Goal: Communication & Community: Answer question/provide support

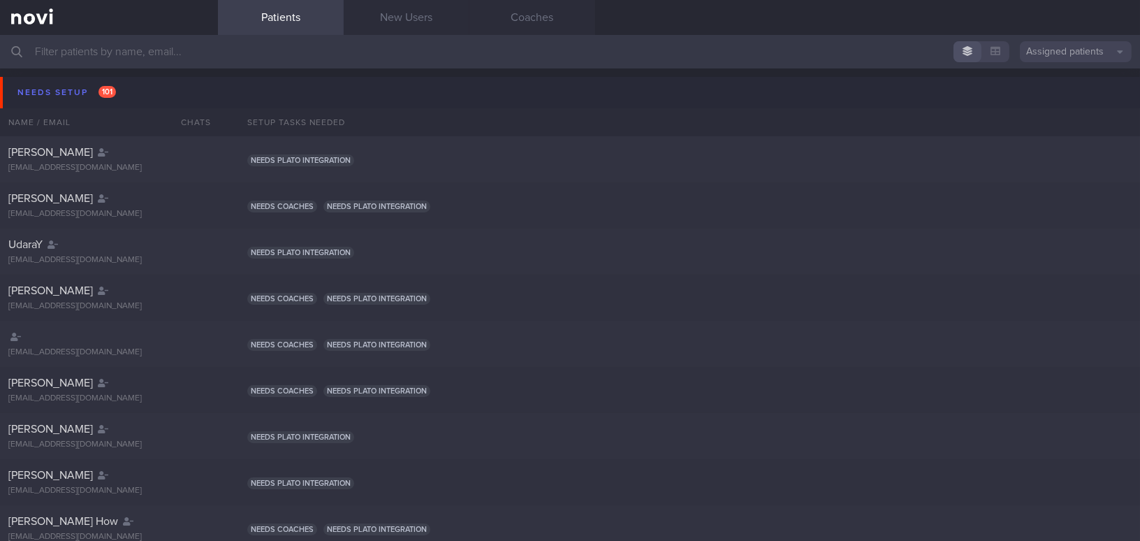
click at [294, 54] on input "text" at bounding box center [570, 52] width 1140 height 34
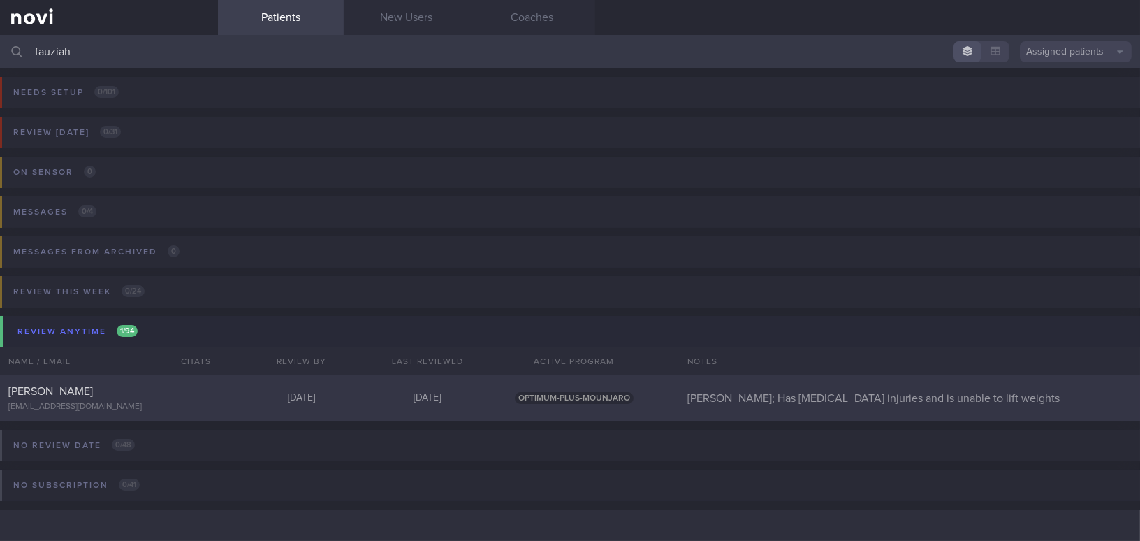
type input "fauziah"
click at [159, 384] on div "FAUZIAH BINTE SHAIK OSMAN" at bounding box center [107, 391] width 198 height 14
select select "9"
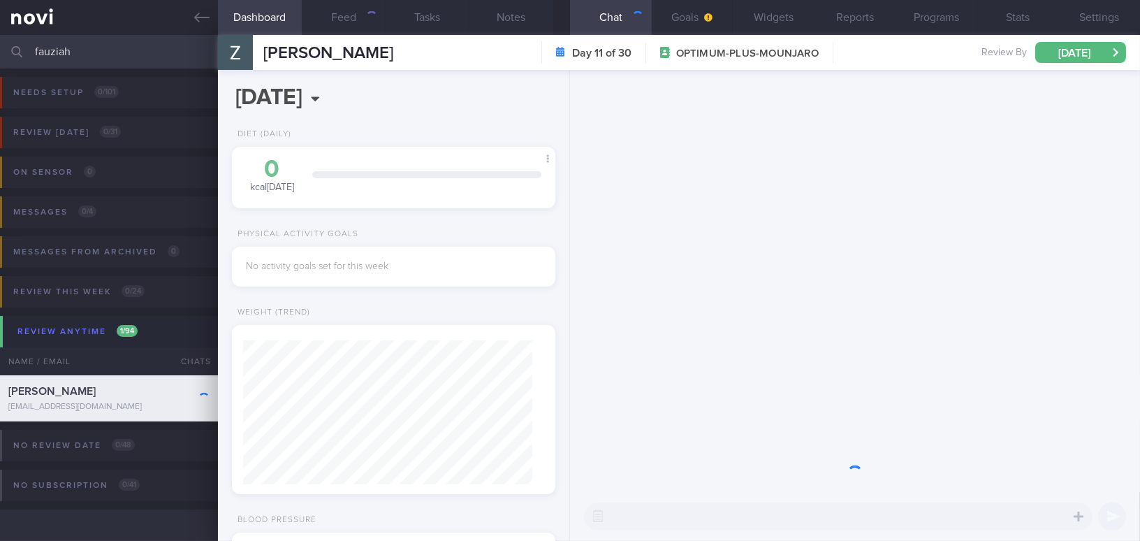
scroll to position [144, 289]
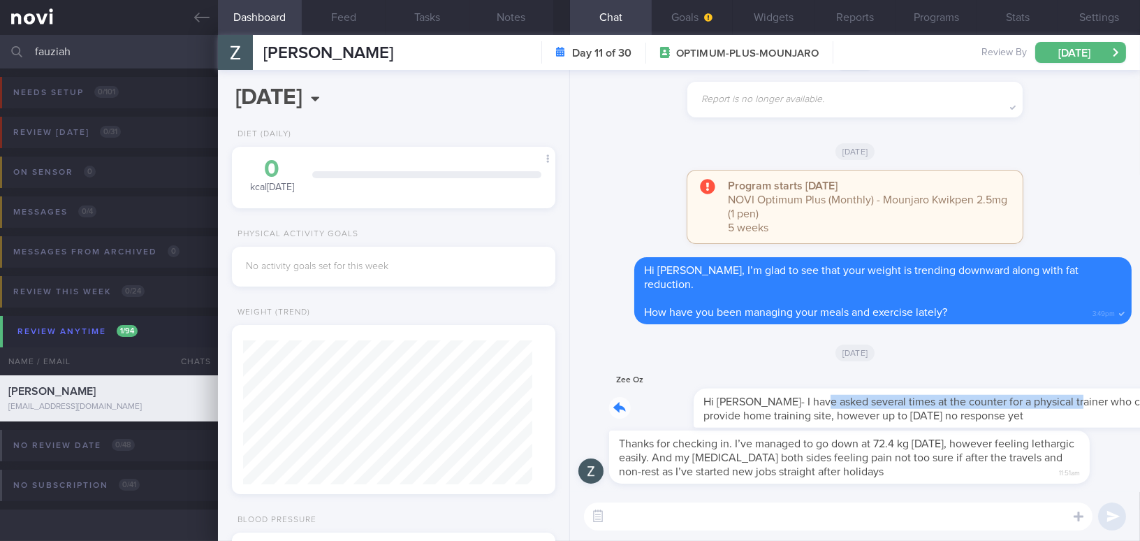
drag, startPoint x: 731, startPoint y: 393, endPoint x: 986, endPoint y: 396, distance: 255.0
click at [892, 396] on div "Zee Oz Hi Mee Li- I have asked several times at the counter for a physical trai…" at bounding box center [870, 400] width 523 height 56
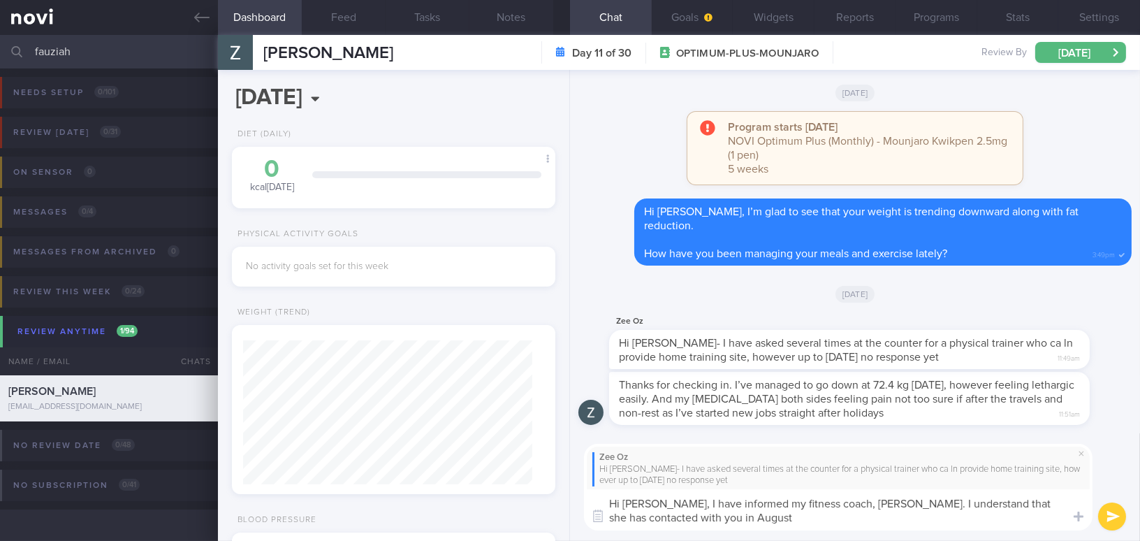
click at [892, 493] on textarea "Hi Fauziah, I have informed my fitness coach, Salam. I understand that she has …" at bounding box center [838, 509] width 509 height 41
drag, startPoint x: 667, startPoint y: 503, endPoint x: 690, endPoint y: 522, distance: 29.8
click at [690, 493] on textarea "Hi Fauziah, I have informed my fitness coach, Salam. I understand that he has c…" at bounding box center [838, 509] width 509 height 41
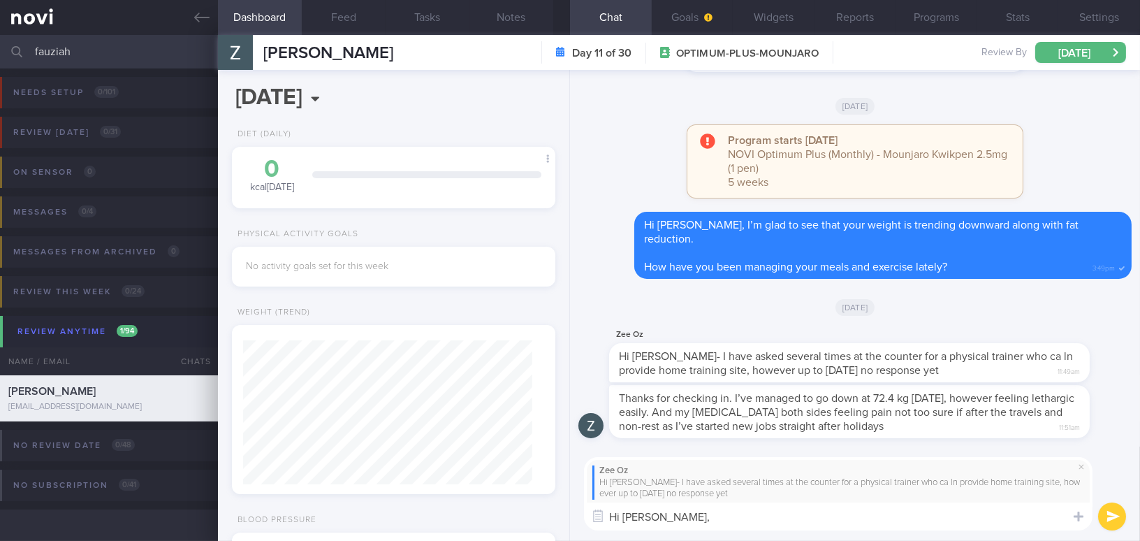
paste textarea "I have informed my fitness coach, Salam. I understand that he contacted you in …"
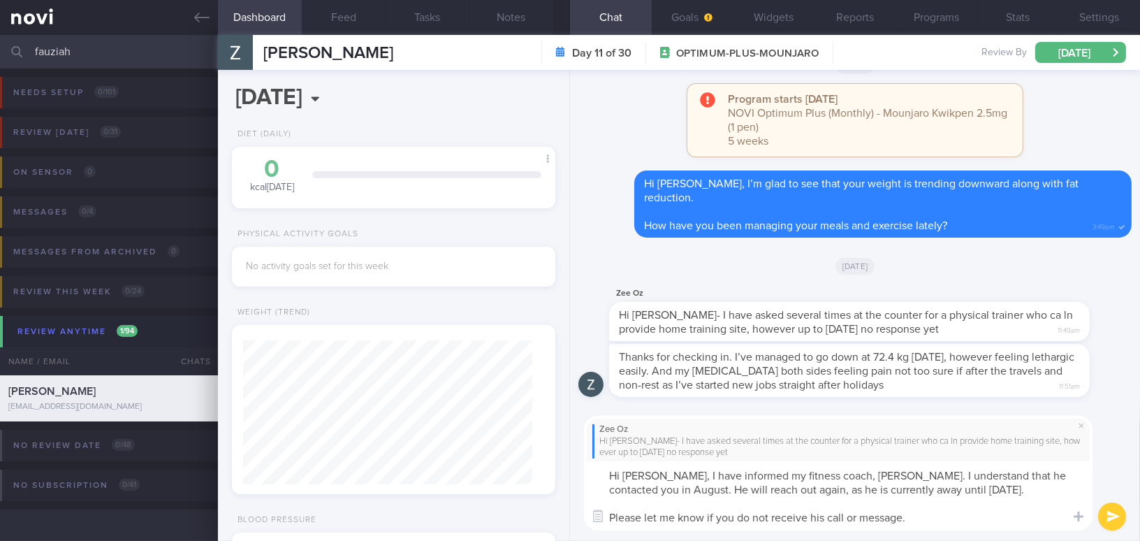
scroll to position [0, 0]
click at [764, 488] on textarea "Hi Fauziah, I have informed my fitness coach, Salam. I understand that he conta…" at bounding box center [838, 495] width 509 height 69
click at [892, 493] on textarea "Hi Fauziah, I have informed my fitness coach, Salam. I understand that he conta…" at bounding box center [838, 495] width 509 height 69
type textarea "Hi Fauziah, I have informed my fitness coach, Salam. I understand that he conta…"
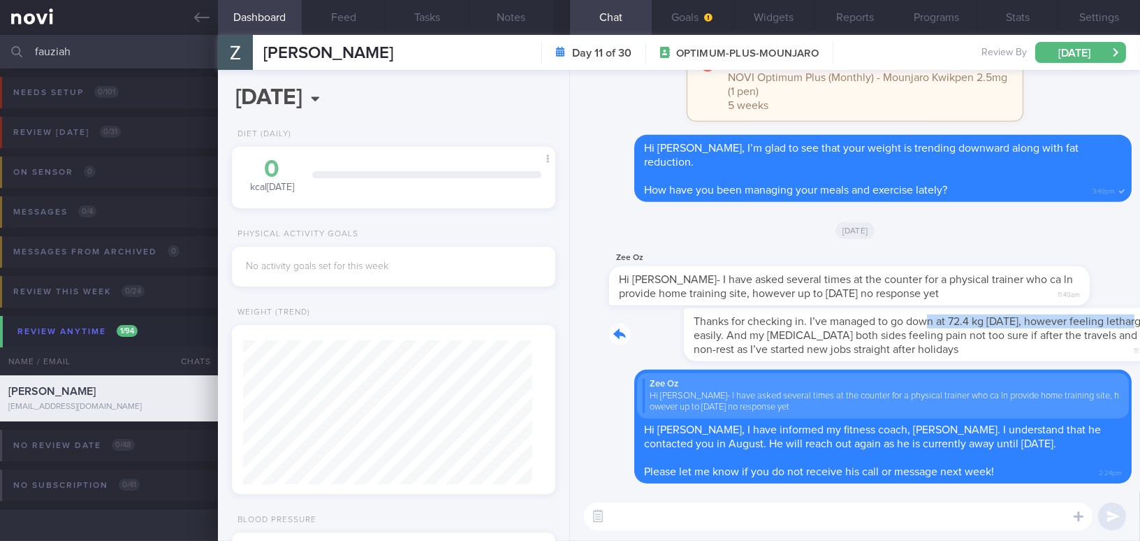
drag, startPoint x: 854, startPoint y: 313, endPoint x: 1062, endPoint y: 327, distance: 208.7
click at [892, 327] on div "Thanks for checking in. I’ve managed to go down at 72.4 kg today, however feeli…" at bounding box center [870, 334] width 523 height 53
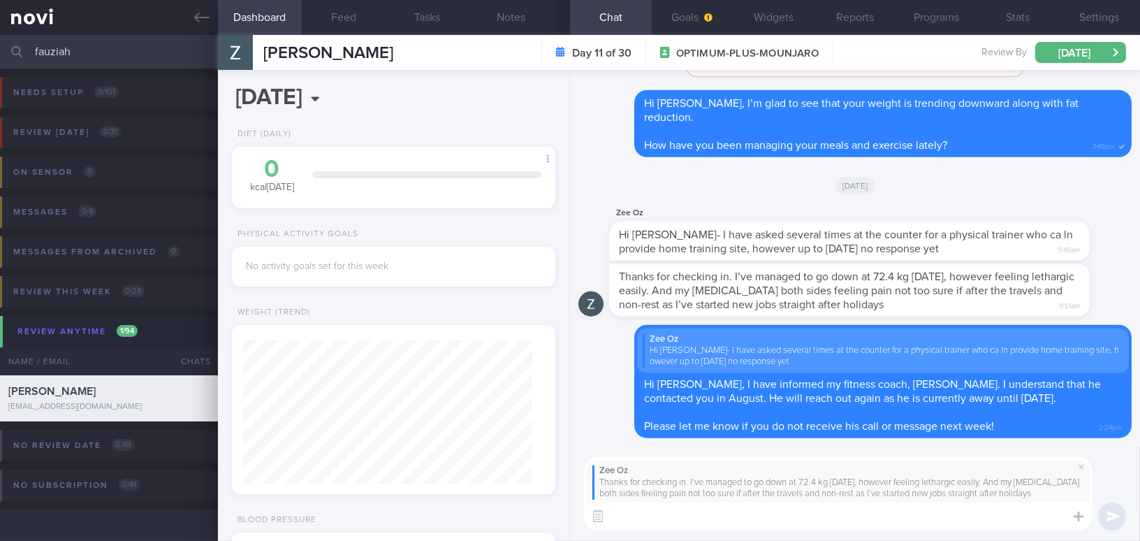
type textarea "G"
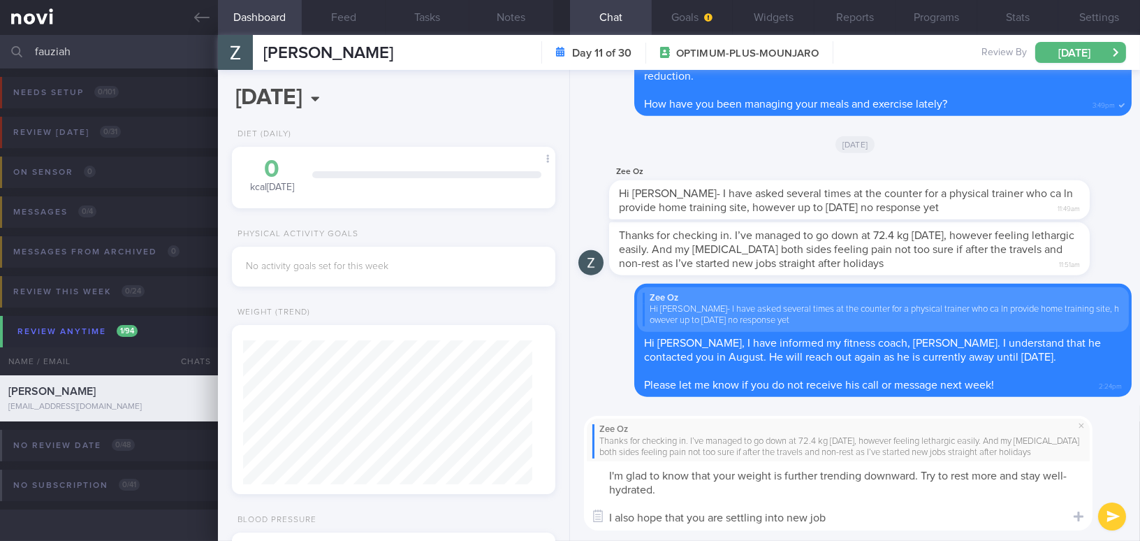
drag, startPoint x: 829, startPoint y: 519, endPoint x: 590, endPoint y: 474, distance: 243.2
click at [590, 474] on textarea "I'm glad to know that your weight is further trending downward. Try to rest mor…" at bounding box center [838, 495] width 509 height 69
click at [686, 493] on textarea "I'm glad to know that your weight is further trending downward. Try to rest mor…" at bounding box center [838, 495] width 509 height 69
click at [443, 470] on div "Dashboard Feed Tasks Notes Chat Goals Widgets Reports Programs Stats Settings F…" at bounding box center [679, 288] width 922 height 506
paste textarea "’m glad to hear that your weight is continuing to trend downward. Try to get mo…"
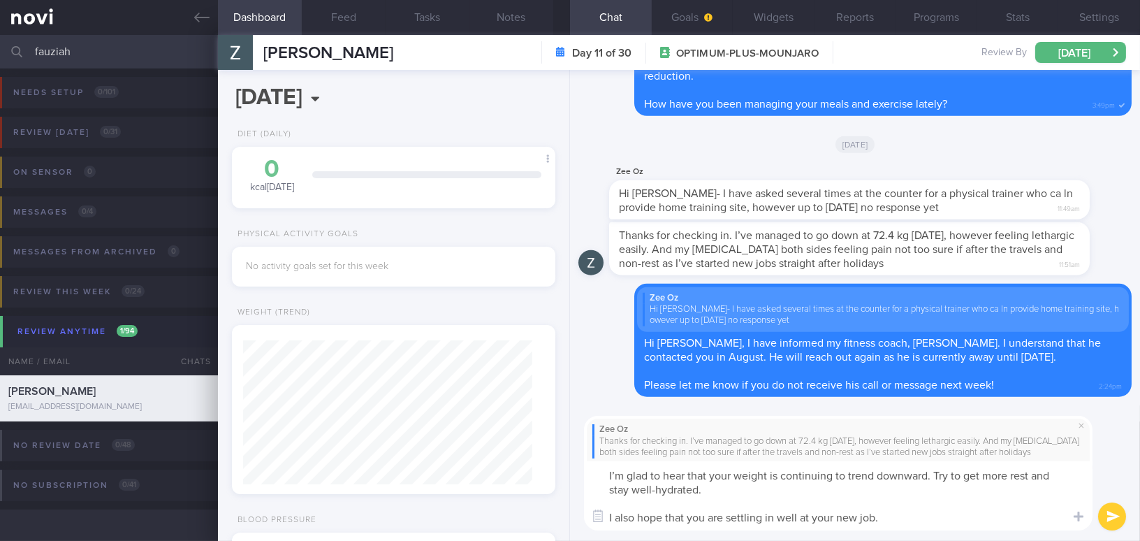
click at [892, 493] on textarea "I’m glad to hear that your weight is continuing to trend downward. Try to get m…" at bounding box center [838, 495] width 509 height 69
type textarea "I’m glad to hear that your weight is continuing to trend downward. Try to get m…"
click at [892, 493] on button "submit" at bounding box center [1112, 516] width 28 height 28
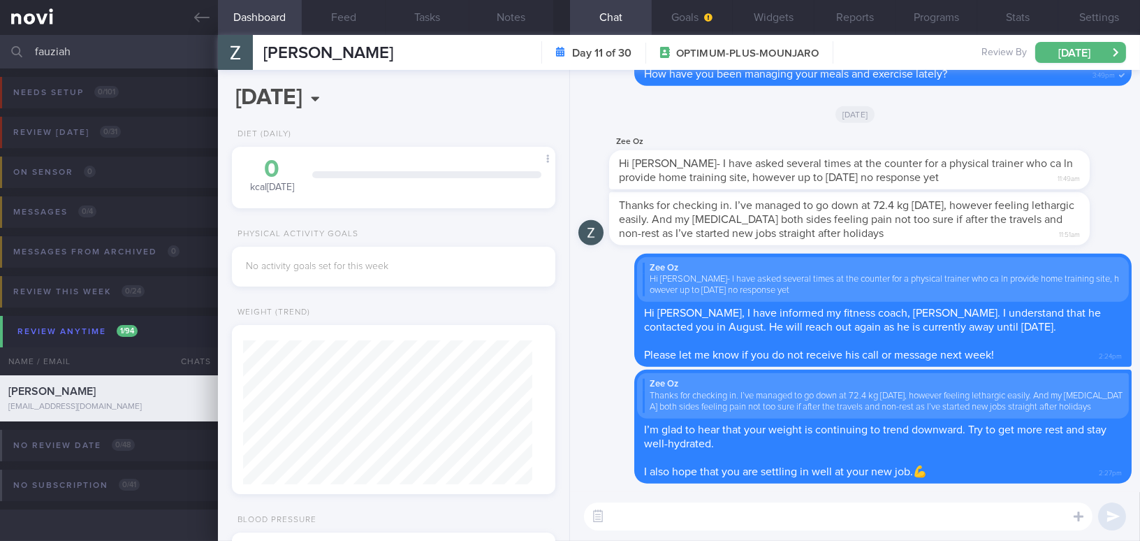
drag, startPoint x: 145, startPoint y: 64, endPoint x: 0, endPoint y: 41, distance: 147.1
click at [0, 41] on input "fauziah" at bounding box center [570, 52] width 1140 height 34
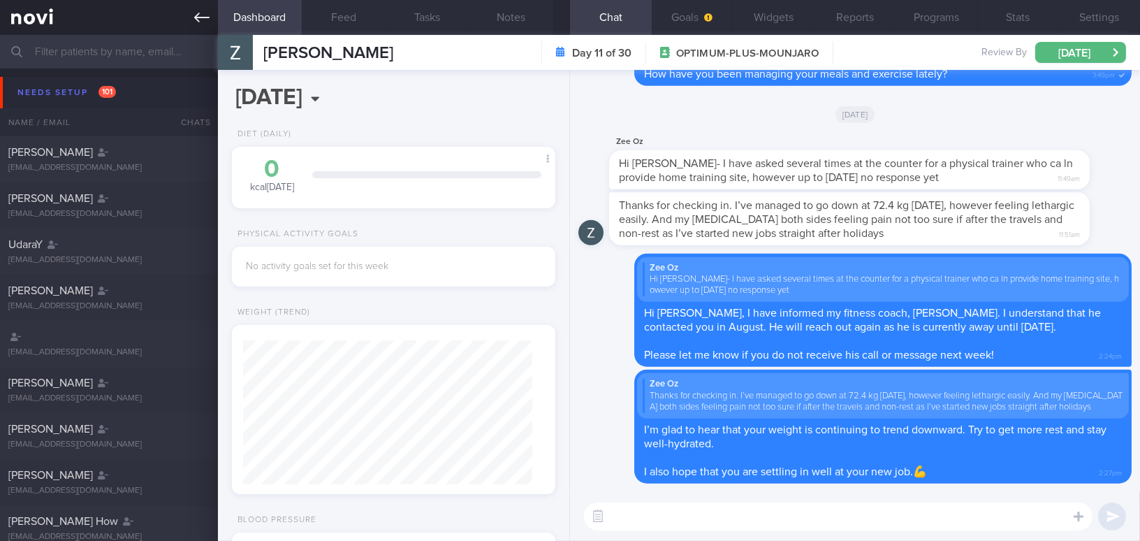
click at [185, 13] on link at bounding box center [109, 17] width 218 height 35
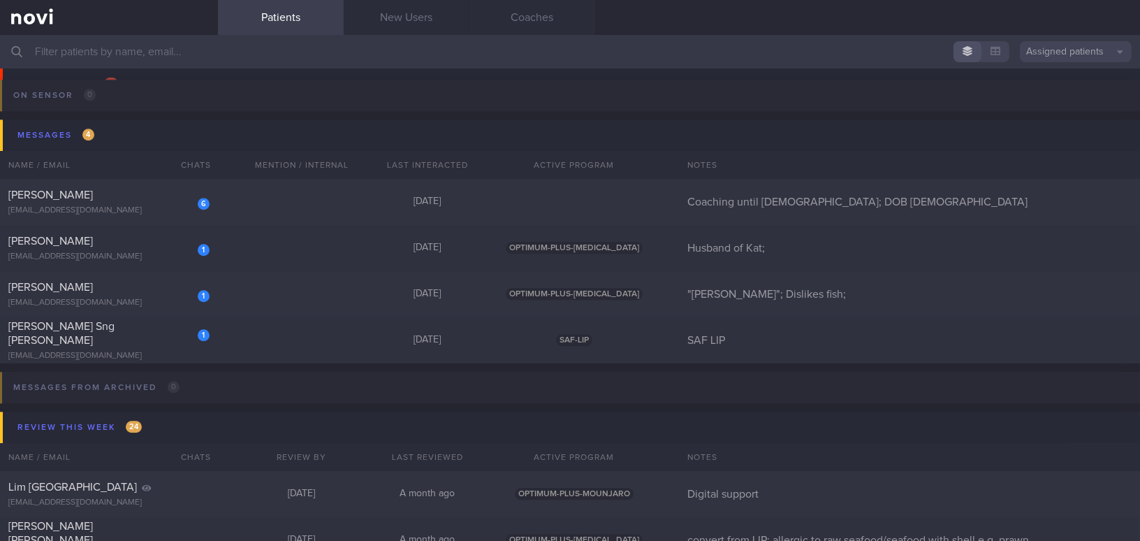
scroll to position [6225, 0]
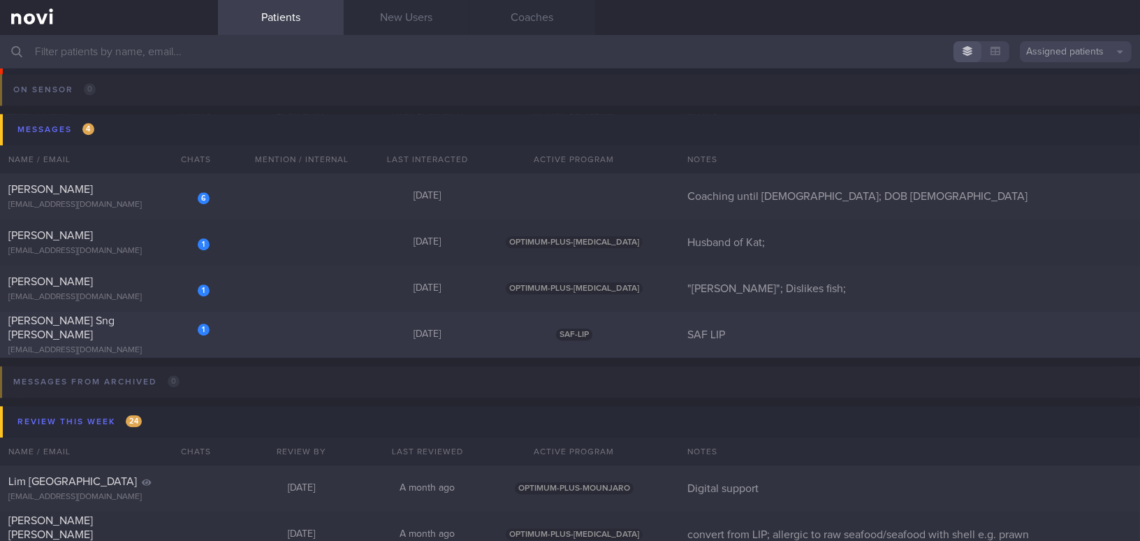
click at [167, 345] on div "ericsng21@gmail.com" at bounding box center [108, 350] width 201 height 10
select select "9"
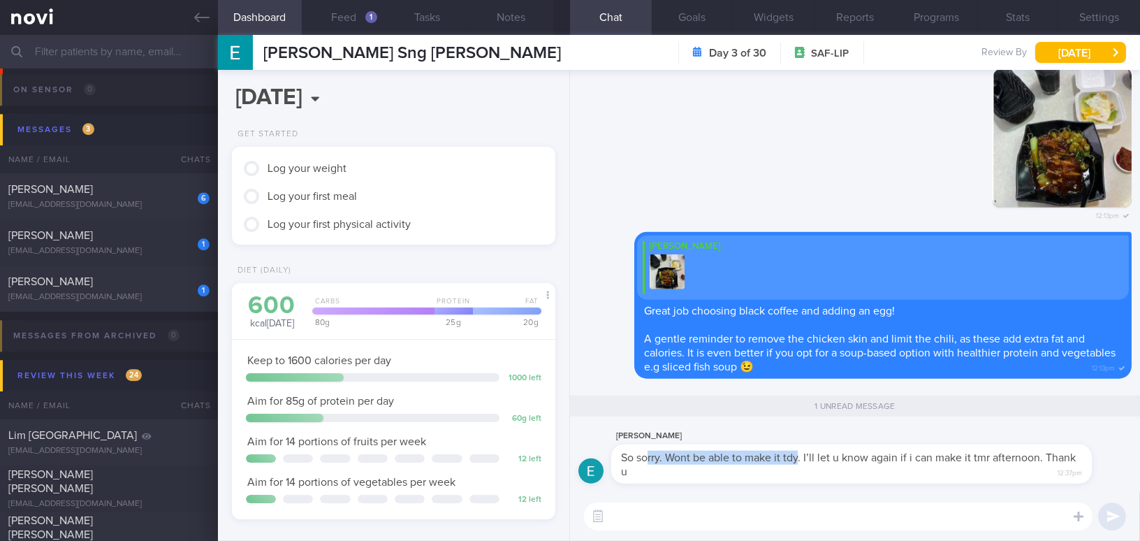
drag, startPoint x: 645, startPoint y: 447, endPoint x: 796, endPoint y: 453, distance: 151.0
click at [796, 453] on div "Eric Sng So sorry. Wont be able to make it tdy. I’ll let u know again if i can …" at bounding box center [870, 456] width 523 height 56
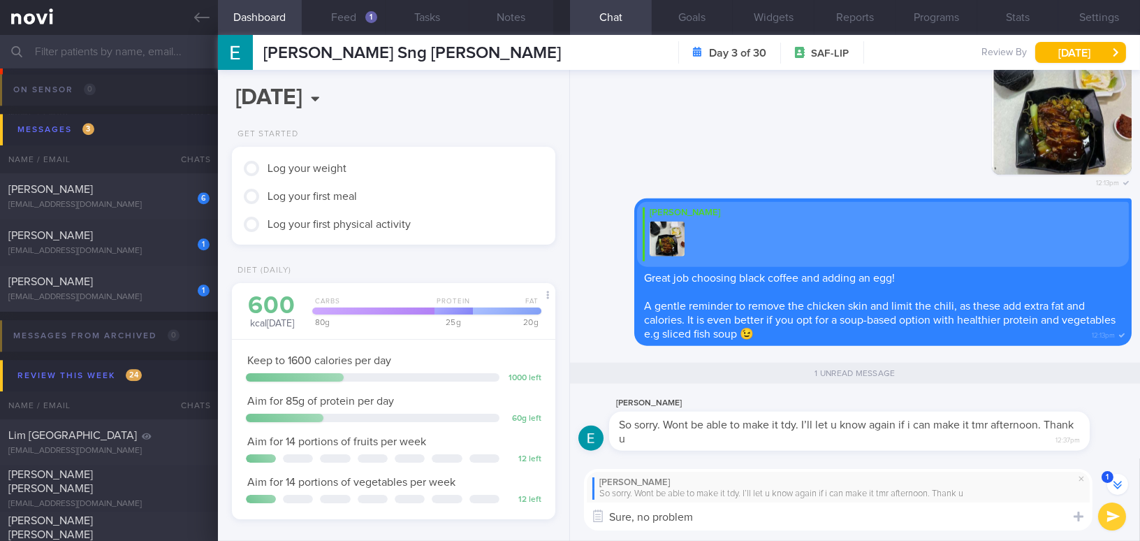
type textarea "Sure, no problem!"
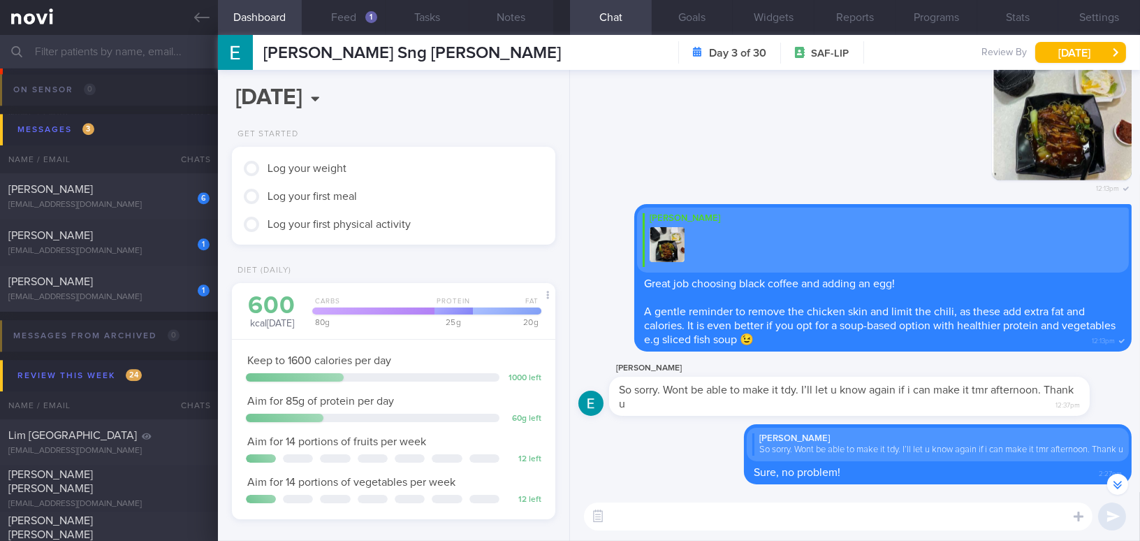
scroll to position [-35, 0]
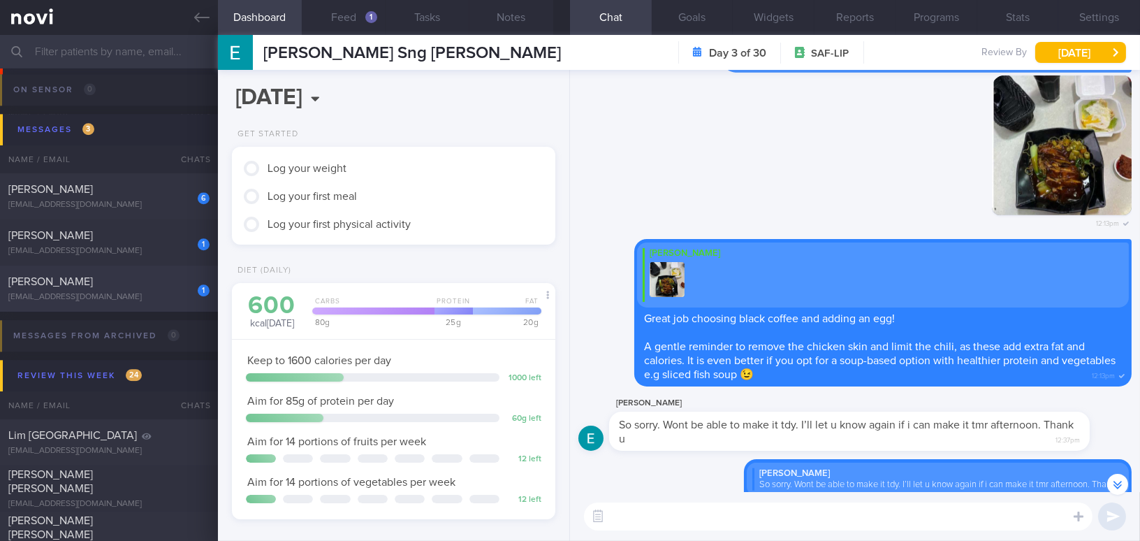
click at [93, 284] on span "[PERSON_NAME]" at bounding box center [50, 281] width 85 height 11
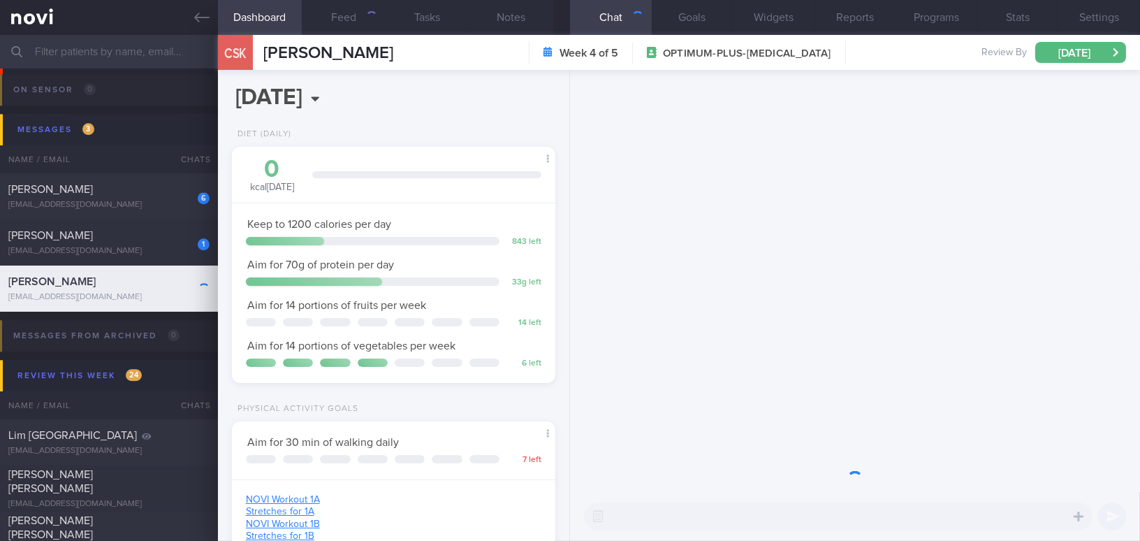
scroll to position [164, 289]
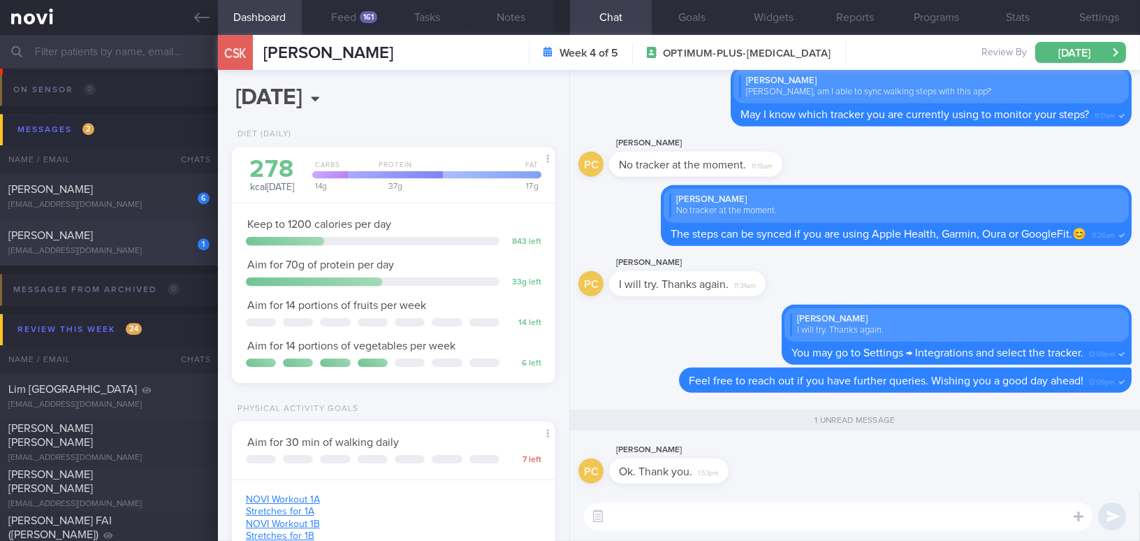
click at [94, 247] on div "naiduv@gmail.com" at bounding box center [108, 251] width 201 height 10
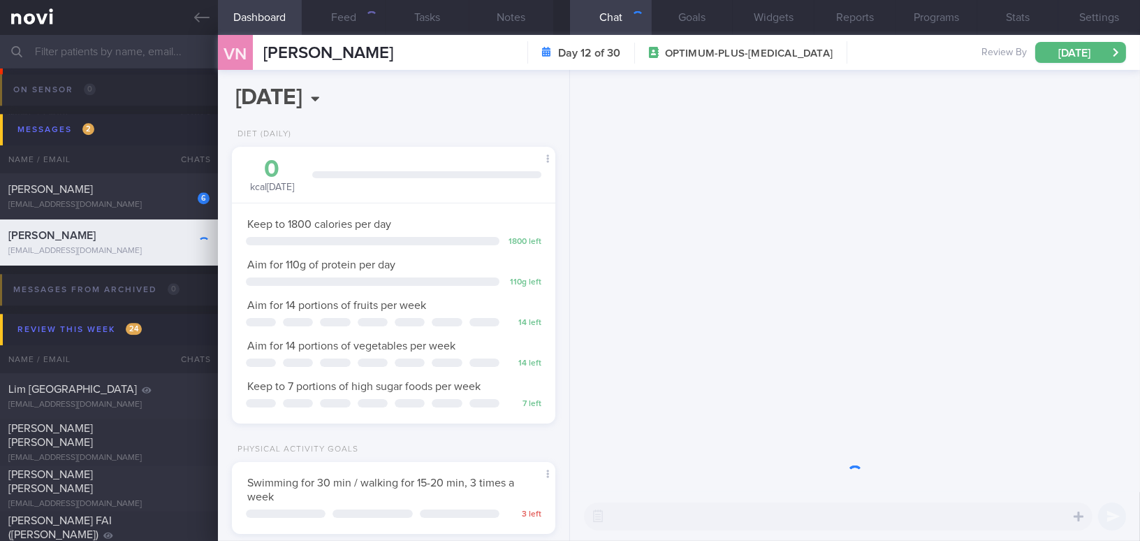
scroll to position [164, 289]
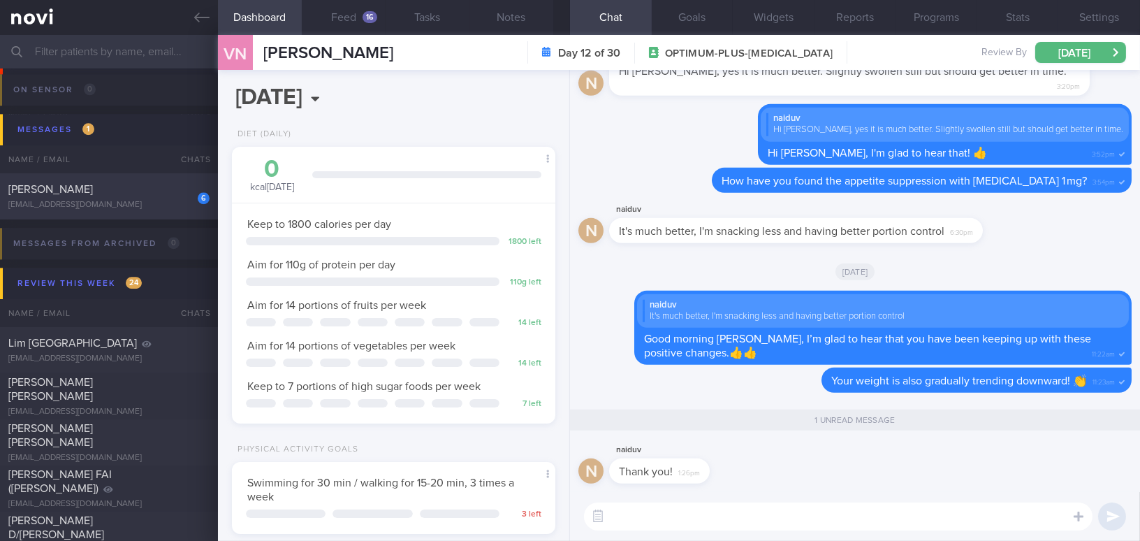
click at [102, 180] on div "6 TEO KIM CHOO vista0168@yahoo.com Yesterday Coaching until 5/12/25; DOB 27/8/25" at bounding box center [570, 196] width 1140 height 46
type input "Coaching until 5/12/25; DOB 27/8/25"
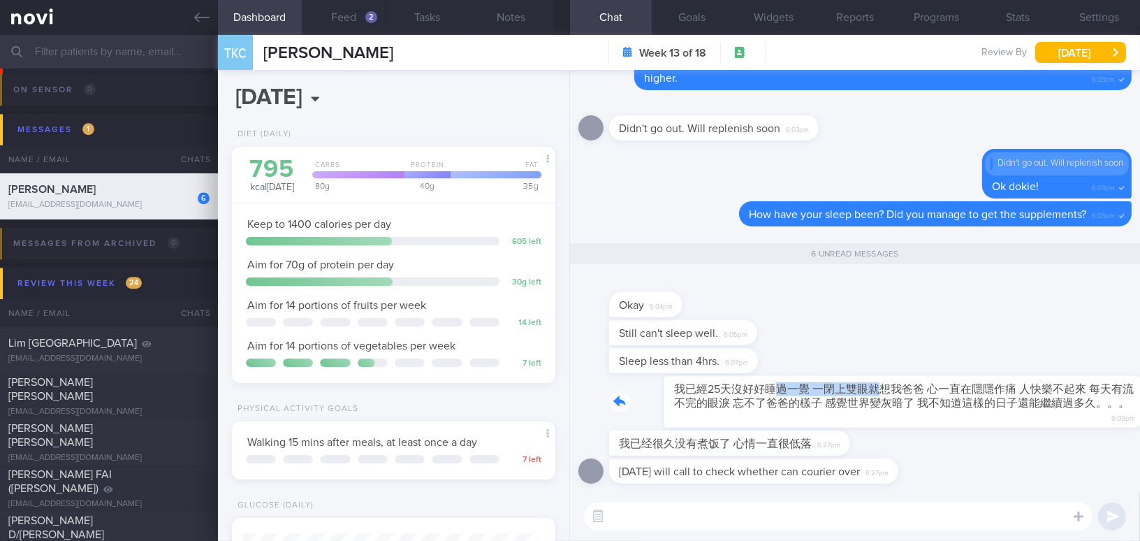
drag, startPoint x: 716, startPoint y: 379, endPoint x: 824, endPoint y: 377, distance: 107.6
click at [824, 377] on div "我已經25天沒好好睡過一覺 一閉上雙眼就想我爸爸 心一直在隱隱作痛 人快樂不起來 每天有流不完的眼淚 忘不了爸爸的樣子 感覺世界變灰暗了 我不知道這樣的日子還…" at bounding box center [870, 402] width 523 height 52
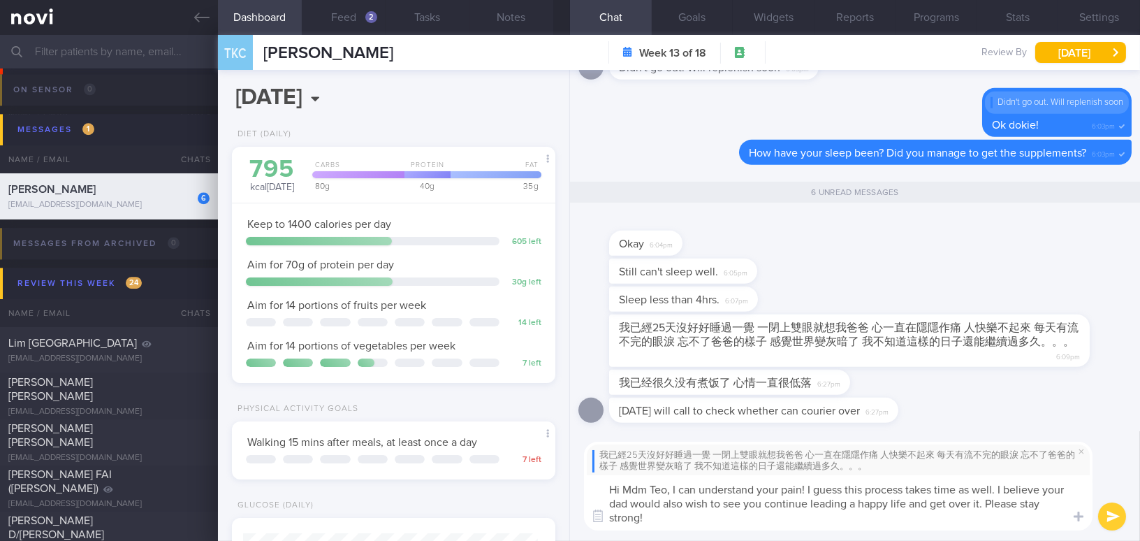
drag, startPoint x: 673, startPoint y: 490, endPoint x: 707, endPoint y: 516, distance: 42.9
click at [707, 493] on textarea "Hi Mdm Teo, I can understand your pain! I guess this process takes time as well…" at bounding box center [838, 502] width 509 height 55
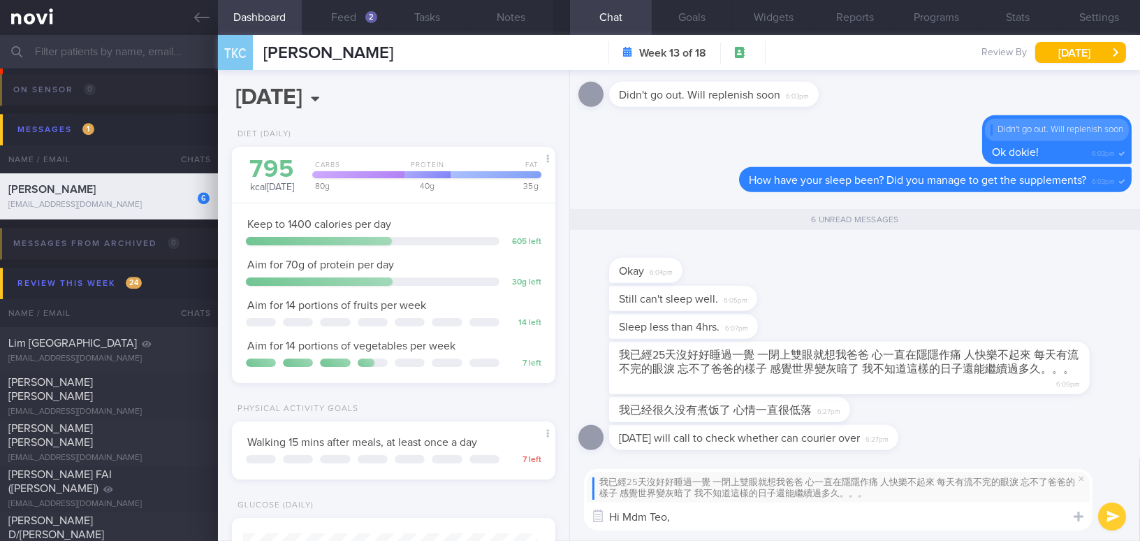
paste textarea "I can understand your pain. I guess this process takes time. I believe your dad…"
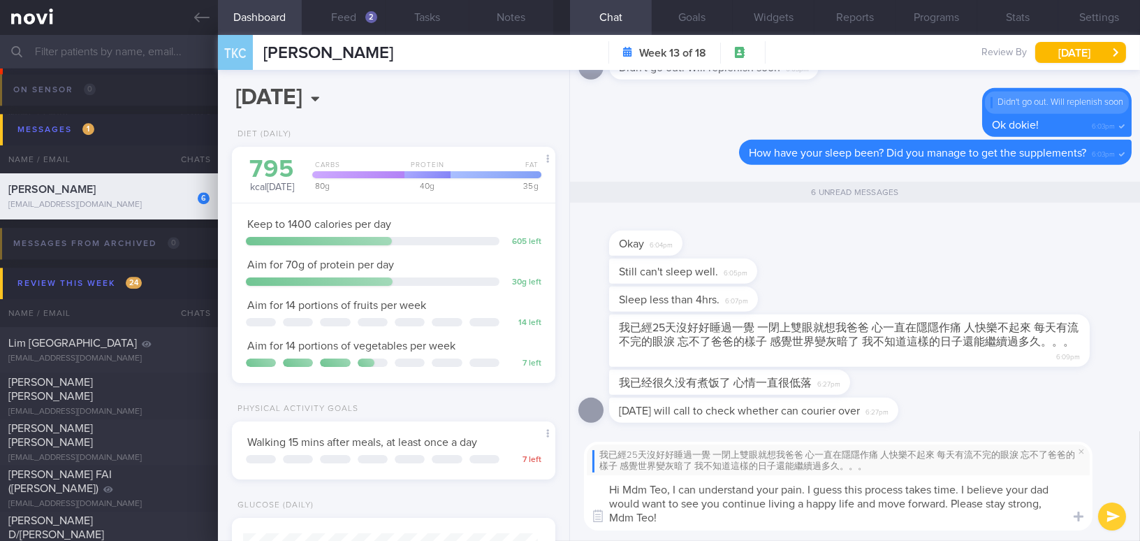
click at [892, 493] on textarea "Hi Mdm Teo, I can understand your pain. I guess this process takes time. I beli…" at bounding box center [838, 502] width 509 height 55
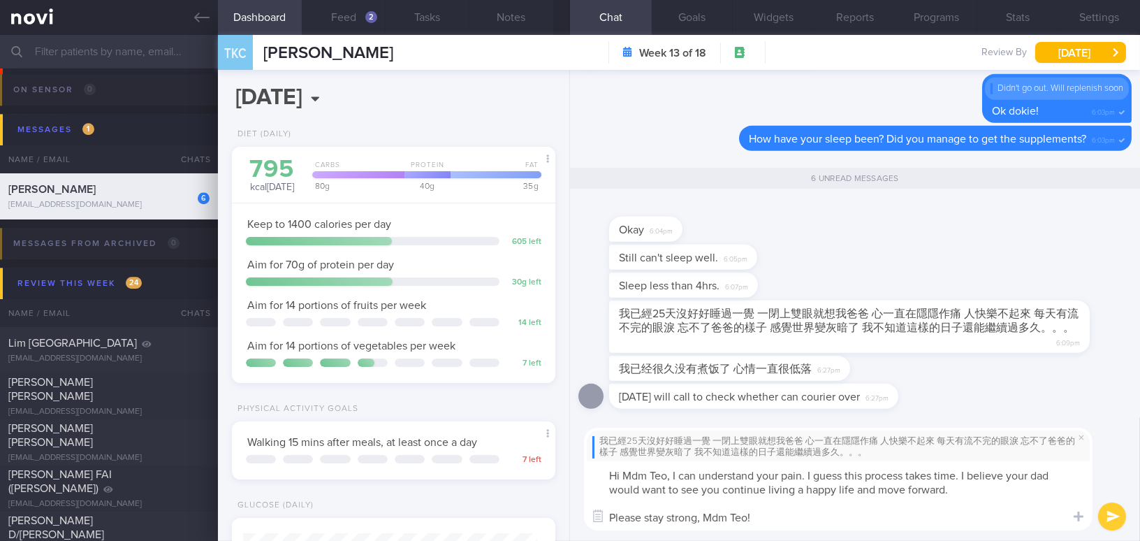
click at [807, 493] on textarea "Hi Mdm Teo, I can understand your pain. I guess this process takes time. I beli…" at bounding box center [838, 495] width 509 height 69
type textarea "Hi Mdm Teo, I can understand your pain. I guess this process takes time. I beli…"
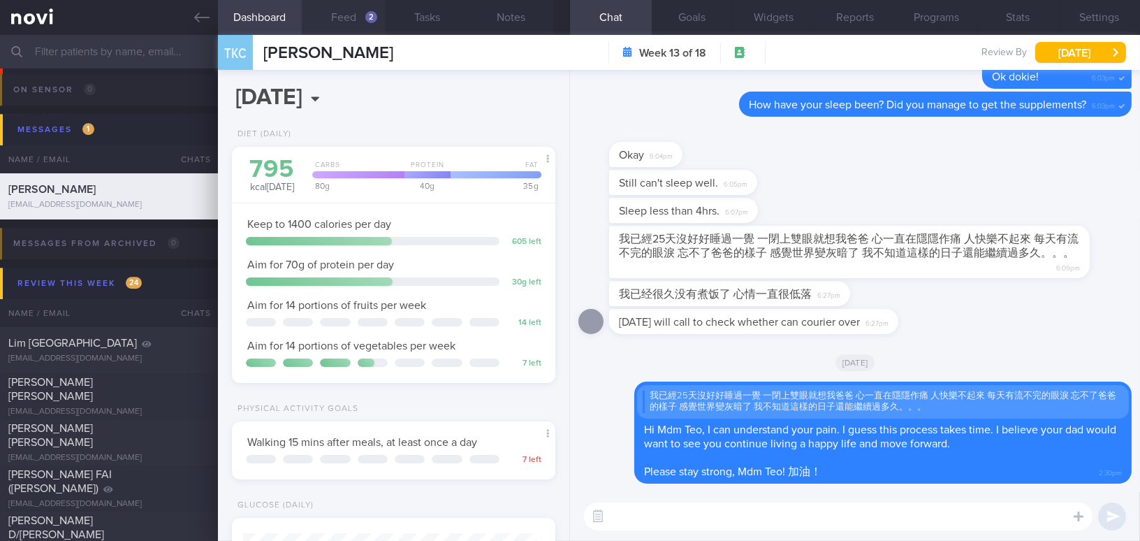
click at [345, 20] on button "Feed 2" at bounding box center [344, 17] width 84 height 35
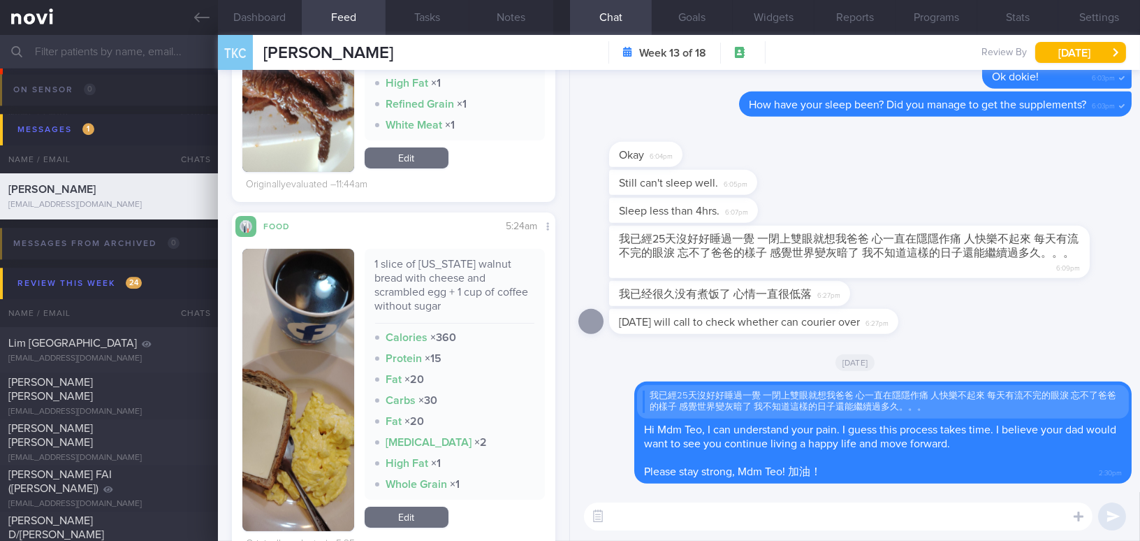
scroll to position [698, 0]
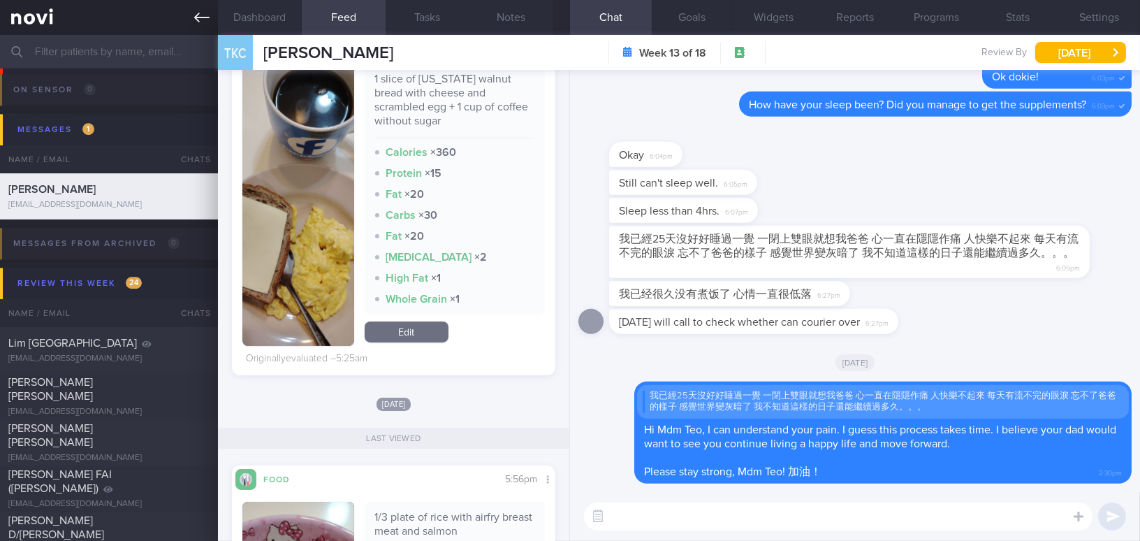
click at [199, 13] on icon at bounding box center [201, 18] width 15 height 10
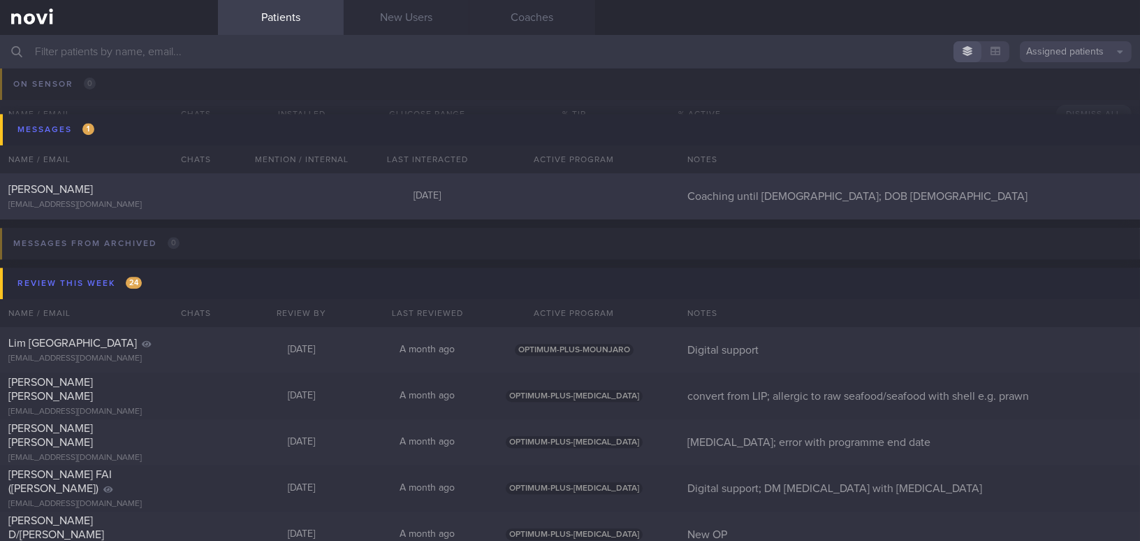
scroll to position [6480, 0]
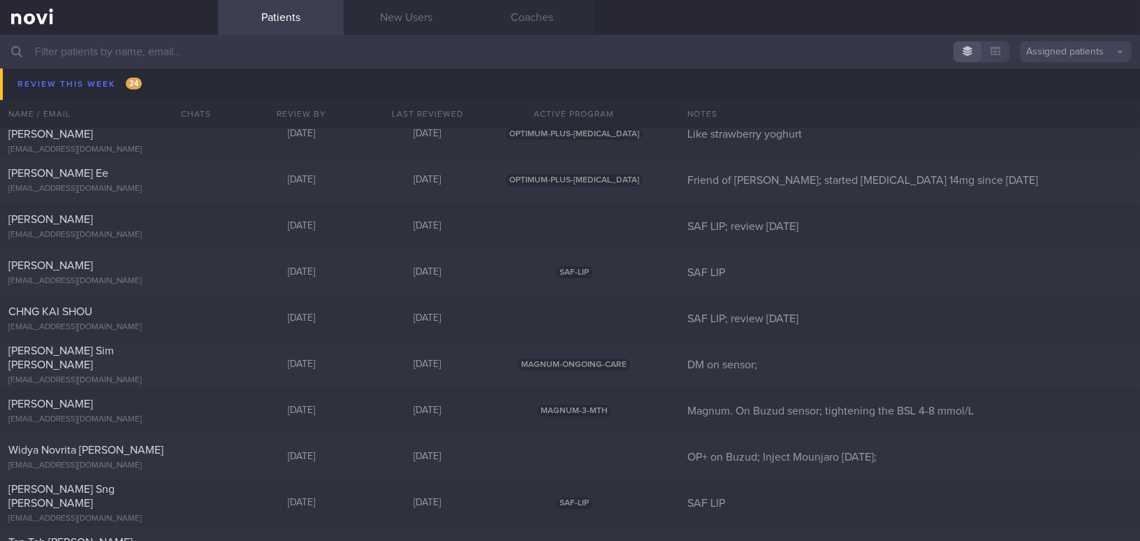
scroll to position [6861, 0]
click at [127, 274] on div "[EMAIL_ADDRESS][DOMAIN_NAME]" at bounding box center [108, 277] width 201 height 10
select select "9"
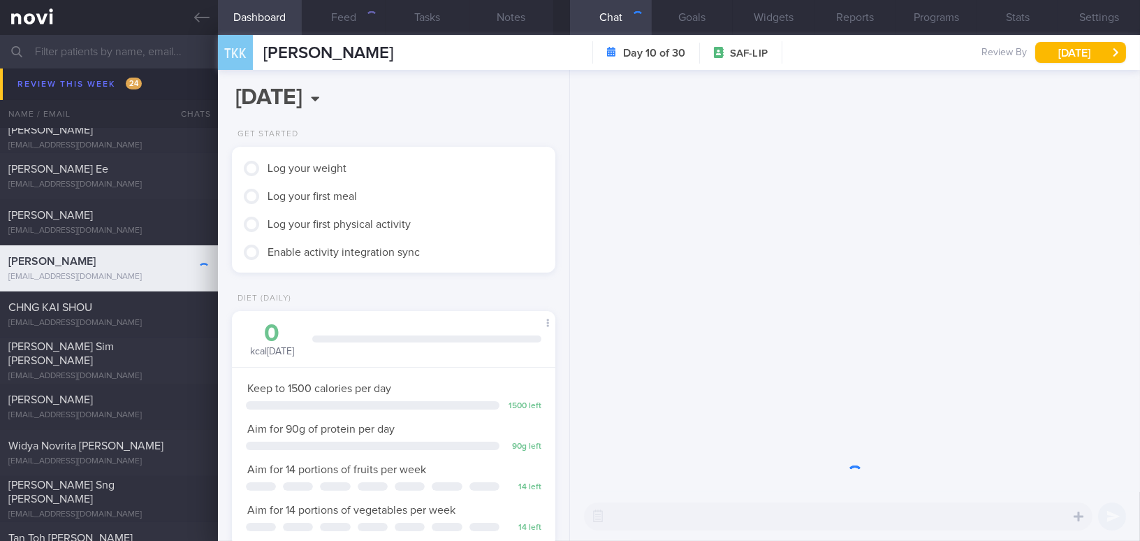
scroll to position [147, 294]
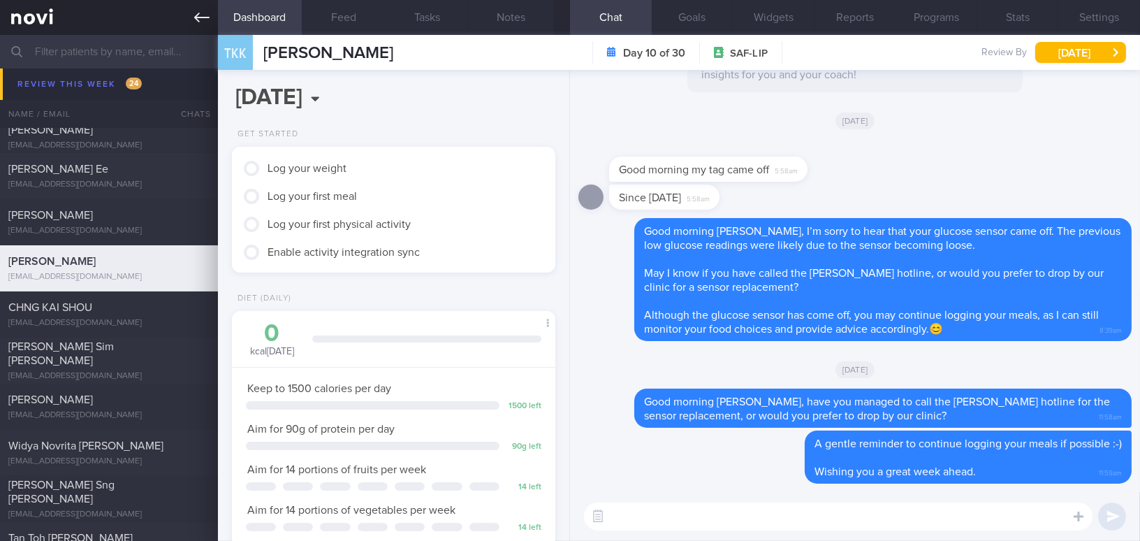
click at [196, 13] on icon at bounding box center [201, 17] width 15 height 15
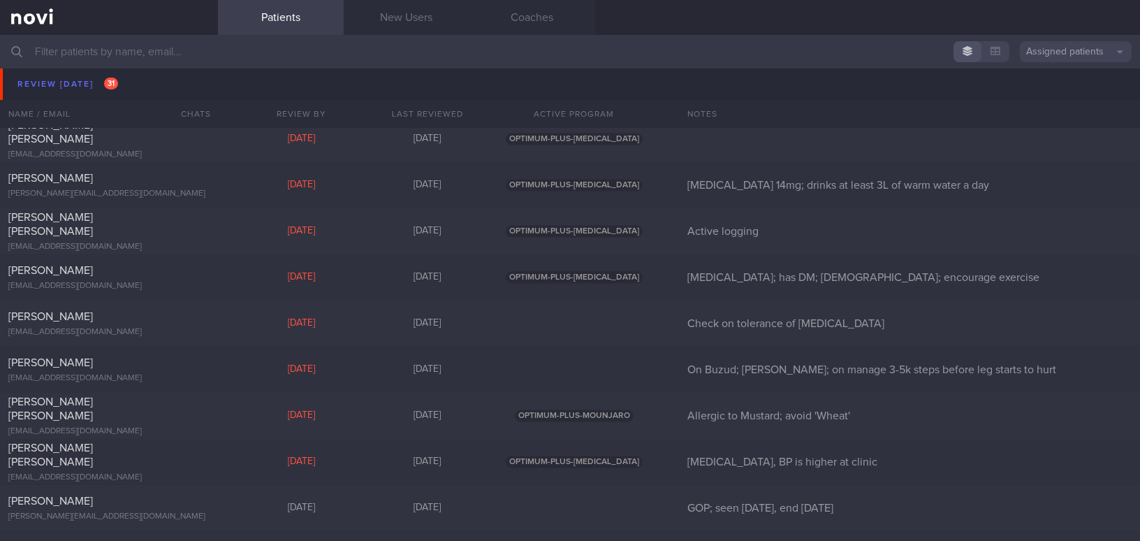
scroll to position [5780, 0]
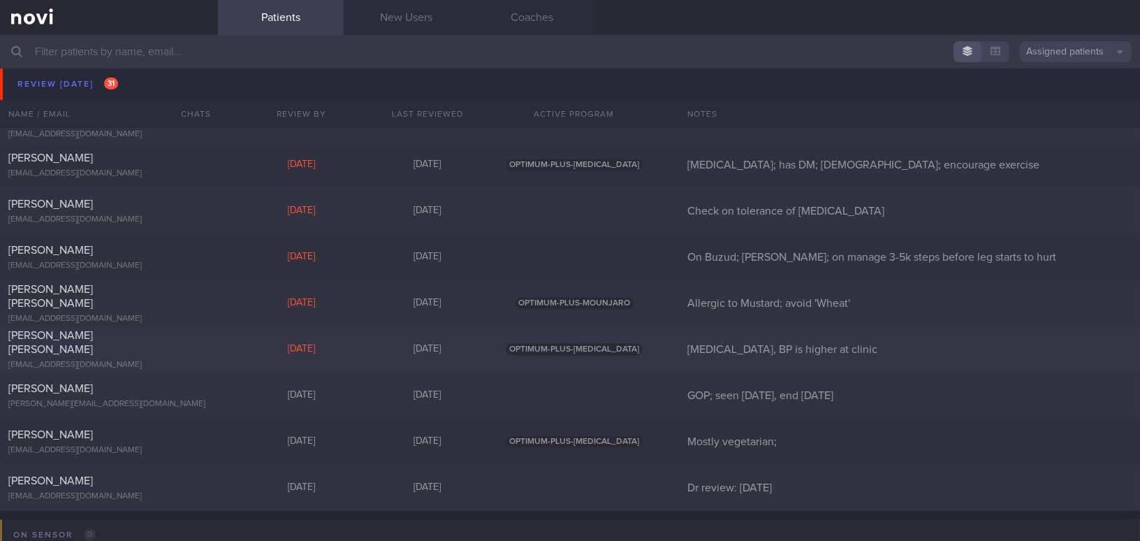
click at [93, 344] on span "[PERSON_NAME] [PERSON_NAME]" at bounding box center [50, 342] width 85 height 25
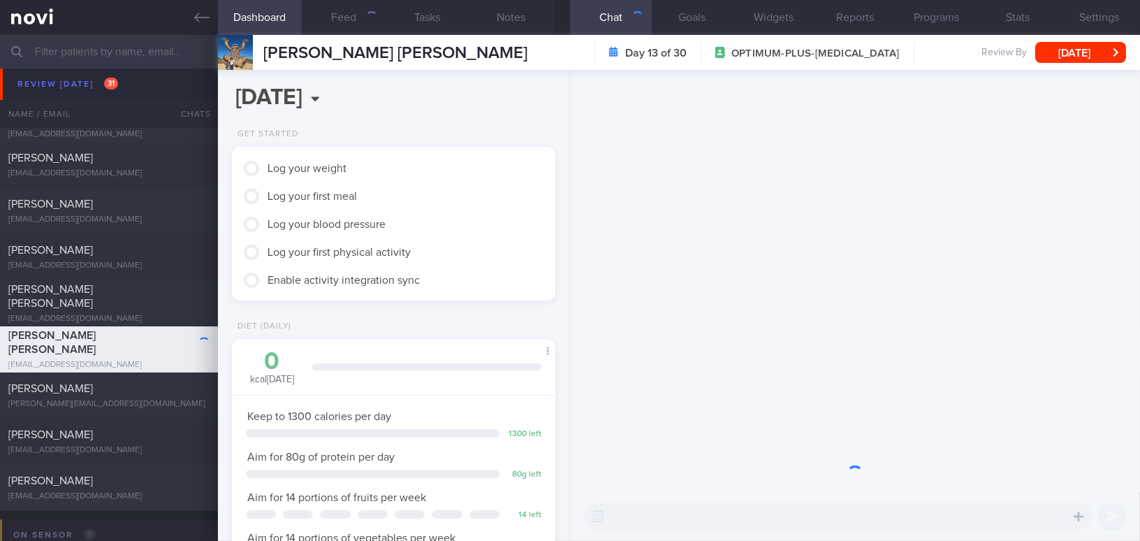
scroll to position [144, 289]
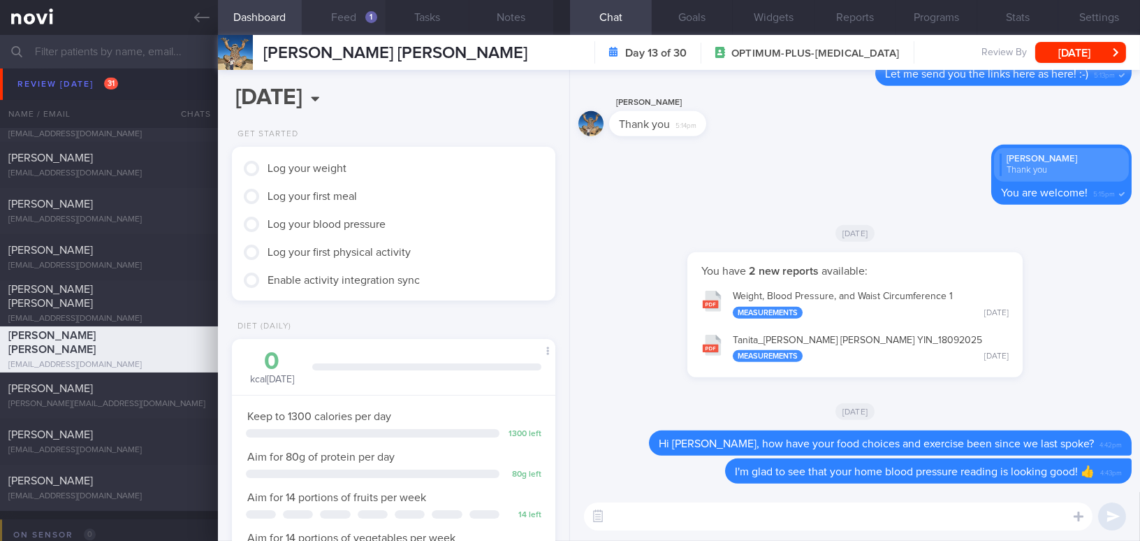
click at [354, 1] on button "Feed 1" at bounding box center [344, 17] width 84 height 35
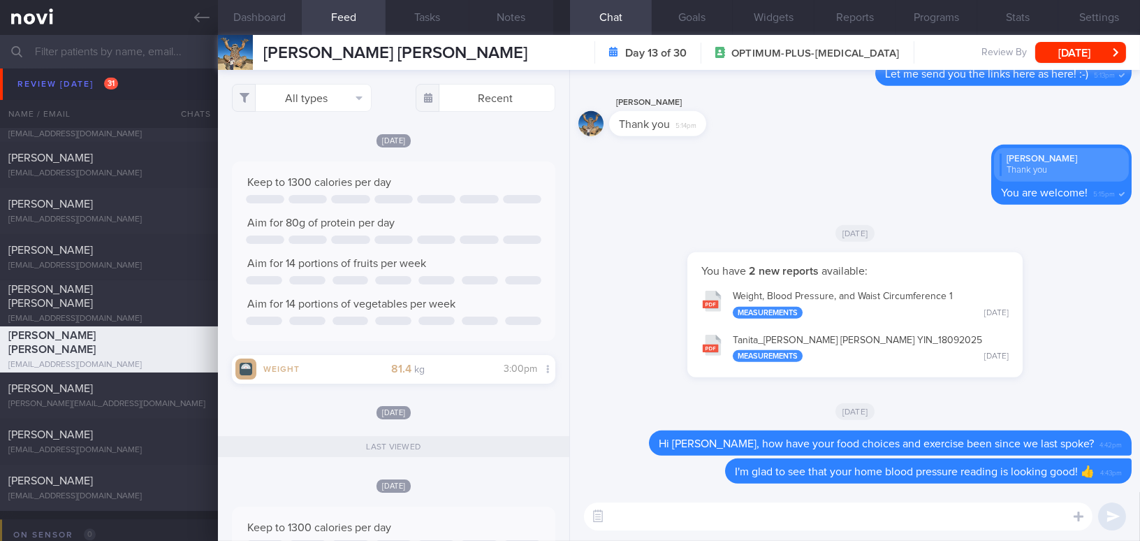
click at [238, 15] on button "Dashboard" at bounding box center [260, 17] width 84 height 35
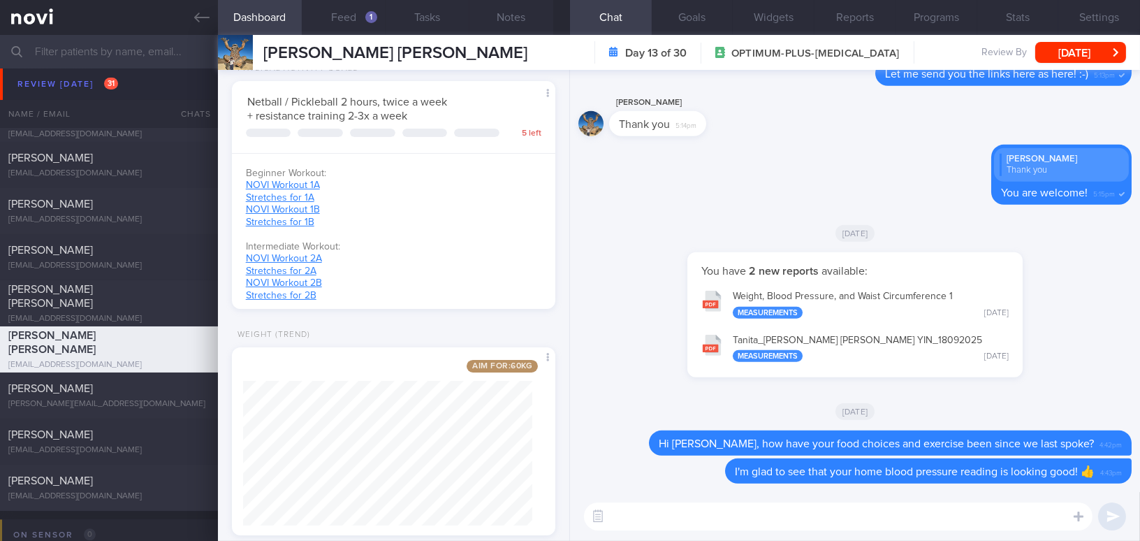
scroll to position [762, 0]
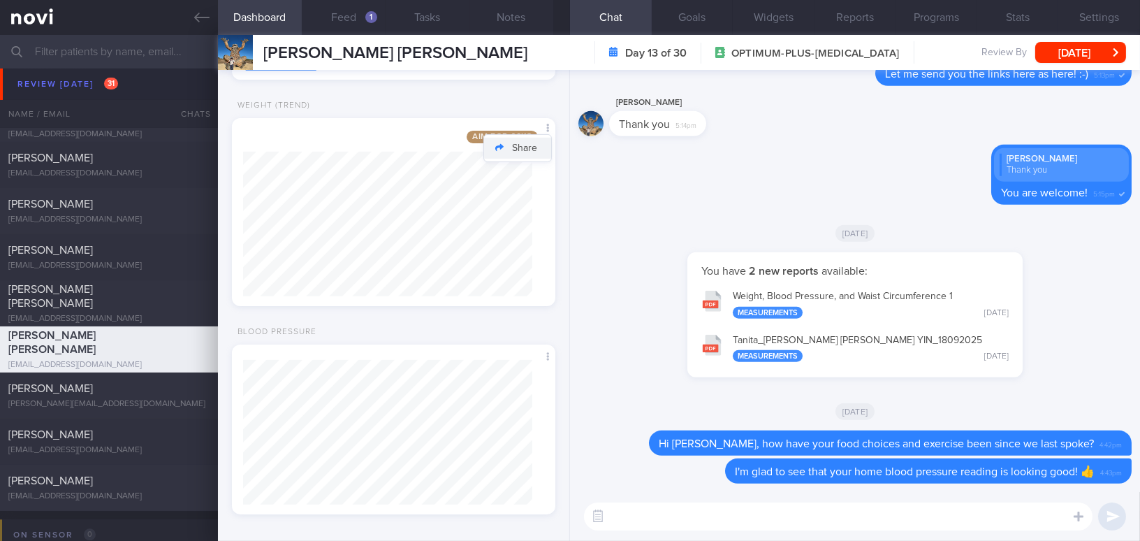
click at [531, 147] on button "Share" at bounding box center [517, 148] width 67 height 21
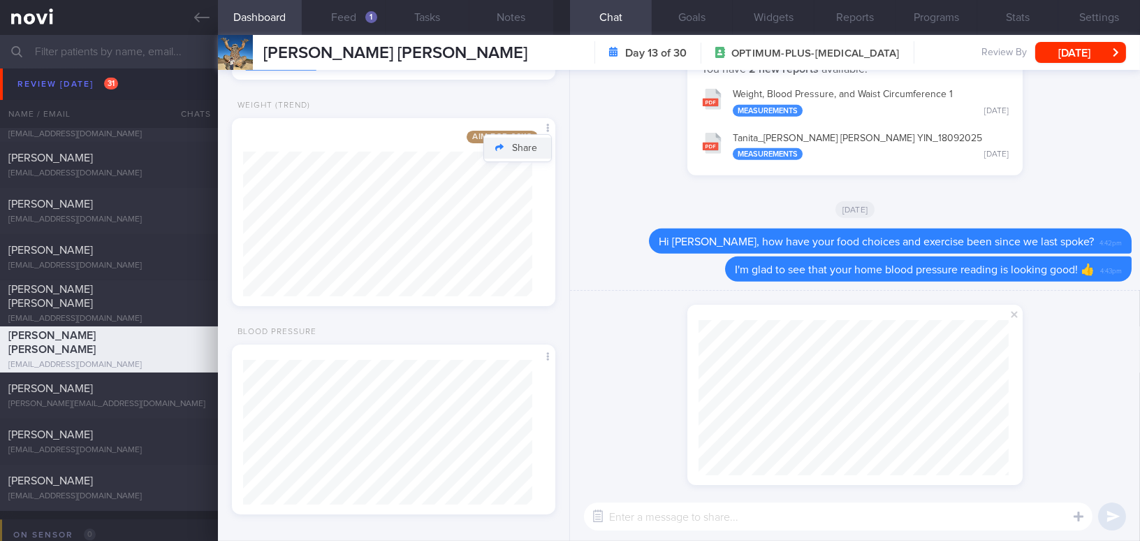
scroll to position [155, 310]
click at [1013, 314] on span at bounding box center [1014, 314] width 17 height 17
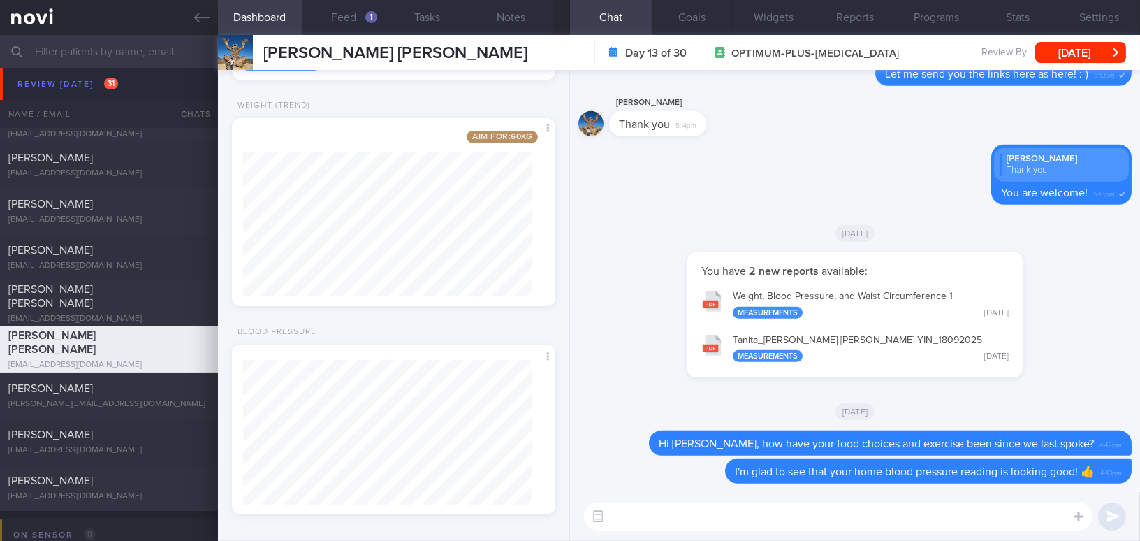
click at [841, 527] on textarea at bounding box center [838, 516] width 509 height 28
type textarea "H"
click at [677, 516] on textarea at bounding box center [838, 516] width 509 height 28
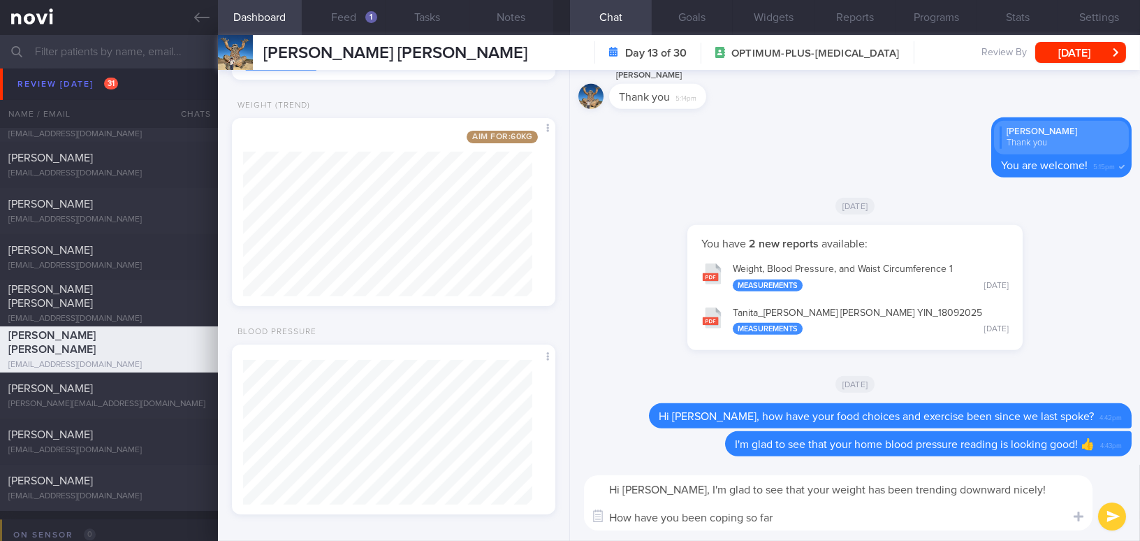
type textarea "Hi Myra, I'm glad to see that your weight has been trending downward nicely! Ho…"
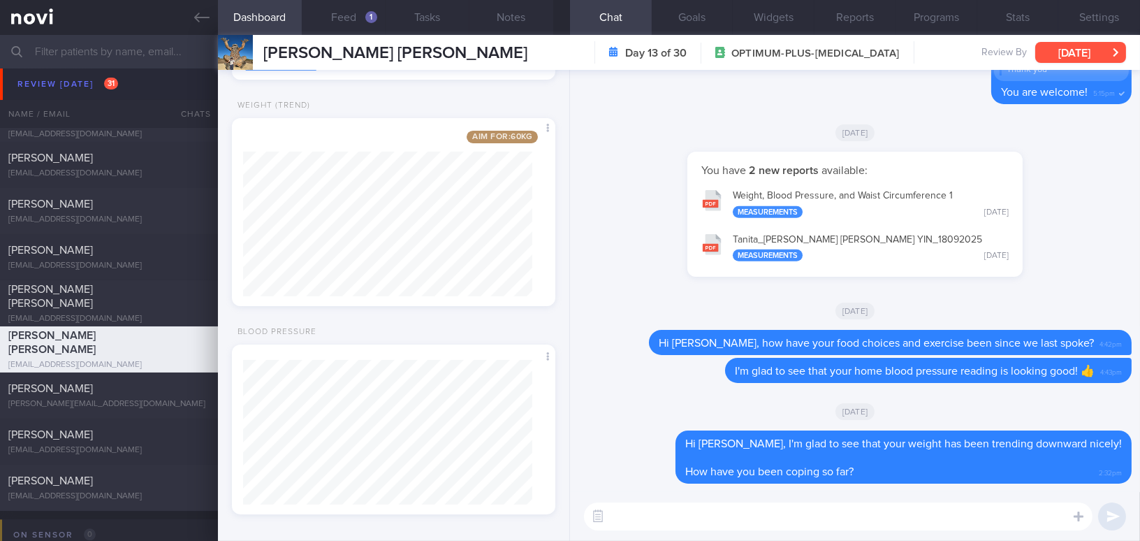
click at [1076, 50] on button "Tue, 30 Sep" at bounding box center [1080, 52] width 91 height 21
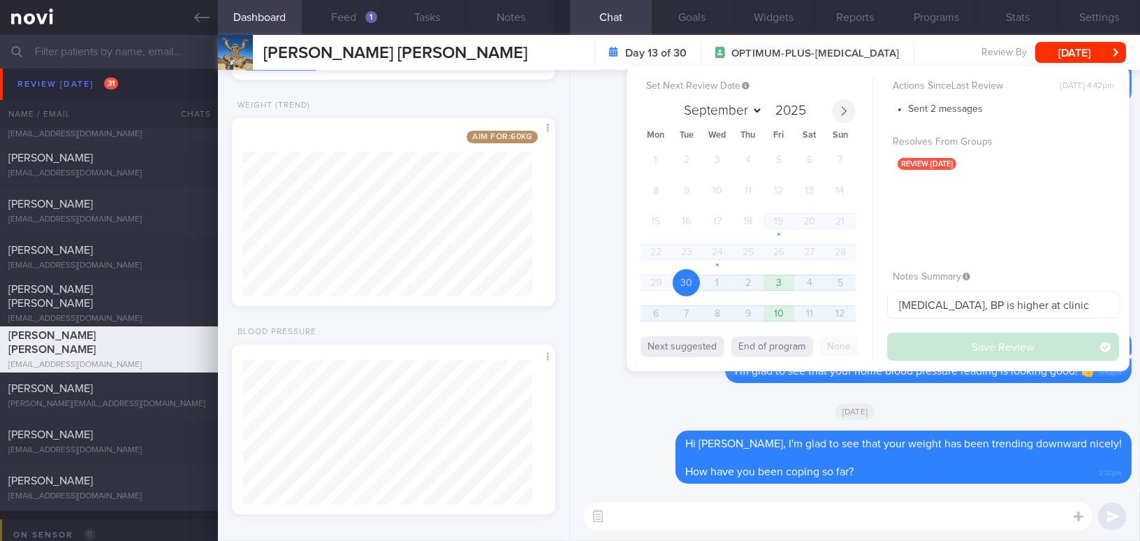
click at [847, 112] on icon at bounding box center [844, 111] width 10 height 10
select select "9"
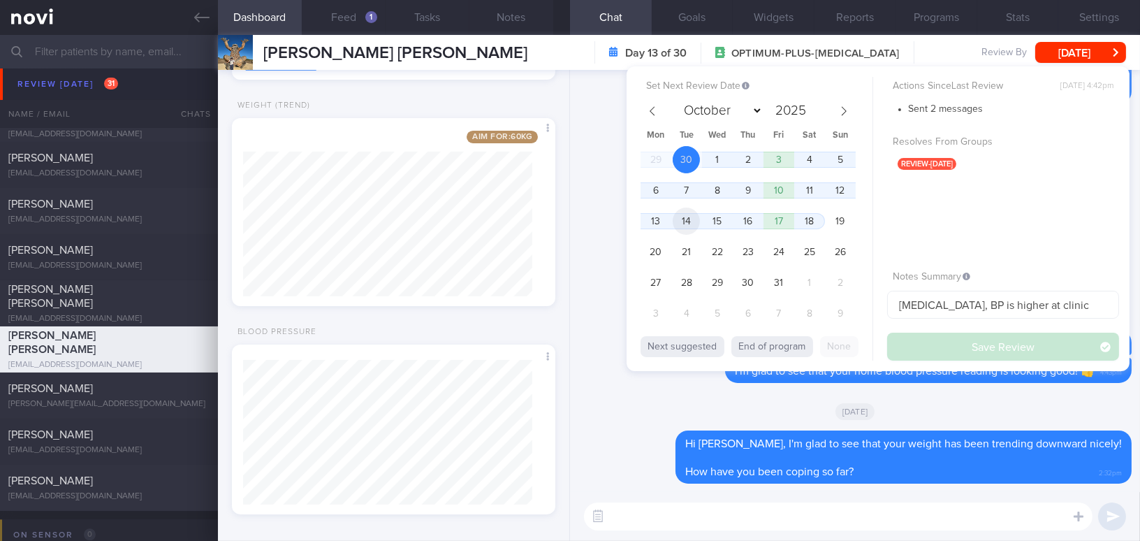
click at [690, 215] on span "14" at bounding box center [686, 221] width 27 height 27
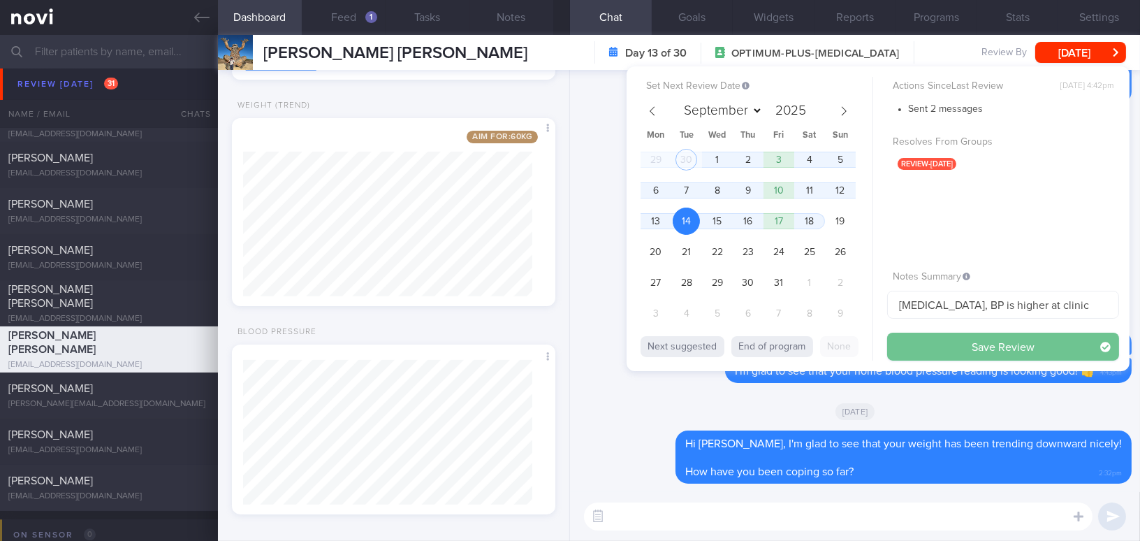
click at [914, 345] on button "Save Review" at bounding box center [1003, 347] width 232 height 28
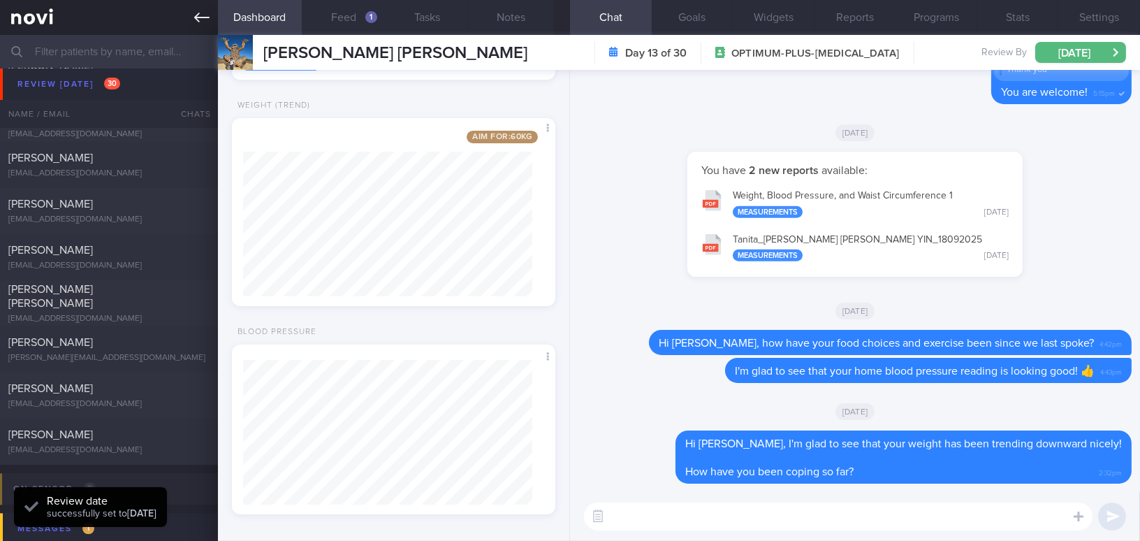
click at [209, 16] on icon at bounding box center [201, 17] width 15 height 15
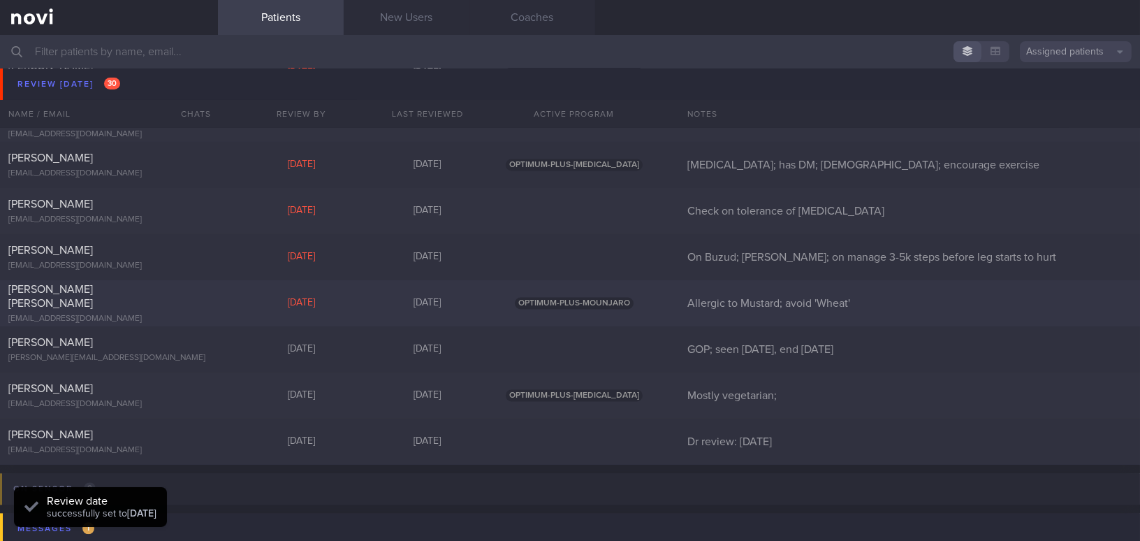
click at [179, 290] on div at bounding box center [194, 286] width 31 height 8
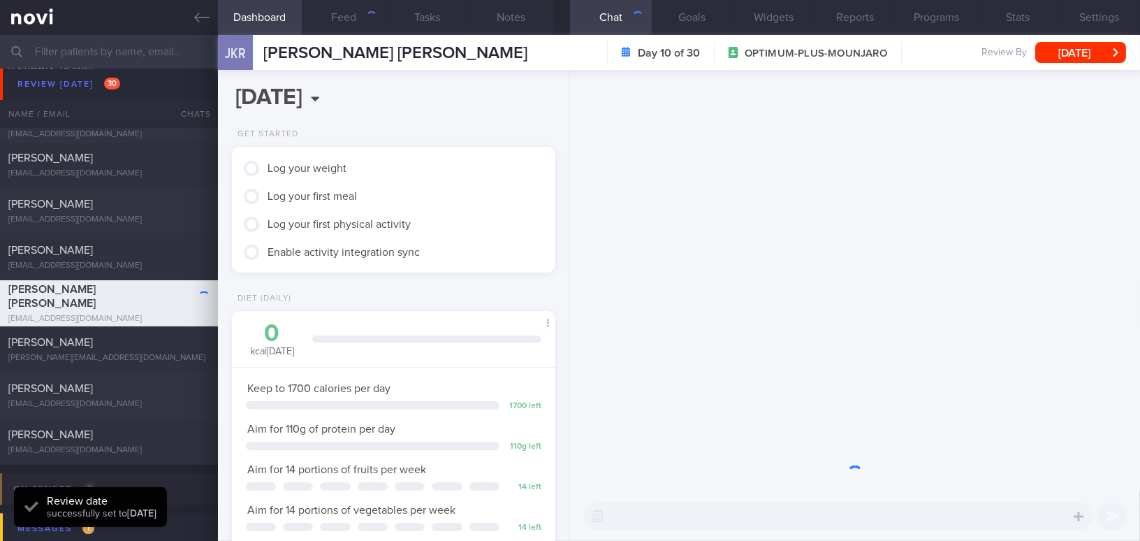
scroll to position [164, 289]
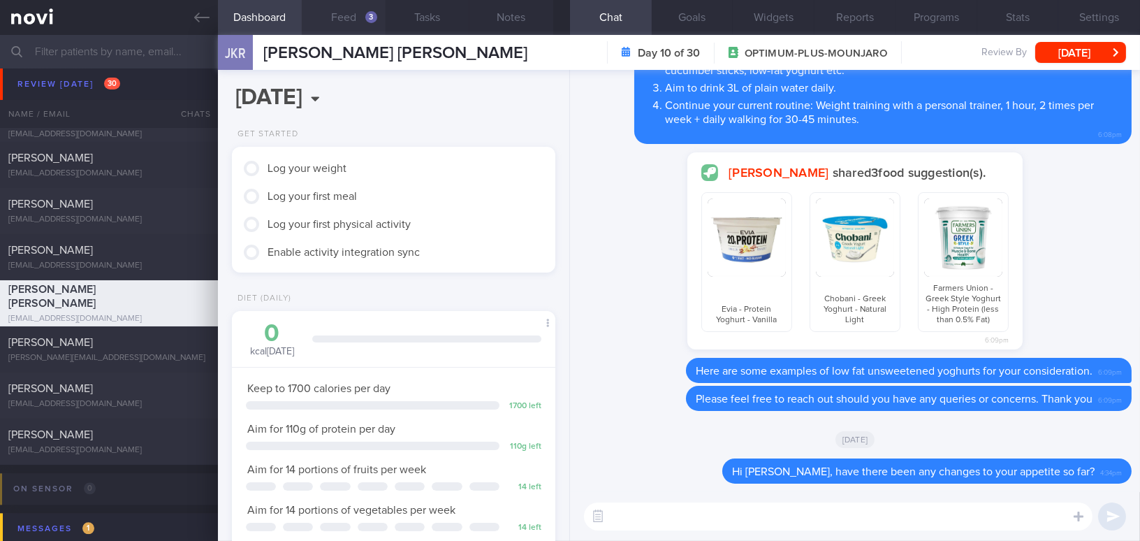
click at [344, 24] on button "Feed 3" at bounding box center [344, 17] width 84 height 35
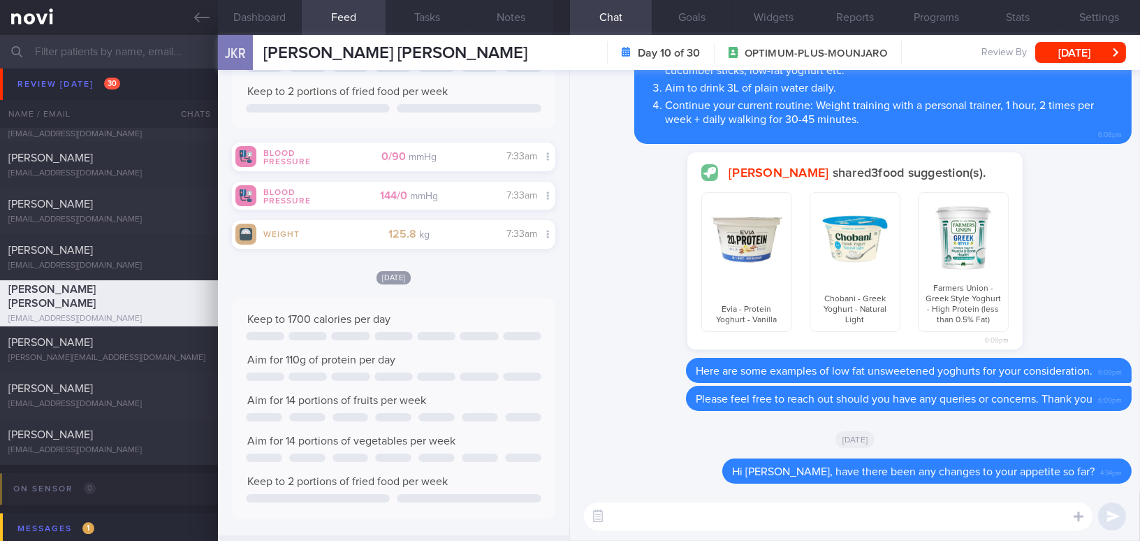
scroll to position [163, 0]
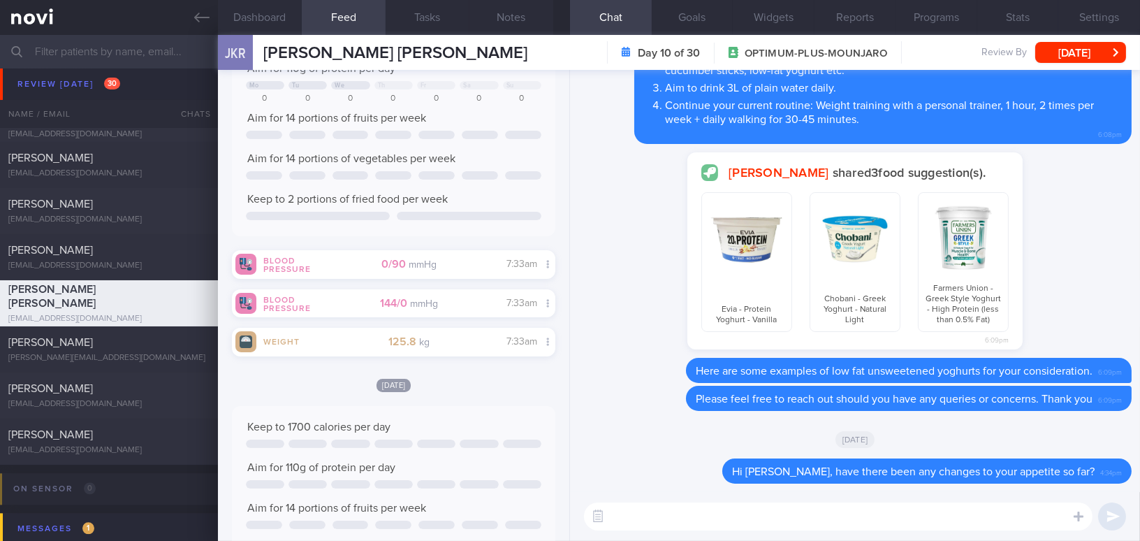
click at [634, 518] on textarea at bounding box center [838, 516] width 509 height 28
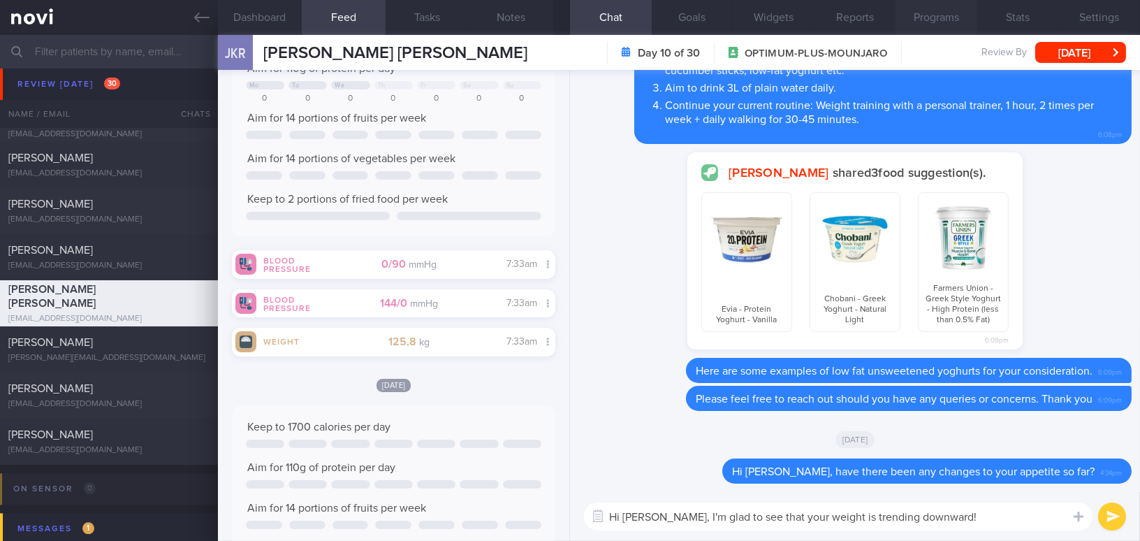
click at [933, 17] on button "Programs" at bounding box center [937, 17] width 82 height 35
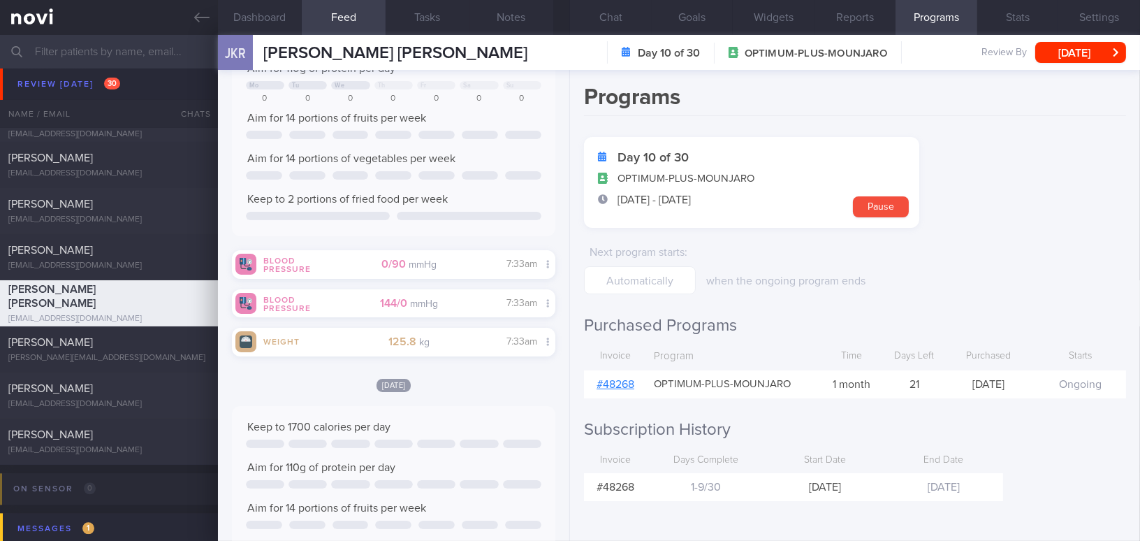
click at [621, 381] on link "# 48268" at bounding box center [616, 384] width 38 height 11
click at [616, 12] on button "Chat" at bounding box center [611, 17] width 82 height 35
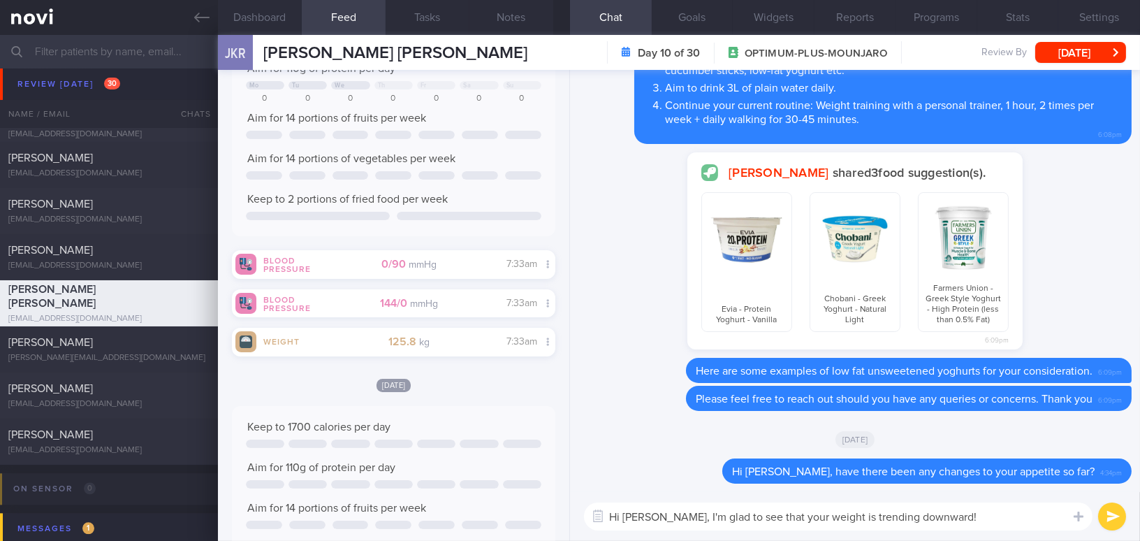
click at [717, 527] on textarea "Hi Kunal, I'm glad to see that your weight is trending downward!" at bounding box center [838, 516] width 509 height 28
drag, startPoint x: 655, startPoint y: 519, endPoint x: 946, endPoint y: 519, distance: 290.7
click at [946, 519] on textarea "Hi Kunal, I'm glad to see that your weight is trending downward!" at bounding box center [838, 516] width 509 height 28
paste textarea "’m glad to see that your weight is trending downward. Keep it up! Your blood pr…"
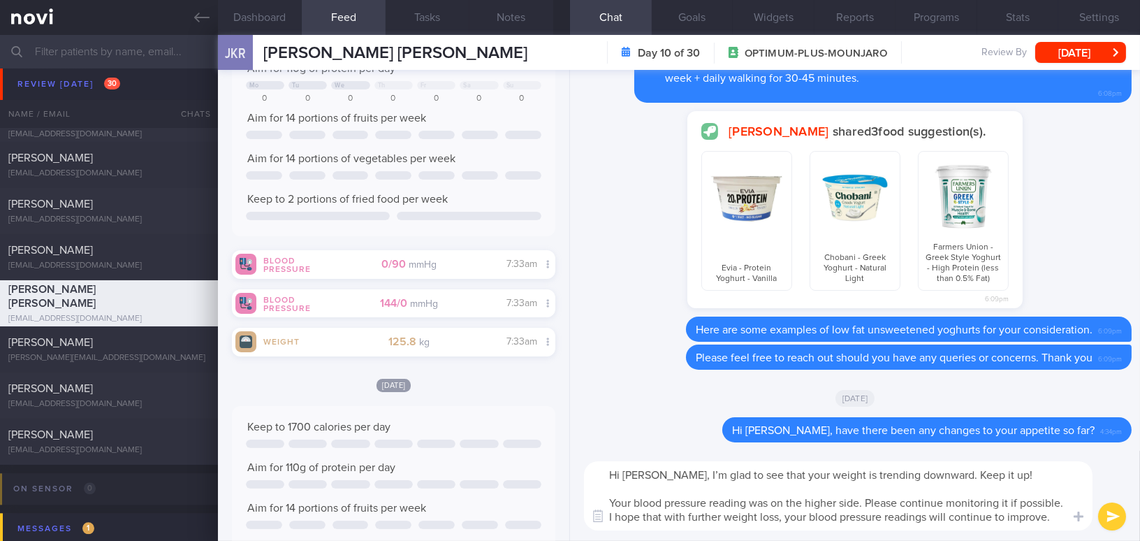
scroll to position [13, 0]
type textarea "Hi Kunal, I’m glad to see that your weight is trending downward. Keep it up! Yo…"
click at [1112, 513] on button "submit" at bounding box center [1112, 516] width 28 height 28
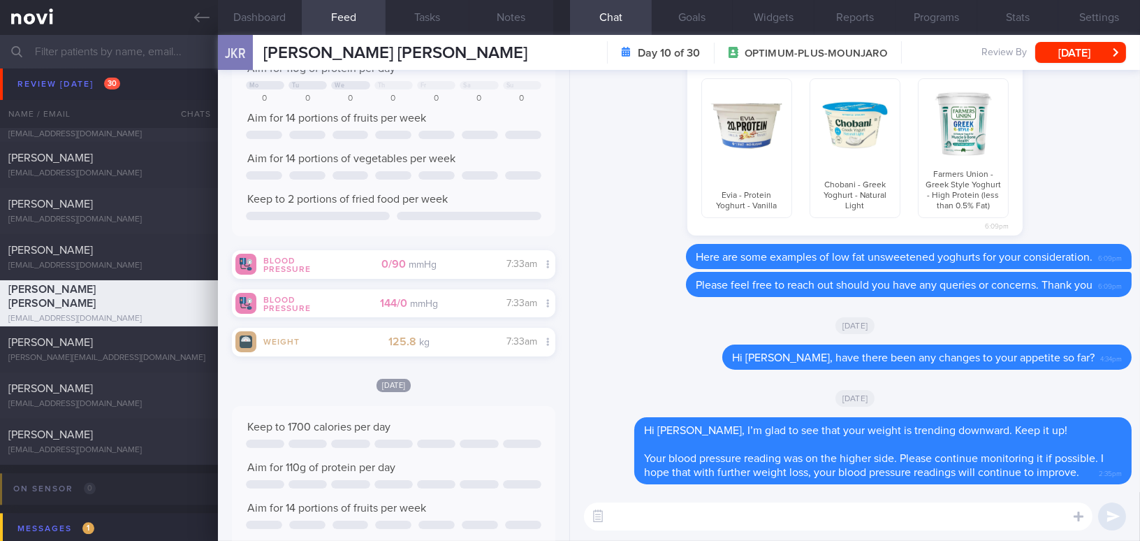
scroll to position [0, 0]
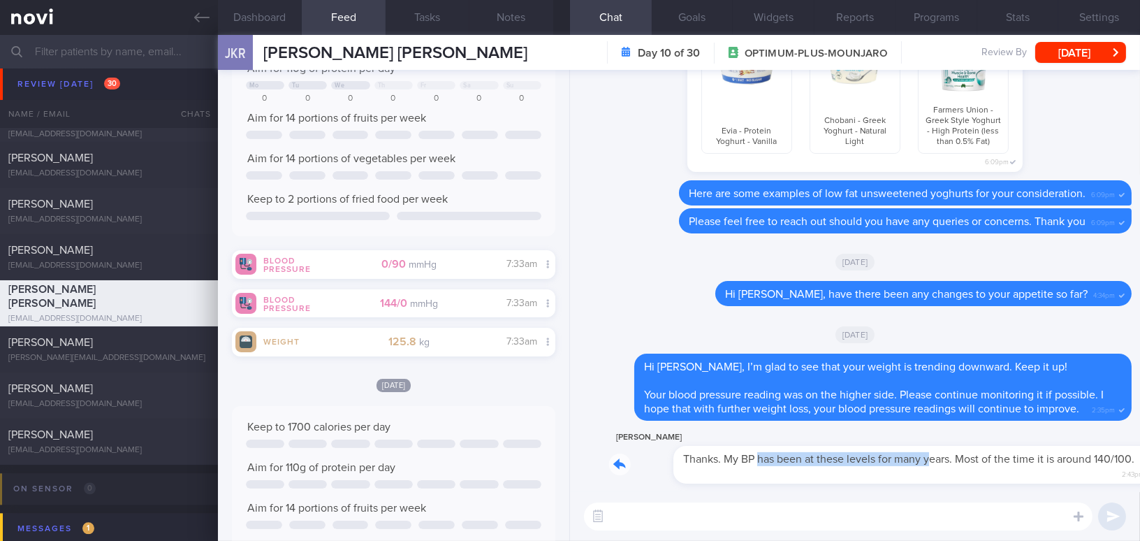
drag, startPoint x: 697, startPoint y: 450, endPoint x: 866, endPoint y: 455, distance: 169.9
click at [866, 455] on div "Kunal Jeswani Thanks. My BP has been at these levels for many years. Most of th…" at bounding box center [870, 456] width 523 height 55
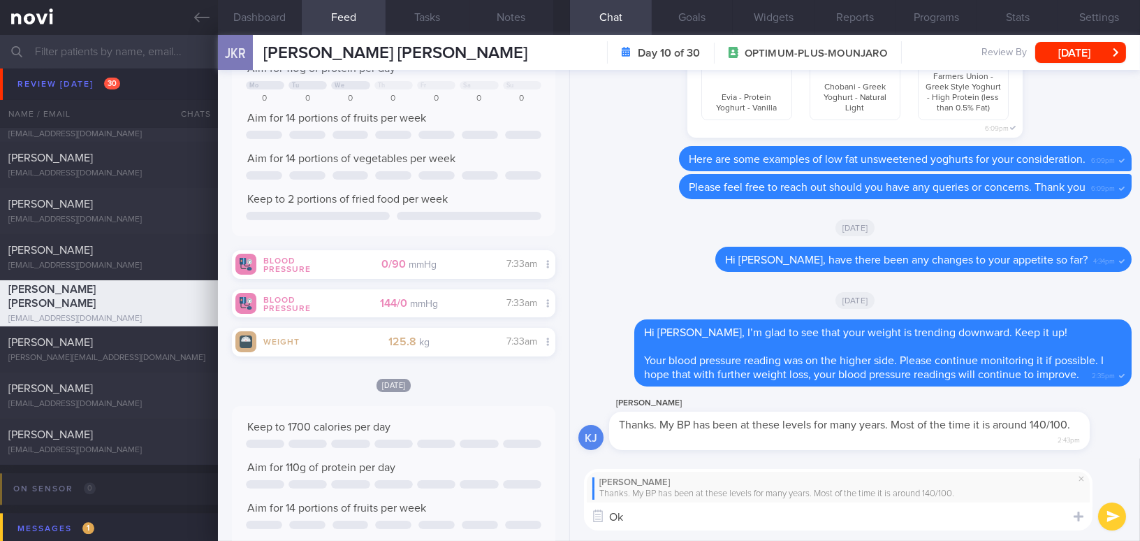
type textarea "O"
drag, startPoint x: 764, startPoint y: 514, endPoint x: 864, endPoint y: 514, distance: 99.2
click at [864, 514] on textarea "Thank you for letting me know! I will check with Dr" at bounding box center [838, 516] width 509 height 28
paste textarea "May I ask where you have been following up for your hypertension,"
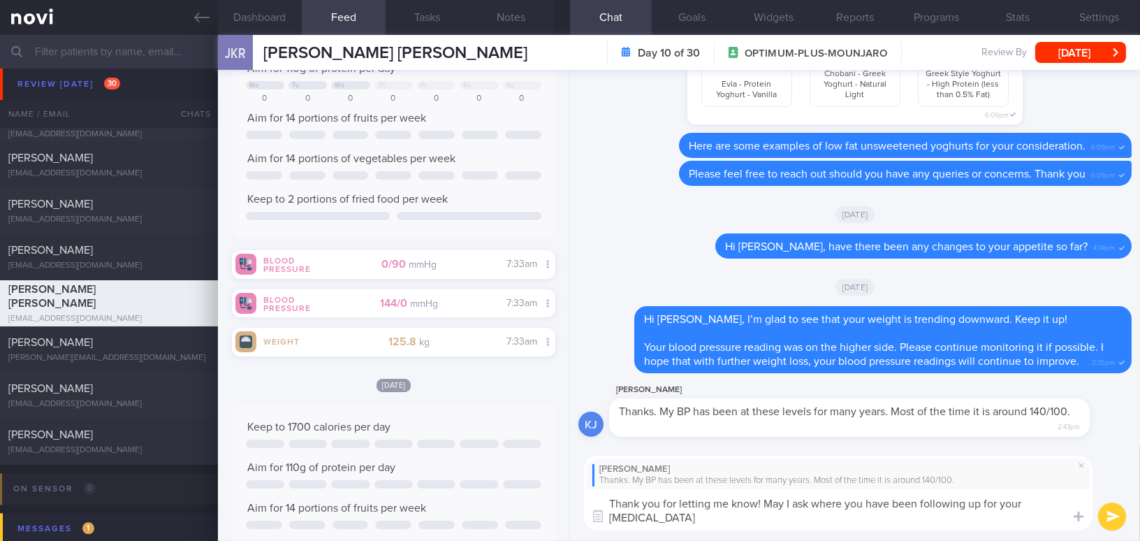
type textarea "Thank you for letting me know! May I ask where you have been following up for y…"
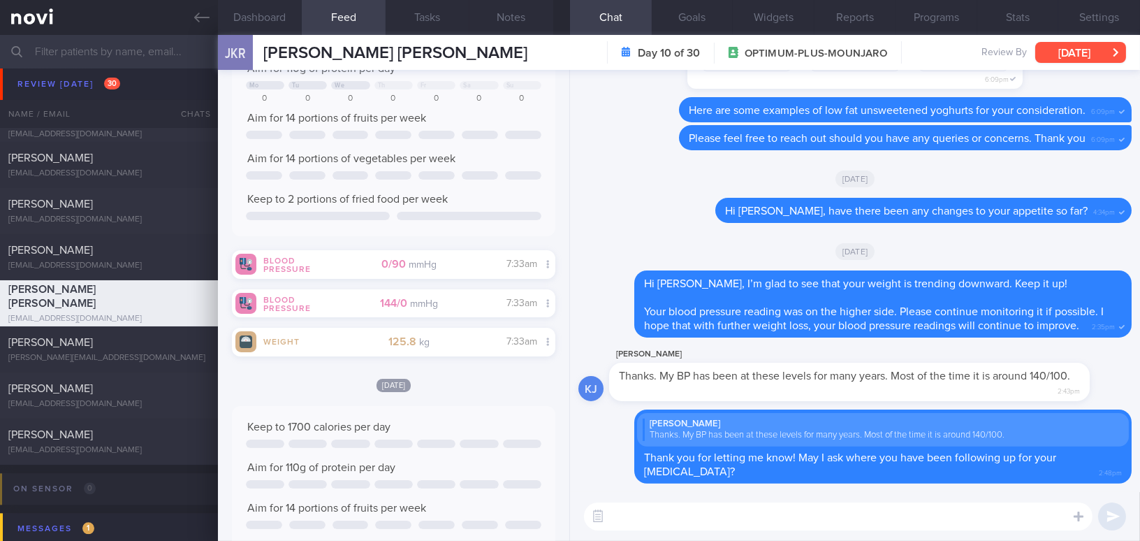
click at [1058, 49] on button "Tue, 30 Sep" at bounding box center [1080, 52] width 91 height 21
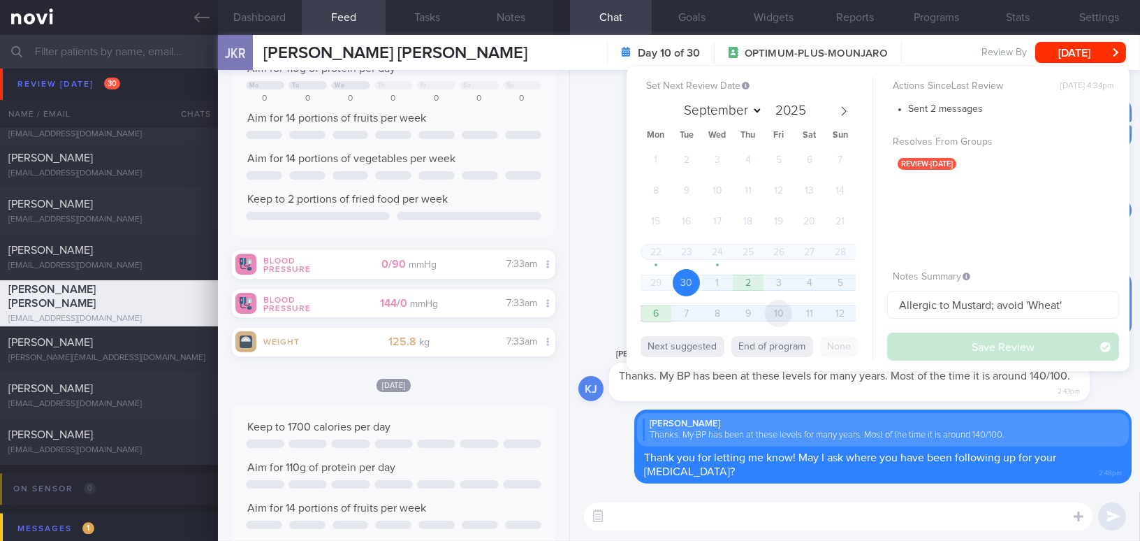
click at [771, 314] on span "10" at bounding box center [778, 313] width 27 height 27
select select "9"
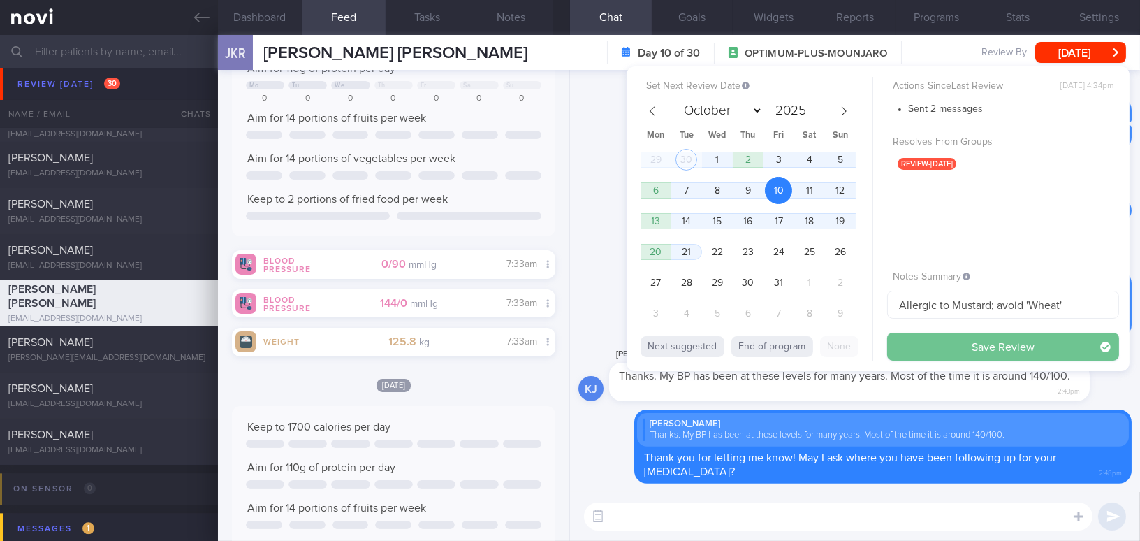
click at [924, 350] on button "Save Review" at bounding box center [1003, 347] width 232 height 28
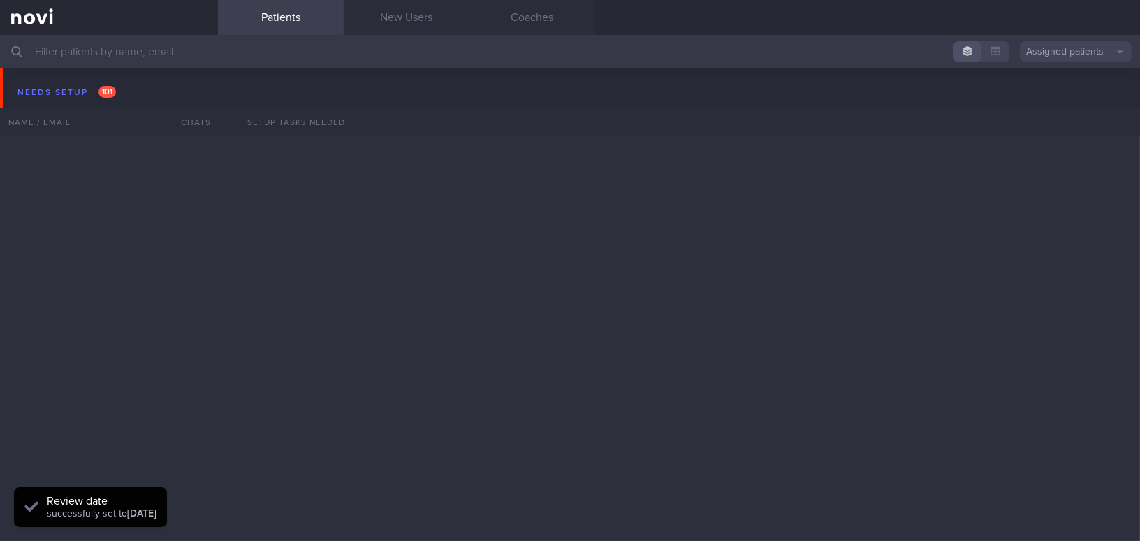
scroll to position [5780, 0]
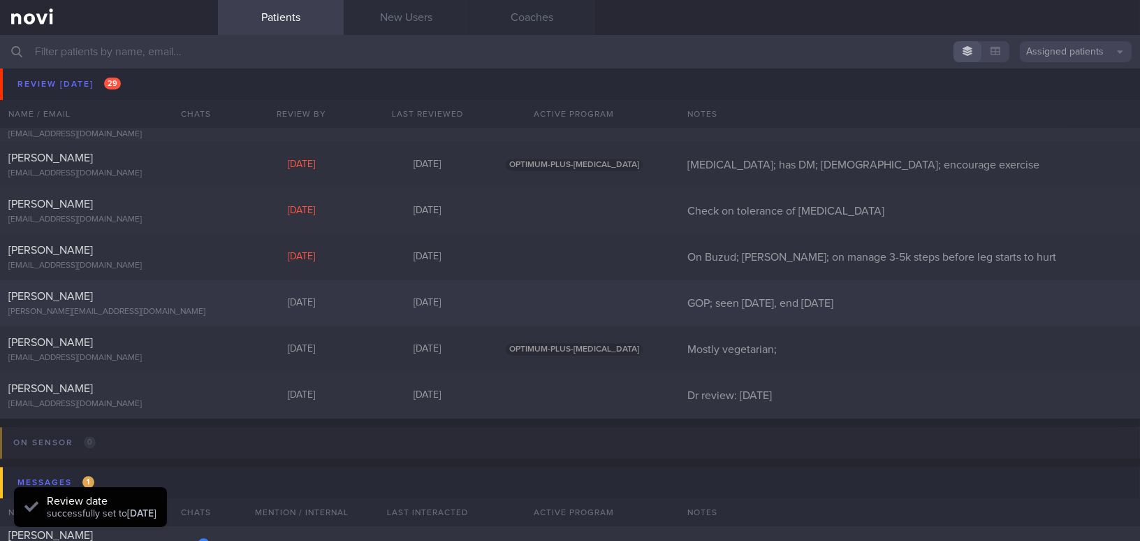
click at [134, 301] on div "[PERSON_NAME]" at bounding box center [107, 296] width 198 height 14
select select "9"
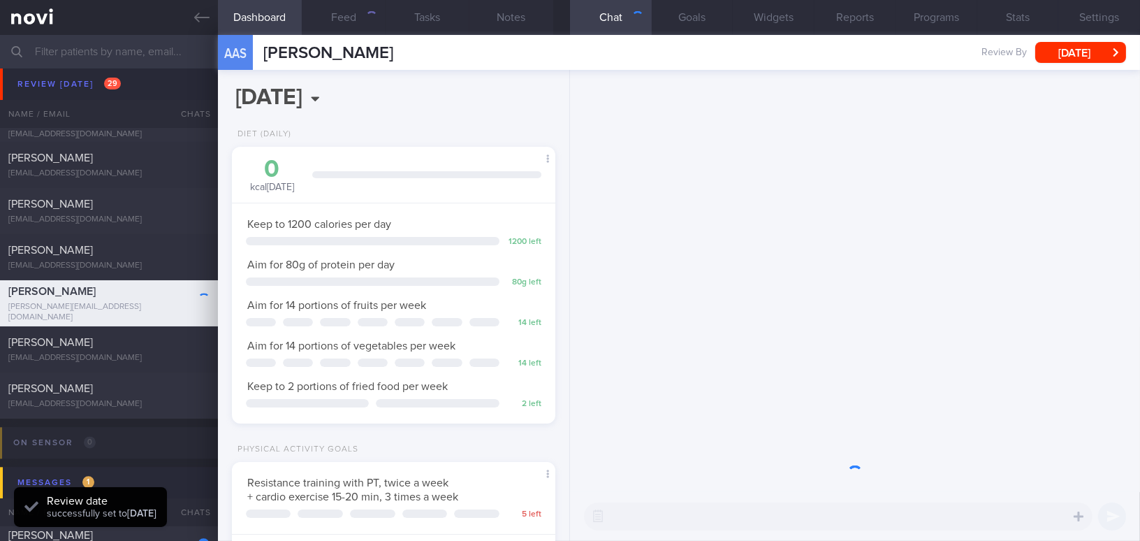
scroll to position [147, 294]
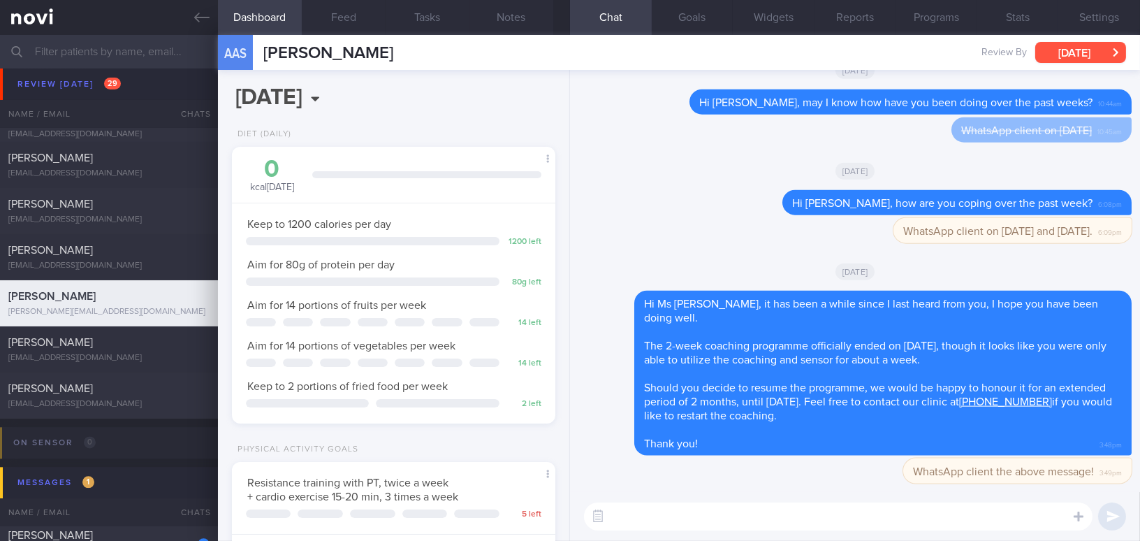
click at [1065, 57] on button "[DATE]" at bounding box center [1080, 52] width 91 height 21
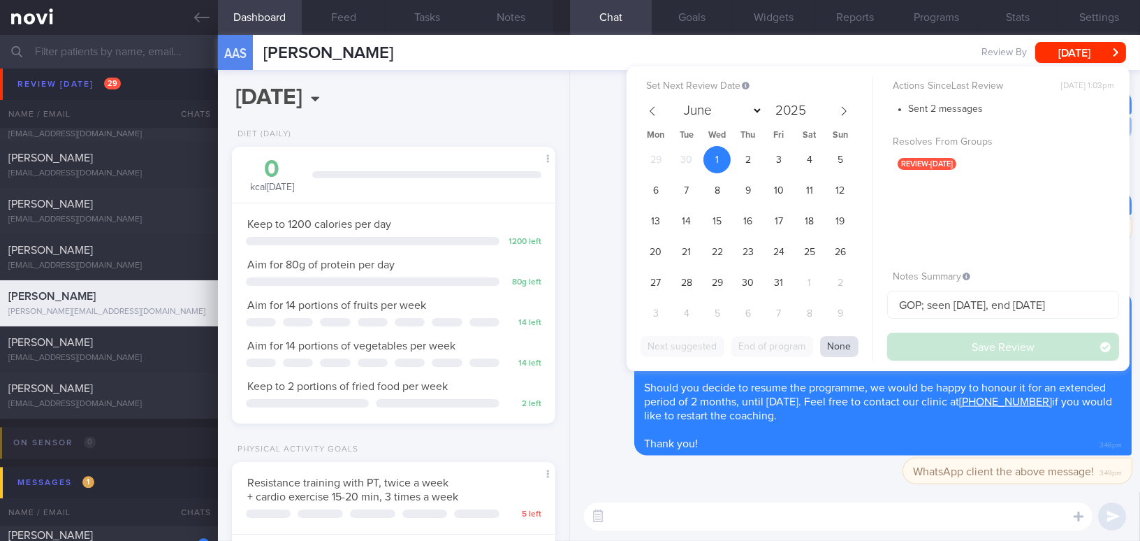
click at [835, 348] on button "None" at bounding box center [839, 346] width 38 height 21
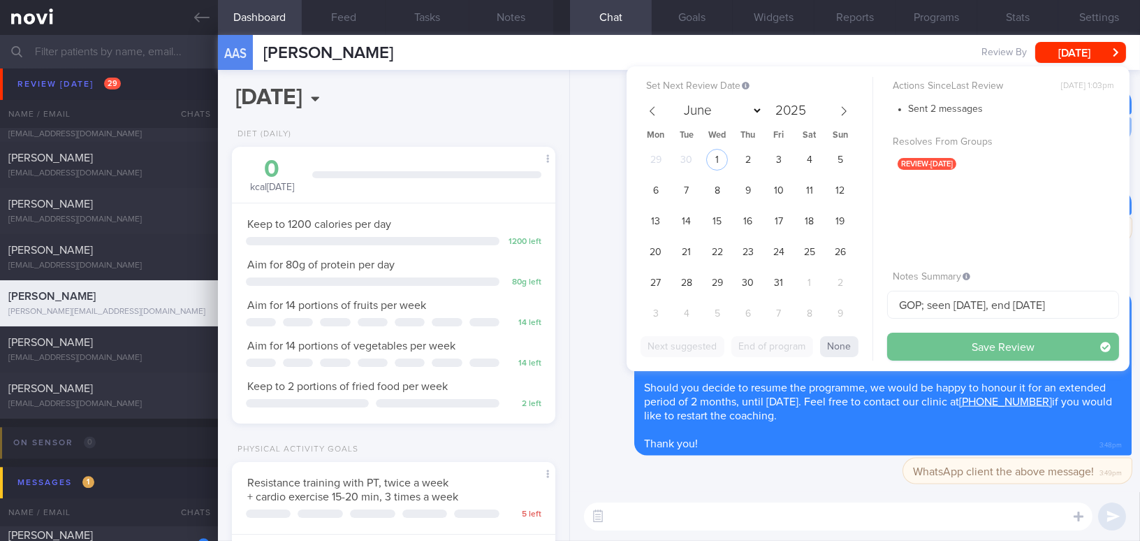
click at [933, 342] on button "Save Review" at bounding box center [1003, 347] width 232 height 28
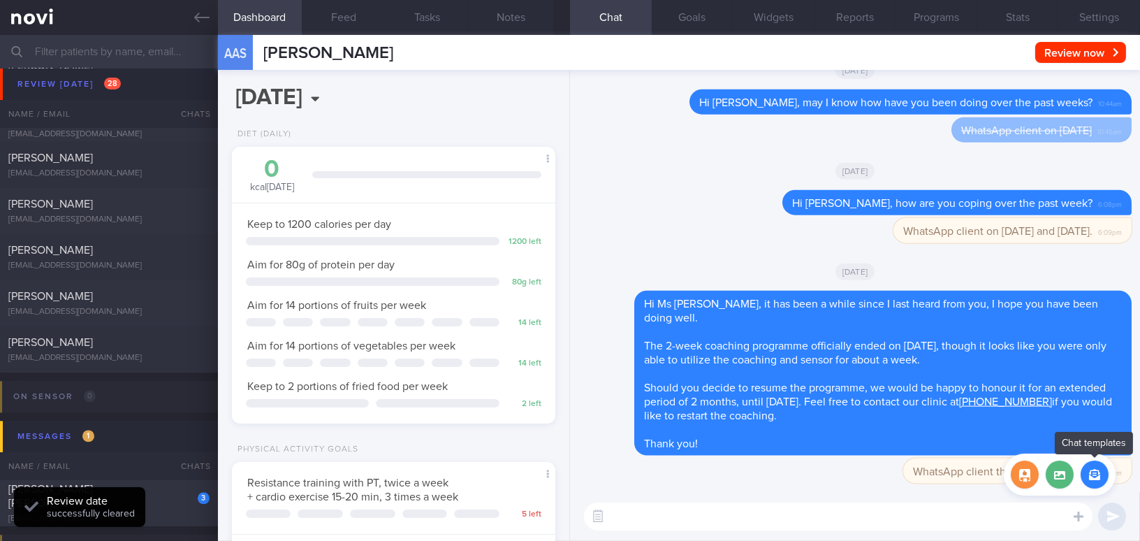
click at [1090, 474] on button "button" at bounding box center [1095, 474] width 28 height 28
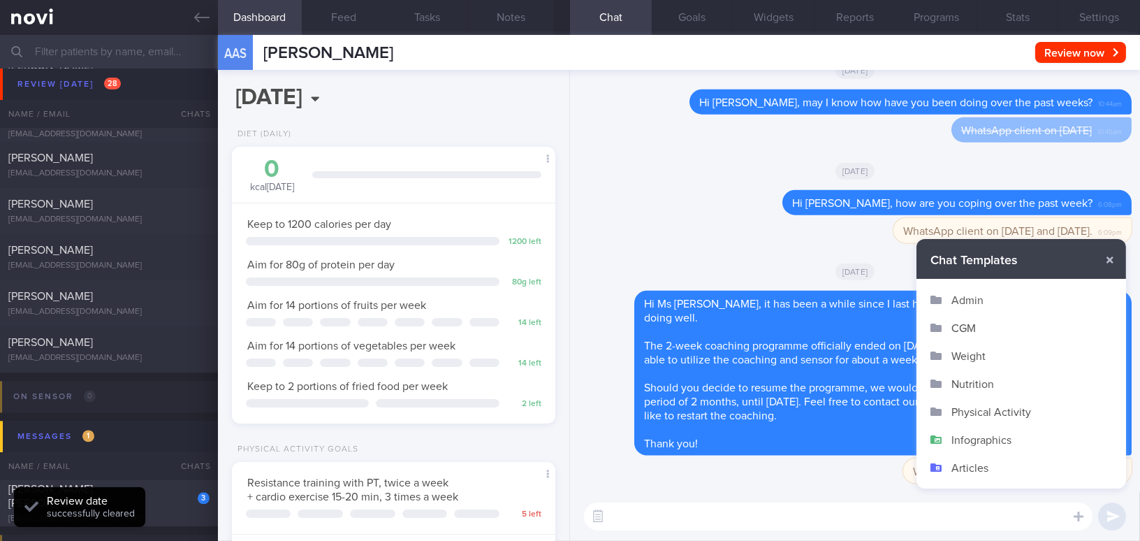
click at [991, 298] on button "Admin" at bounding box center [1022, 300] width 210 height 28
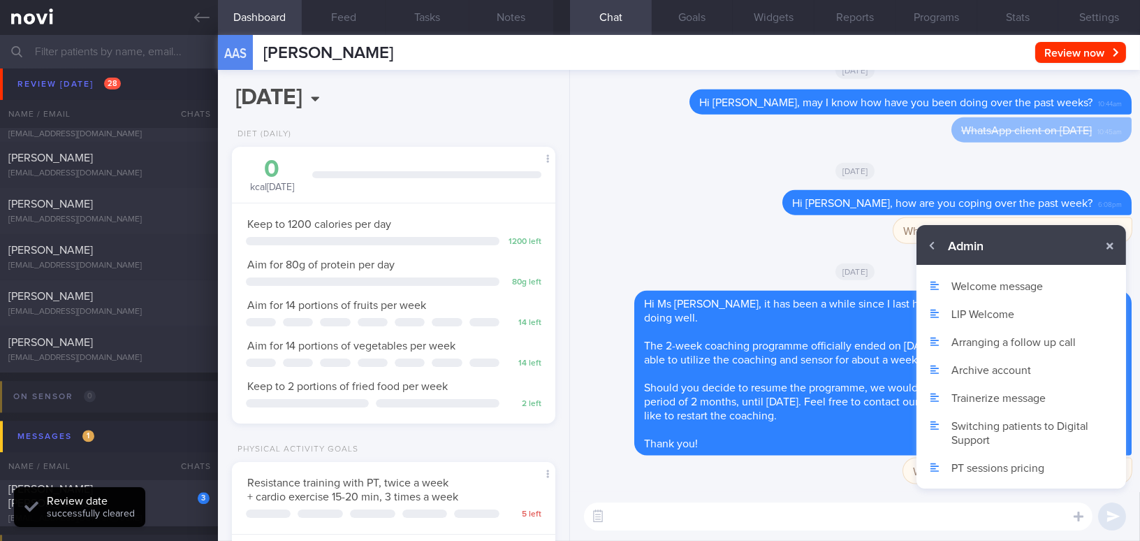
click at [976, 365] on button "Archive account" at bounding box center [1022, 370] width 210 height 28
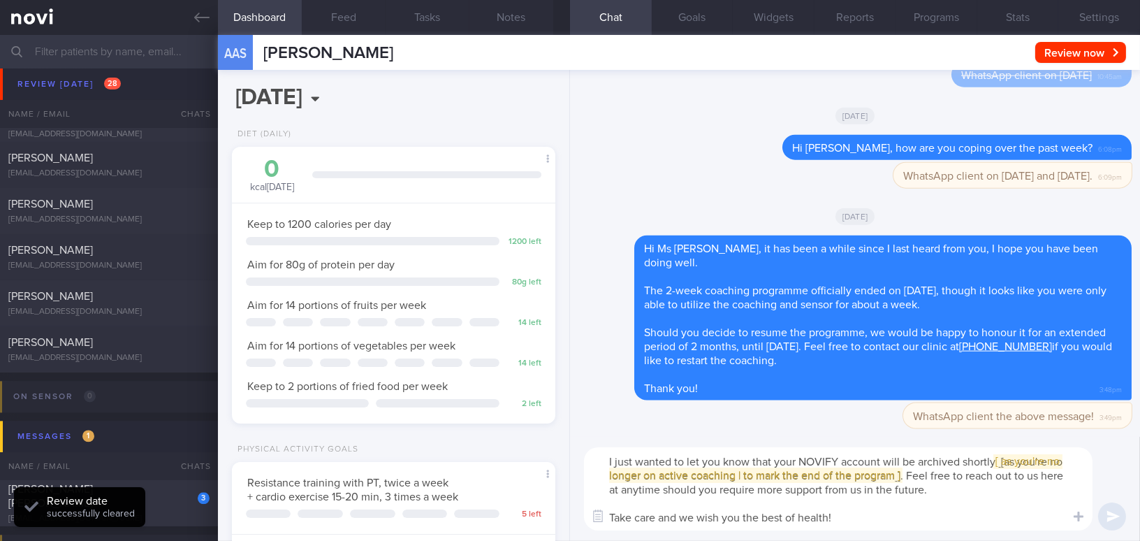
click at [604, 458] on textarea "I just wanted to let you know that your NOVIFY account will be archived shortly…" at bounding box center [838, 488] width 509 height 83
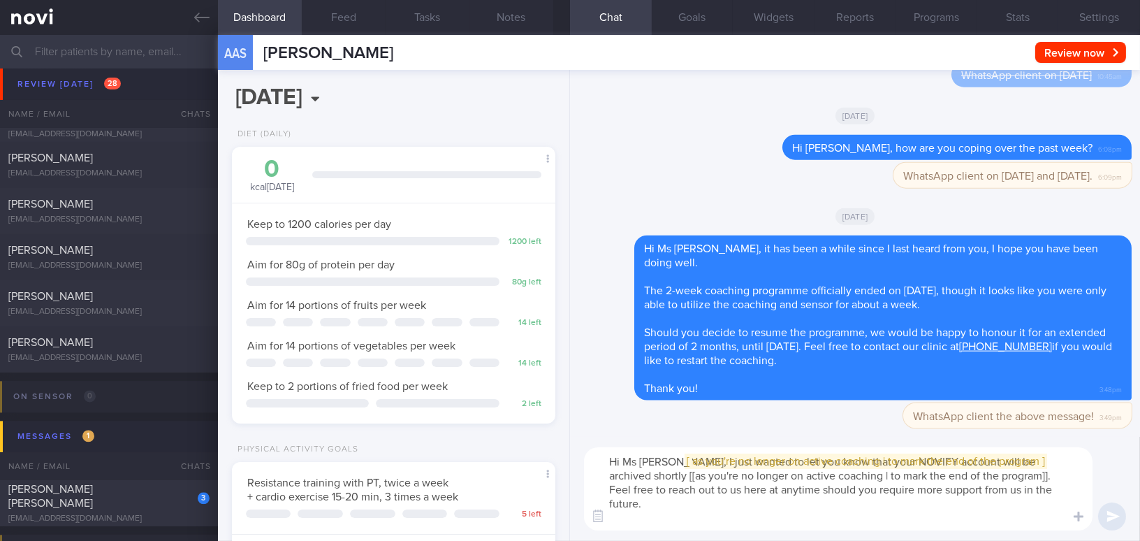
click at [711, 467] on span "[ [ as you're no longer on active coaching | to mark the end of the program ] ]" at bounding box center [866, 461] width 358 height 11
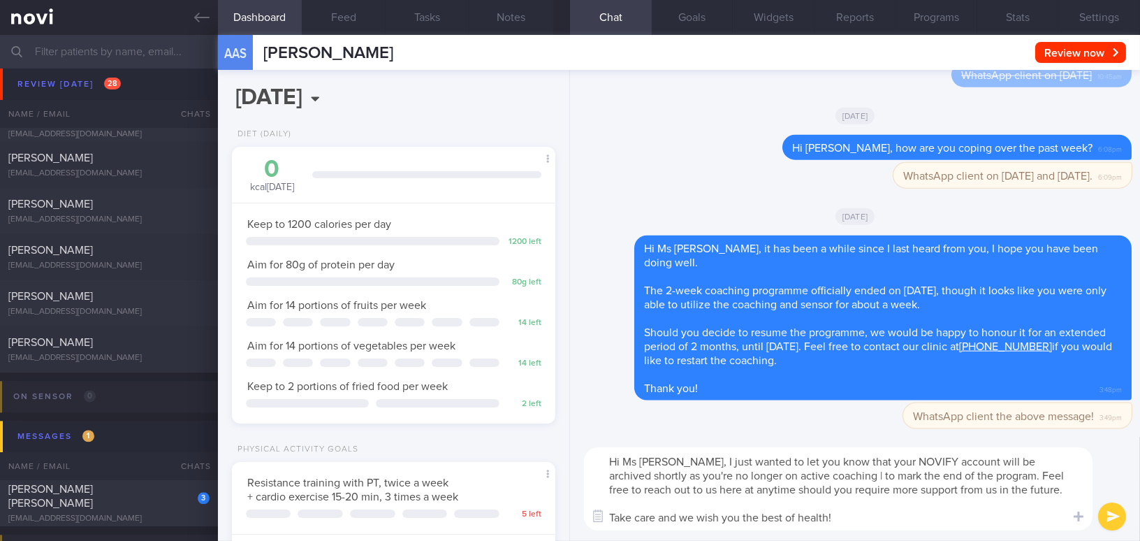
click at [730, 472] on textarea "Hi Ms [PERSON_NAME], I just wanted to let you know that your NOVIFY account wil…" at bounding box center [838, 488] width 509 height 83
drag, startPoint x: 797, startPoint y: 474, endPoint x: 959, endPoint y: 470, distance: 162.1
click at [959, 470] on textarea "Hi Ms [PERSON_NAME], I just wanted to let you know that your NOVIFY account wil…" at bounding box center [838, 488] width 509 height 83
type textarea "Hi Ms [PERSON_NAME], I just wanted to let you know that your NOVIFY account wil…"
click at [1103, 509] on button "submit" at bounding box center [1112, 516] width 28 height 28
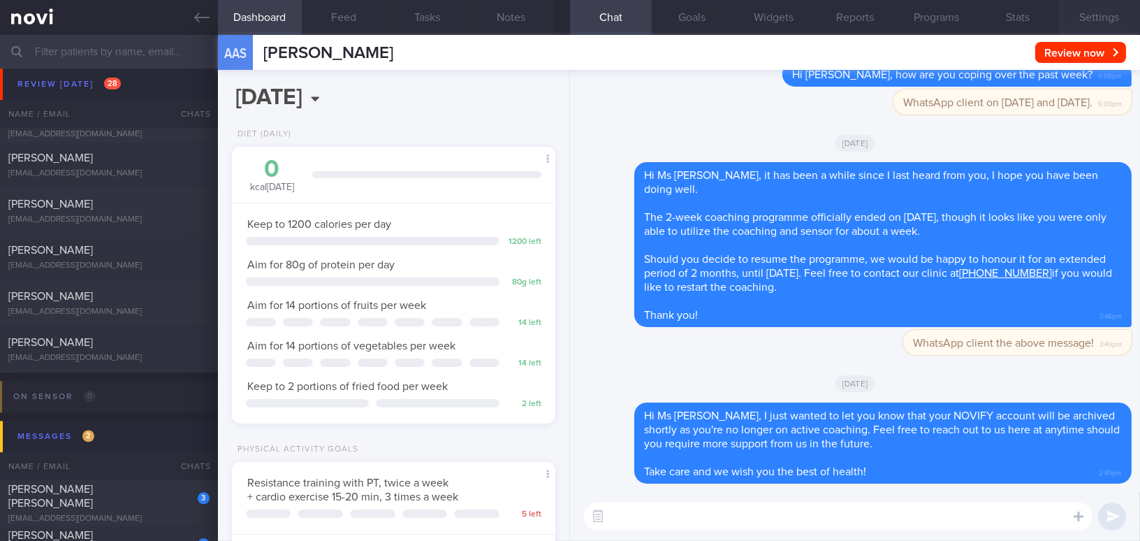
click at [1100, 15] on button "Settings" at bounding box center [1100, 17] width 82 height 35
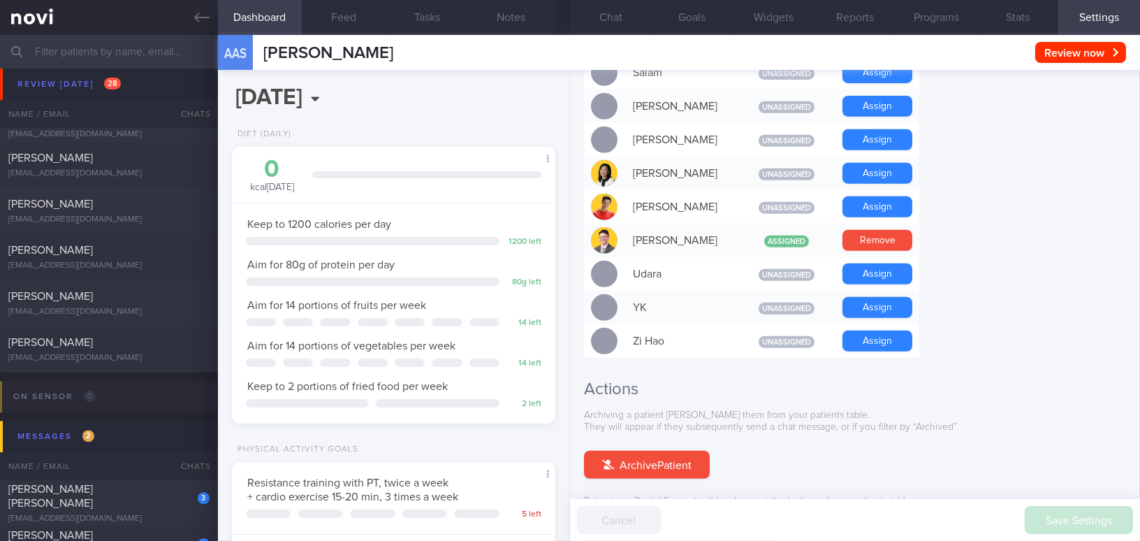
scroll to position [1297, 0]
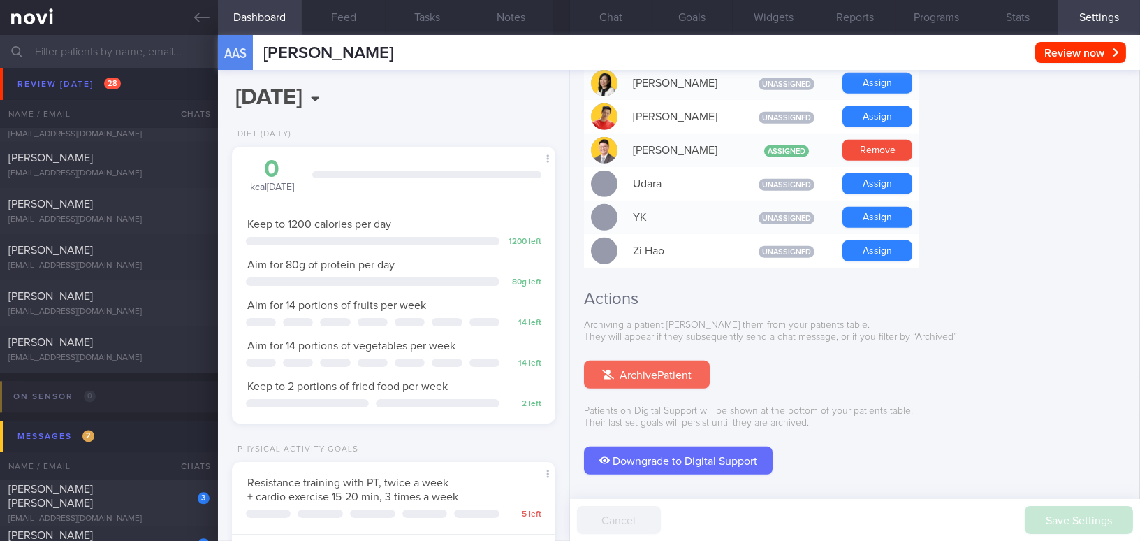
click at [648, 361] on button "Archive Patient" at bounding box center [647, 375] width 126 height 28
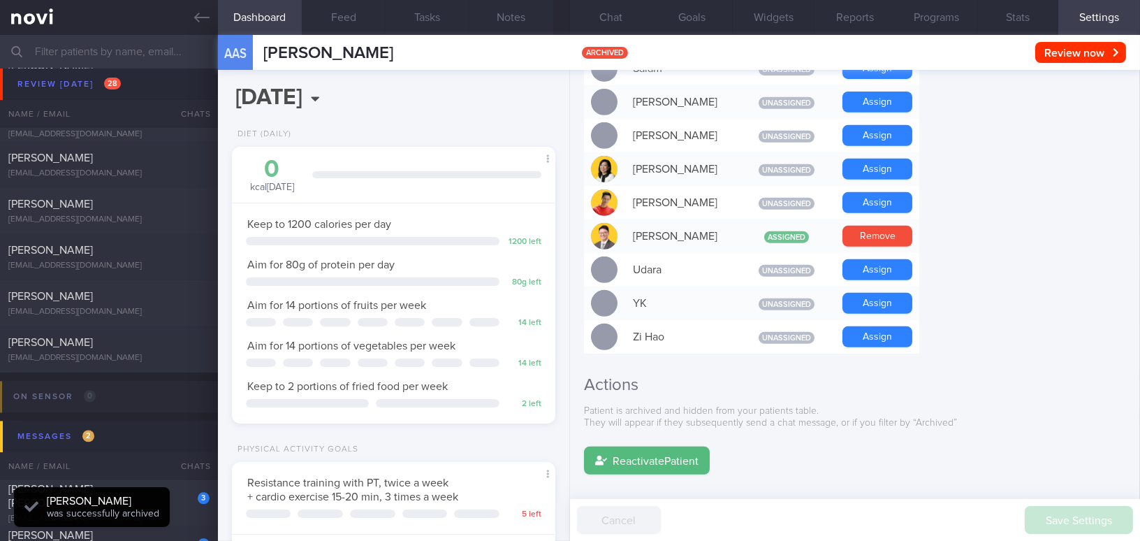
scroll to position [147, 294]
click at [595, 12] on button "Chat 1" at bounding box center [611, 17] width 82 height 35
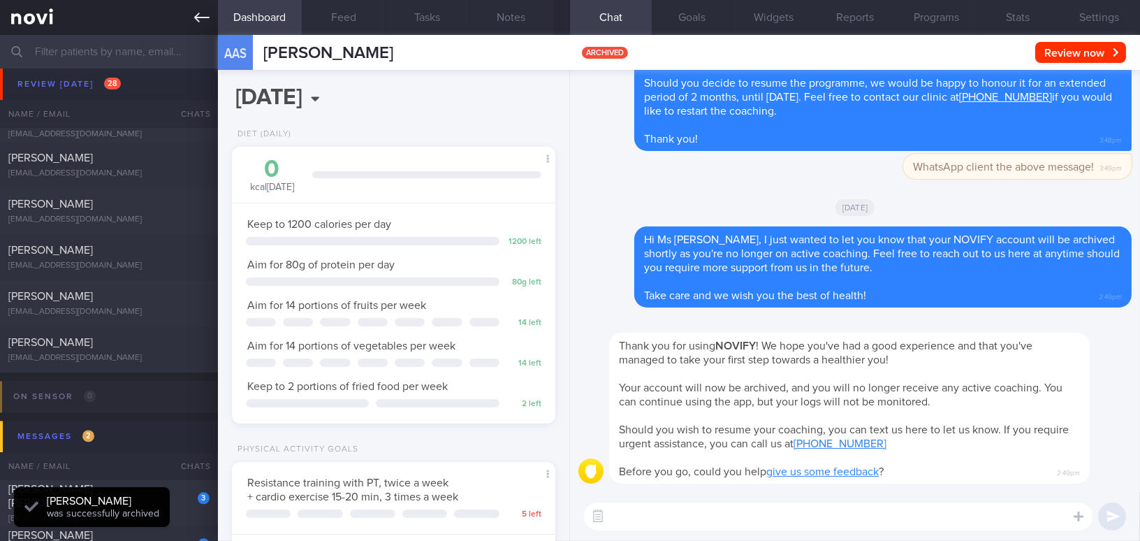
click at [203, 20] on icon at bounding box center [201, 17] width 15 height 15
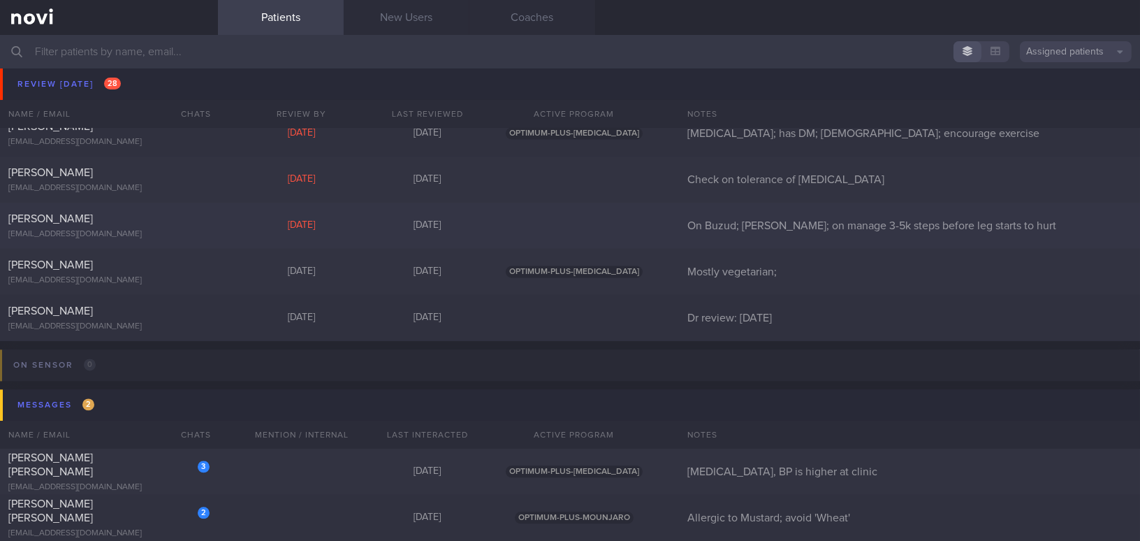
scroll to position [5971, 0]
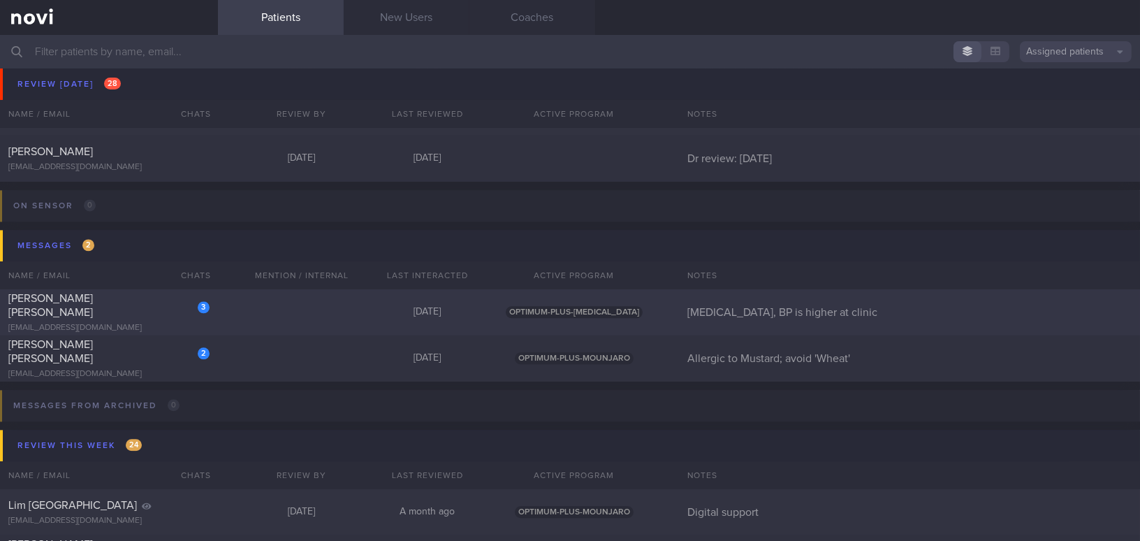
click at [147, 310] on div "[PERSON_NAME] [PERSON_NAME]" at bounding box center [107, 305] width 198 height 28
select select "9"
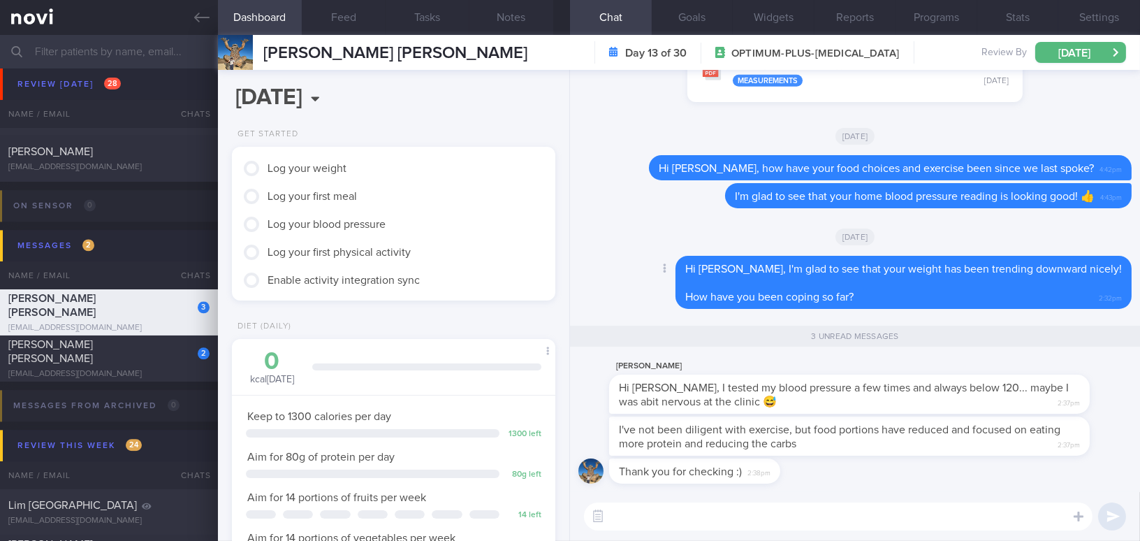
scroll to position [144, 289]
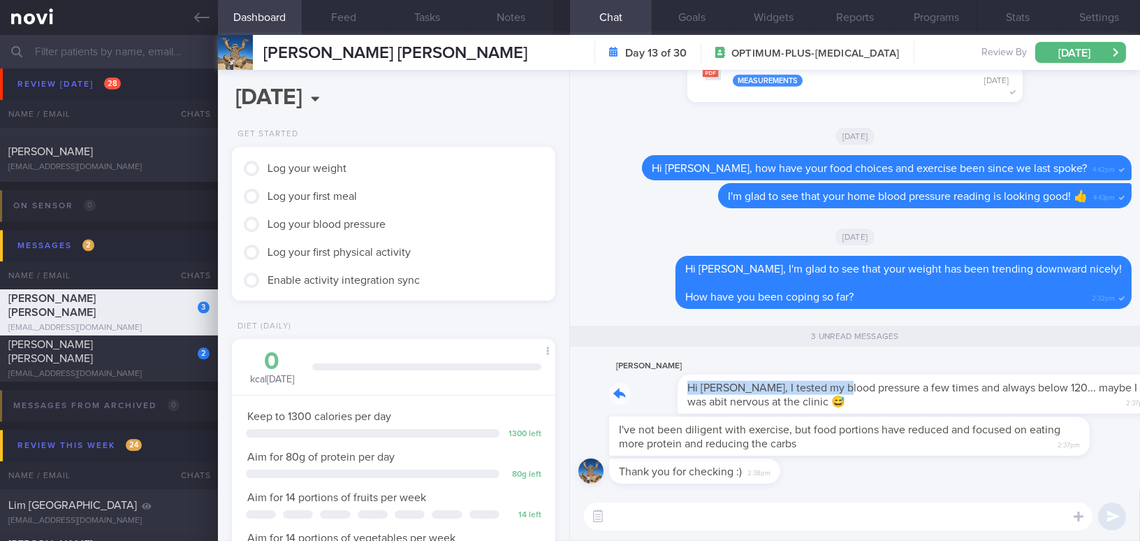
drag, startPoint x: 768, startPoint y: 379, endPoint x: 943, endPoint y: 369, distance: 175.7
click at [943, 369] on div "[PERSON_NAME] Hi [PERSON_NAME], I tested my blood pressure a few times and alwa…" at bounding box center [870, 386] width 523 height 56
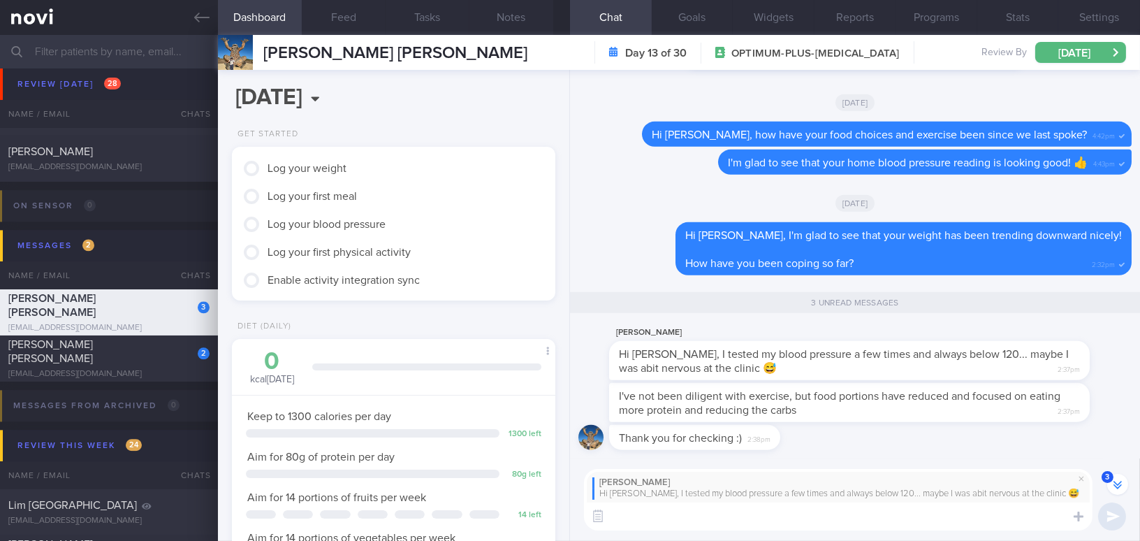
scroll to position [-31, 0]
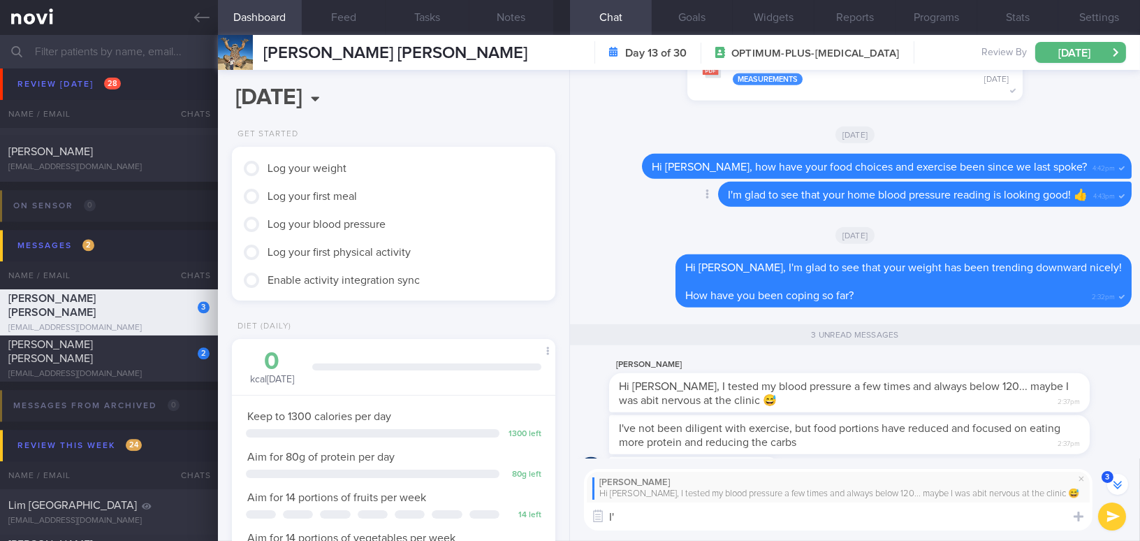
type textarea "I"
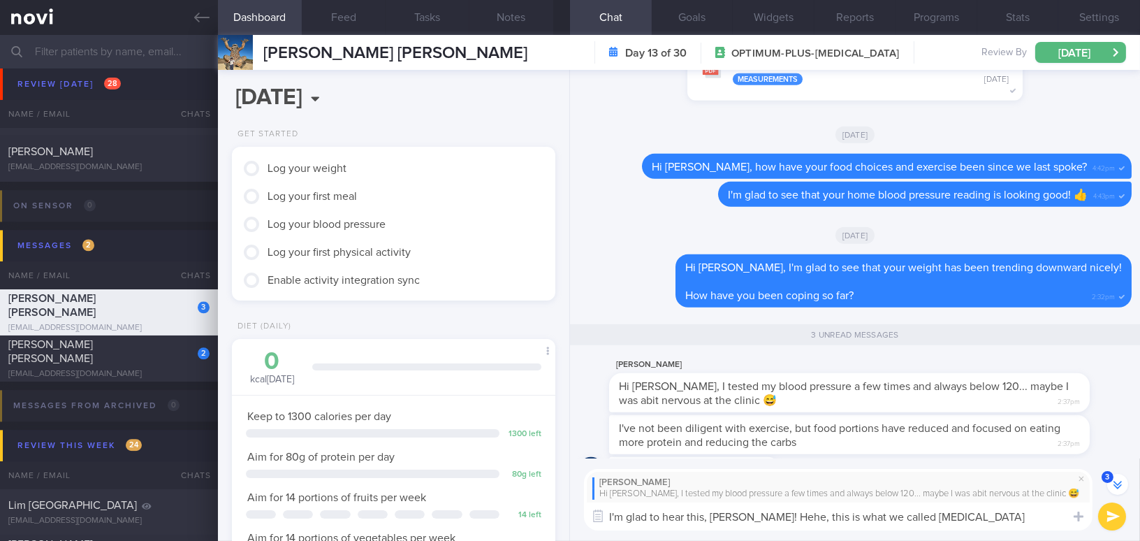
drag, startPoint x: 978, startPoint y: 516, endPoint x: 493, endPoint y: 495, distance: 485.4
click at [493, 495] on div "Dashboard Feed Tasks Notes Chat 3 Goals Widgets Reports Programs Stats Settings…" at bounding box center [679, 288] width 922 height 506
click at [708, 520] on textarea "I'm glad to hear this, [PERSON_NAME]! Hehe, this is what we called [MEDICAL_DAT…" at bounding box center [838, 516] width 509 height 28
drag, startPoint x: 738, startPoint y: 518, endPoint x: 720, endPoint y: 484, distance: 38.1
click at [715, 511] on textarea "I'm glad to hear this, [PERSON_NAME]! Hehe, this is what we called [MEDICAL_DAT…" at bounding box center [838, 516] width 509 height 28
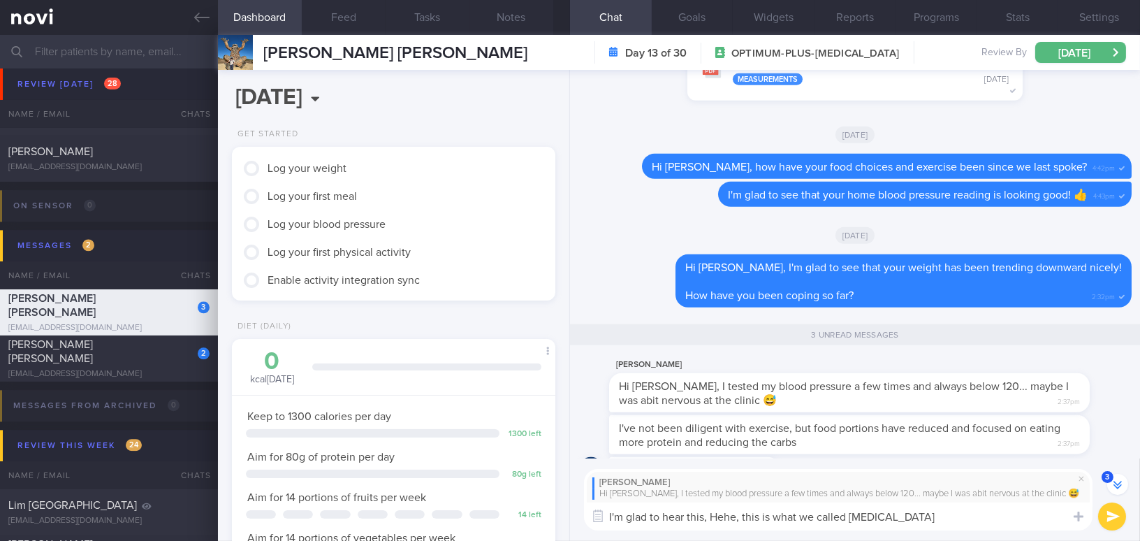
click at [1001, 518] on textarea "I'm glad to hear this, Hehe, this is what we called [MEDICAL_DATA]" at bounding box center [838, 516] width 509 height 28
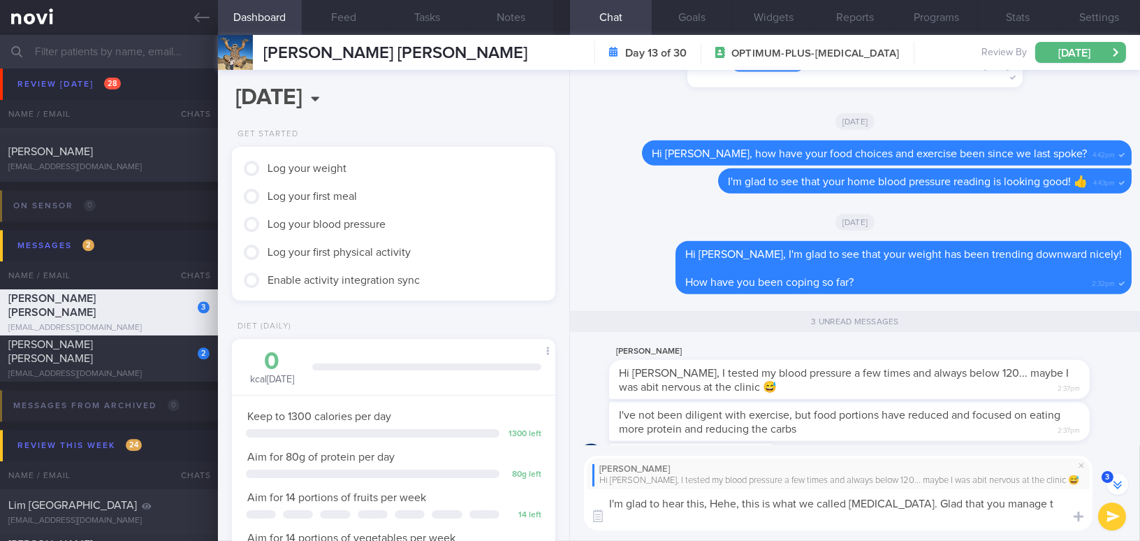
scroll to position [-45, 0]
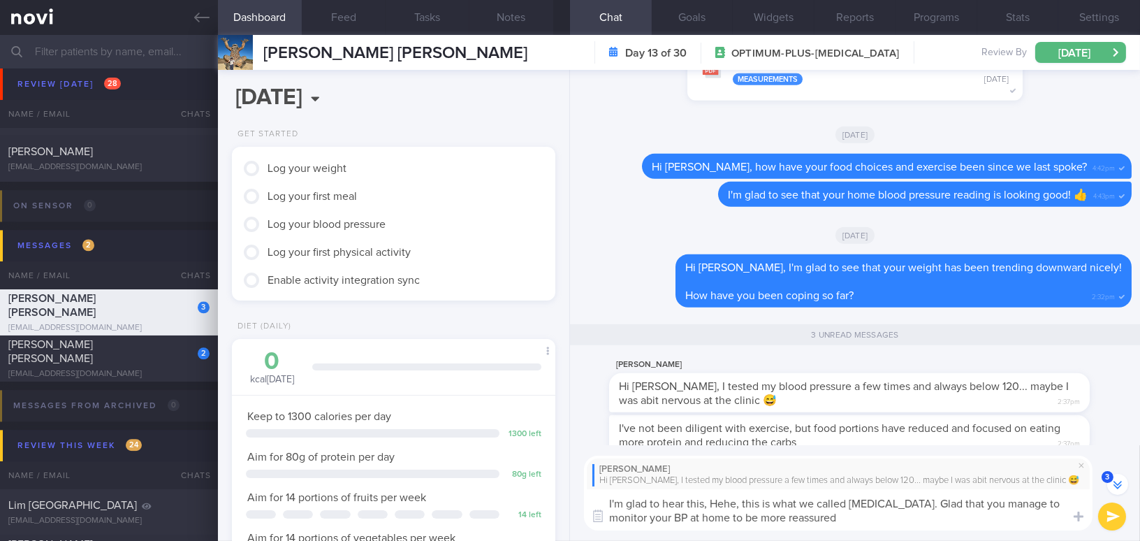
drag, startPoint x: 889, startPoint y: 518, endPoint x: 505, endPoint y: 481, distance: 386.0
click at [505, 481] on div "Dashboard Feed Tasks Notes Chat 3 Goals Widgets Reports Programs Stats Settings…" at bounding box center [679, 288] width 922 height 506
click at [662, 509] on textarea "I'm glad to hear this, Hehe, this is what we called [MEDICAL_DATA]. Glad that y…" at bounding box center [838, 509] width 509 height 41
drag, startPoint x: 875, startPoint y: 520, endPoint x: 415, endPoint y: 484, distance: 461.2
click at [415, 484] on div "Dashboard Feed Tasks Notes Chat 3 Goals Widgets Reports Programs Stats Settings…" at bounding box center [679, 288] width 922 height 506
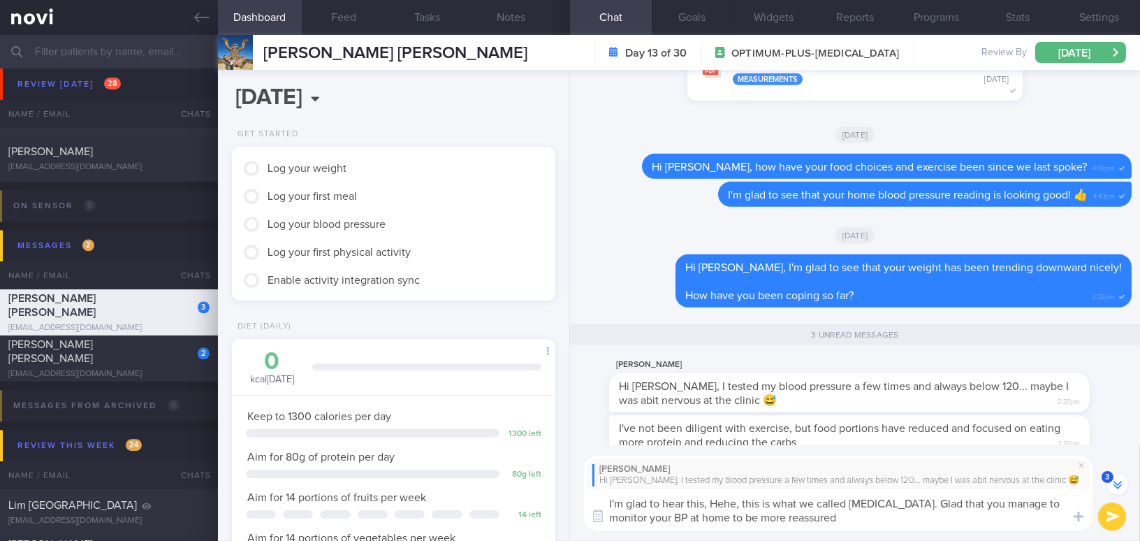
paste textarea "’m glad to hear this! Hehe, this is what we call [MEDICAL_DATA]. I’m glad you’r…"
click at [609, 503] on textarea "I’m glad to hear this! Hehe, this is what we call [MEDICAL_DATA]. I’m glad you’…" at bounding box center [838, 509] width 509 height 41
drag, startPoint x: 791, startPoint y: 500, endPoint x: 757, endPoint y: 500, distance: 34.2
click at [757, 500] on textarea "I’m glad to hear this, [PERSON_NAME] 👍 Hehe, this is what we call [MEDICAL_DATA…" at bounding box center [838, 509] width 509 height 41
click at [1028, 503] on textarea "I’m glad to hear this, [PERSON_NAME] 👍 This is what we call [MEDICAL_DATA]. I’m…" at bounding box center [838, 509] width 509 height 41
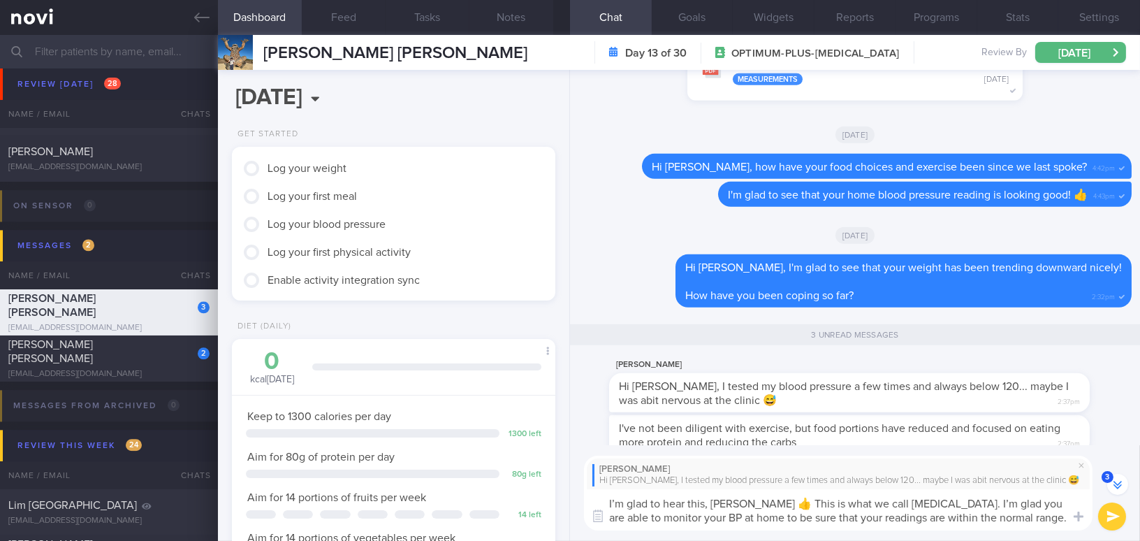
click at [1037, 514] on textarea "I’m glad to hear this, [PERSON_NAME] 👍 This is what we call [MEDICAL_DATA]. I’m…" at bounding box center [838, 509] width 509 height 41
type textarea "I’m glad to hear this, [PERSON_NAME] 👍 This is what we call [MEDICAL_DATA]. I’m…"
click at [1110, 513] on button "submit" at bounding box center [1112, 516] width 28 height 28
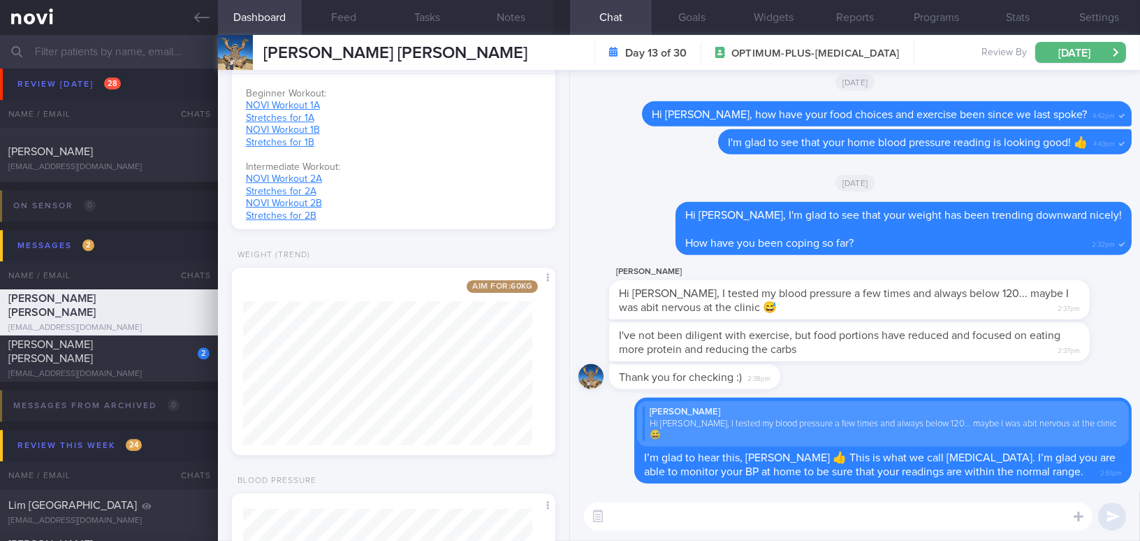
scroll to position [698, 0]
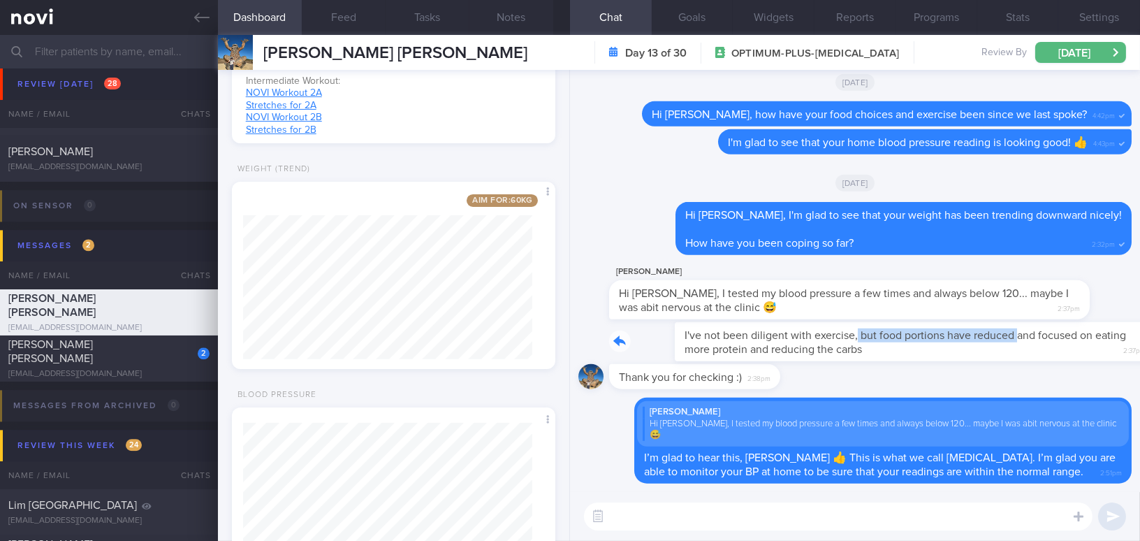
drag, startPoint x: 791, startPoint y: 338, endPoint x: 953, endPoint y: 341, distance: 162.1
click at [953, 341] on div "I've not been diligent with exercise, but food portions have reduced and focuse…" at bounding box center [870, 341] width 523 height 39
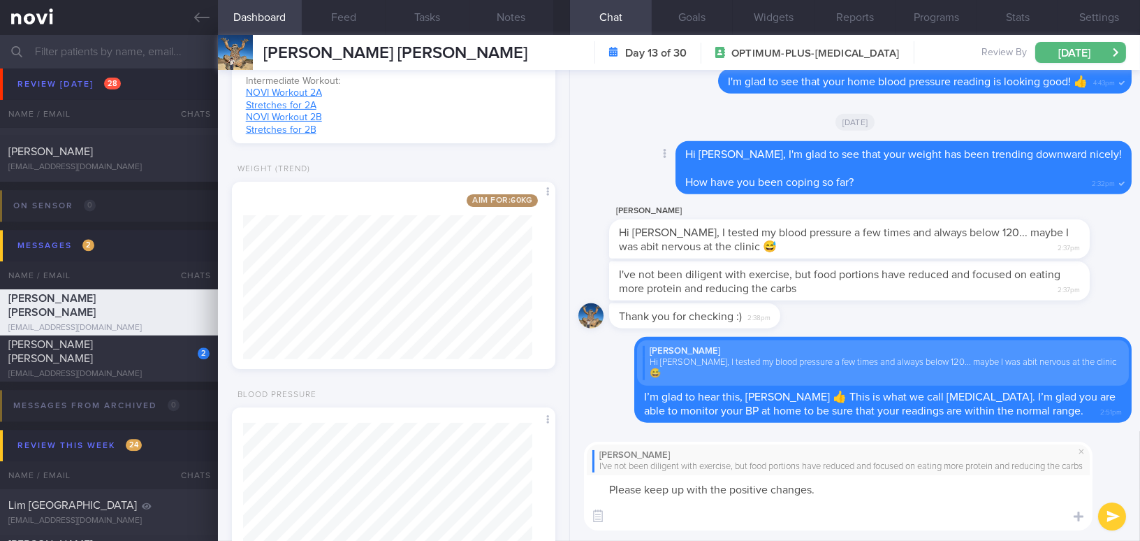
scroll to position [0, 0]
click at [535, 15] on button "Notes" at bounding box center [512, 17] width 84 height 35
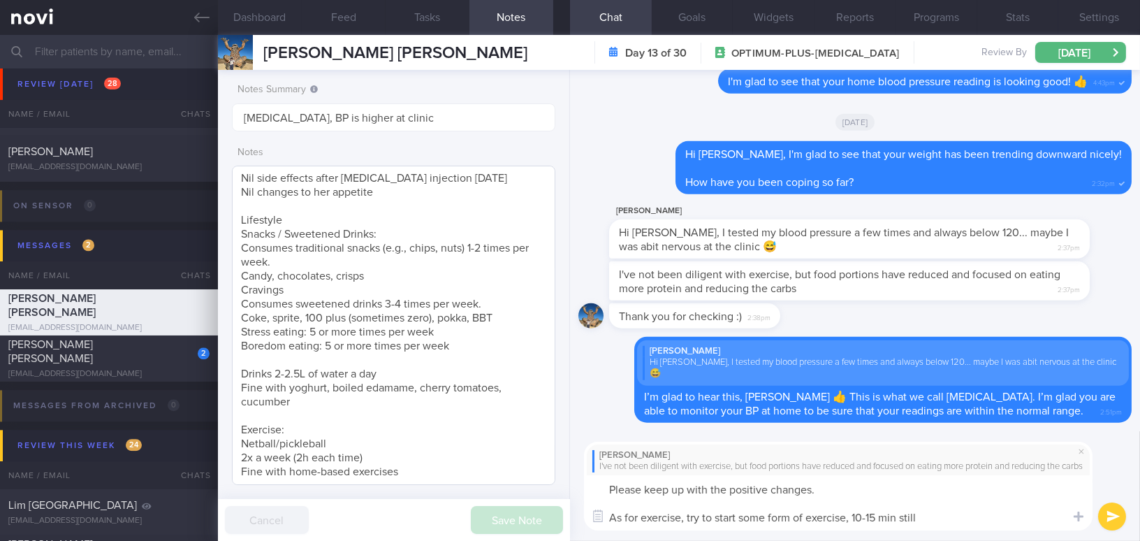
scroll to position [310, 0]
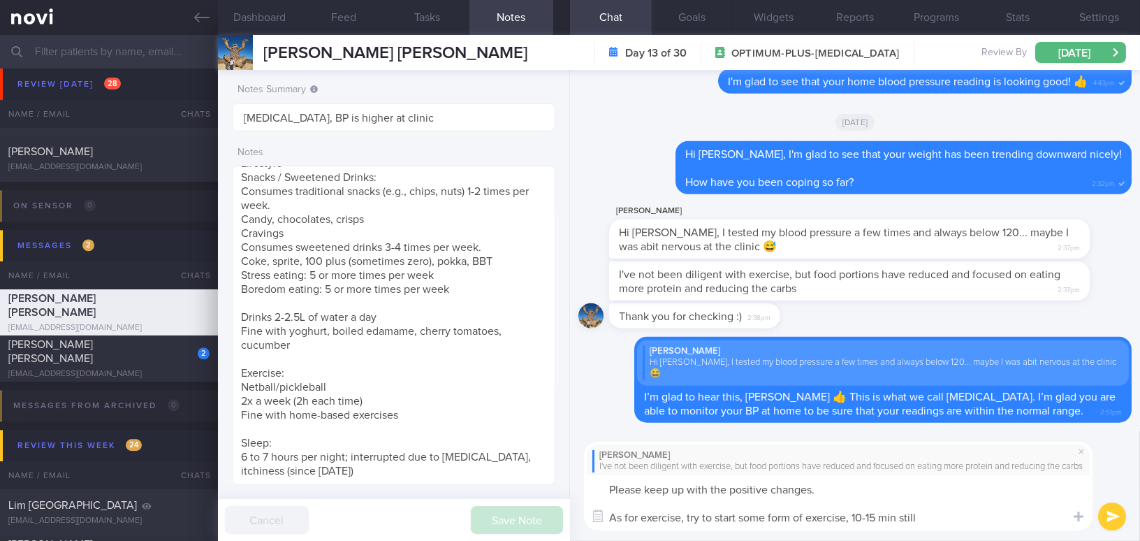
click at [934, 518] on textarea "Please keep up with the positive changes. As for exercise, try to start some fo…" at bounding box center [838, 502] width 509 height 55
drag, startPoint x: 740, startPoint y: 517, endPoint x: 1054, endPoint y: 521, distance: 314.4
click at [1054, 521] on textarea "Please keep up with the positive changes. As for exercise, try to start some fo…" at bounding box center [838, 502] width 509 height 55
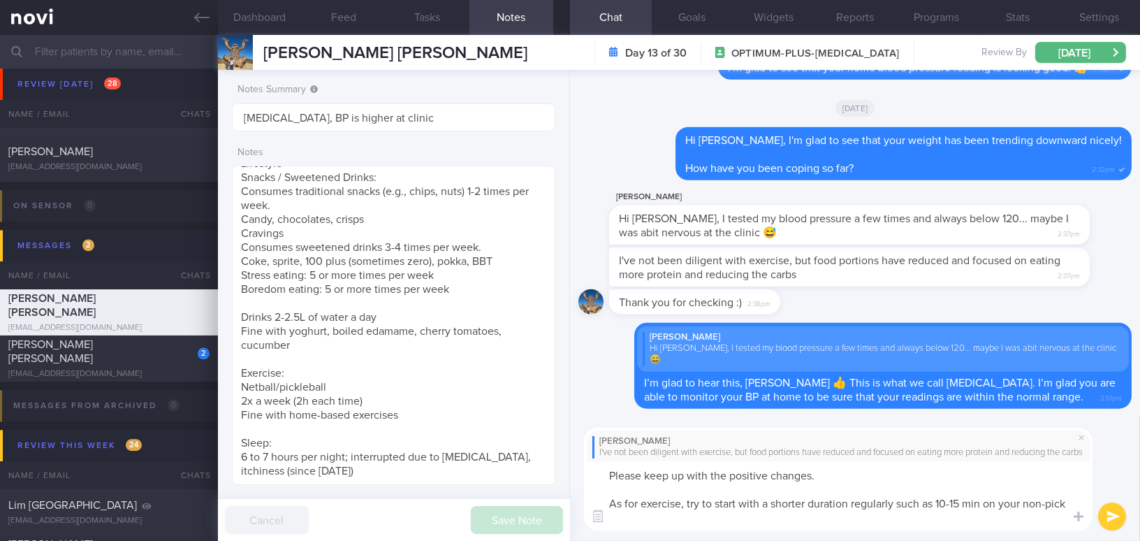
scroll to position [0, 0]
type textarea "Please keep up with the positive changes. As for exercise, try to start with a …"
drag, startPoint x: 959, startPoint y: 521, endPoint x: 569, endPoint y: 449, distance: 395.9
click at [570, 447] on div "[PERSON_NAME] I've not been diligent with exercise, but food portions have redu…" at bounding box center [855, 479] width 570 height 124
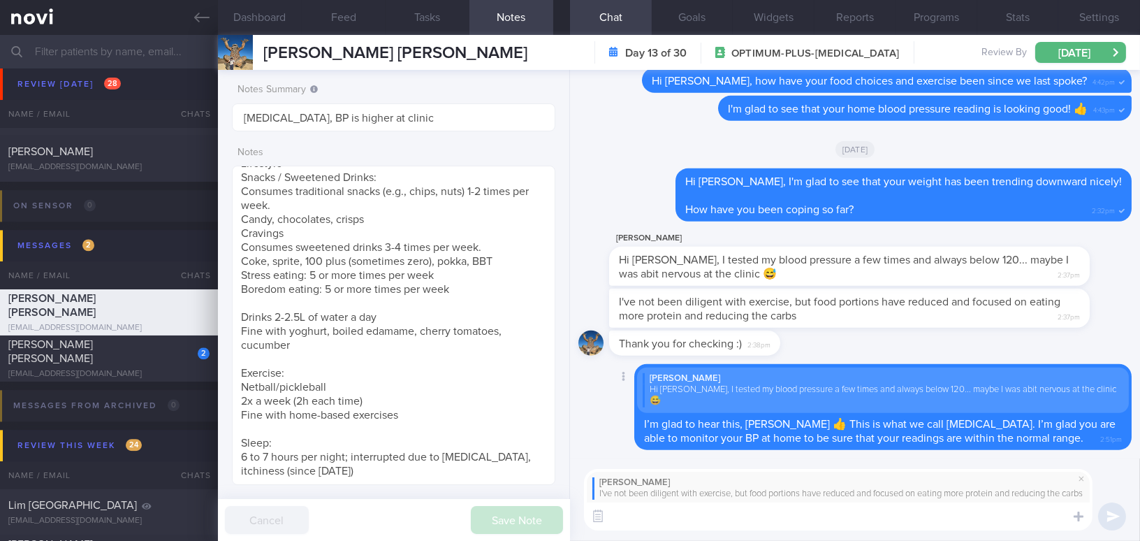
paste textarea "Please keep up the positive changes. As for exercise, try starting with a short…"
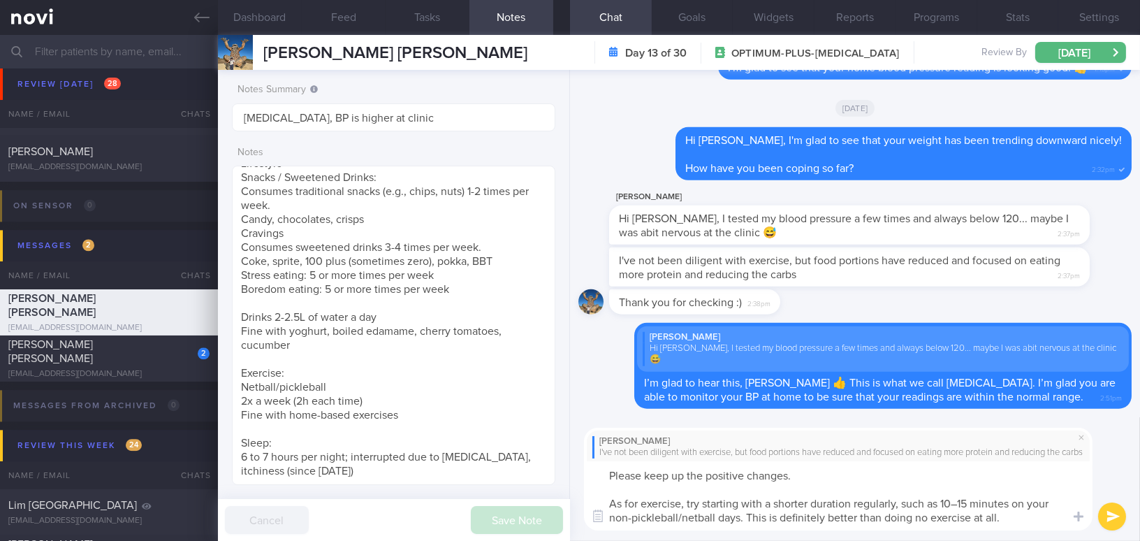
click at [958, 502] on textarea "Please keep up the positive changes. As for exercise, try starting with a short…" at bounding box center [838, 495] width 509 height 69
click at [1038, 519] on textarea "Please keep up the positive changes. As for exercise, try starting with a short…" at bounding box center [838, 495] width 509 height 69
type textarea "Please keep up the positive changes. As for exercise, try starting with a short…"
click at [1107, 514] on button "submit" at bounding box center [1112, 516] width 28 height 28
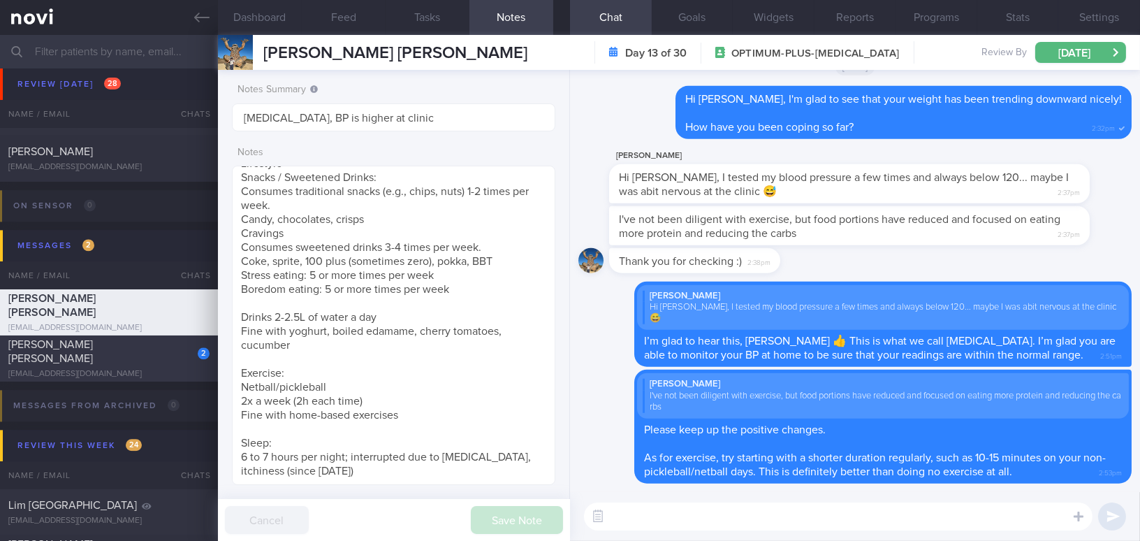
click at [93, 354] on span "[PERSON_NAME] [PERSON_NAME]" at bounding box center [50, 351] width 85 height 25
type input "Allergic to Mustard; avoid 'Wheat'"
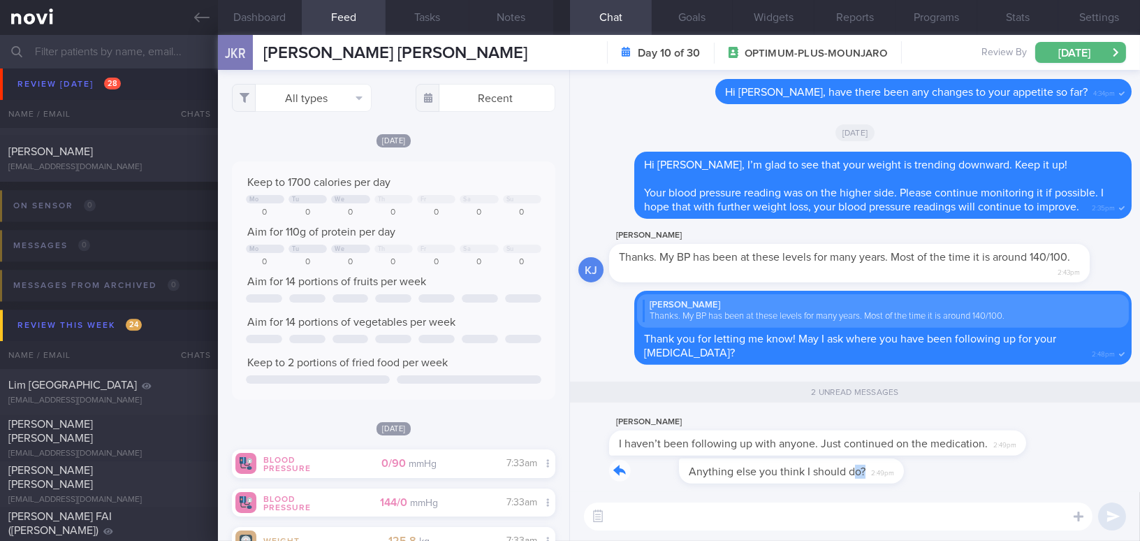
drag, startPoint x: 781, startPoint y: 463, endPoint x: 961, endPoint y: 461, distance: 180.3
click at [961, 461] on div "KJ Anything else you think I should do? 2:49pm" at bounding box center [855, 475] width 553 height 34
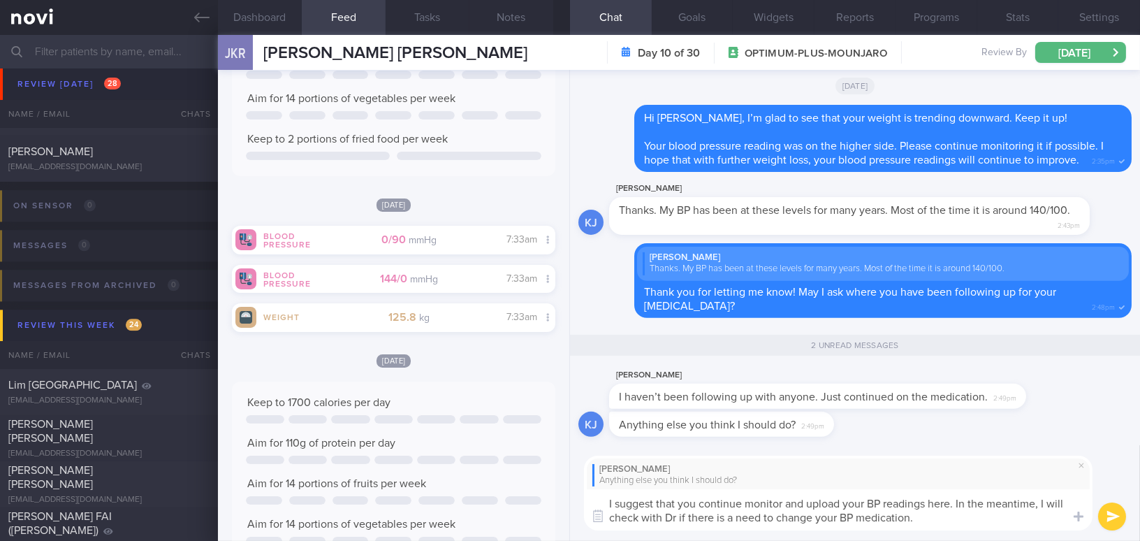
scroll to position [222, 0]
type textarea "I suggest that you continue monitor and upload your BP readings here. In the me…"
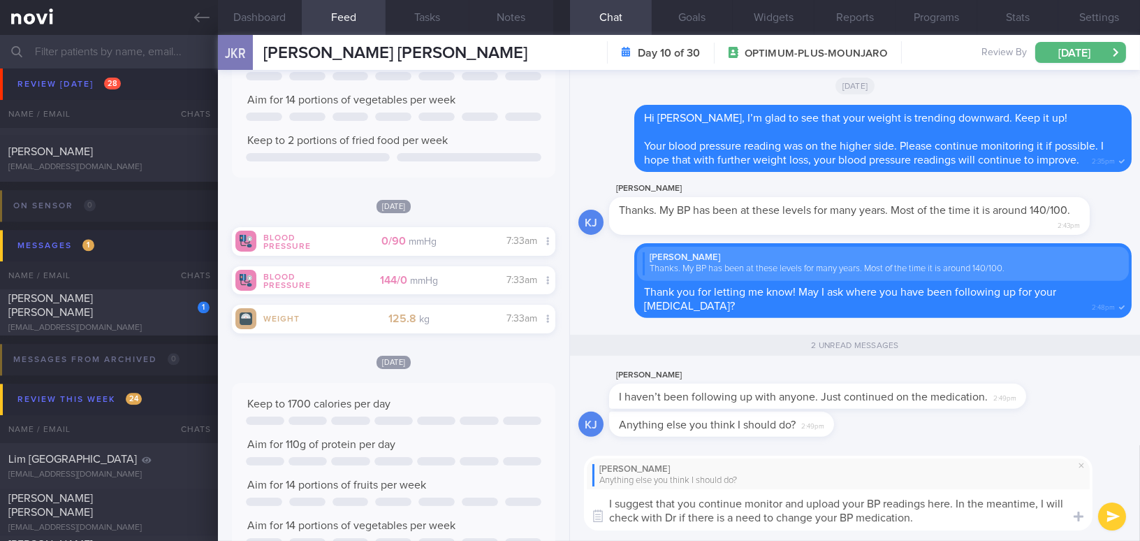
drag, startPoint x: 915, startPoint y: 513, endPoint x: 579, endPoint y: 508, distance: 336.1
click at [579, 508] on div "Kunal Jeswani Anything else you think I should do? I suggest that you continue …" at bounding box center [855, 493] width 570 height 96
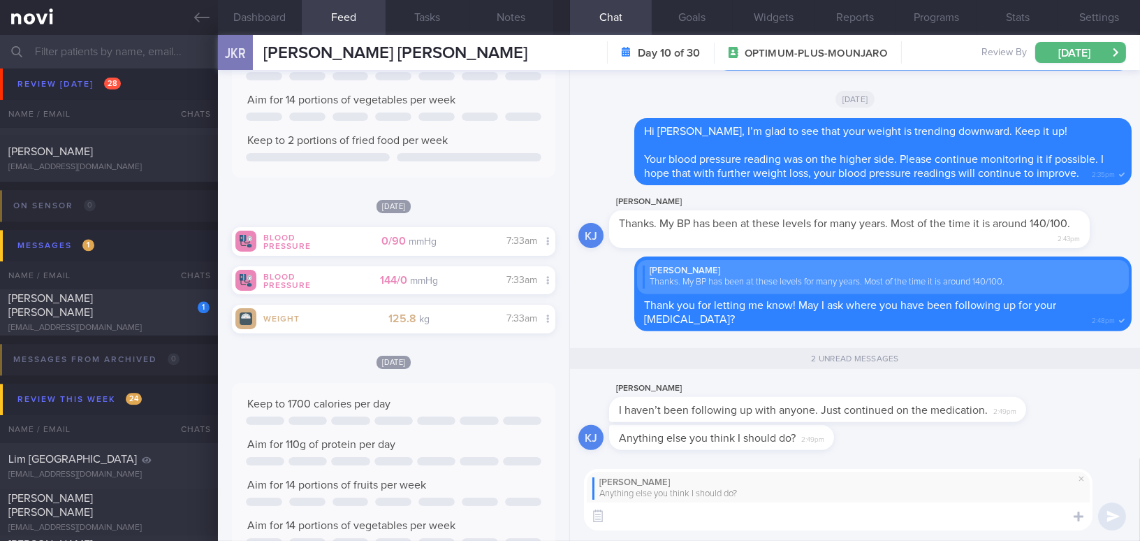
paste textarea "I suggest that you continue to monitor and upload your BP readings here for eas…"
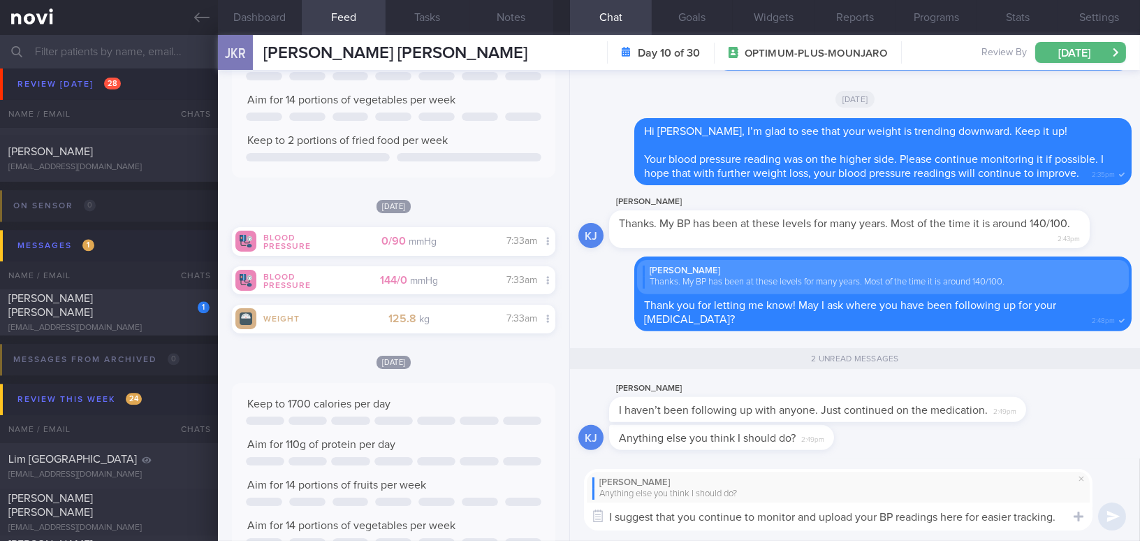
scroll to position [0, 0]
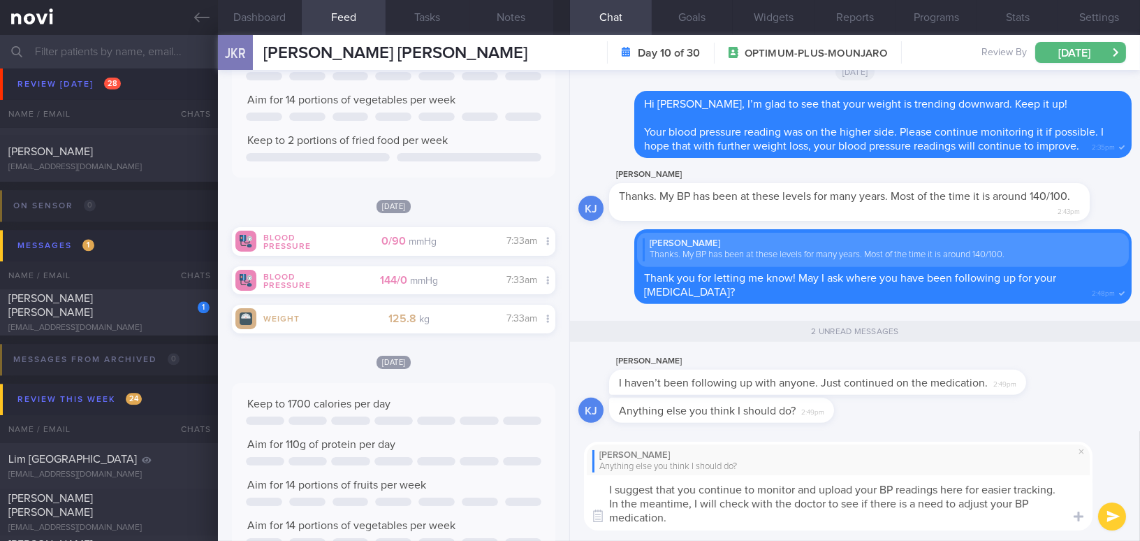
drag, startPoint x: 773, startPoint y: 502, endPoint x: 824, endPoint y: 504, distance: 51.0
click at [824, 504] on textarea "I suggest that you continue to monitor and upload your BP readings here for eas…" at bounding box center [838, 502] width 509 height 55
click at [750, 520] on textarea "I suggest that you continue to monitor and upload your BP readings here for eas…" at bounding box center [838, 502] width 509 height 55
type textarea "I suggest that you continue to monitor and upload your BP readings here for eas…"
click at [1106, 516] on button "submit" at bounding box center [1112, 516] width 28 height 28
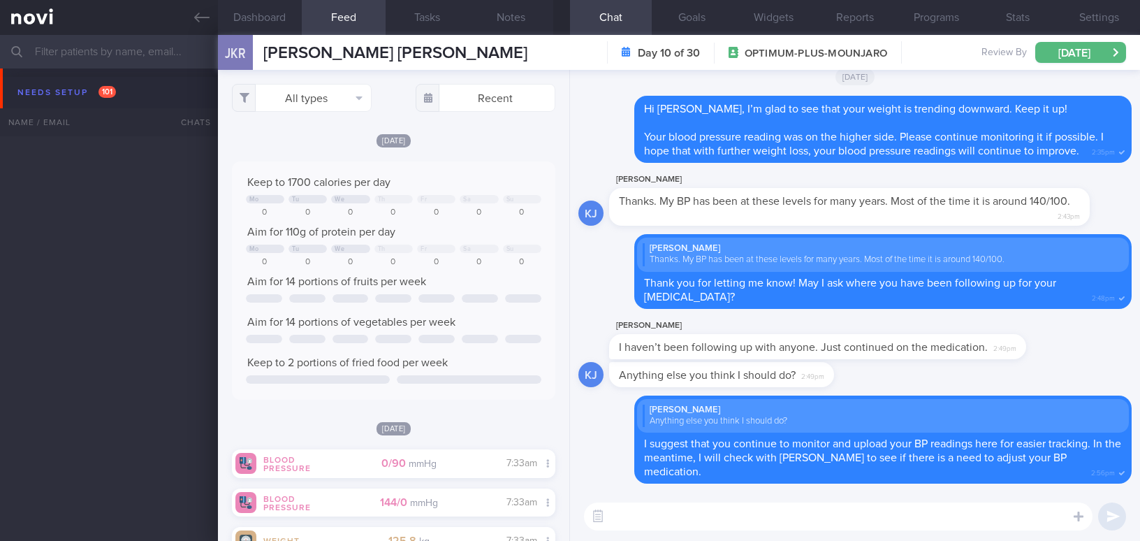
select select "9"
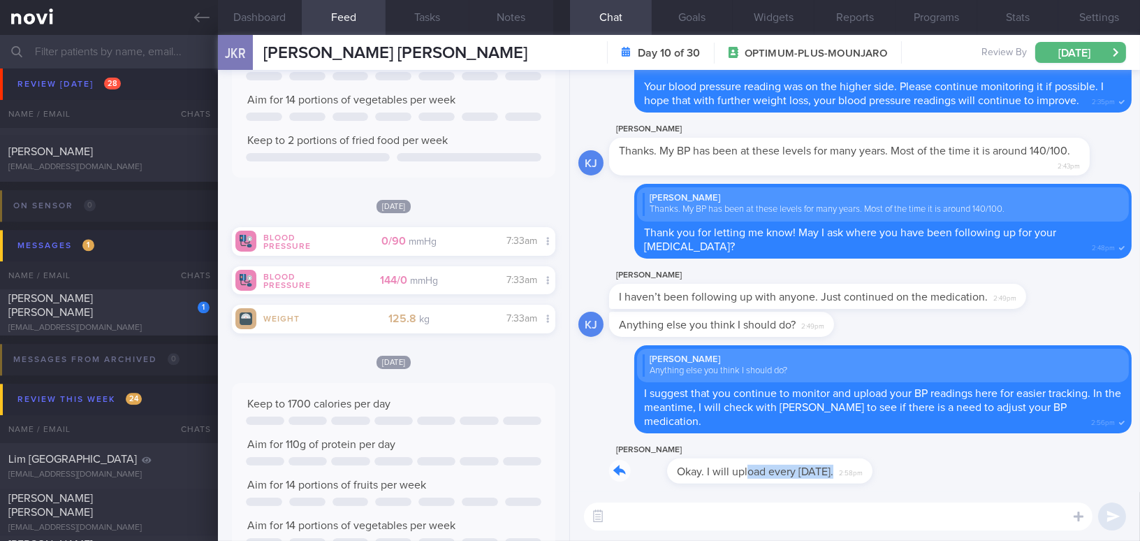
drag, startPoint x: 689, startPoint y: 460, endPoint x: 813, endPoint y: 463, distance: 123.7
click at [813, 463] on div "Kunal Jeswani Okay. I will upload every Monday. 2:58pm" at bounding box center [732, 463] width 247 height 42
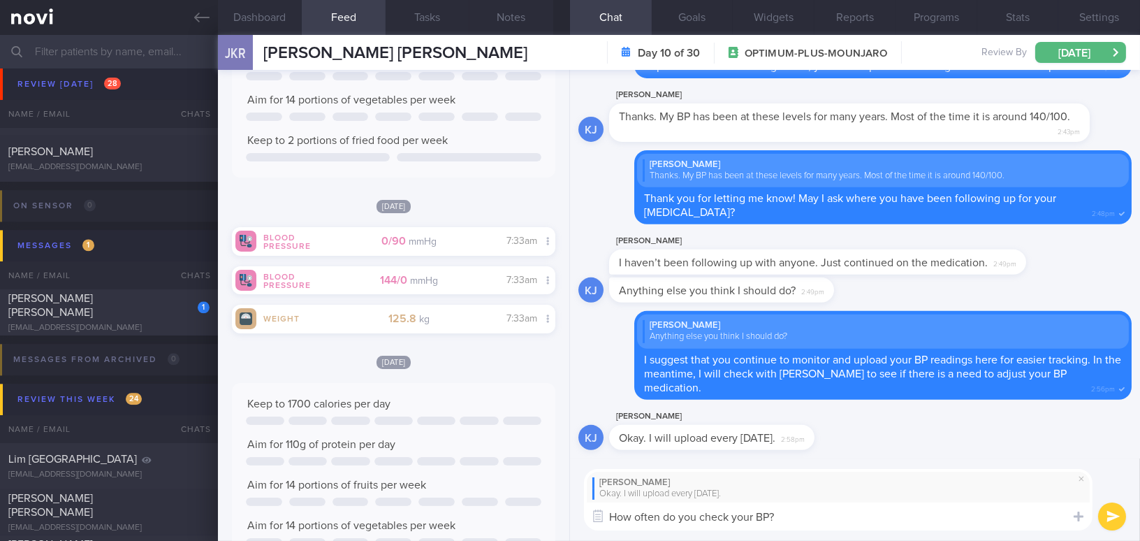
type textarea "How often do you check your BP?"
drag, startPoint x: 791, startPoint y: 516, endPoint x: 575, endPoint y: 520, distance: 215.9
click at [575, 520] on div "Kunal Jeswani Okay. I will upload every Monday. How often do you check your BP?…" at bounding box center [855, 499] width 570 height 83
click at [1084, 479] on span at bounding box center [1081, 478] width 17 height 17
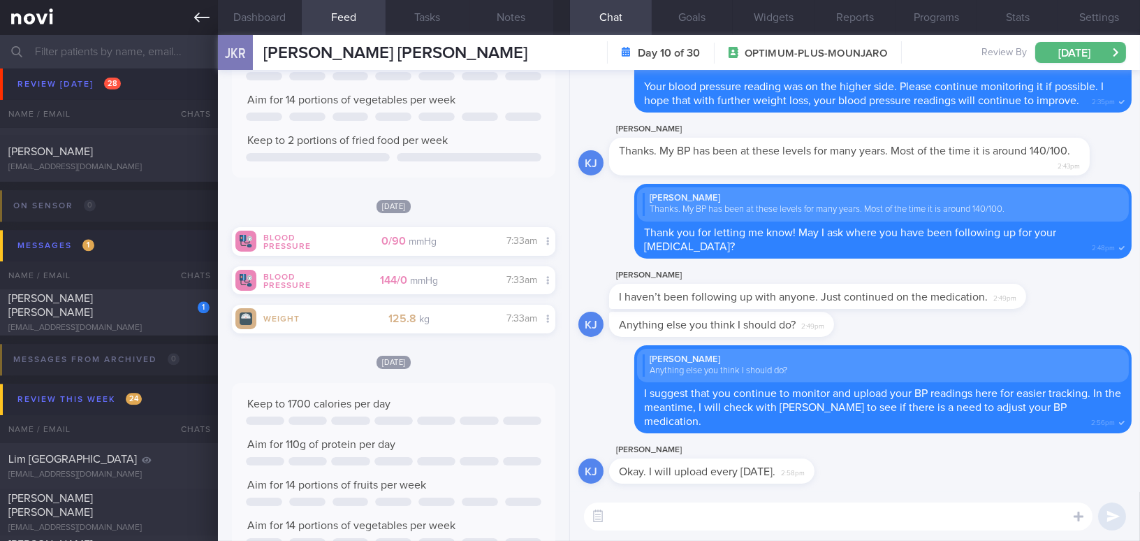
click at [201, 19] on icon at bounding box center [201, 17] width 15 height 15
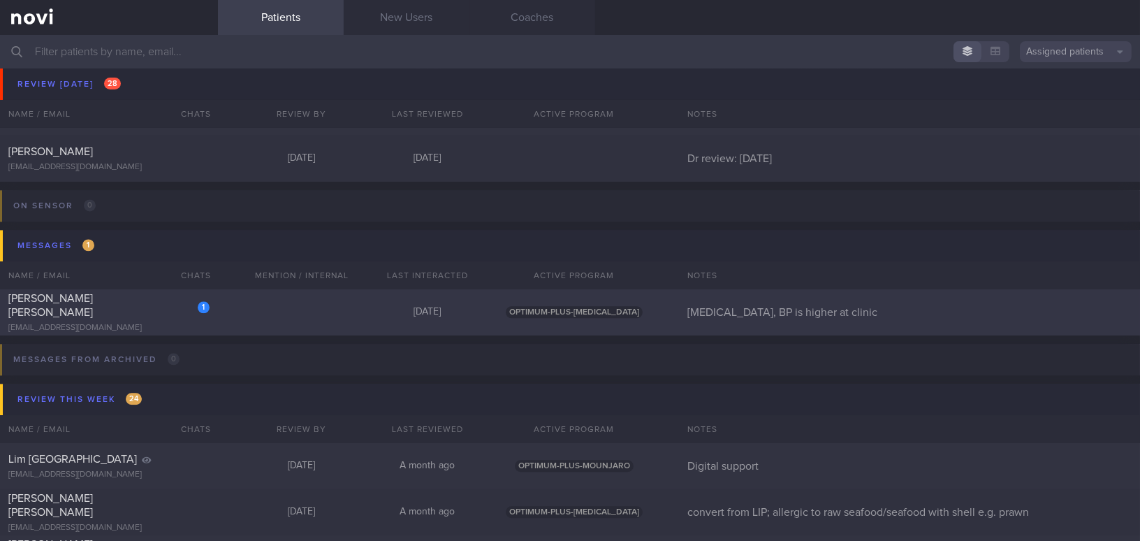
click at [112, 312] on div "1 Myra Tan Cheng Yin mtcy1999@hotmail.com" at bounding box center [109, 312] width 218 height 42
select select "9"
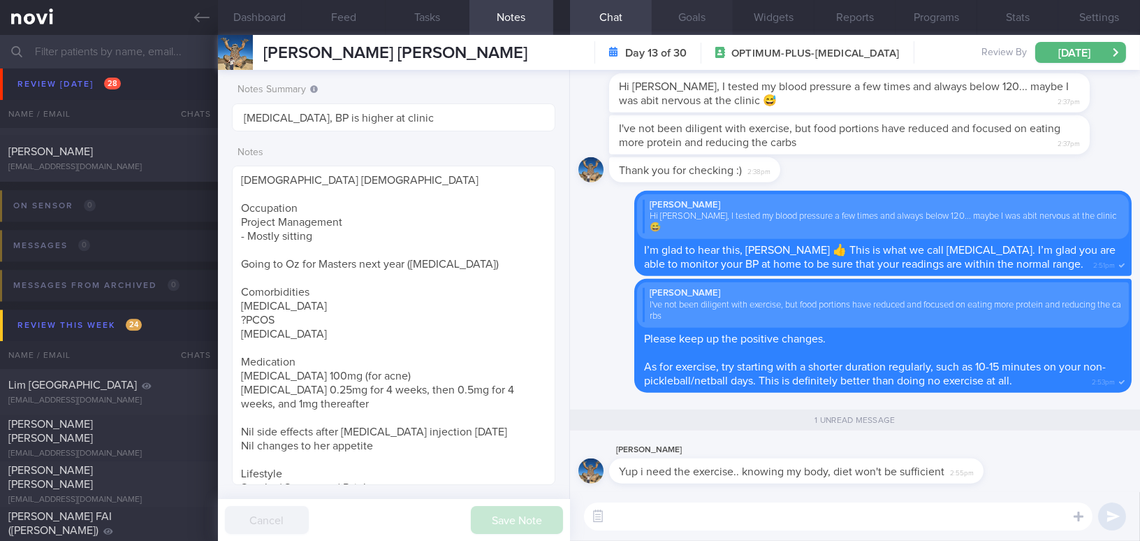
click at [685, 16] on button "Goals" at bounding box center [693, 17] width 82 height 35
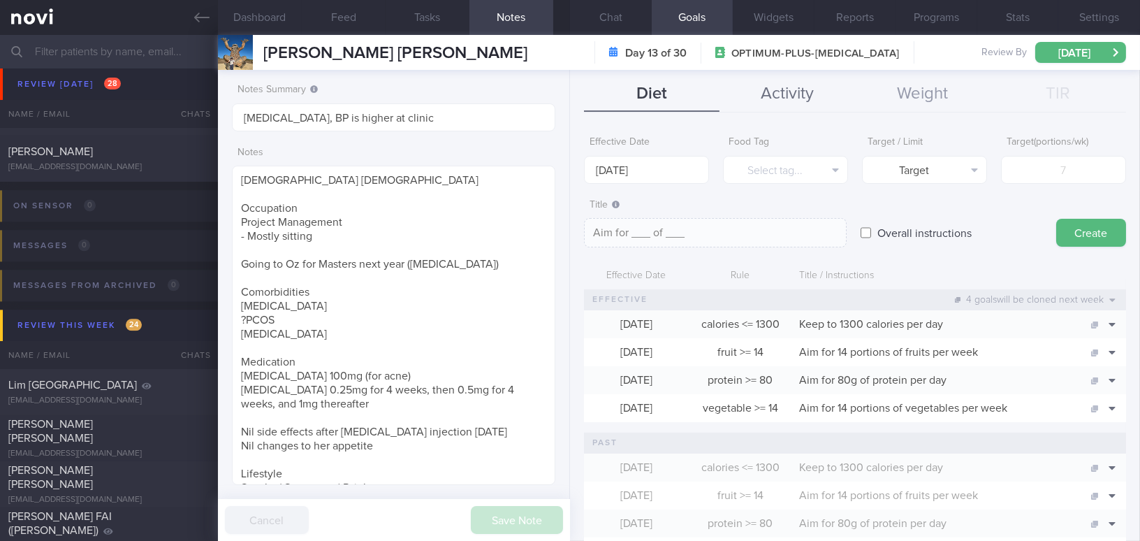
click at [792, 94] on button "Activity" at bounding box center [788, 94] width 136 height 35
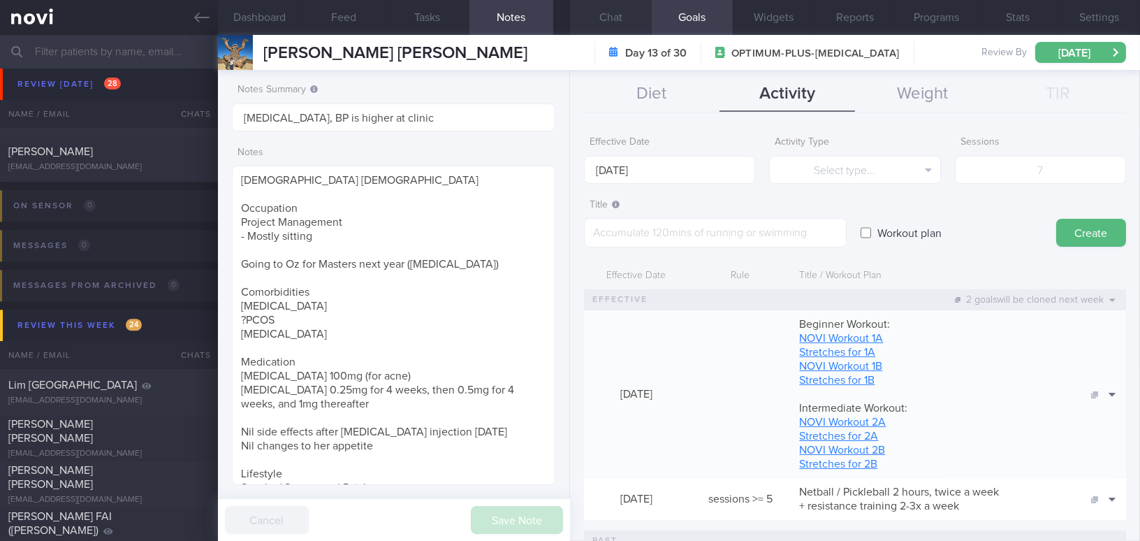
click at [602, 16] on button "Chat" at bounding box center [611, 17] width 82 height 35
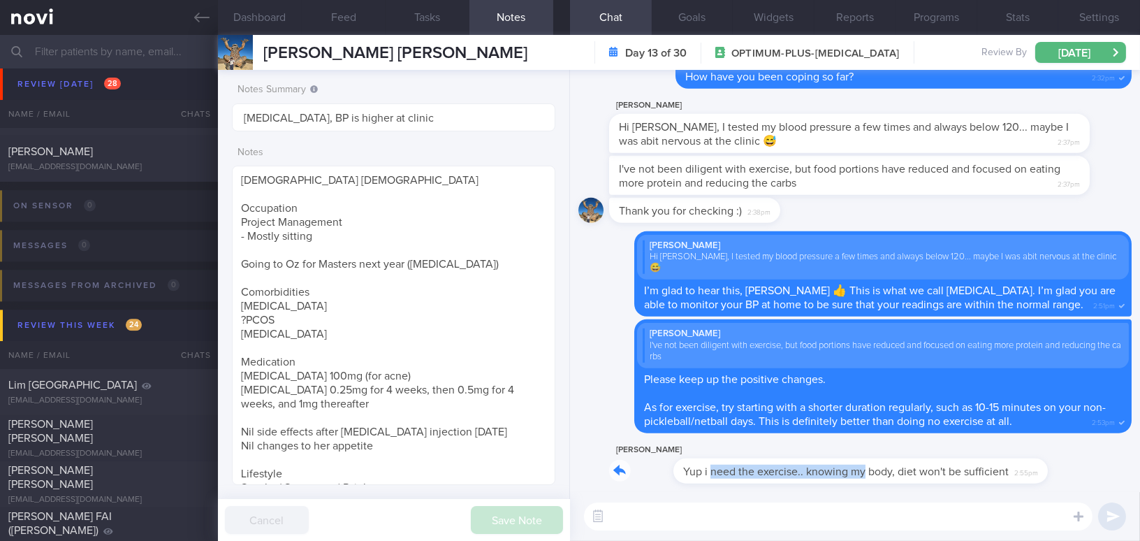
drag, startPoint x: 648, startPoint y: 460, endPoint x: 801, endPoint y: 472, distance: 153.5
click at [801, 472] on div "Myra Tan Yup i need the exercise.. knowing my body, diet won't be sufficient 2:…" at bounding box center [817, 463] width 416 height 42
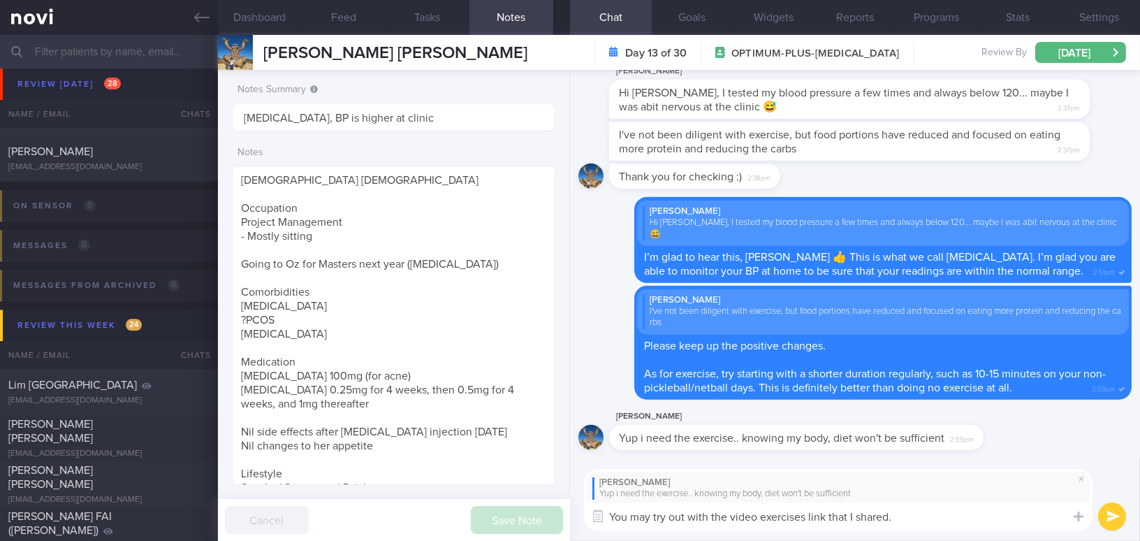
drag, startPoint x: 901, startPoint y: 515, endPoint x: 471, endPoint y: 507, distance: 430.5
click at [471, 507] on div "Dashboard Feed Tasks Notes Chat Goals Widgets Reports Programs Stats Settings M…" at bounding box center [679, 288] width 922 height 506
click at [923, 512] on textarea "You may try out with the video exercises link that I shared." at bounding box center [838, 516] width 509 height 28
drag, startPoint x: 911, startPoint y: 518, endPoint x: 480, endPoint y: 523, distance: 431.1
click at [480, 523] on div "Dashboard Feed Tasks Notes Chat Goals Widgets Reports Programs Stats Settings M…" at bounding box center [679, 288] width 922 height 506
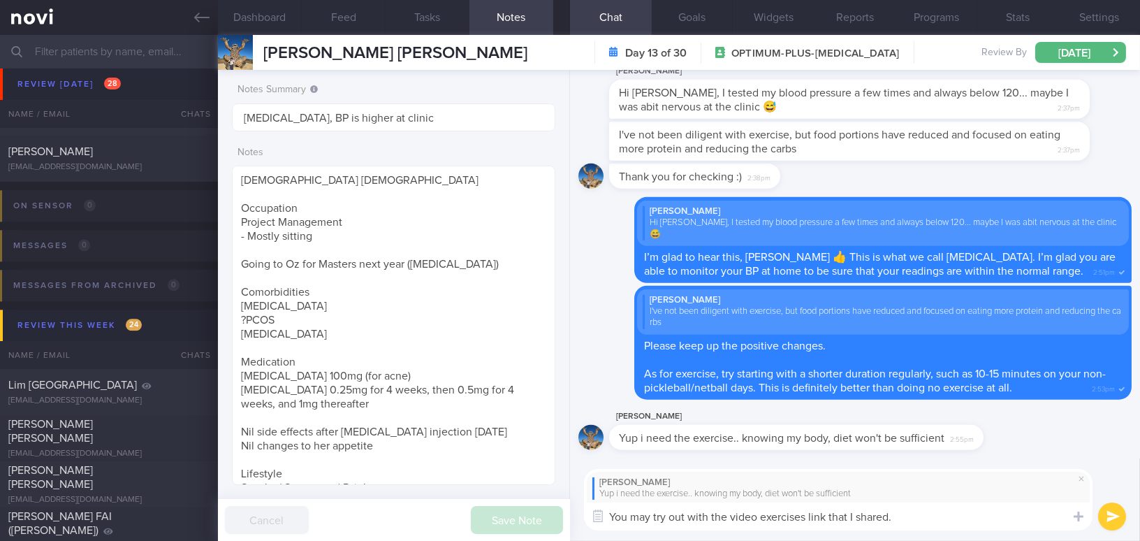
paste textarea "the video exercises link that I shared. Once you get used to the exercise routi…"
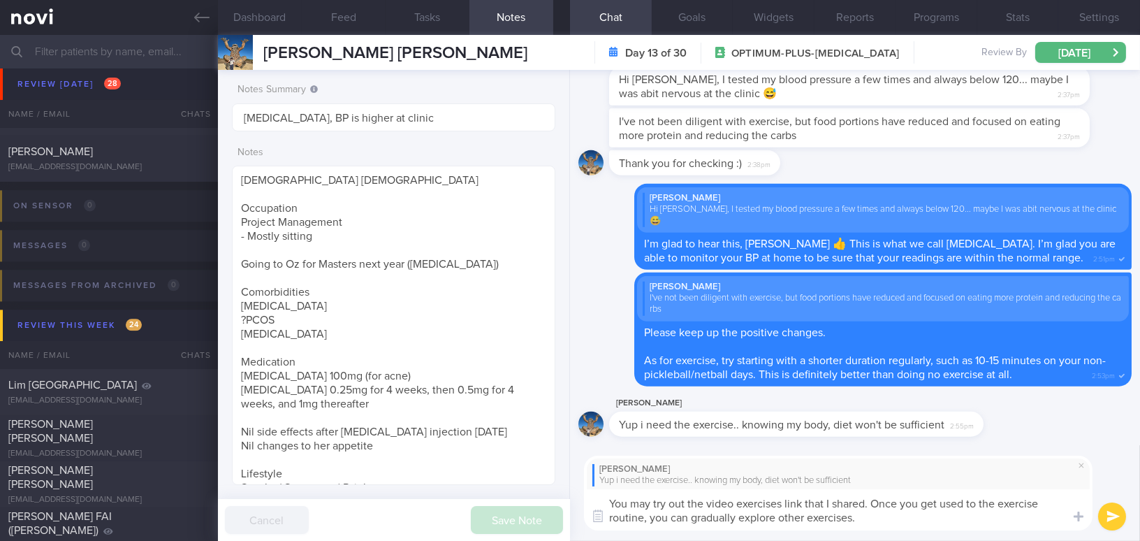
click at [893, 516] on textarea "You may try out the video exercises link that I shared. Once you get used to th…" at bounding box center [838, 509] width 509 height 41
type textarea "You may try out the video exercises link that I shared. Once you get used to th…"
click at [1103, 515] on button "submit" at bounding box center [1112, 516] width 28 height 28
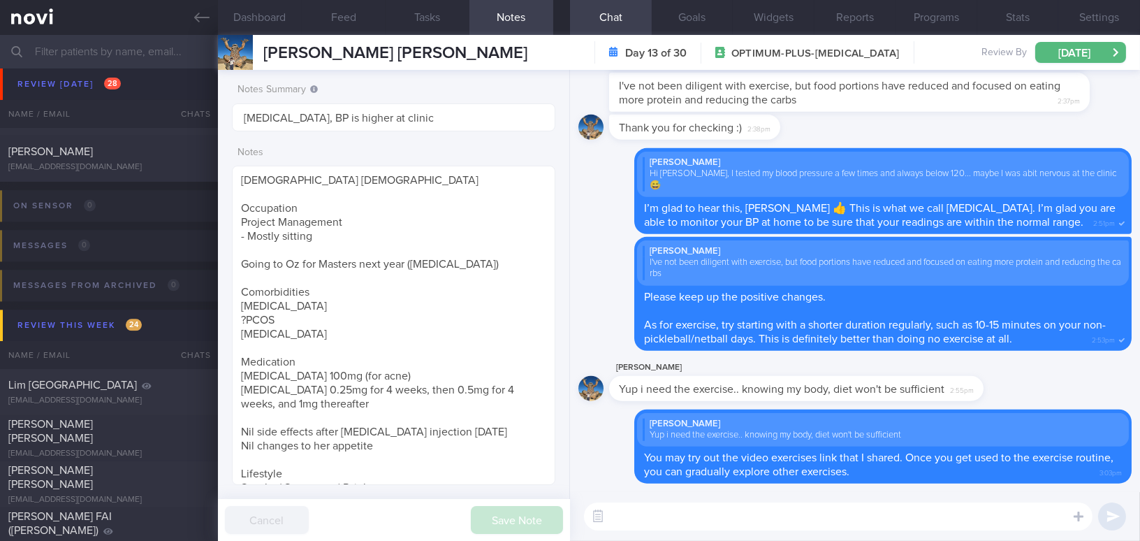
click at [204, 19] on icon at bounding box center [201, 17] width 15 height 15
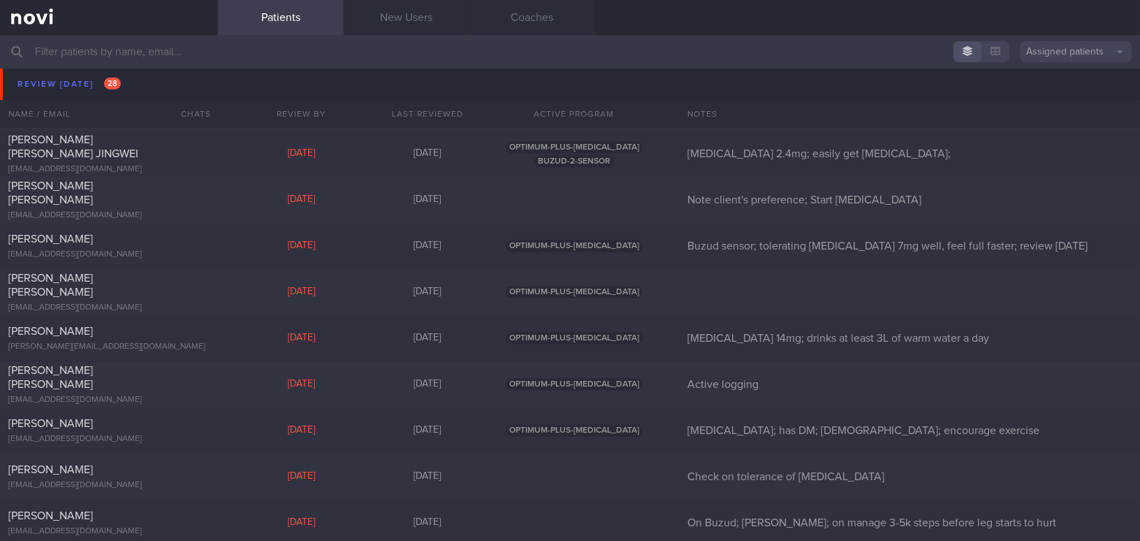
scroll to position [5578, 0]
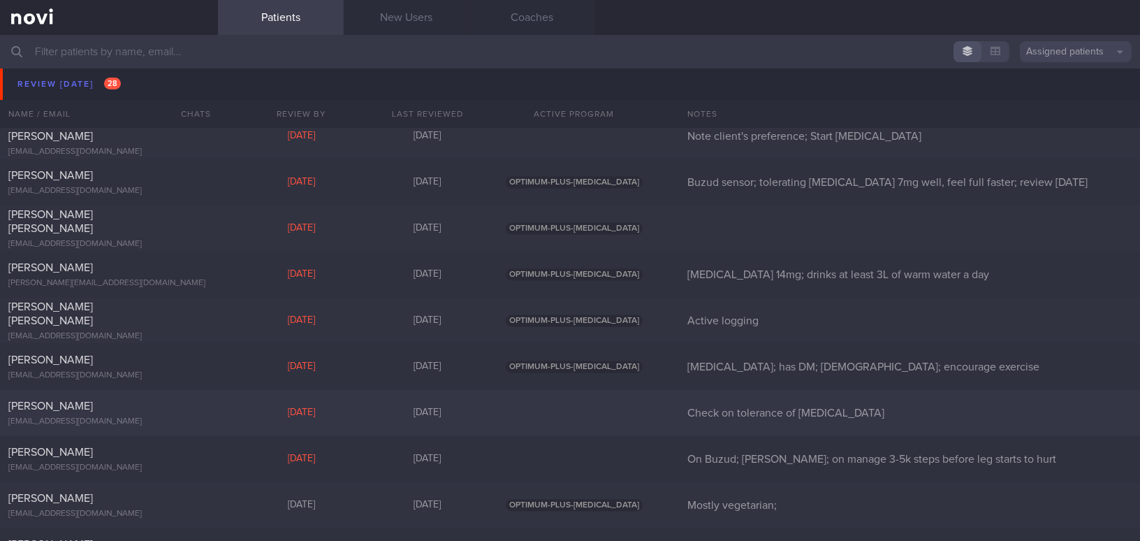
click at [206, 404] on div at bounding box center [194, 403] width 31 height 8
select select "8"
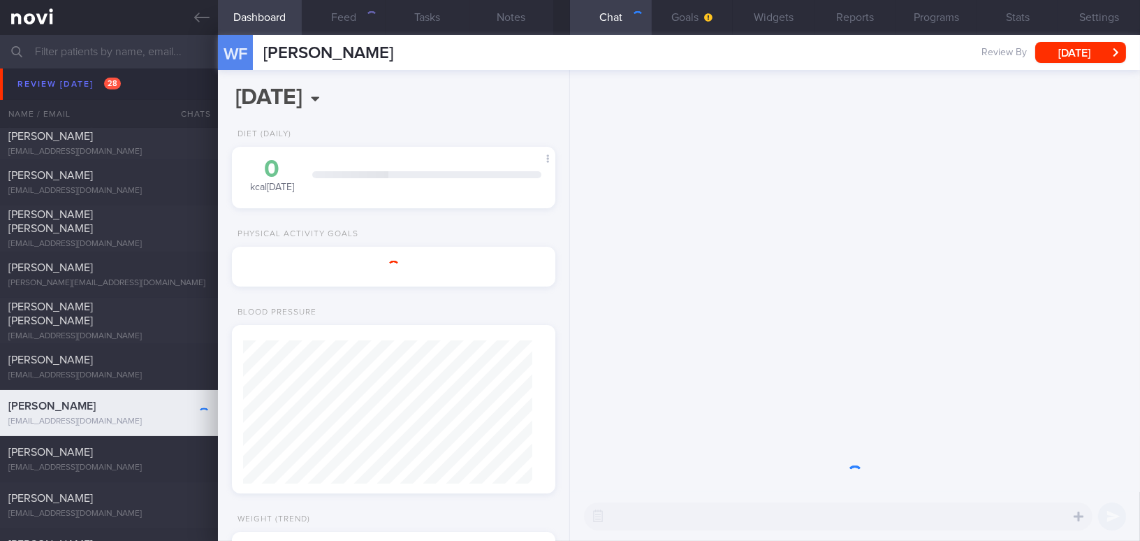
scroll to position [163, 289]
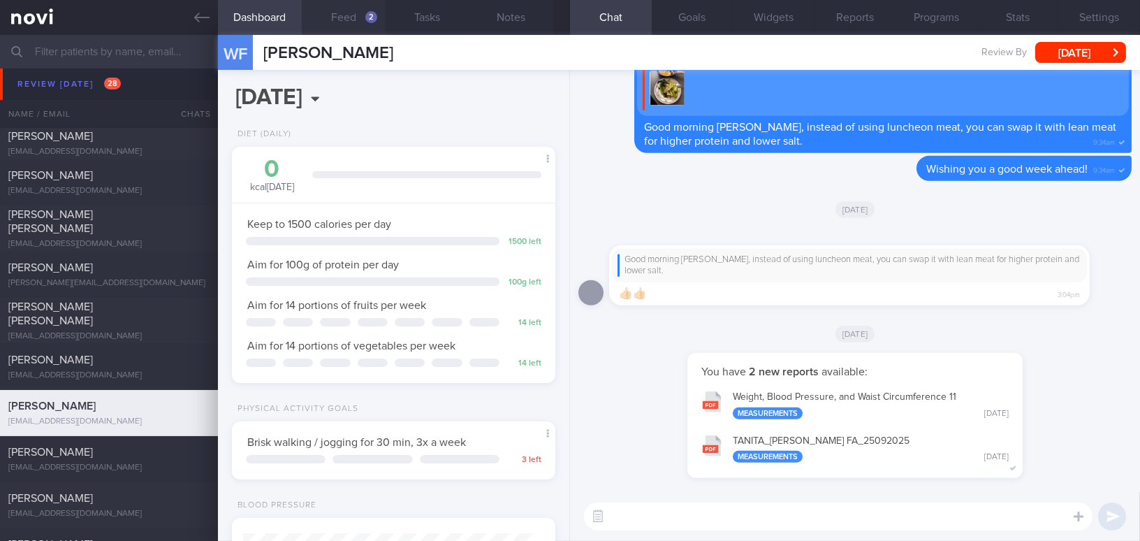
click at [344, 17] on button "Feed 2" at bounding box center [344, 17] width 84 height 35
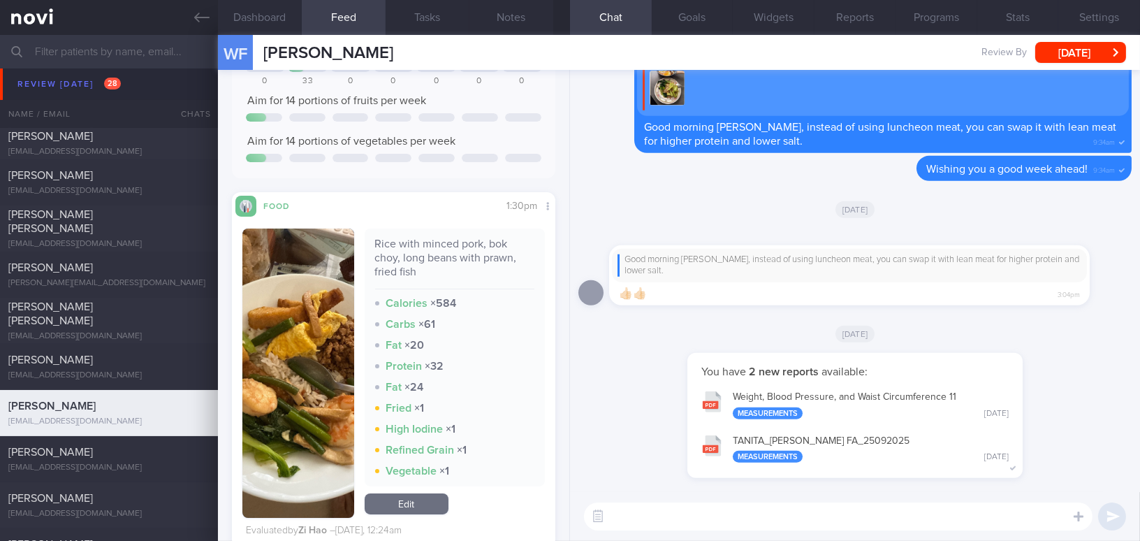
scroll to position [190, 0]
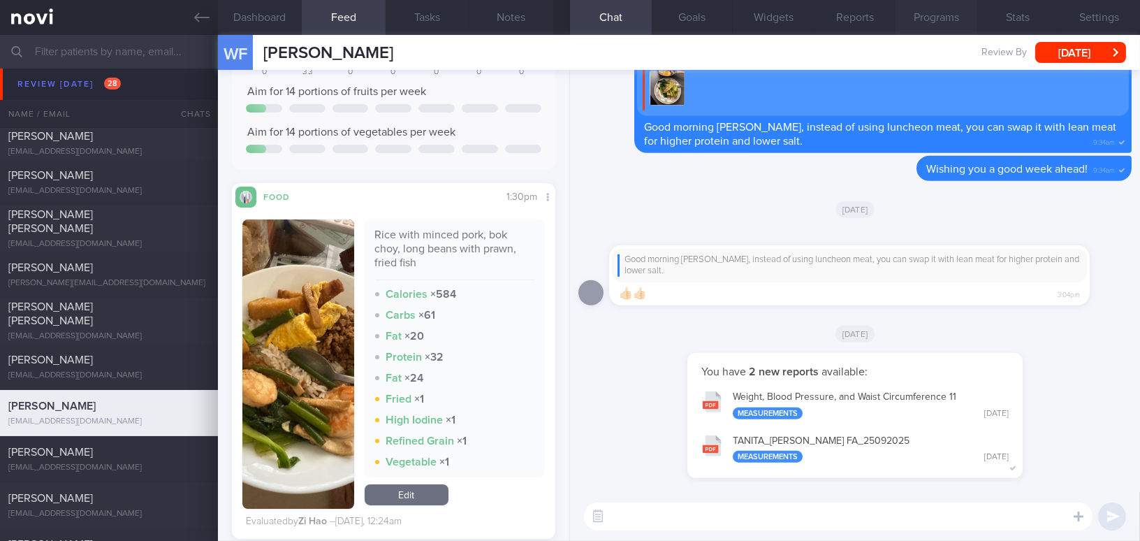
click at [957, 20] on button "Programs" at bounding box center [937, 17] width 82 height 35
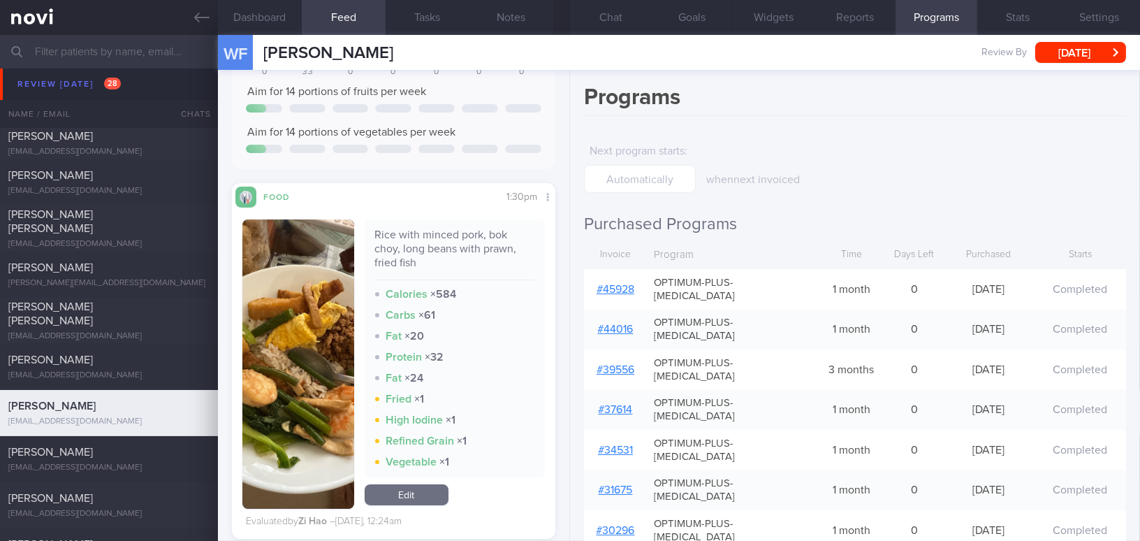
click at [630, 284] on link "# 45928" at bounding box center [616, 289] width 38 height 11
click at [613, 22] on button "Chat" at bounding box center [611, 17] width 82 height 35
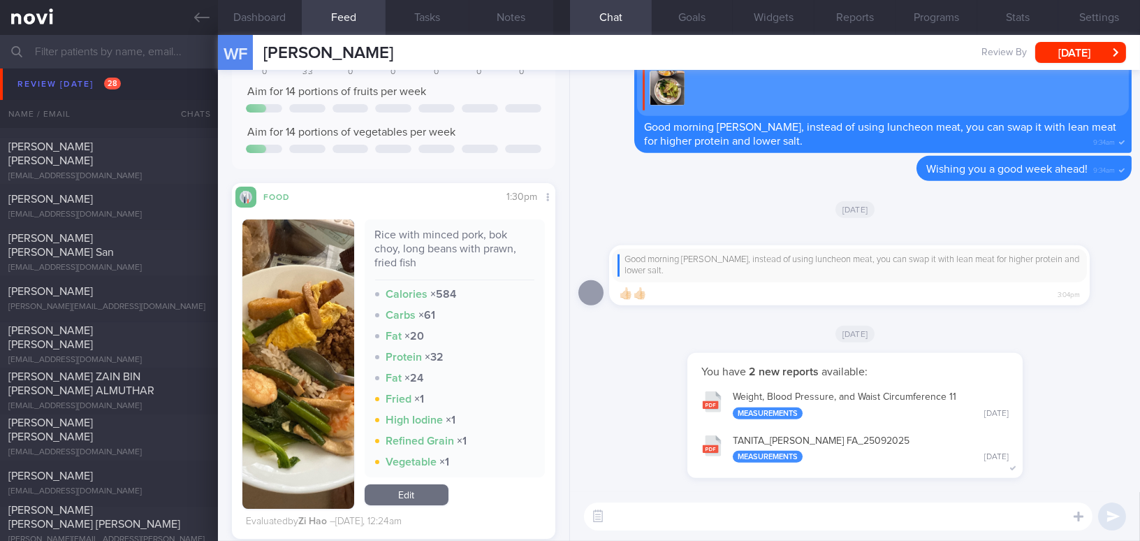
scroll to position [4626, 0]
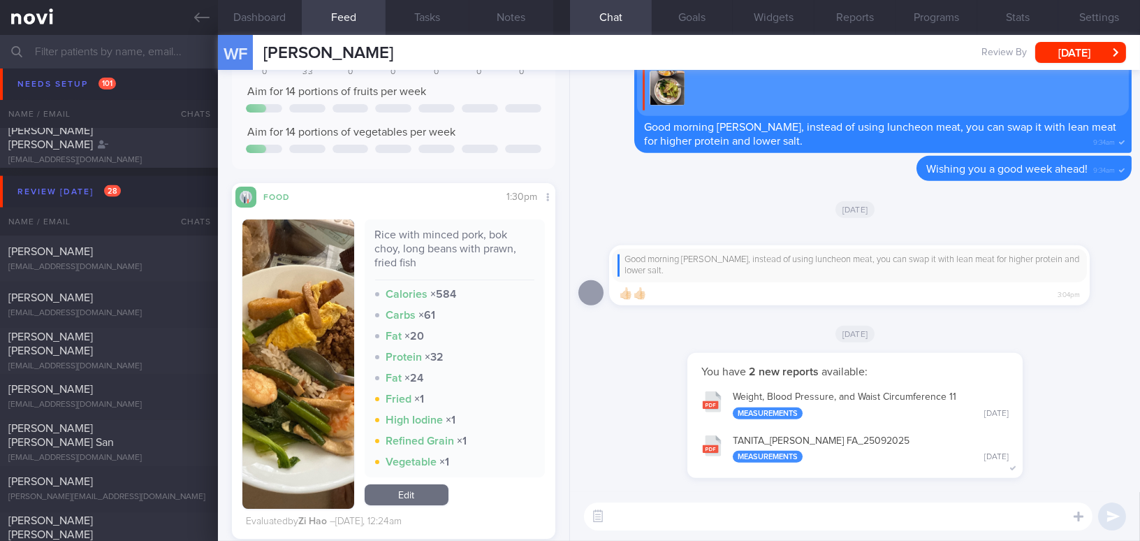
click at [299, 347] on button "button" at bounding box center [298, 363] width 112 height 289
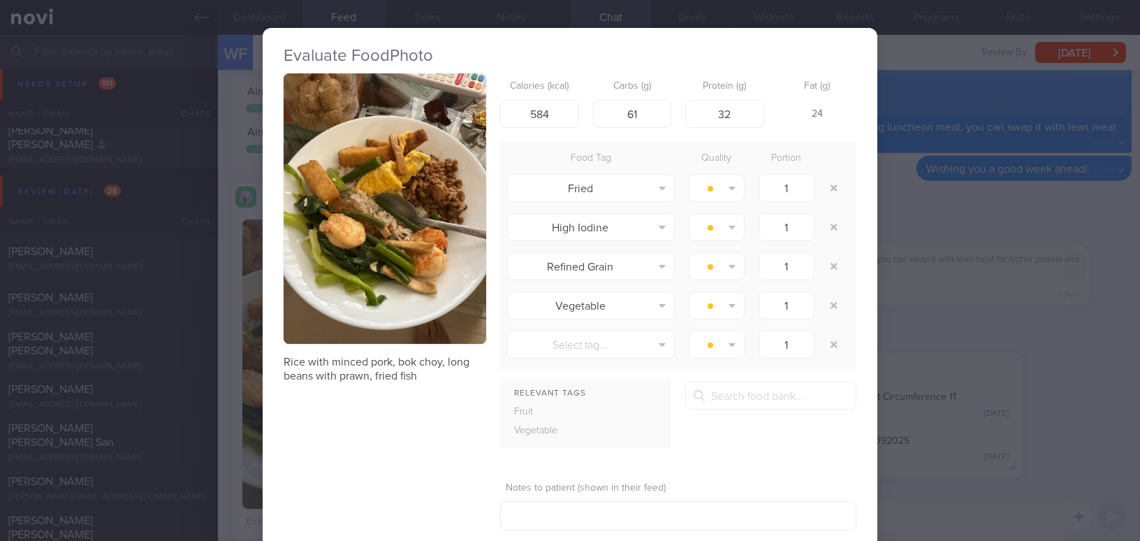
click at [353, 274] on button "button" at bounding box center [385, 208] width 203 height 270
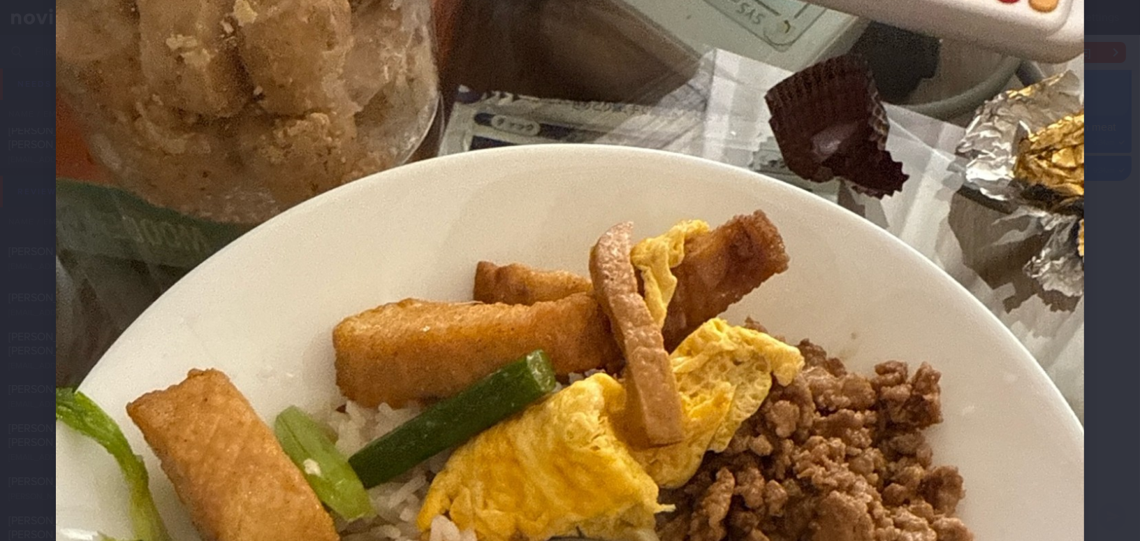
scroll to position [381, 0]
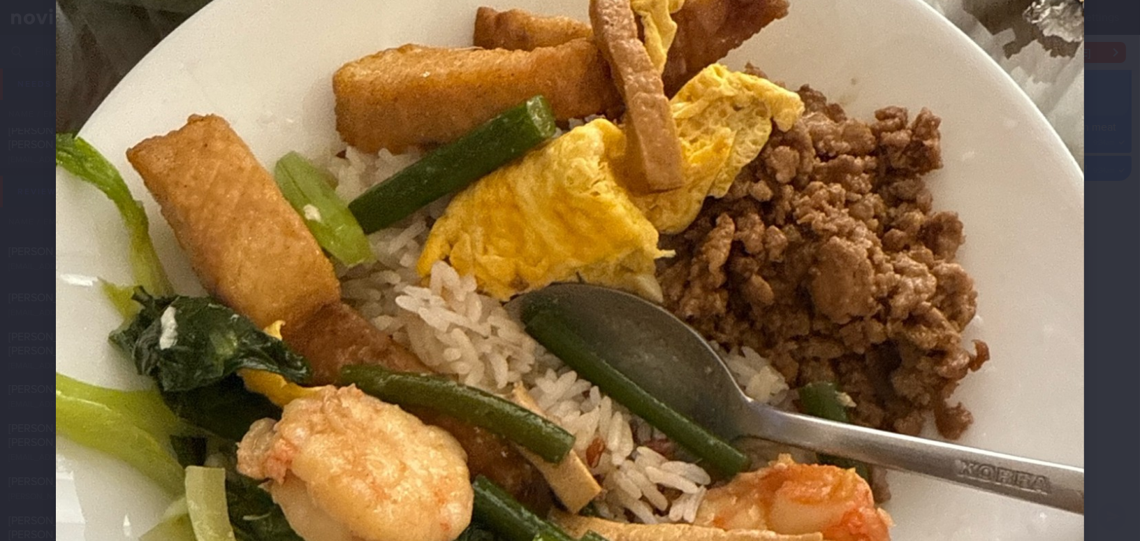
click at [662, 339] on img at bounding box center [570, 361] width 1028 height 1372
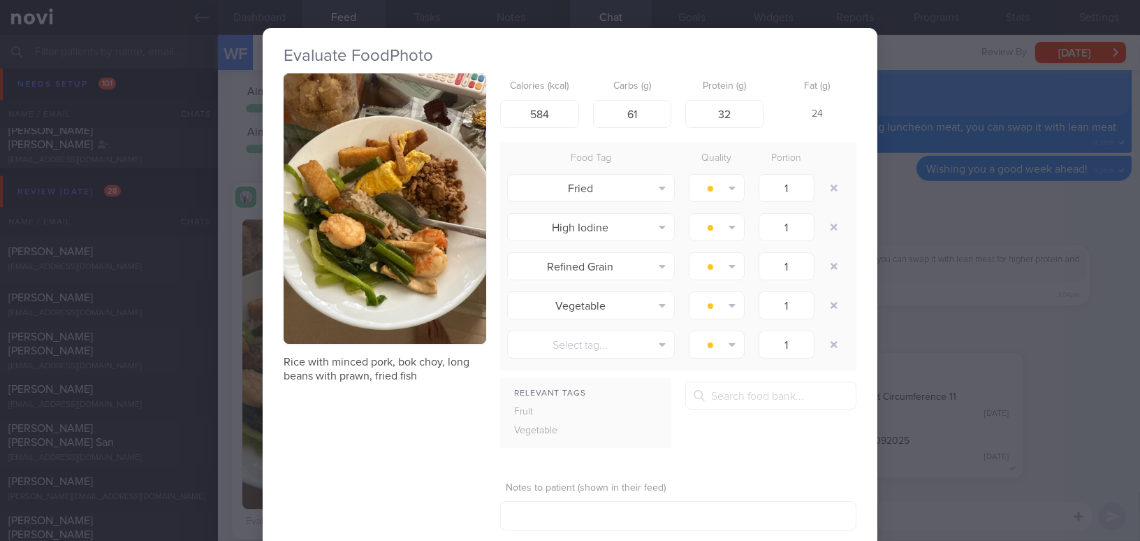
click at [1079, 365] on div "Evaluate Food Photo Rice with minced pork, bok choy, long beans with prawn, fri…" at bounding box center [570, 270] width 1140 height 541
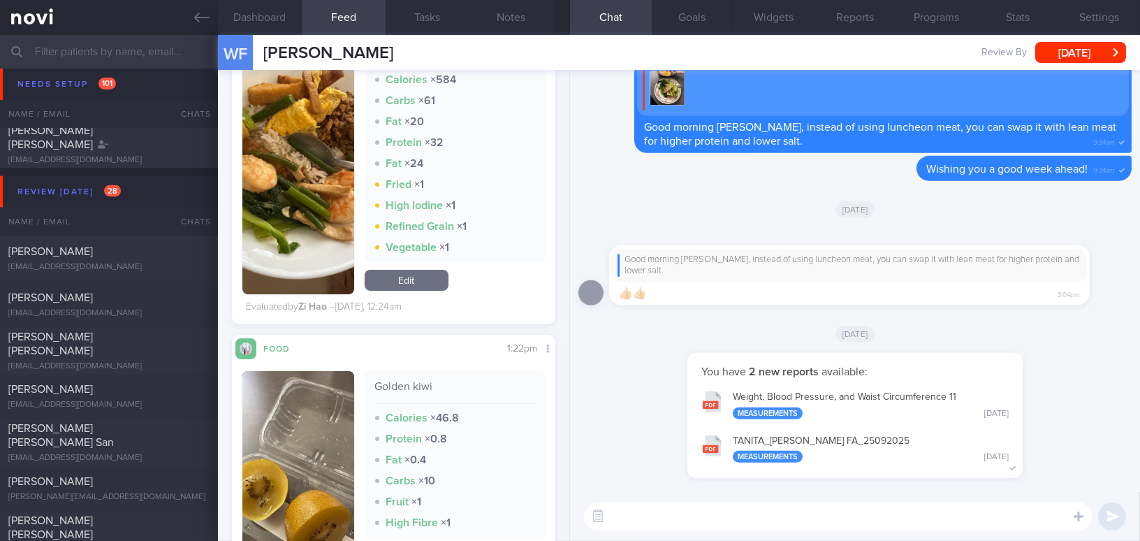
scroll to position [317, 0]
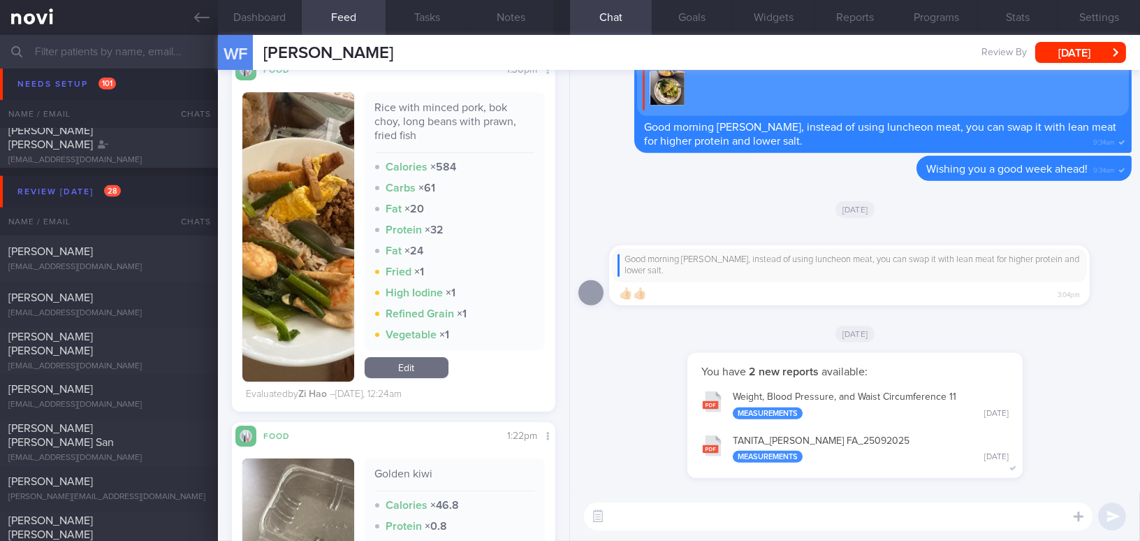
click at [320, 252] on button "button" at bounding box center [298, 236] width 112 height 289
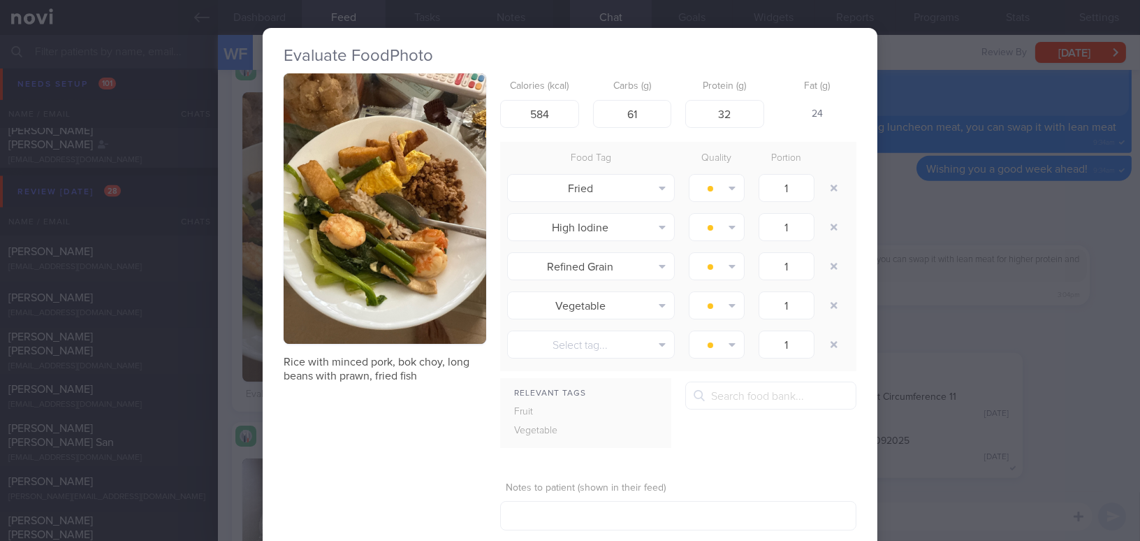
click at [1038, 377] on div "Evaluate Food Photo Rice with minced pork, bok choy, long beans with prawn, fri…" at bounding box center [570, 270] width 1140 height 541
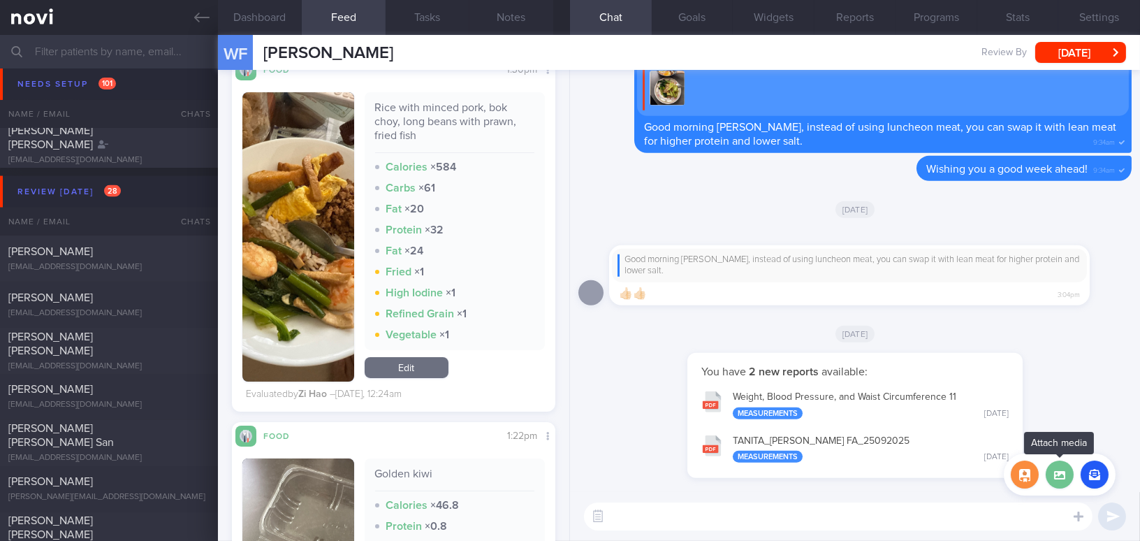
click at [1060, 475] on label at bounding box center [1060, 474] width 28 height 28
click at [0, 0] on input "file" at bounding box center [0, 0] width 0 height 0
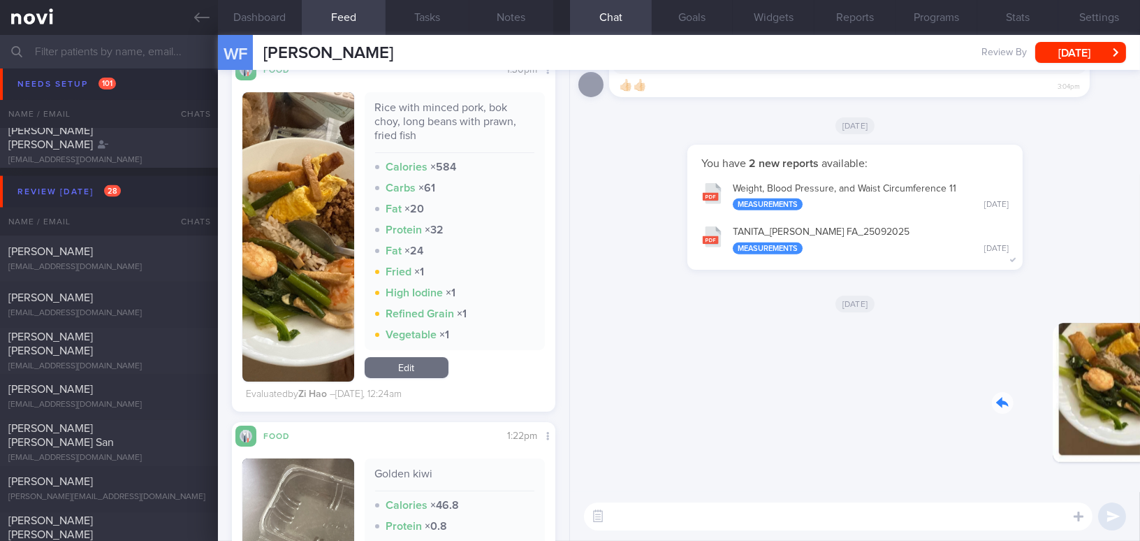
drag, startPoint x: 1056, startPoint y: 411, endPoint x: 1179, endPoint y: 419, distance: 122.5
click at [1140, 419] on html "You are offline! Some functionality will be unavailable Patients New Users Coac…" at bounding box center [570, 270] width 1140 height 541
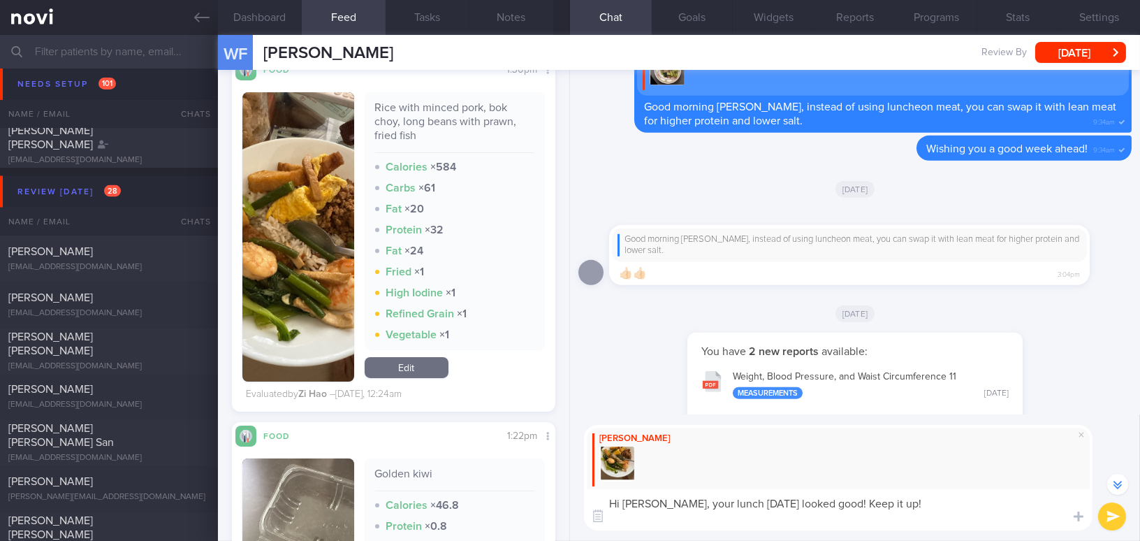
scroll to position [-279, 0]
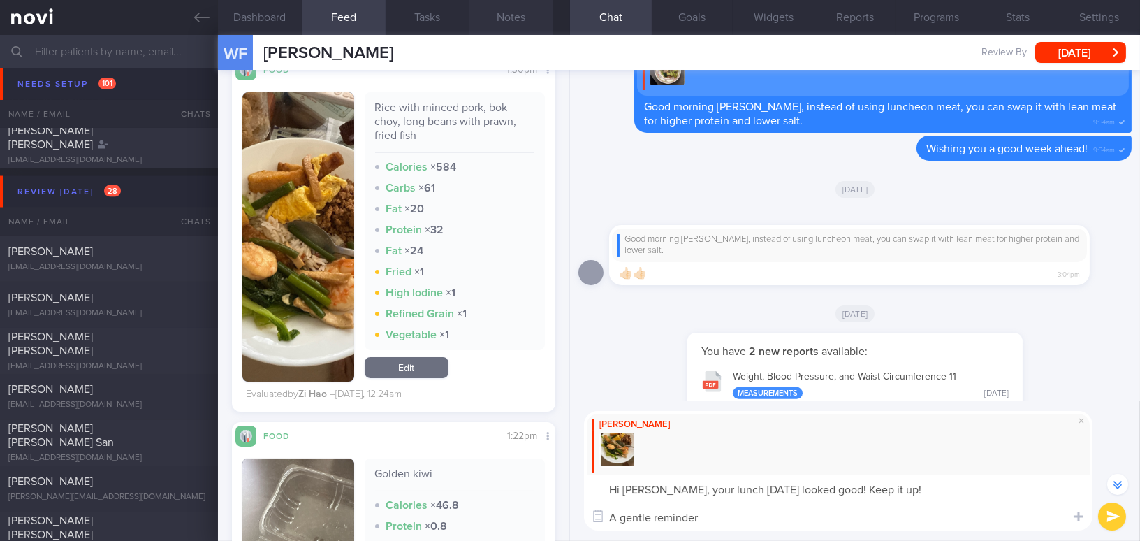
type textarea "Hi Wei Fa, your lunch on Tuesday looked good! Keep it up! A gentle reminder"
click at [528, 16] on button "Notes" at bounding box center [512, 17] width 84 height 35
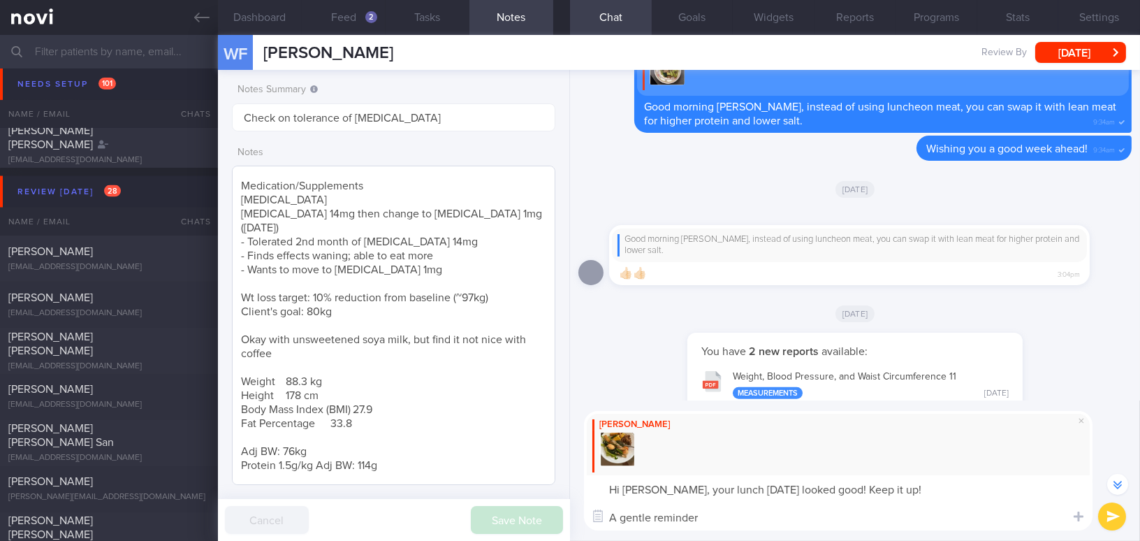
scroll to position [254, 0]
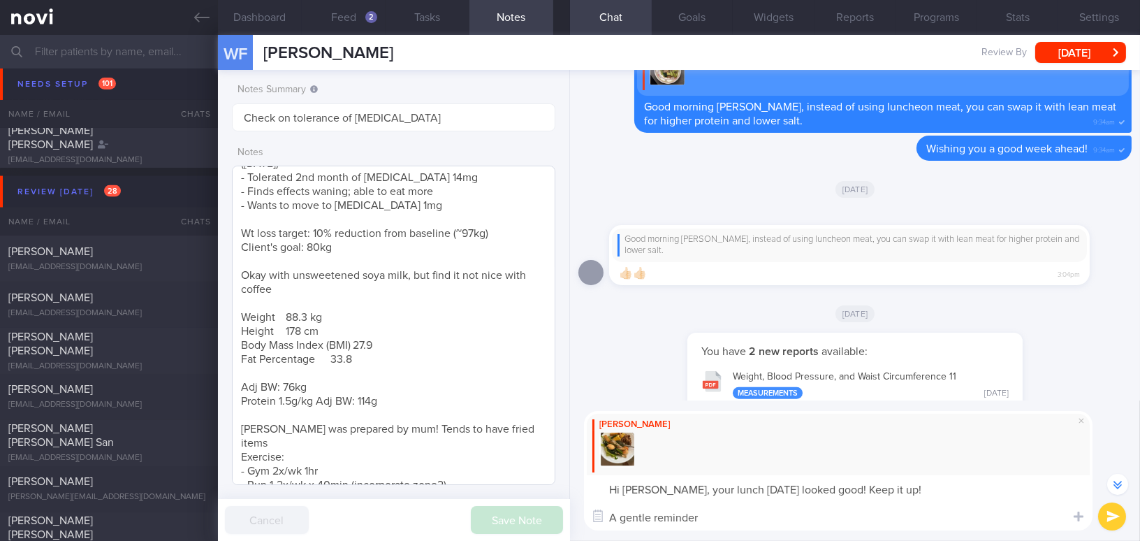
click at [470, 0] on button "Notes" at bounding box center [512, 17] width 84 height 35
click at [720, 514] on textarea "Hi Wei Fa, your lunch on Tuesday looked good! Keep it up! A gentle reminder" at bounding box center [838, 502] width 509 height 55
type textarea "Hi Wei Fa, your lunch on Tuesday looked good! Keep it up! A gentle reminder to …"
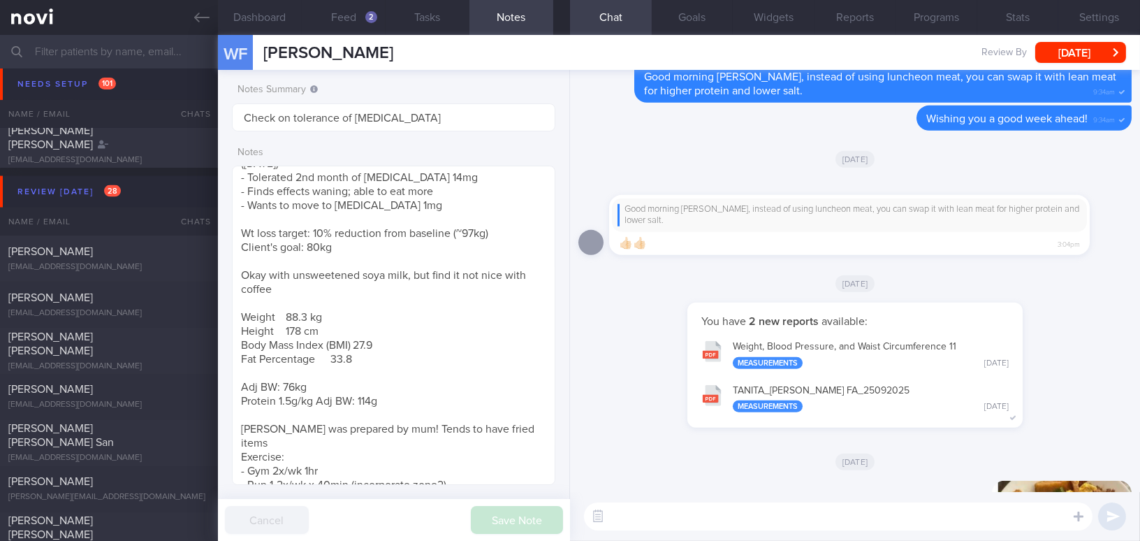
scroll to position [0, 0]
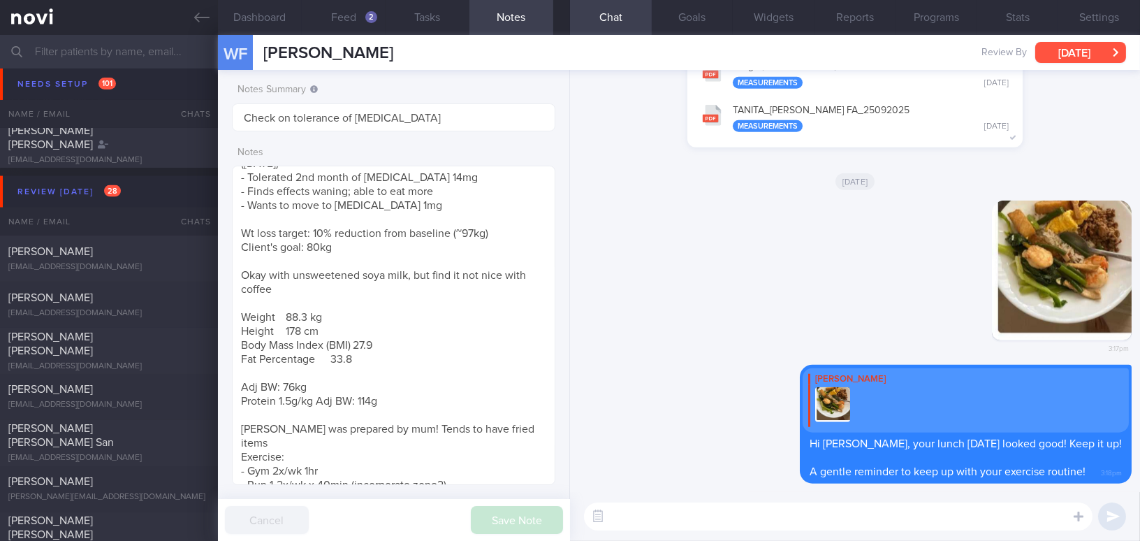
click at [1066, 42] on button "Tue, 30 Sep" at bounding box center [1080, 52] width 91 height 21
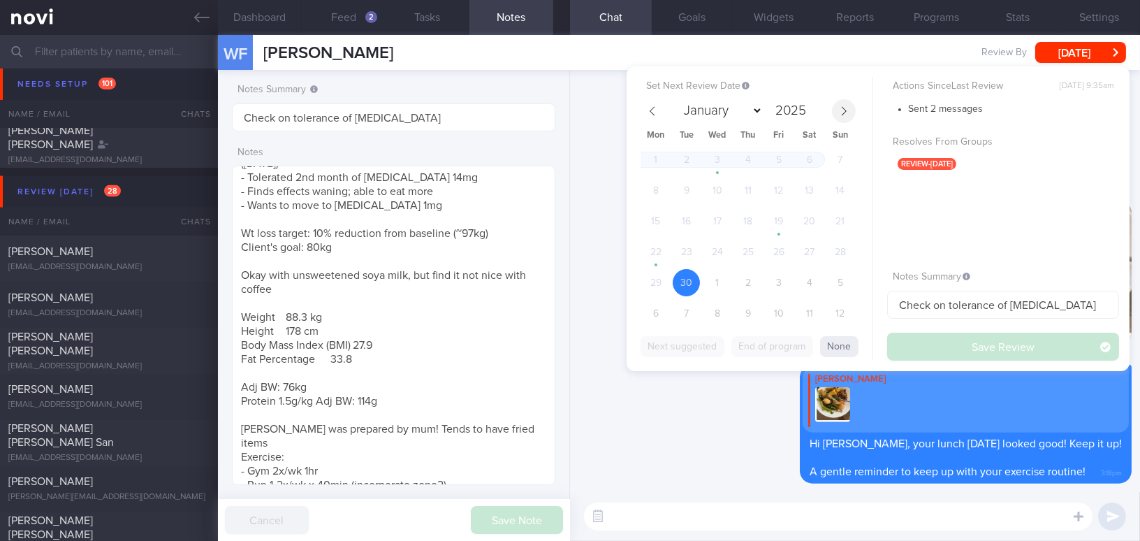
click at [852, 110] on span at bounding box center [844, 111] width 24 height 24
select select "9"
click at [720, 187] on span "8" at bounding box center [717, 190] width 27 height 27
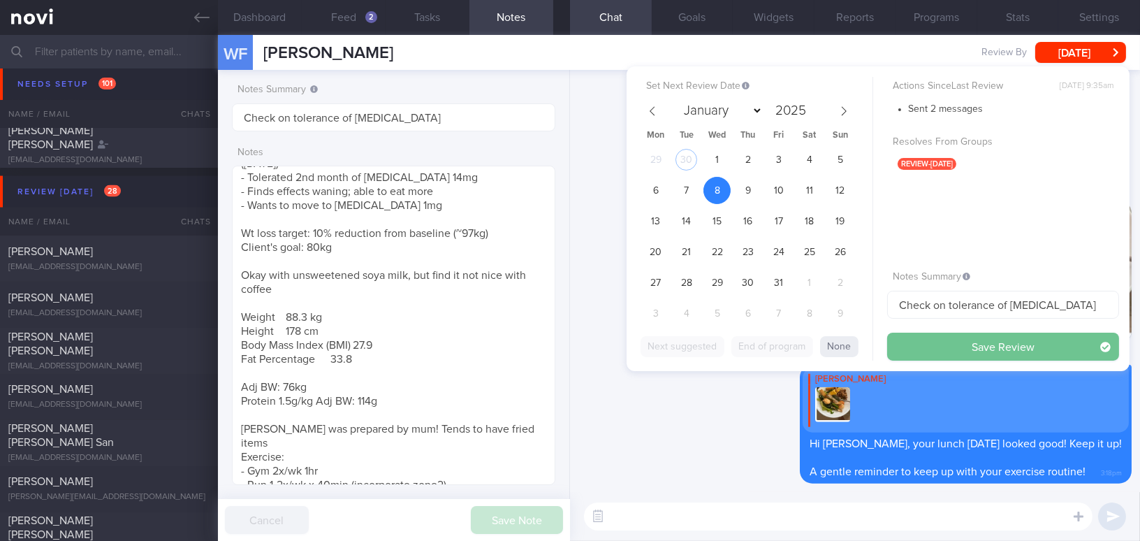
click at [922, 347] on button "Save Review" at bounding box center [1003, 347] width 232 height 28
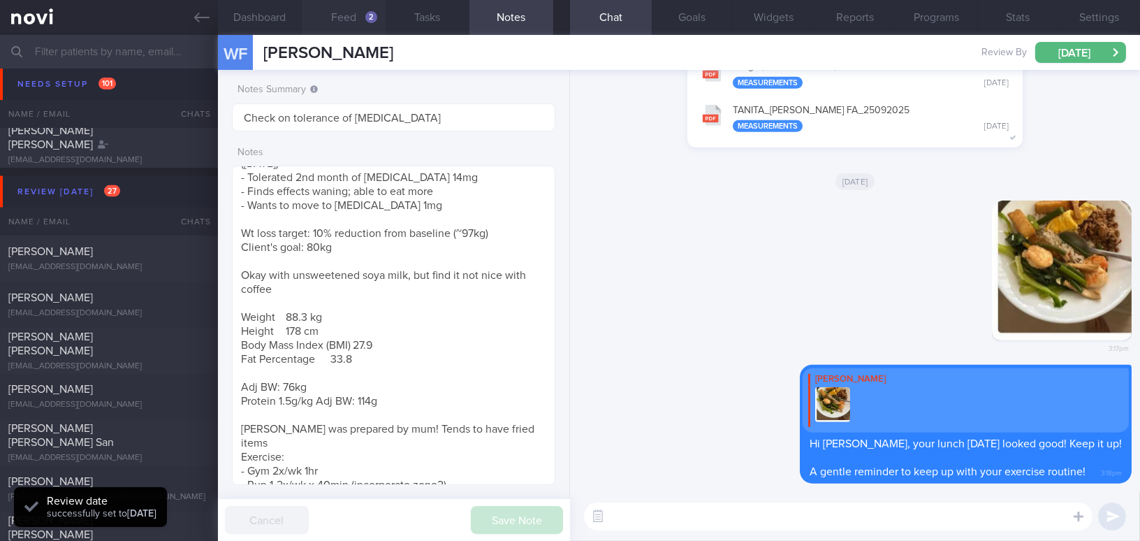
click at [367, 17] on div "2" at bounding box center [371, 17] width 12 height 12
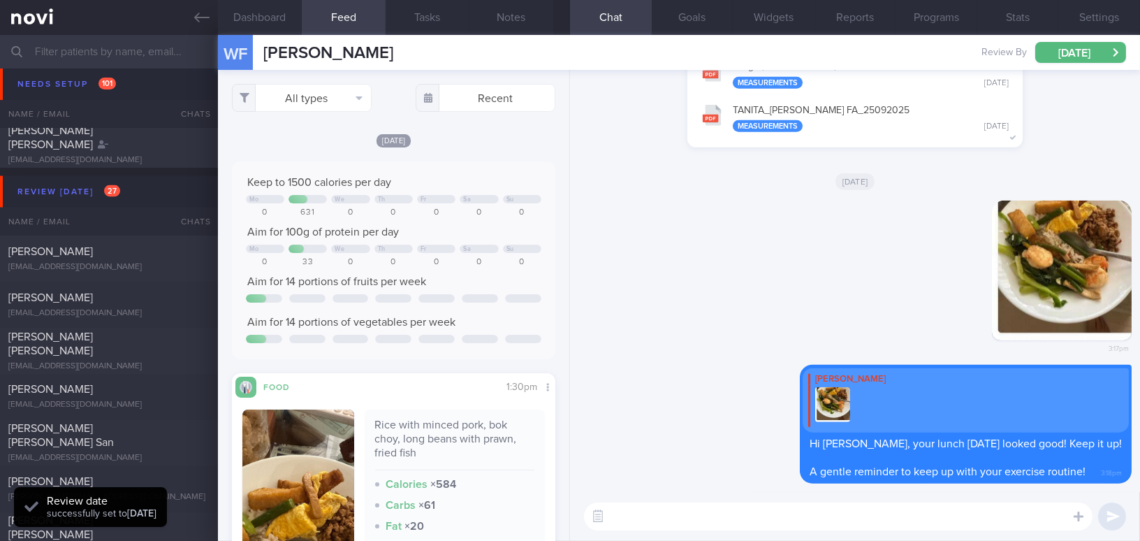
click at [147, 57] on input "text" at bounding box center [570, 52] width 1140 height 34
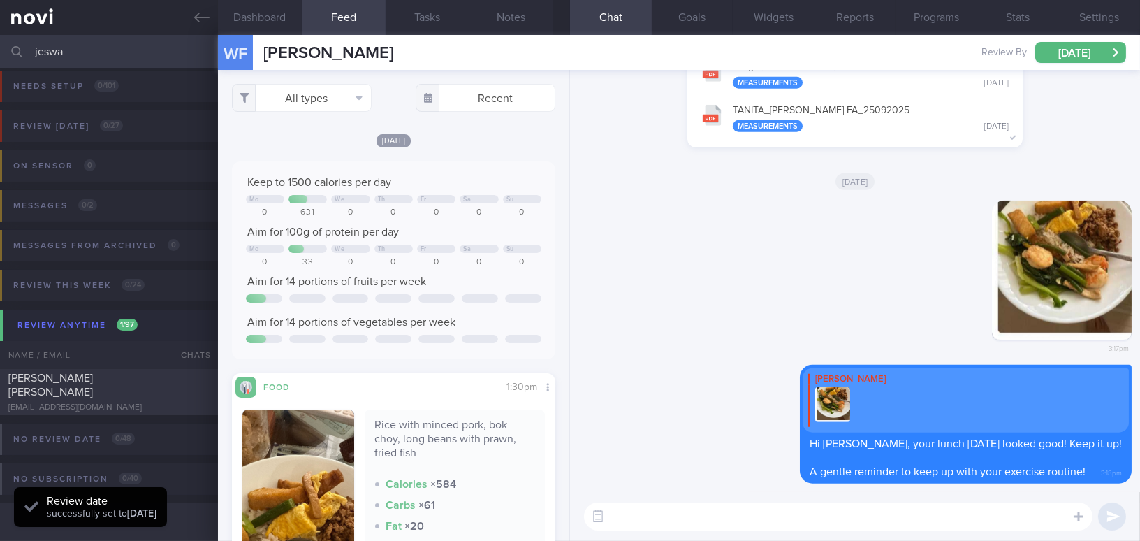
scroll to position [6, 0]
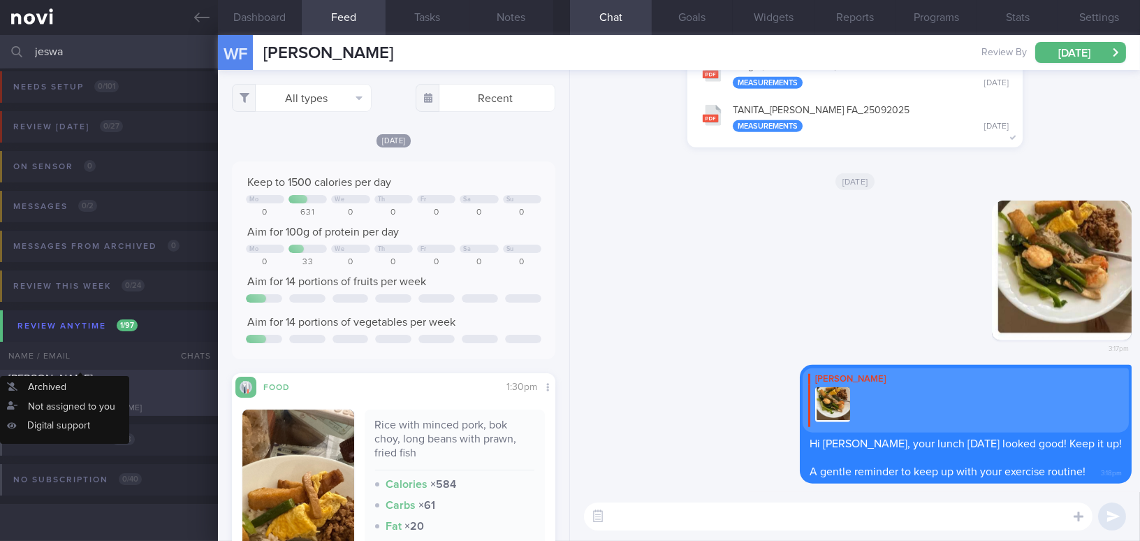
type input "jeswa"
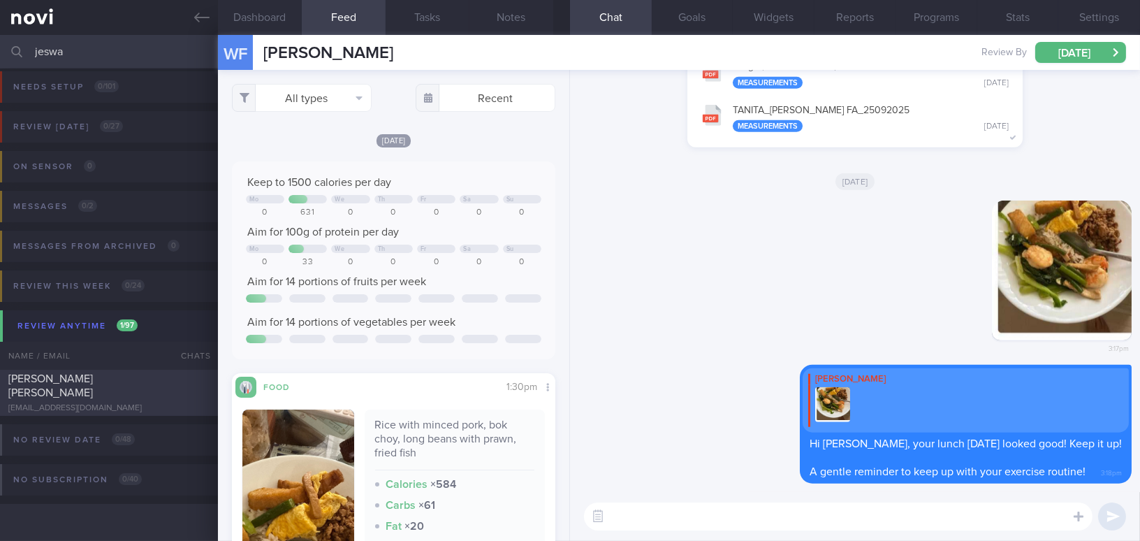
click at [100, 403] on div "[EMAIL_ADDRESS][DOMAIN_NAME]" at bounding box center [108, 408] width 201 height 10
type input "Allergic to Mustard; avoid 'Wheat'"
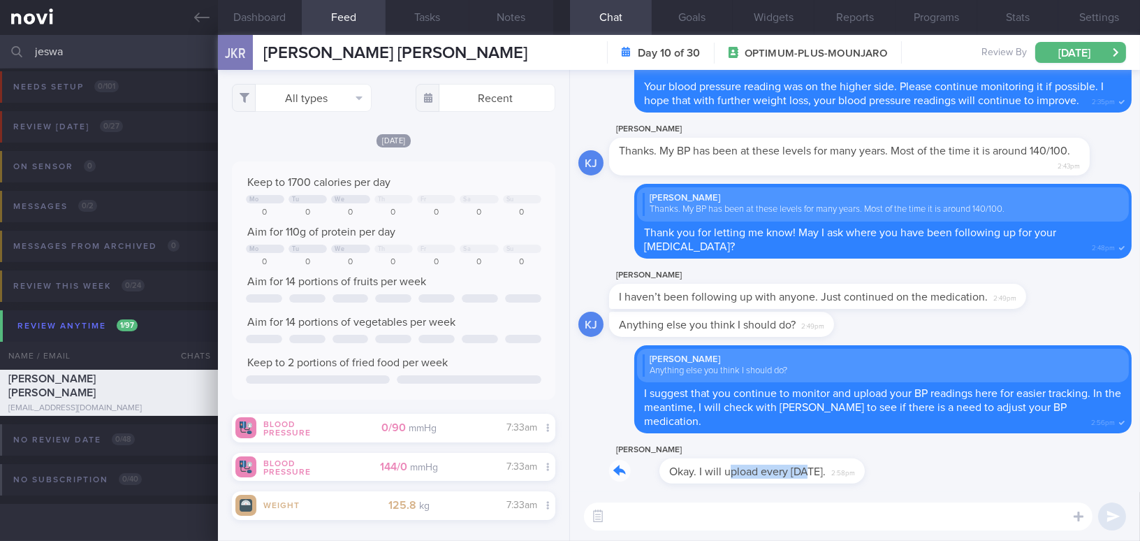
drag, startPoint x: 678, startPoint y: 463, endPoint x: 762, endPoint y: 462, distance: 83.2
click at [762, 462] on div "Kunal Jeswani Okay. I will upload every Monday. 2:58pm" at bounding box center [732, 463] width 247 height 42
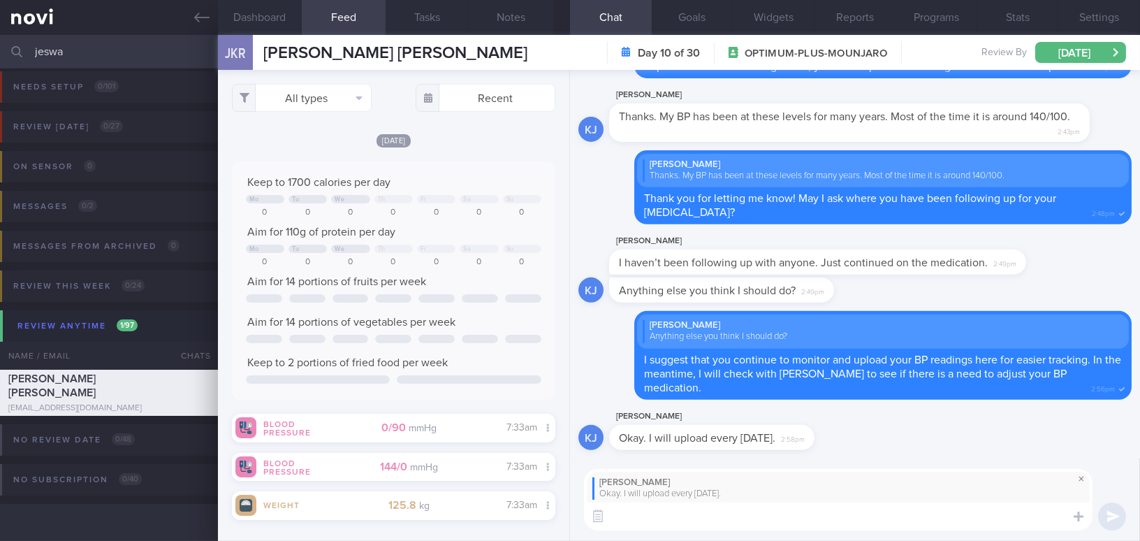
click at [1079, 475] on span at bounding box center [1081, 478] width 17 height 17
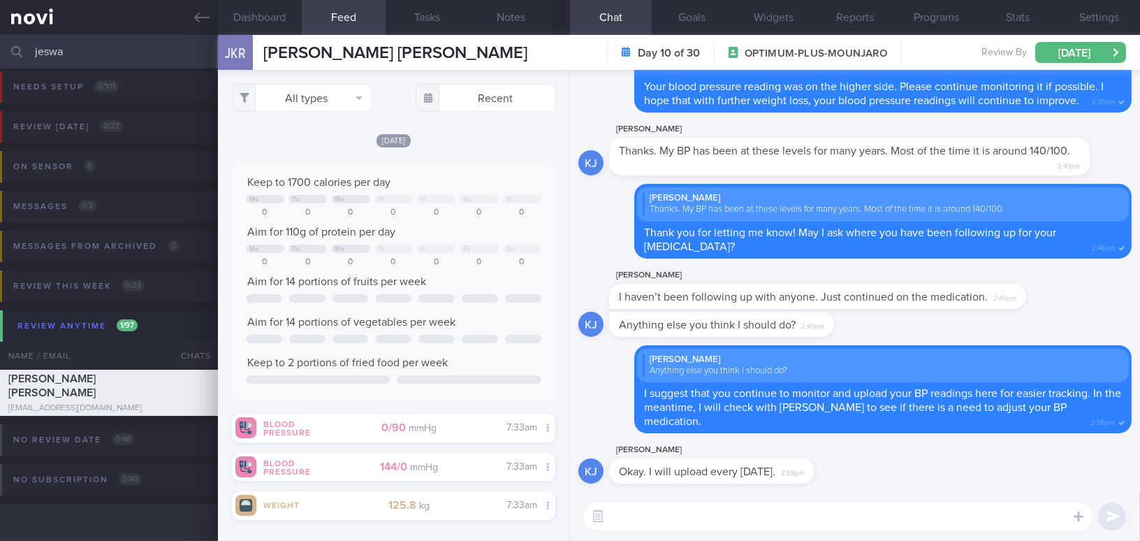
click at [910, 522] on textarea at bounding box center [838, 516] width 509 height 28
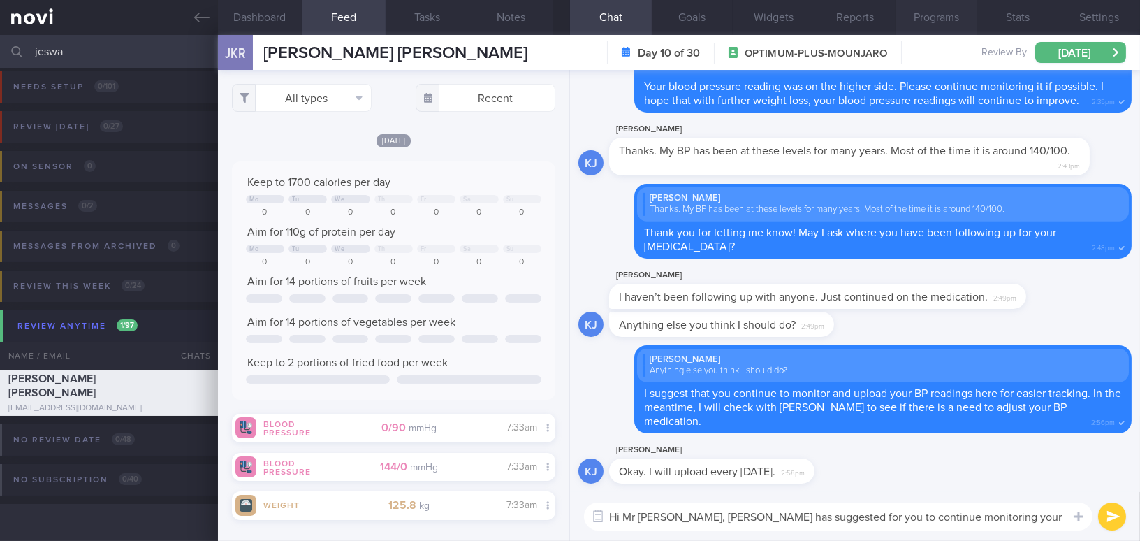
click at [944, 10] on button "Programs" at bounding box center [937, 17] width 82 height 35
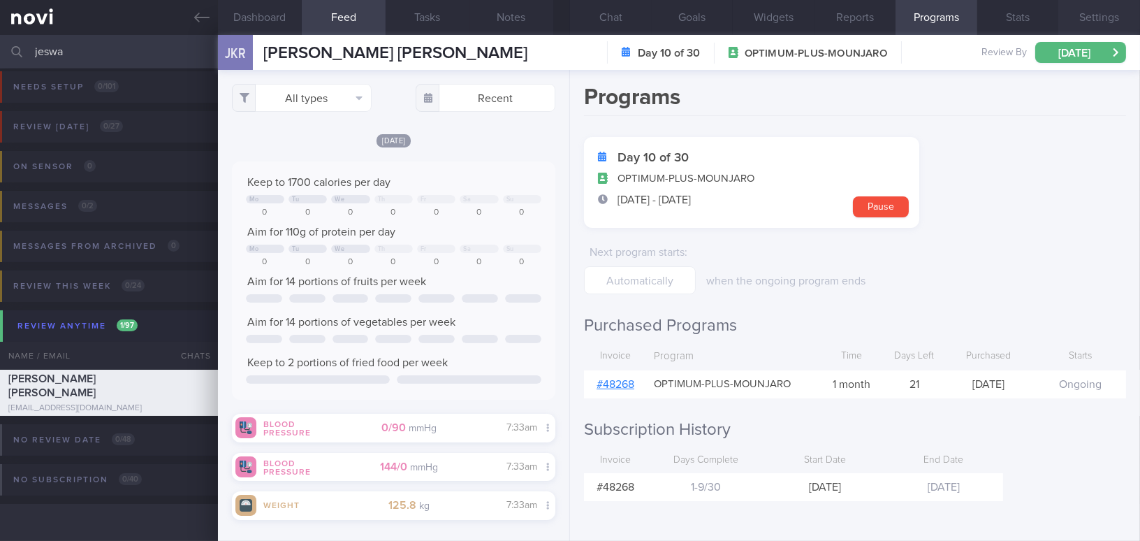
click at [1085, 17] on button "Settings" at bounding box center [1100, 17] width 82 height 35
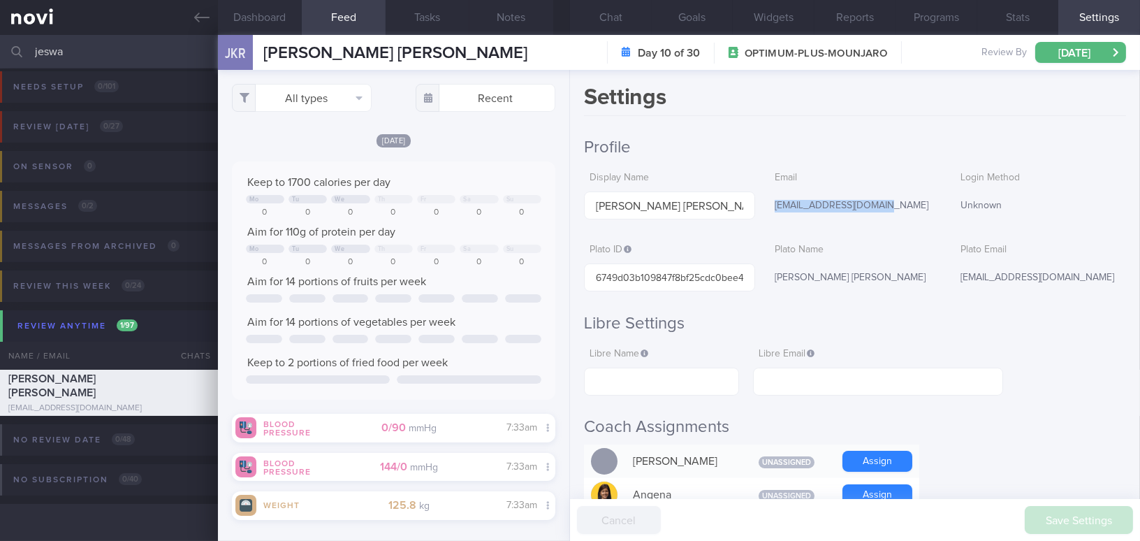
drag, startPoint x: 771, startPoint y: 202, endPoint x: 885, endPoint y: 203, distance: 114.6
click at [885, 203] on div "[EMAIL_ADDRESS][DOMAIN_NAME]" at bounding box center [854, 205] width 171 height 29
copy div "[EMAIL_ADDRESS][DOMAIN_NAME]"
click at [611, 13] on button "Chat" at bounding box center [611, 17] width 82 height 35
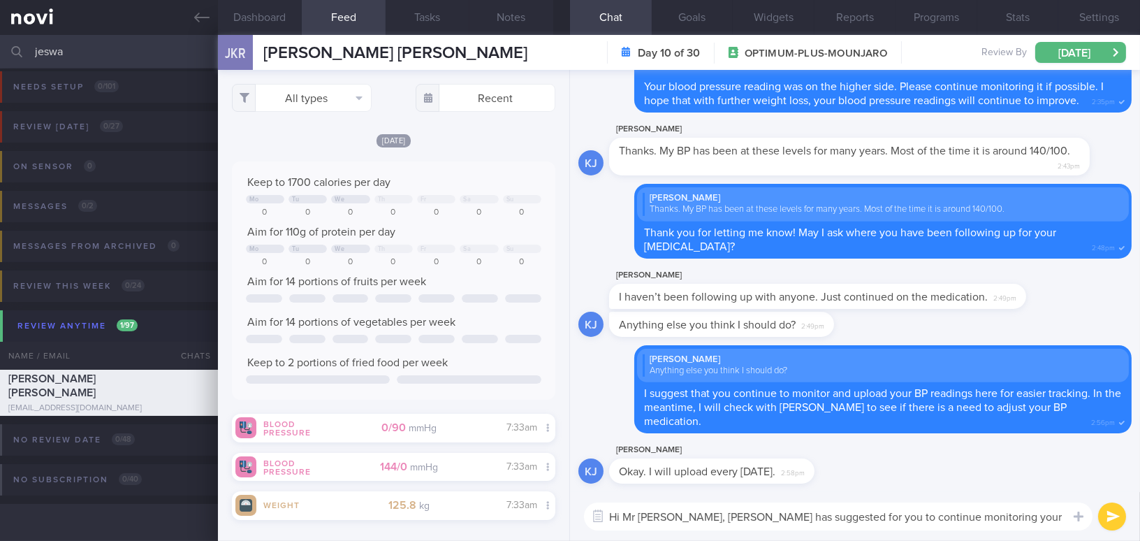
click at [998, 522] on textarea "Hi Mr Kunal, Dr Kyle has suggested for you to continue monitoring your BP for" at bounding box center [838, 516] width 509 height 28
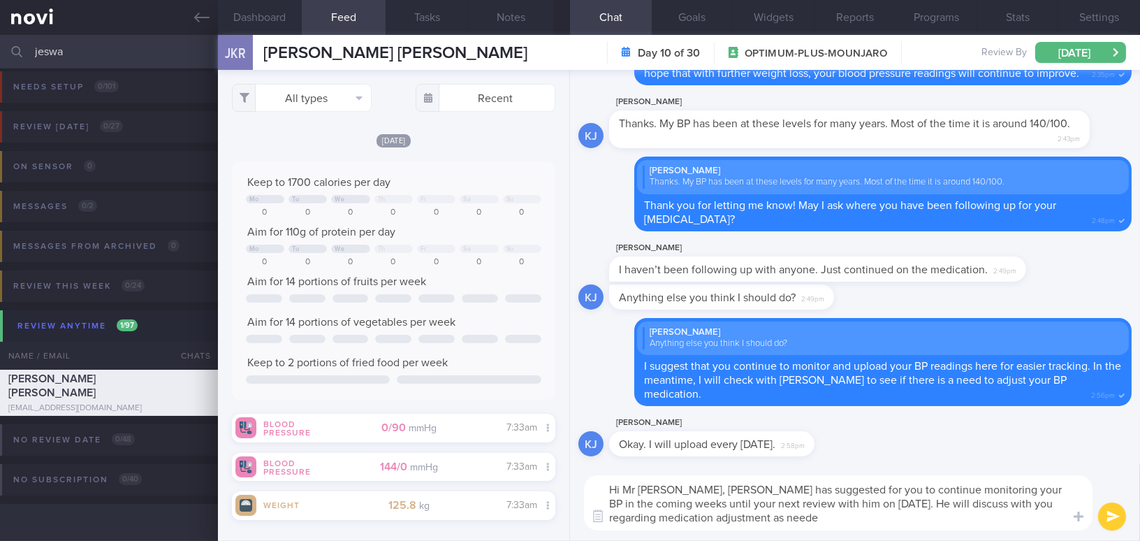
type textarea "Hi Mr Kunal, Dr Kyle has suggested for you to continue monitoring your BP in th…"
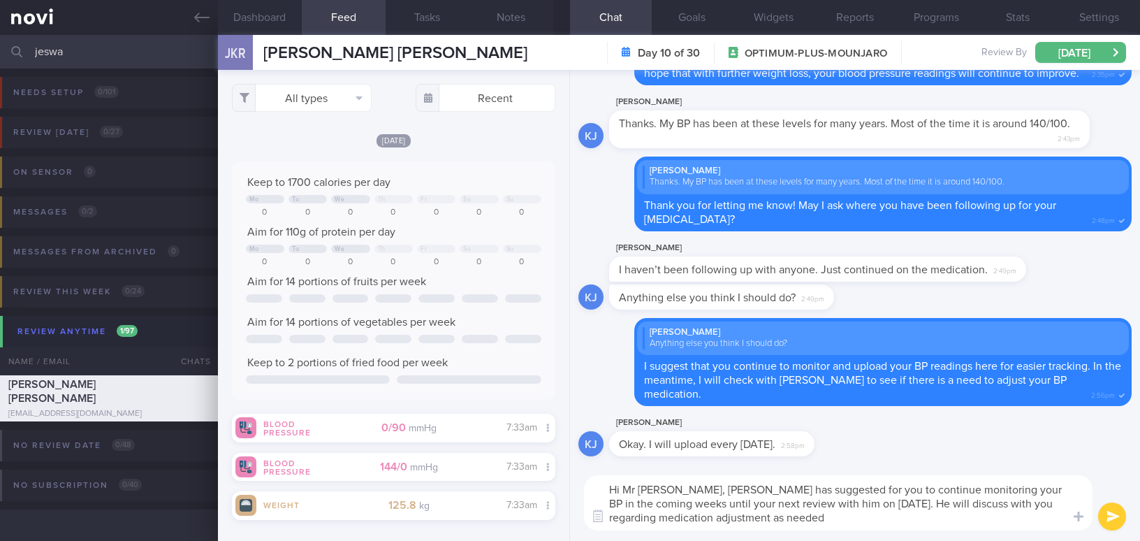
select select "9"
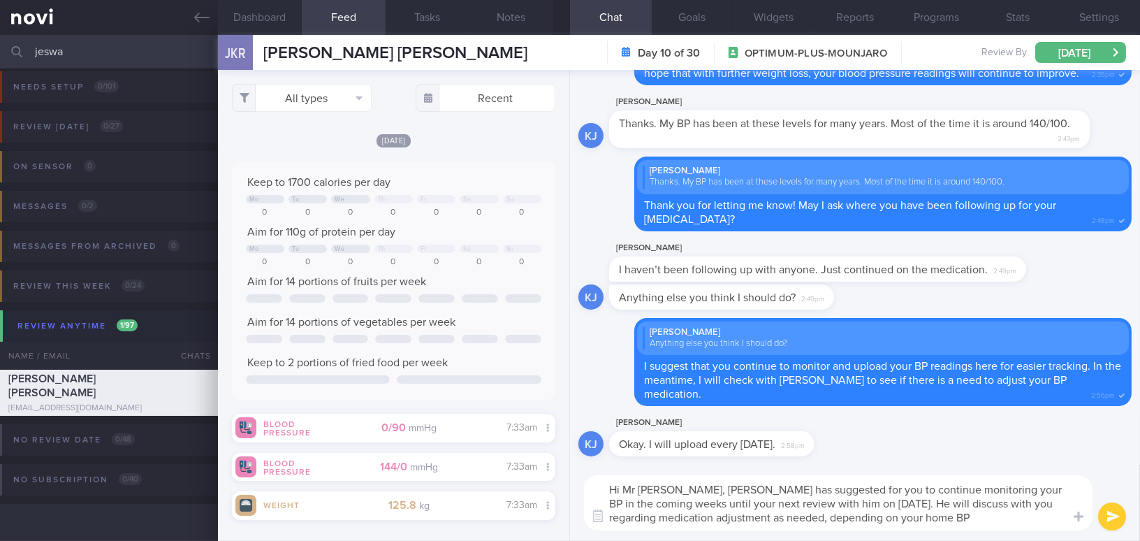
drag, startPoint x: 671, startPoint y: 481, endPoint x: 924, endPoint y: 533, distance: 257.5
click at [924, 533] on div "Hi Mr [PERSON_NAME], [PERSON_NAME] has suggested for you to continue monitoring…" at bounding box center [855, 503] width 570 height 76
click at [676, 504] on textarea "Hi Mr Kunal, Dr Kyle has suggested for you to continue monitoring your BP in th…" at bounding box center [838, 502] width 509 height 55
drag, startPoint x: 671, startPoint y: 491, endPoint x: 929, endPoint y: 541, distance: 262.7
click at [929, 540] on html "You are offline! Some functionality will be unavailable Patients New Users Coac…" at bounding box center [570, 270] width 1140 height 541
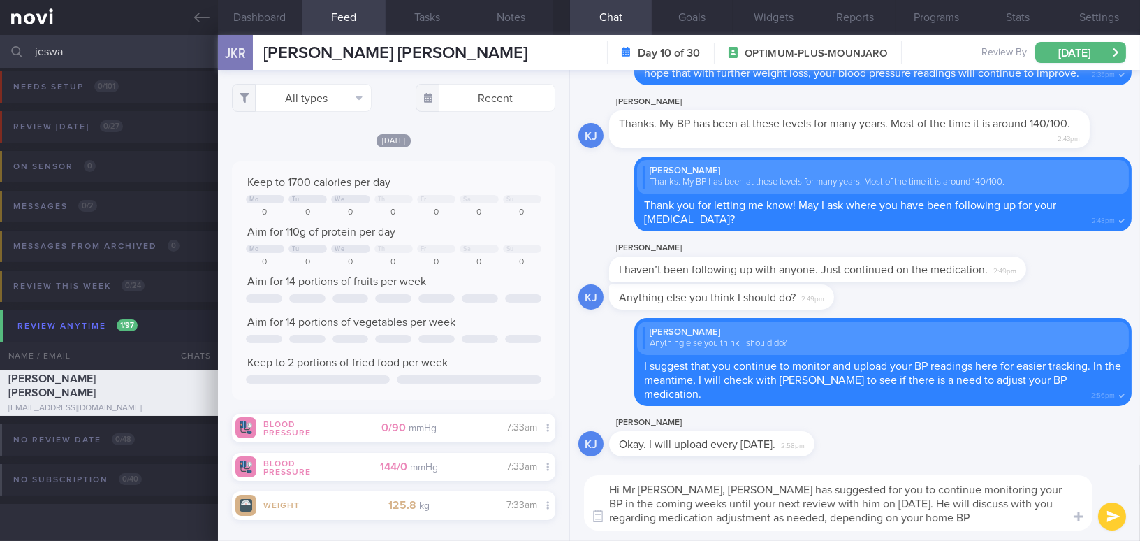
paste textarea ". K has suggested that you continue monitoring your BP in the coming weeks unti…"
click at [671, 487] on textarea "Hi Mr Kunal, Dr. K has suggested that you continue monitoring your BP in the co…" at bounding box center [838, 502] width 509 height 55
drag, startPoint x: 641, startPoint y: 487, endPoint x: 622, endPoint y: 490, distance: 19.2
click at [622, 490] on textarea "Hi Mr Kunal, Dr. K has suggested that you continue monitoring your BP in the co…" at bounding box center [838, 502] width 509 height 55
click at [671, 488] on textarea "Hi Kunal, Dr. K has suggested that you continue monitoring your BP in the comin…" at bounding box center [838, 502] width 509 height 55
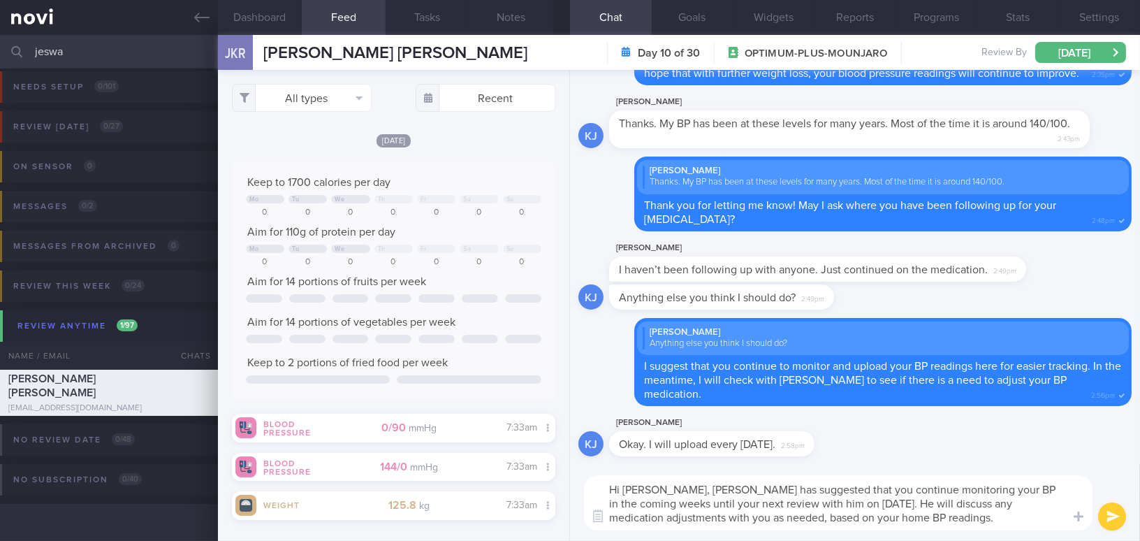
drag, startPoint x: 900, startPoint y: 502, endPoint x: 915, endPoint y: 503, distance: 15.4
click at [915, 503] on textarea "Hi Kunal, Dr Kyle has suggested that you continue monitoring your BP in the com…" at bounding box center [838, 502] width 509 height 55
click at [1011, 502] on textarea "Hi Kunal, Dr Kyle has suggested that you continue monitoring your BP in the com…" at bounding box center [838, 502] width 509 height 55
click at [904, 515] on textarea "Hi [PERSON_NAME], [PERSON_NAME] has suggested that you continue monitoring your…" at bounding box center [838, 502] width 509 height 55
type textarea "Hi [PERSON_NAME], [PERSON_NAME] has suggested that you continue monitoring your…"
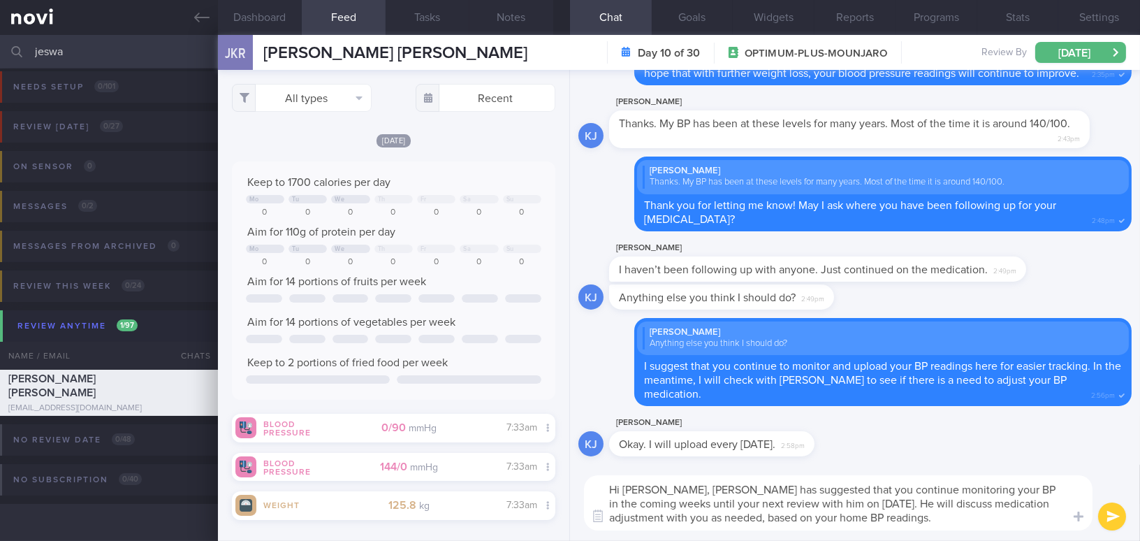
click at [1108, 516] on button "submit" at bounding box center [1112, 516] width 28 height 28
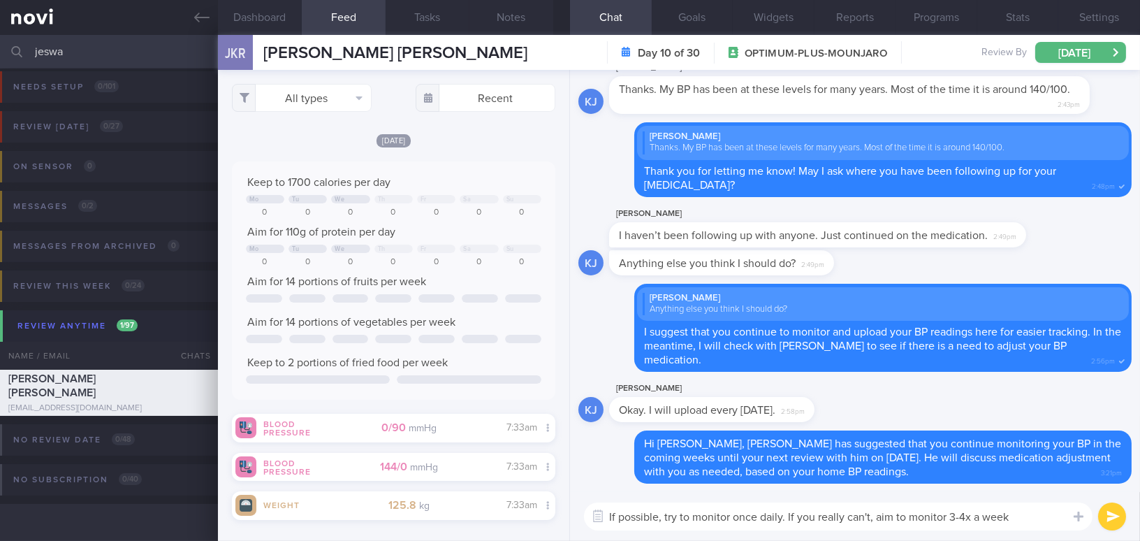
drag, startPoint x: 1019, startPoint y: 518, endPoint x: 522, endPoint y: 499, distance: 497.1
click at [522, 499] on div "Dashboard Feed Tasks Notes Chat Goals Widgets Reports Programs Stats Settings J…" at bounding box center [679, 288] width 922 height 506
type textarea "If possible, try to monitor once daily. If you really can't, aim to monitor 3-4…"
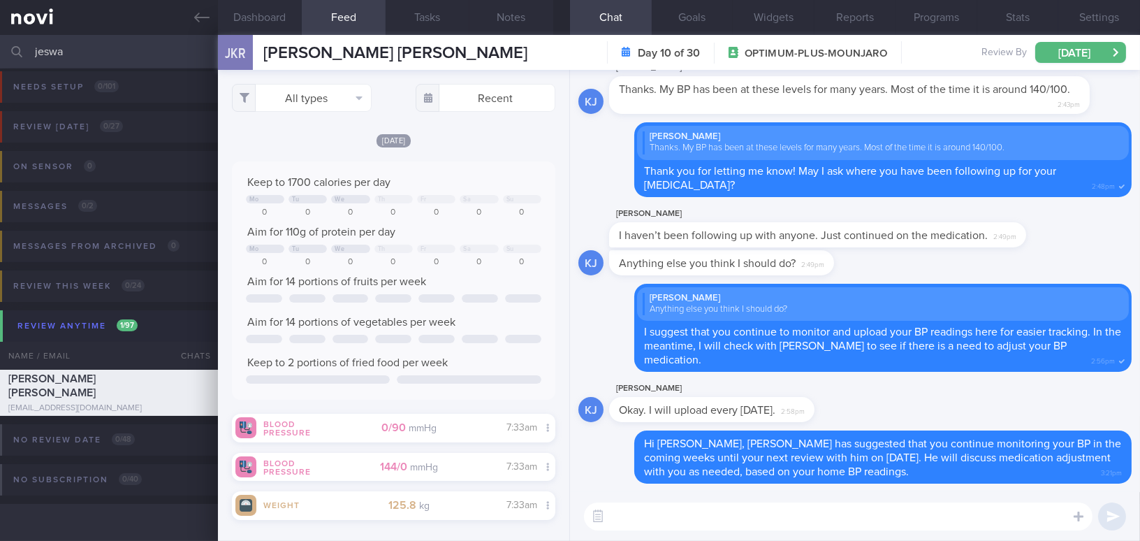
paste textarea "If possible, try to monitor once daily. If that’s not feasible, aim to monitor …"
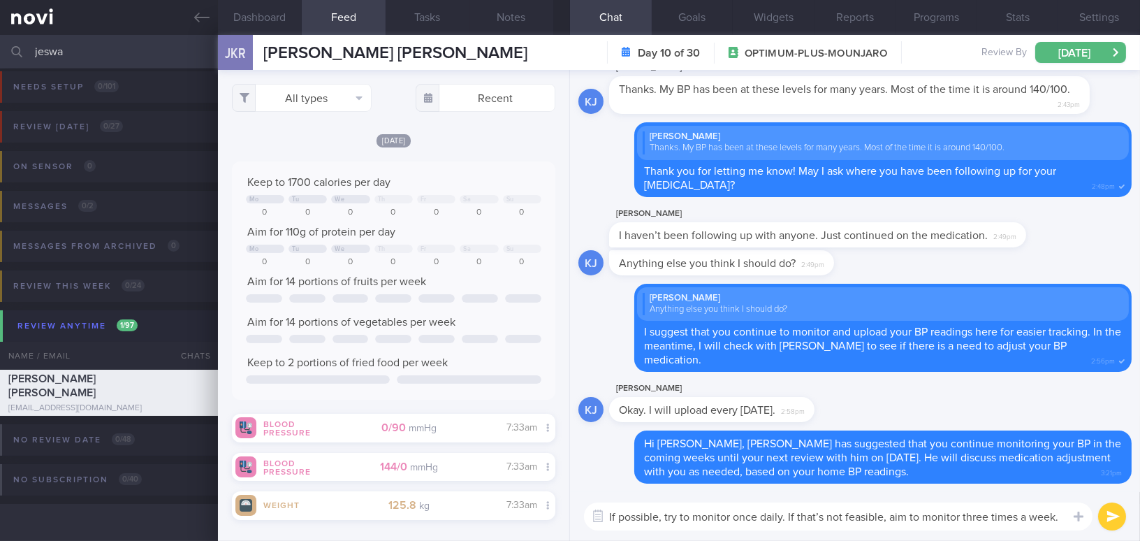
drag, startPoint x: 962, startPoint y: 516, endPoint x: 987, endPoint y: 516, distance: 24.5
click at [987, 516] on textarea "If possible, try to monitor once daily. If that’s not feasible, aim to monitor …" at bounding box center [838, 516] width 509 height 28
click at [1048, 520] on textarea "If possible, try to monitor once daily. If that’s not feasible, aim to monitor …" at bounding box center [838, 516] width 509 height 28
type textarea "If possible, try to monitor once daily. If that’s not feasible, aim to monitor …"
click at [1120, 521] on button "submit" at bounding box center [1112, 516] width 28 height 28
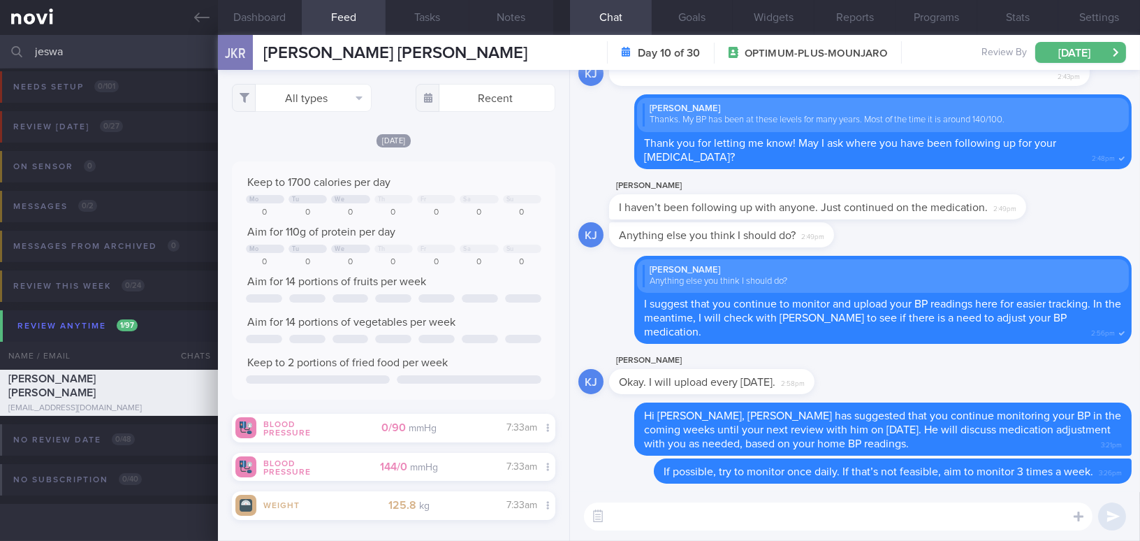
drag, startPoint x: 70, startPoint y: 47, endPoint x: 0, endPoint y: 36, distance: 70.8
click at [0, 36] on input "jeswa" at bounding box center [570, 52] width 1140 height 34
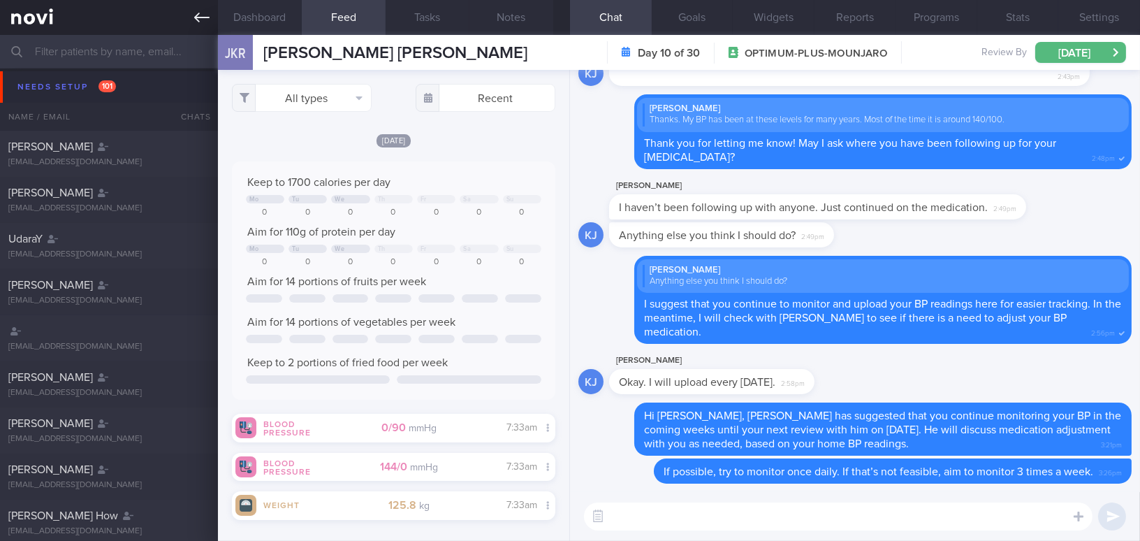
click at [184, 18] on link at bounding box center [109, 17] width 218 height 35
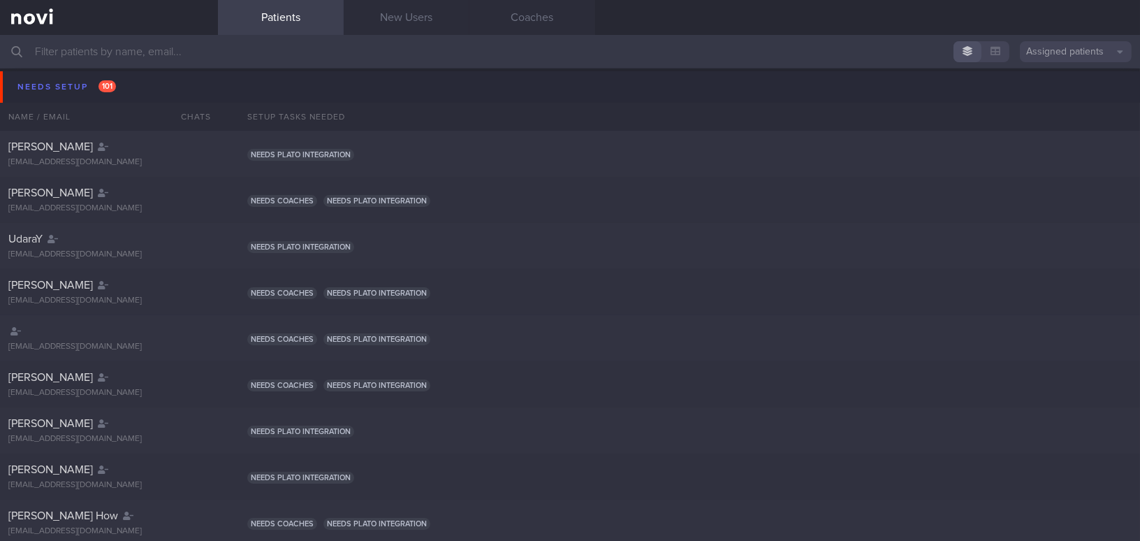
click at [251, 48] on input "text" at bounding box center [570, 52] width 1140 height 34
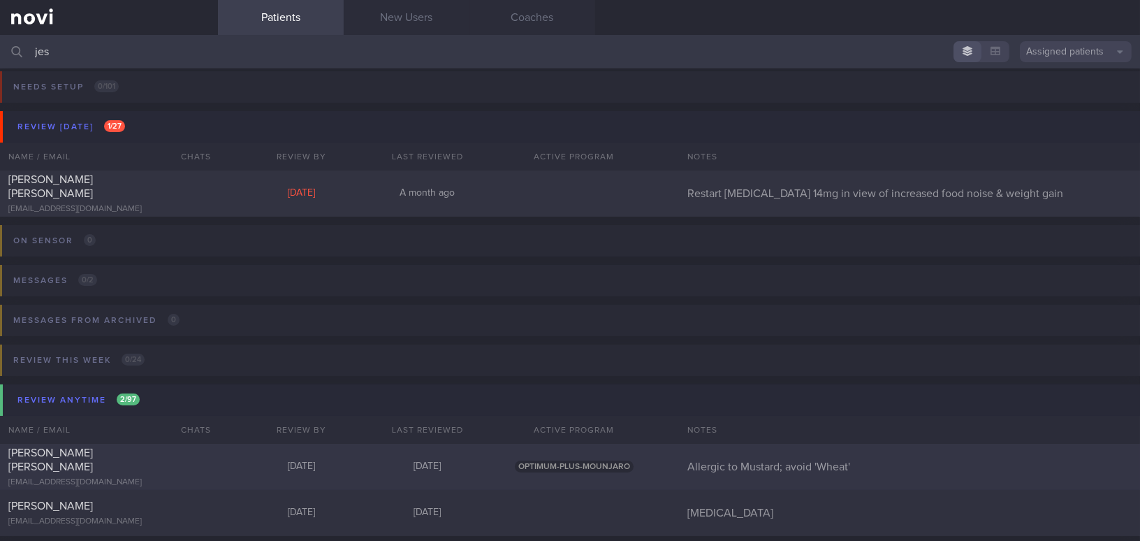
type input "jes"
click at [143, 453] on div "Jeswani Kunal Ramesh" at bounding box center [107, 460] width 198 height 28
select select "9"
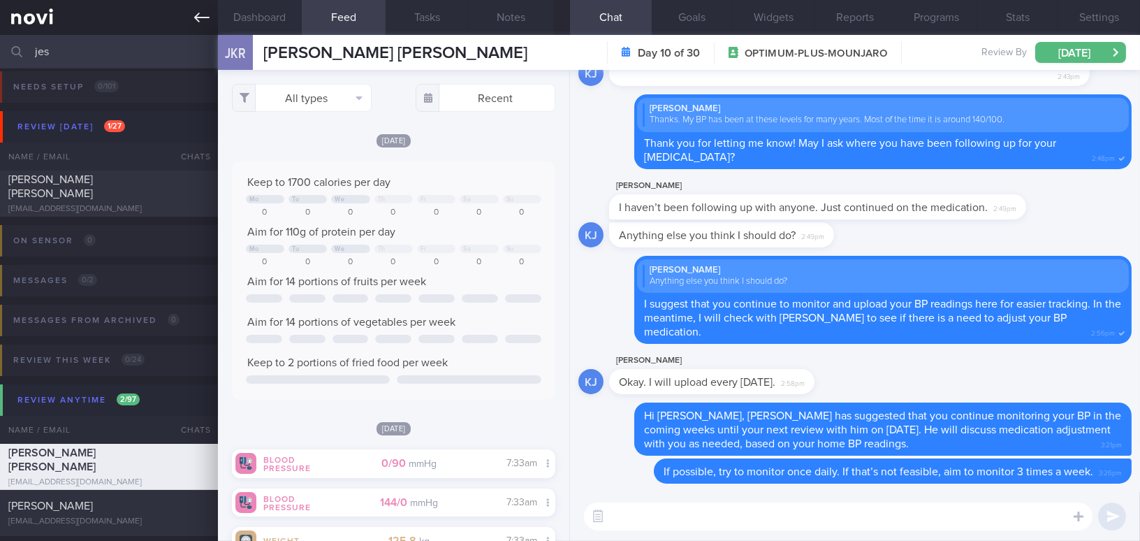
click at [203, 24] on icon at bounding box center [201, 17] width 15 height 15
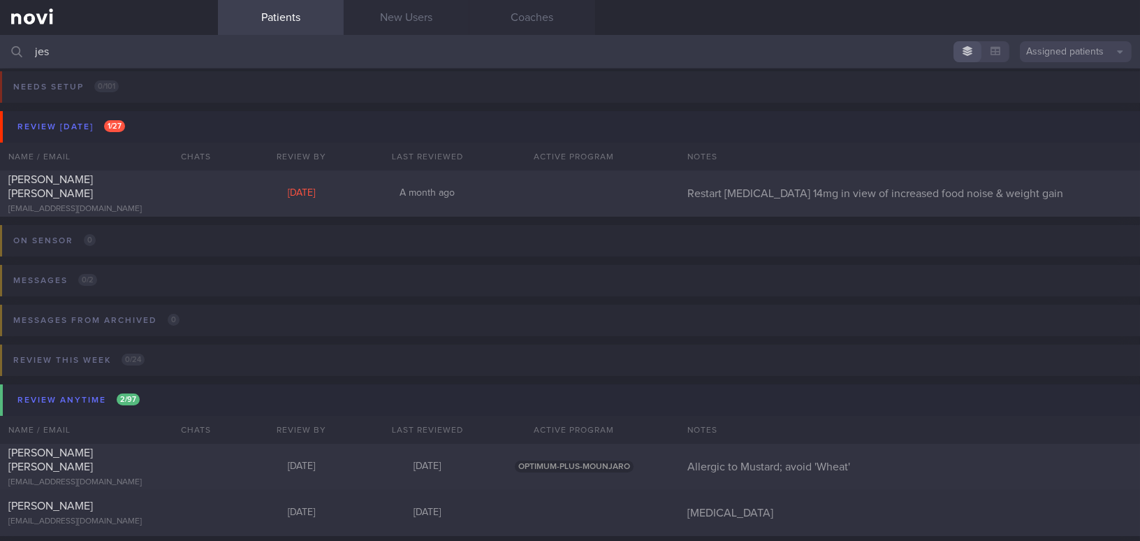
drag, startPoint x: 35, startPoint y: 55, endPoint x: 0, endPoint y: 48, distance: 35.8
click at [0, 48] on input "jes" at bounding box center [570, 52] width 1140 height 34
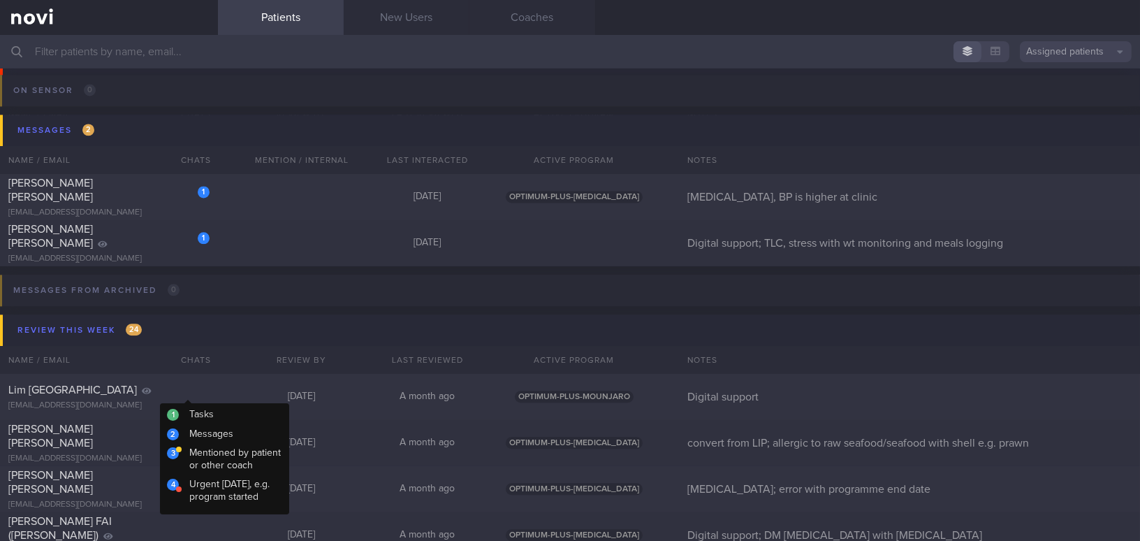
scroll to position [5977, 0]
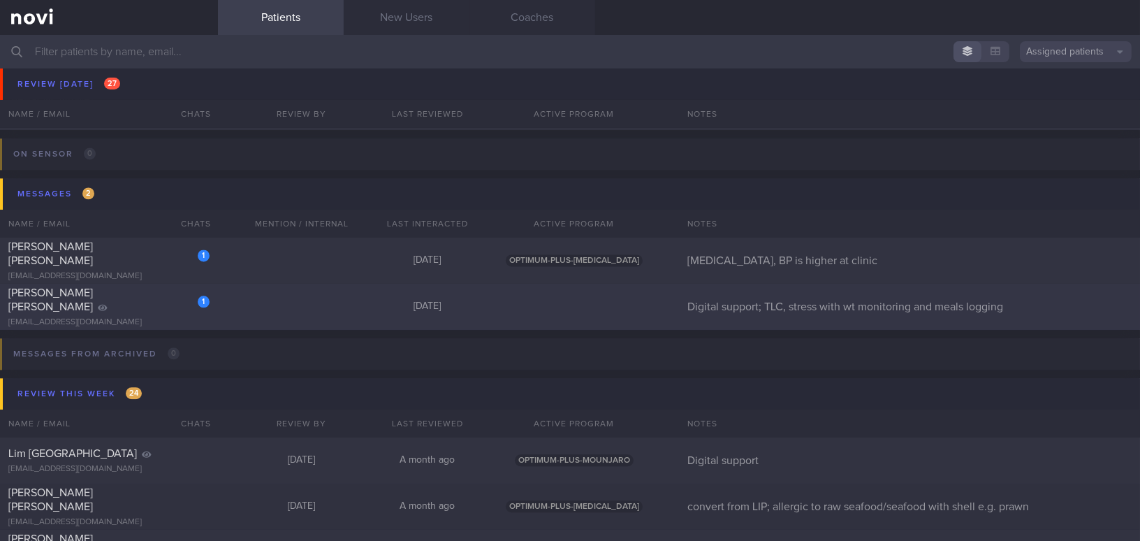
click at [131, 307] on div "1 Charanjeet Kaur Aujla chakaujla@gmail.com" at bounding box center [109, 307] width 218 height 42
select select "8"
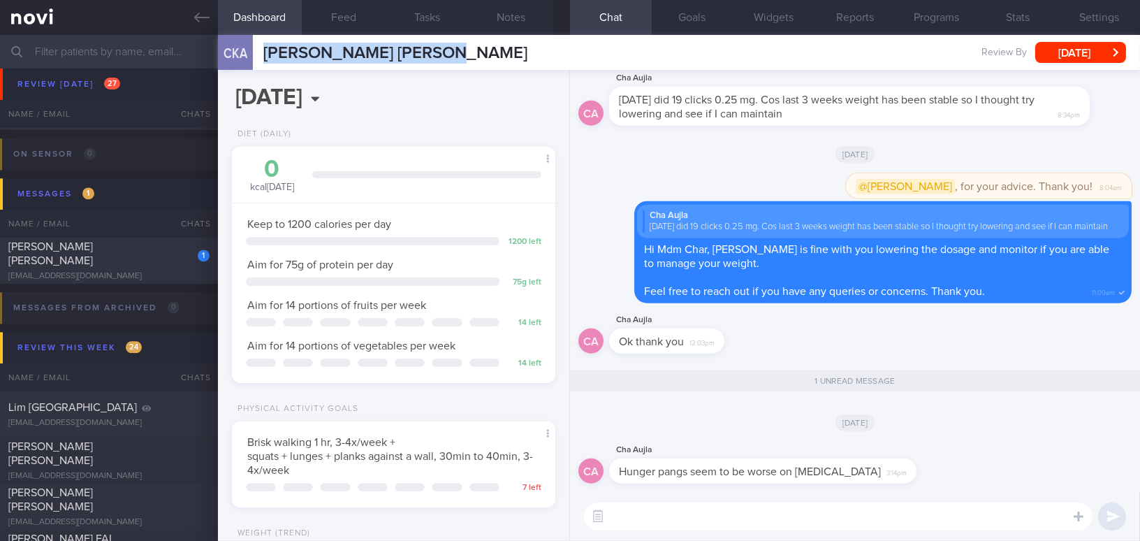
drag, startPoint x: 263, startPoint y: 53, endPoint x: 421, endPoint y: 57, distance: 158.0
click at [432, 57] on div "CKA Charanjeet Kaur Aujla Charanjeet Kaur Aujla chakaujla@gmail.com Review By W…" at bounding box center [679, 52] width 922 height 35
click at [848, 52] on div "CKA Charanjeet Kaur Aujla Charanjeet Kaur Aujla chakaujla@gmail.com Review By W…" at bounding box center [679, 52] width 922 height 35
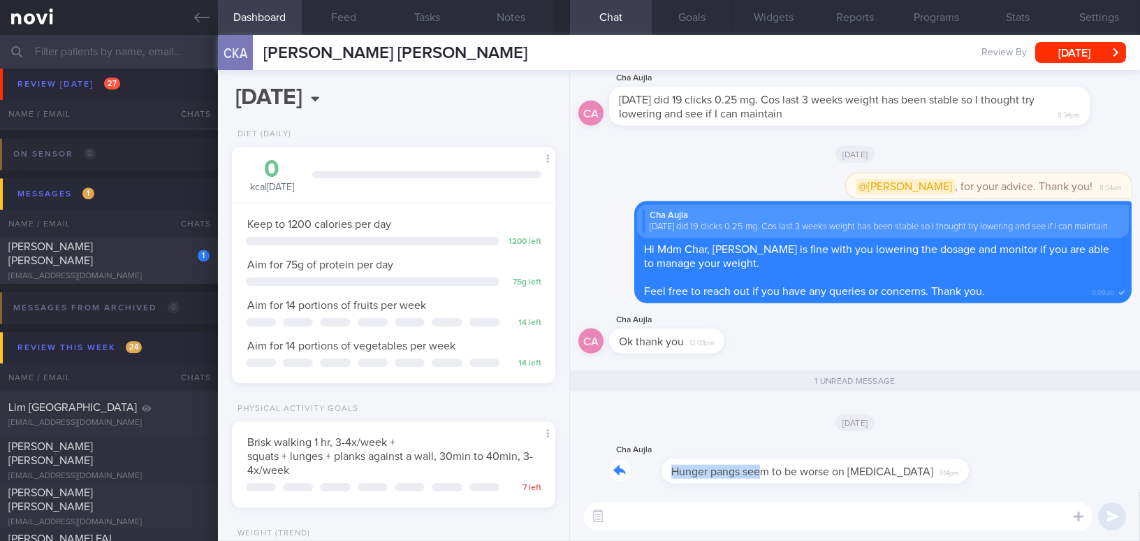
drag, startPoint x: 710, startPoint y: 464, endPoint x: 754, endPoint y: 347, distance: 124.7
click at [804, 457] on div "Cha Aujla Hunger pangs seem to be worse on wegovy 3:14pm" at bounding box center [783, 463] width 349 height 42
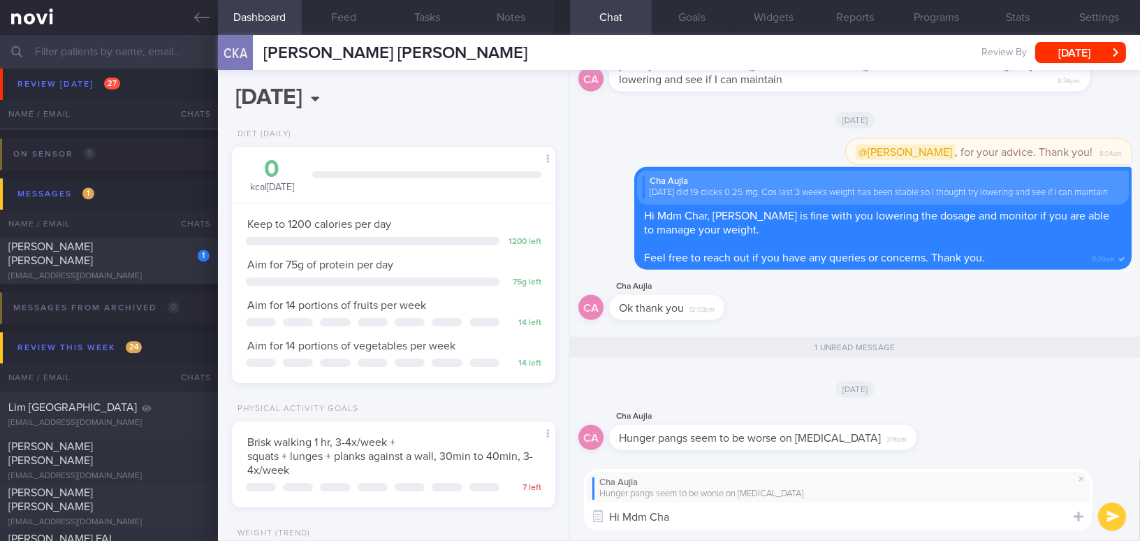
type textarea "Hi Mdm Char"
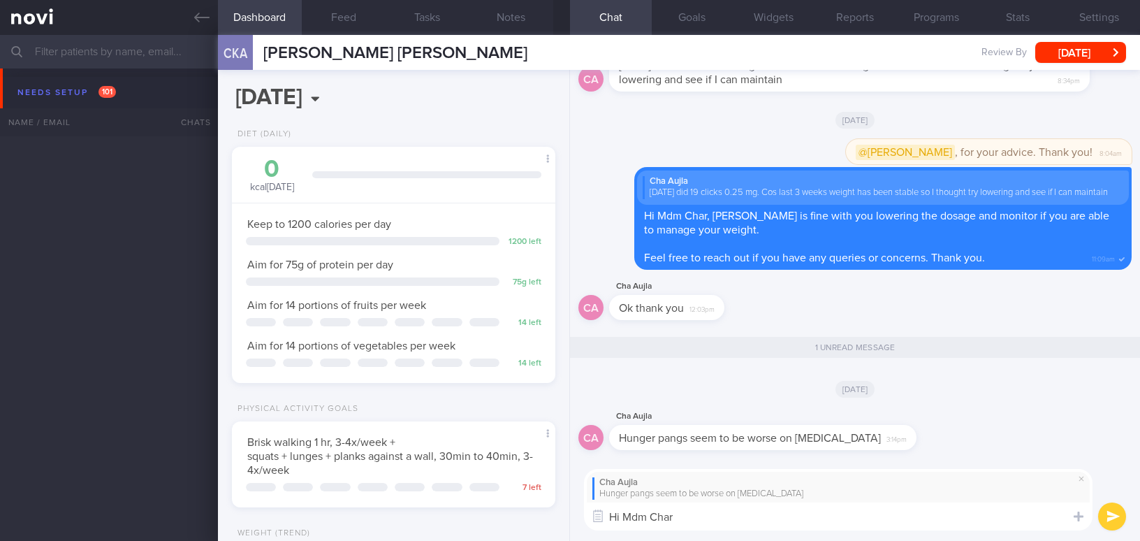
select select "8"
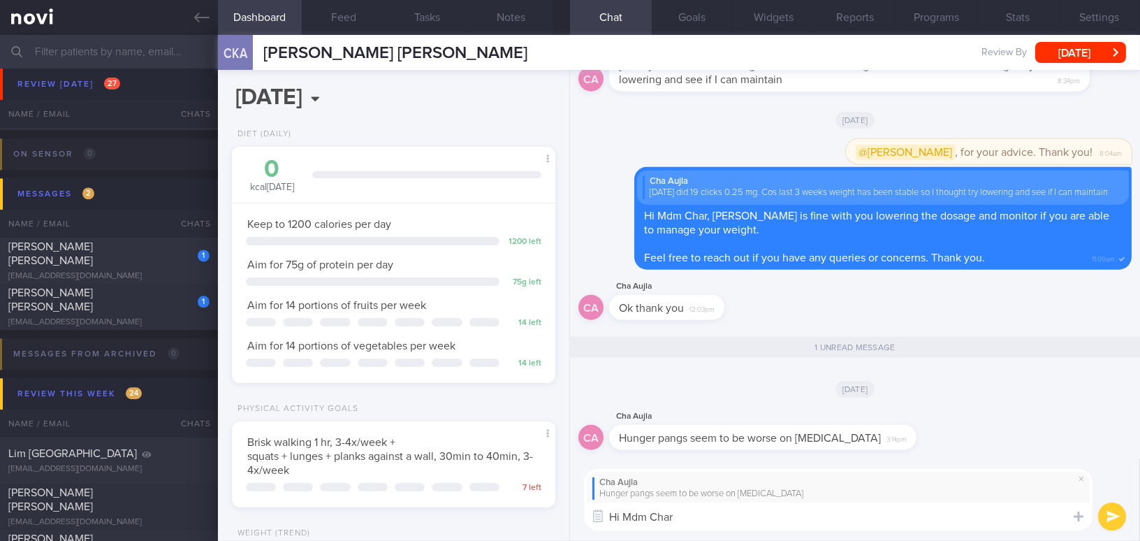
scroll to position [144, 289]
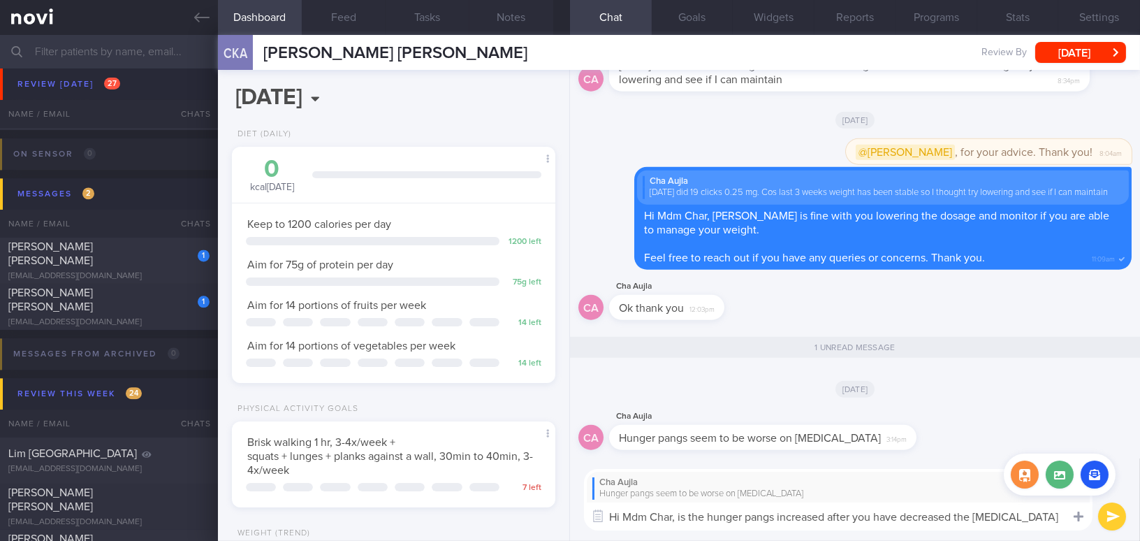
drag, startPoint x: 678, startPoint y: 516, endPoint x: 1073, endPoint y: 519, distance: 394.1
click at [1073, 519] on div "Chat Templates Admin [MEDICAL_DATA] Weight Nutrition Physical Activity Infograp…" at bounding box center [855, 499] width 570 height 83
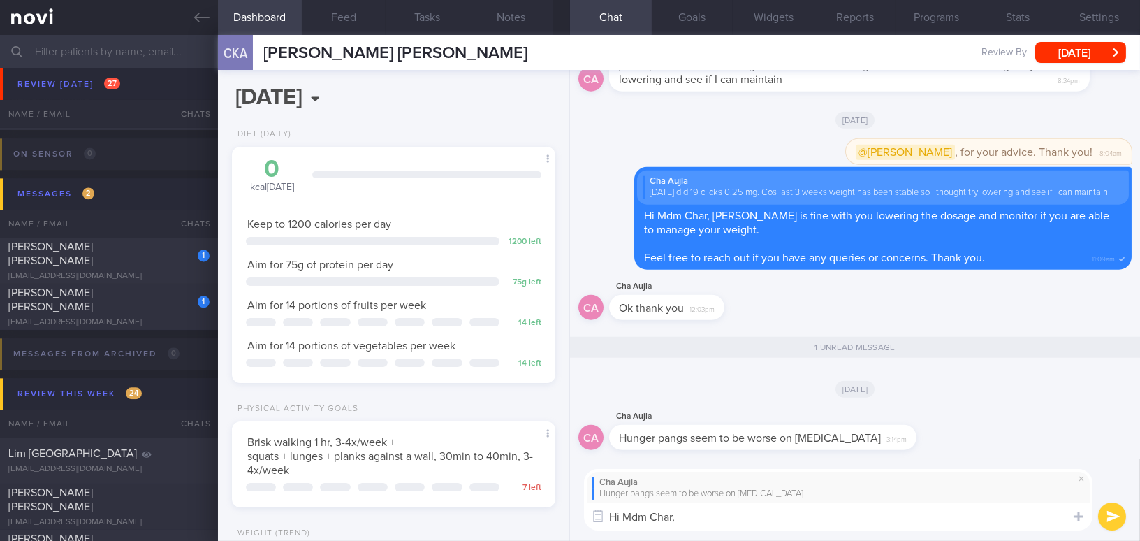
paste textarea "Have your hunger pangs increased after you decreased the Wegovy dosage, or was …"
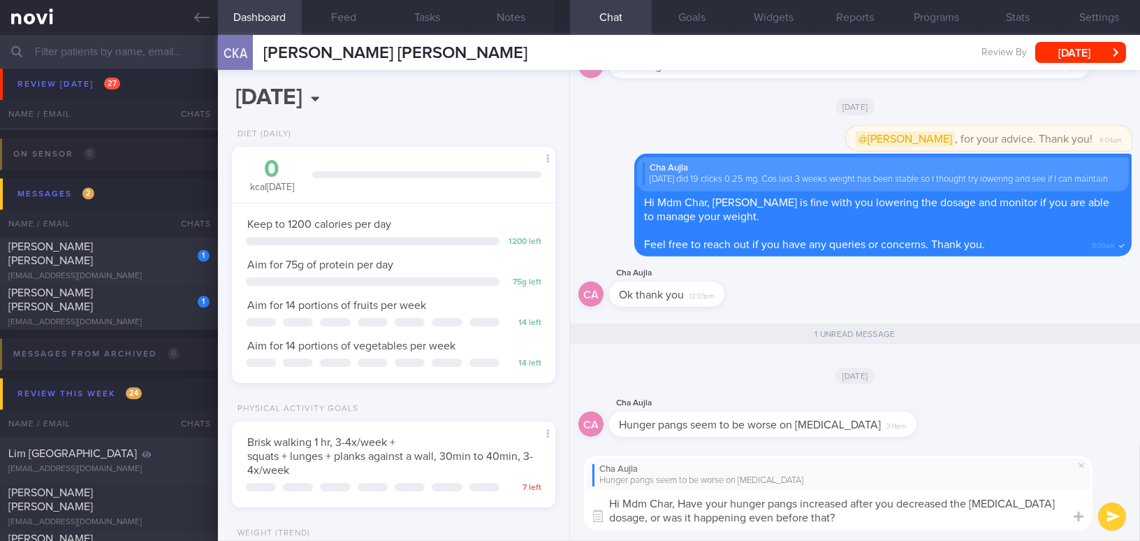
scroll to position [0, 0]
click at [683, 503] on textarea "Hi Mdm Char, Have your hunger pangs increased after you decreased the Wegovy do…" at bounding box center [838, 509] width 509 height 41
click at [1054, 507] on textarea "Hi Mdm Char, have your hunger pangs increased after you decreased the Wegovy do…" at bounding box center [838, 509] width 509 height 41
type textarea "Hi Mdm Char, have your hunger pangs increased after you decreased the Wegovy do…"
click at [1112, 522] on button "submit" at bounding box center [1112, 516] width 28 height 28
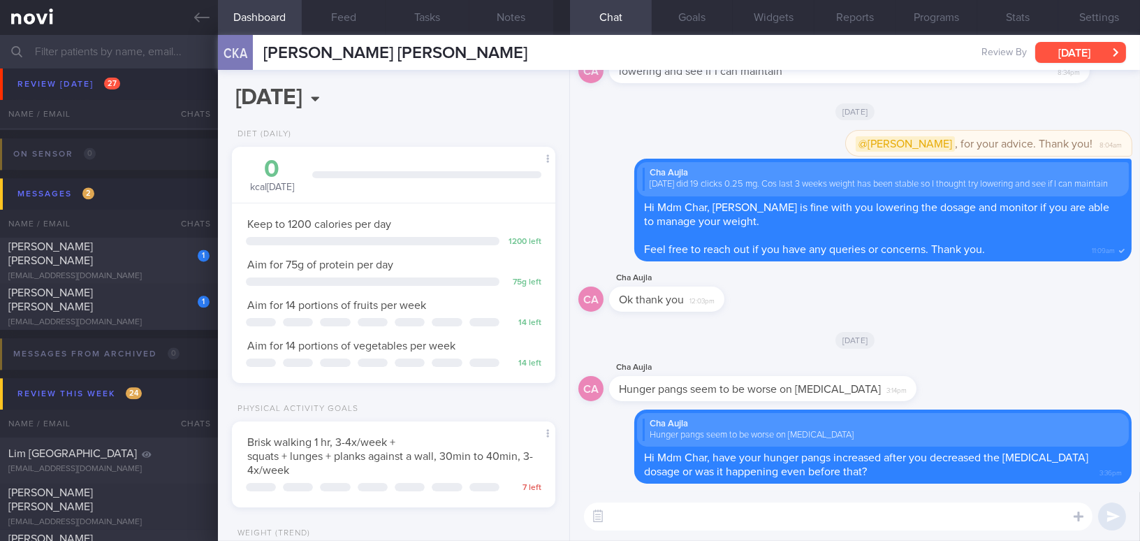
click at [1070, 49] on button "[DATE]" at bounding box center [1080, 52] width 91 height 21
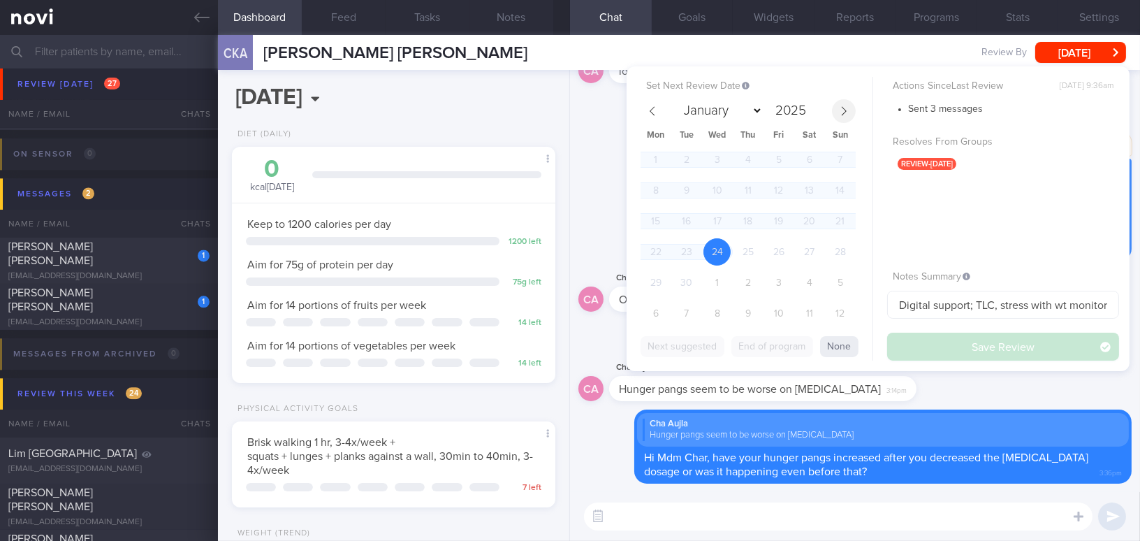
click at [848, 111] on span at bounding box center [844, 111] width 24 height 24
click at [779, 275] on span "31" at bounding box center [778, 282] width 27 height 27
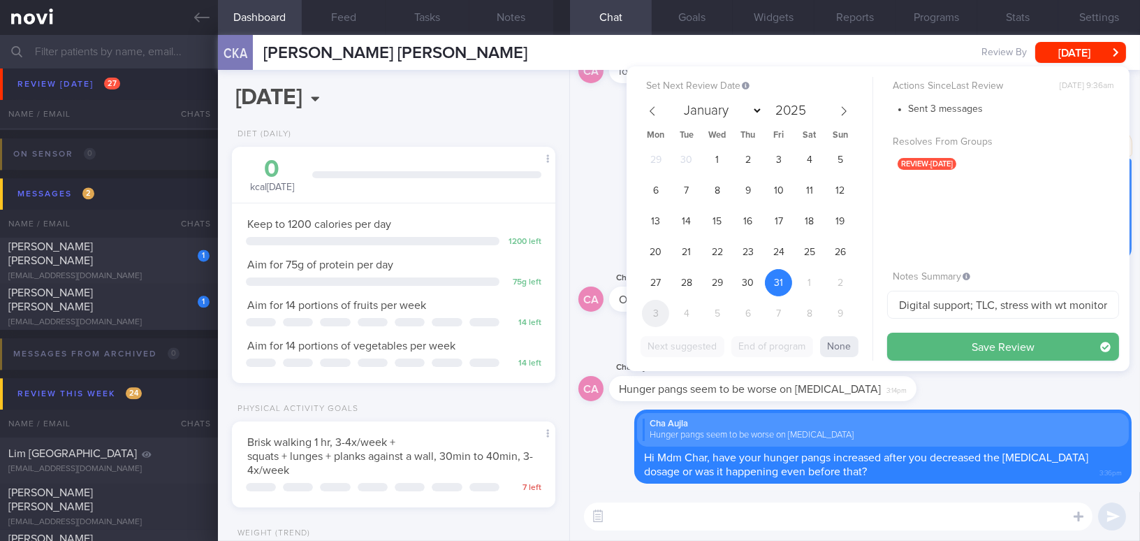
click at [656, 312] on span "3" at bounding box center [655, 313] width 27 height 27
select select "10"
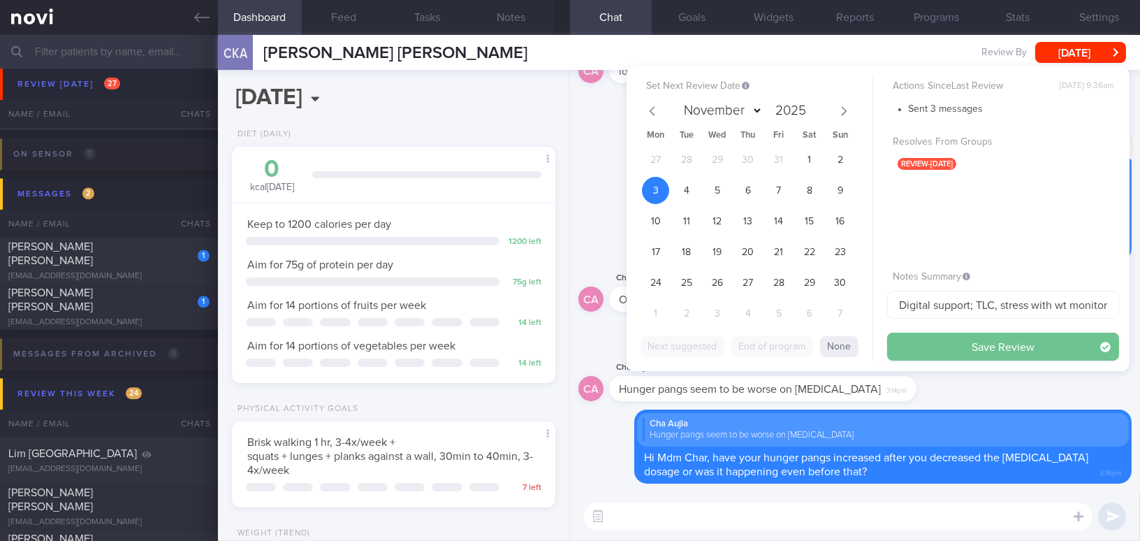
click at [928, 349] on button "Save Review" at bounding box center [1003, 347] width 232 height 28
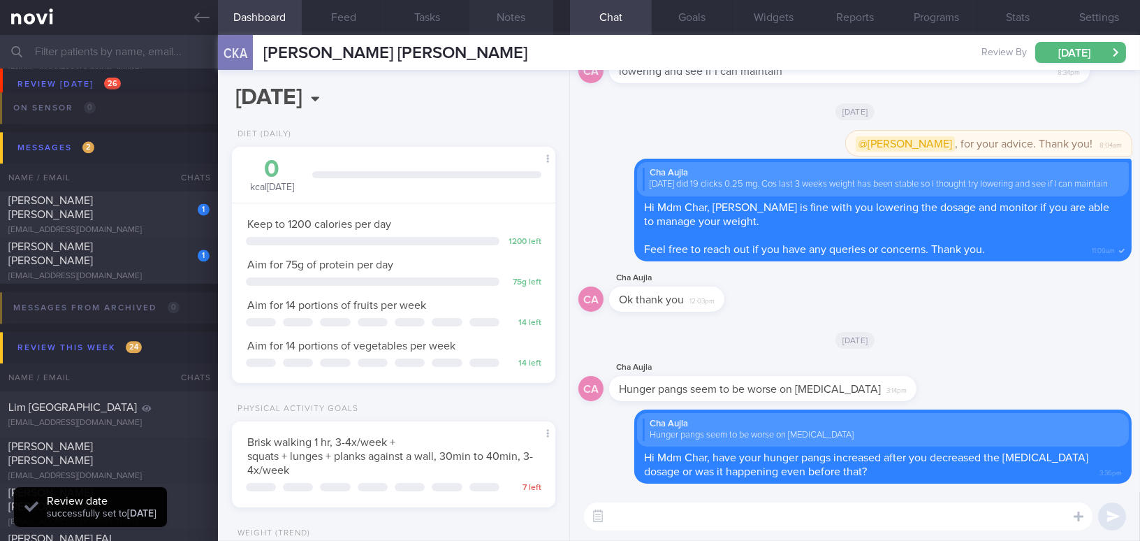
click at [523, 17] on button "Notes" at bounding box center [512, 17] width 84 height 35
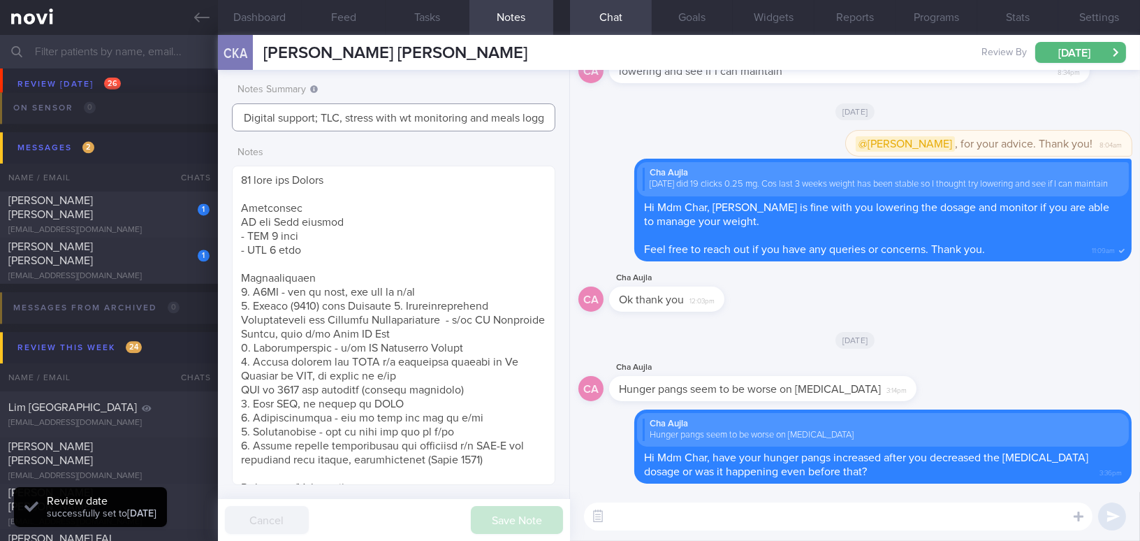
click at [448, 117] on input "Digital support; TLC, stress with wt monitoring and meals logging" at bounding box center [393, 117] width 323 height 28
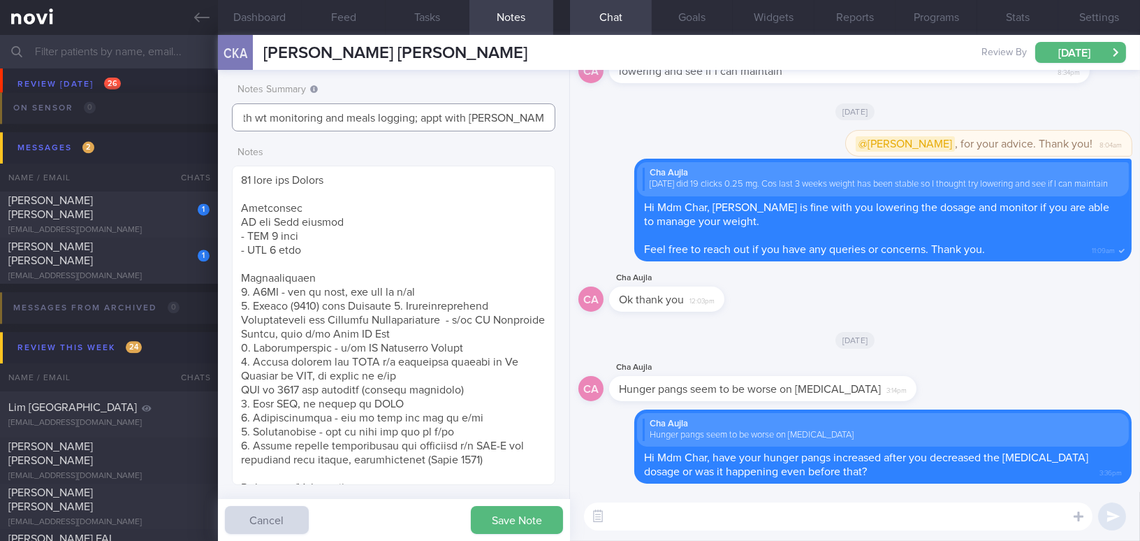
scroll to position [0, 151]
type input "Digital support; TLC, stress with wt monitoring and meals logging; appt with Dr…"
click at [504, 511] on button "Save Note" at bounding box center [517, 520] width 92 height 28
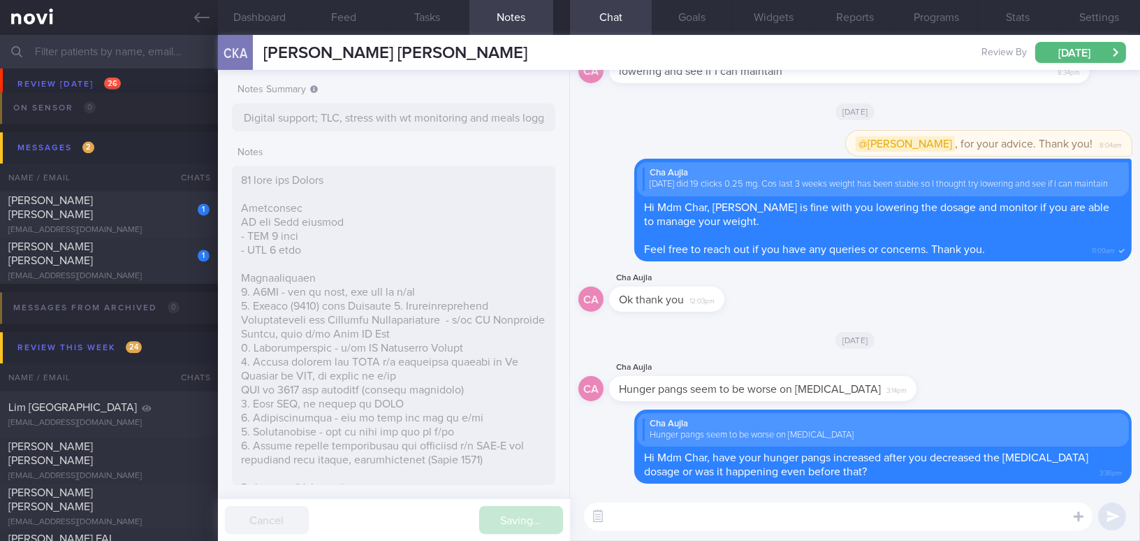
type input "Digital support; TLC, stress with wt monitoring and meals logging; appt with Dr…"
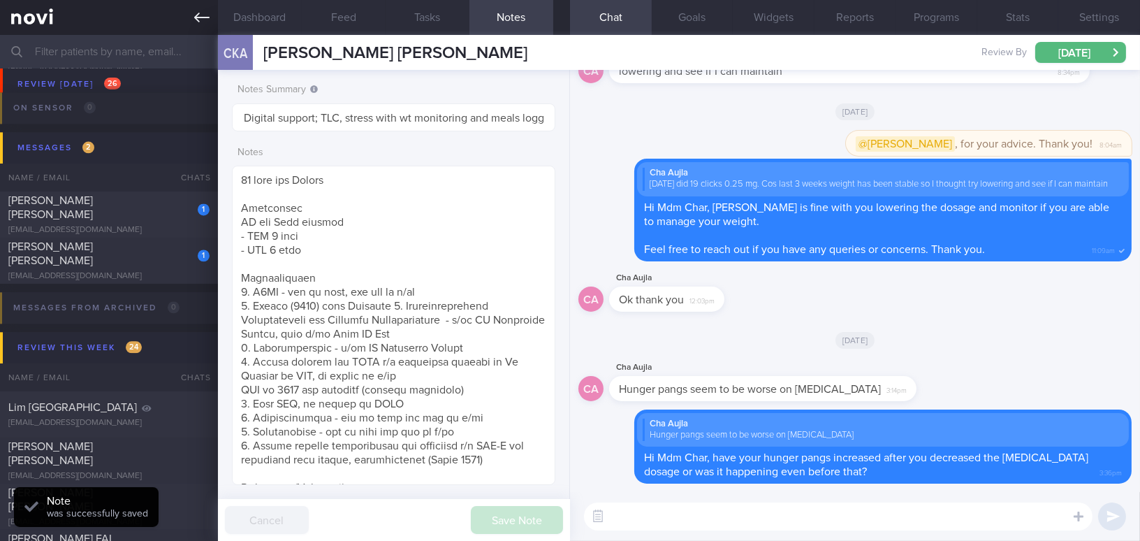
click at [198, 24] on icon at bounding box center [201, 17] width 15 height 15
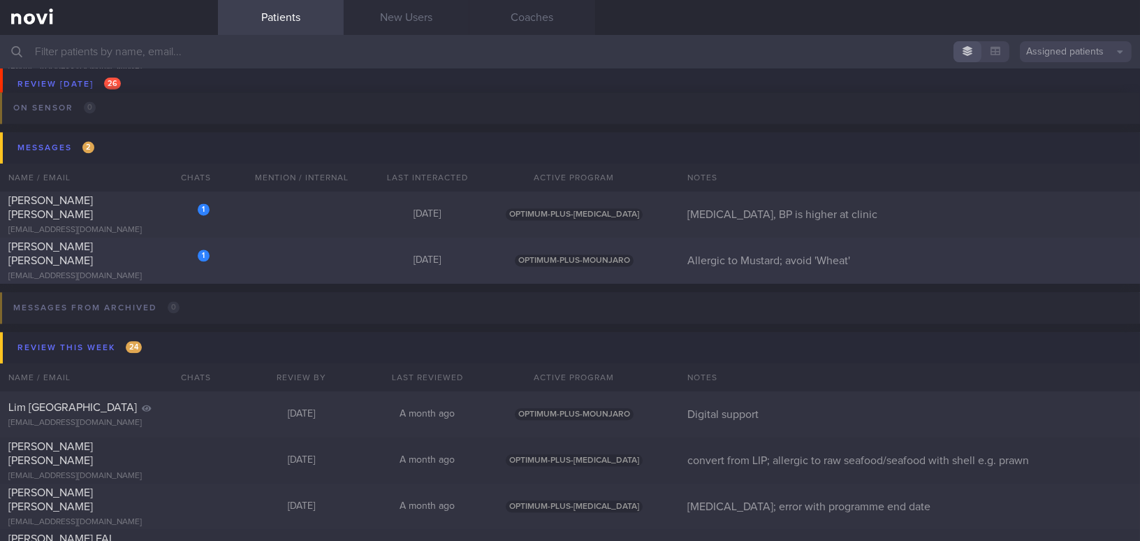
click at [139, 259] on div "Jeswani Kunal Ramesh" at bounding box center [107, 254] width 198 height 28
select select "9"
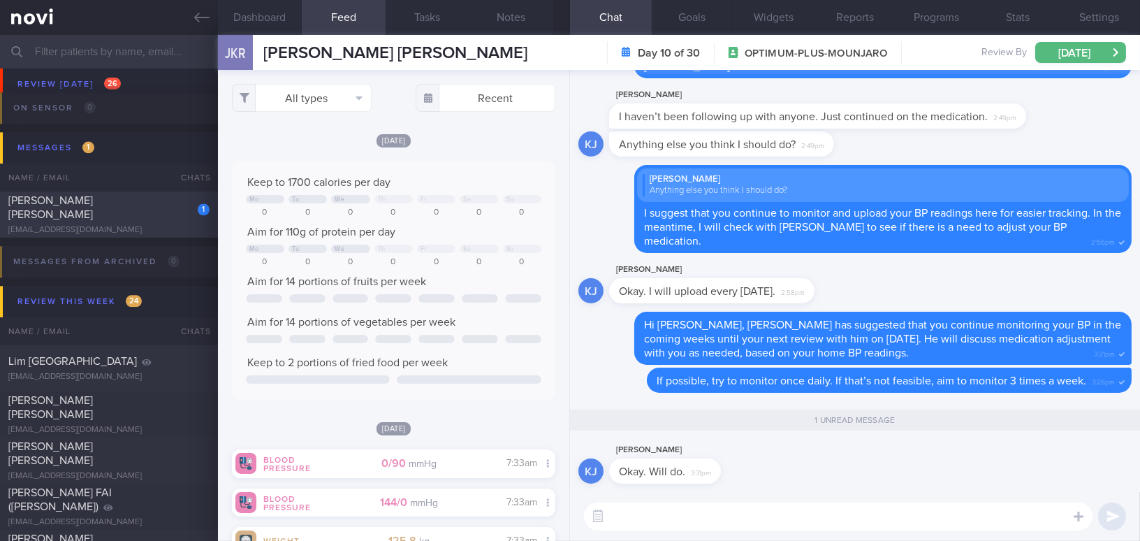
click at [133, 208] on div "Myra Tan Cheng Yin" at bounding box center [107, 208] width 198 height 28
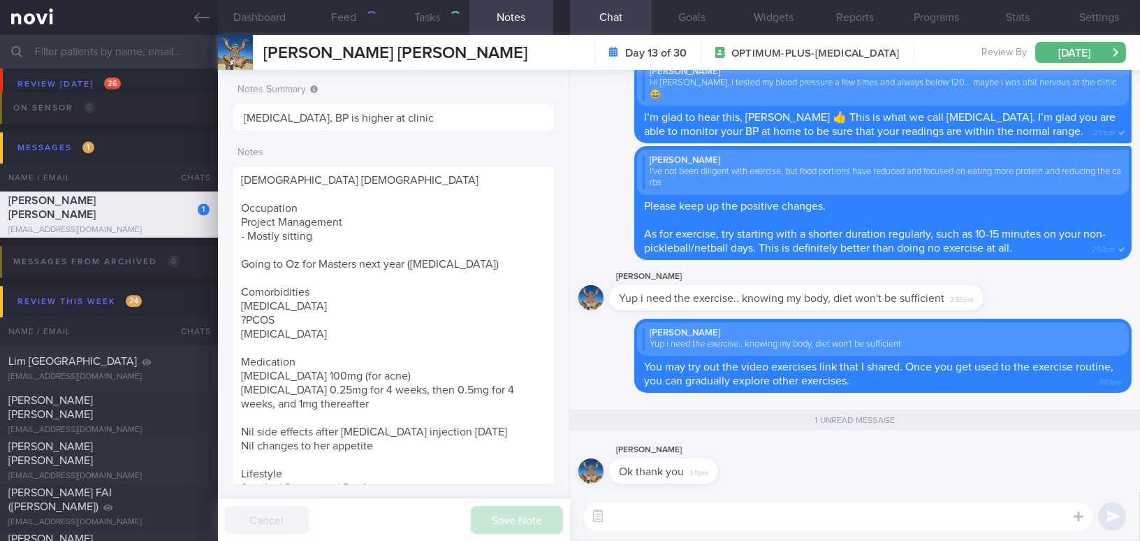
type input "Wegovy, BP is higher at clinic"
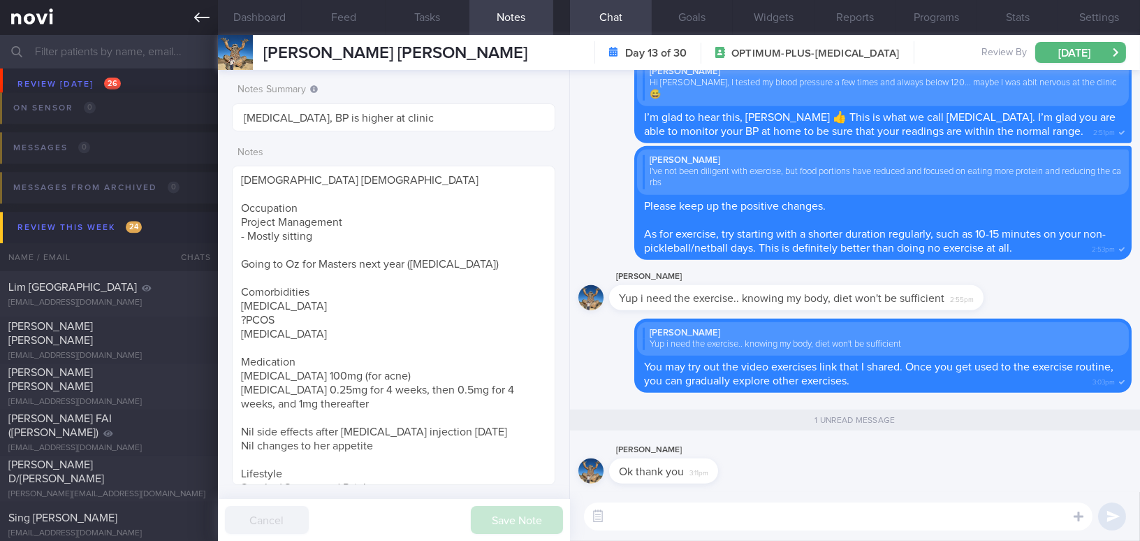
click at [198, 3] on link at bounding box center [109, 17] width 218 height 35
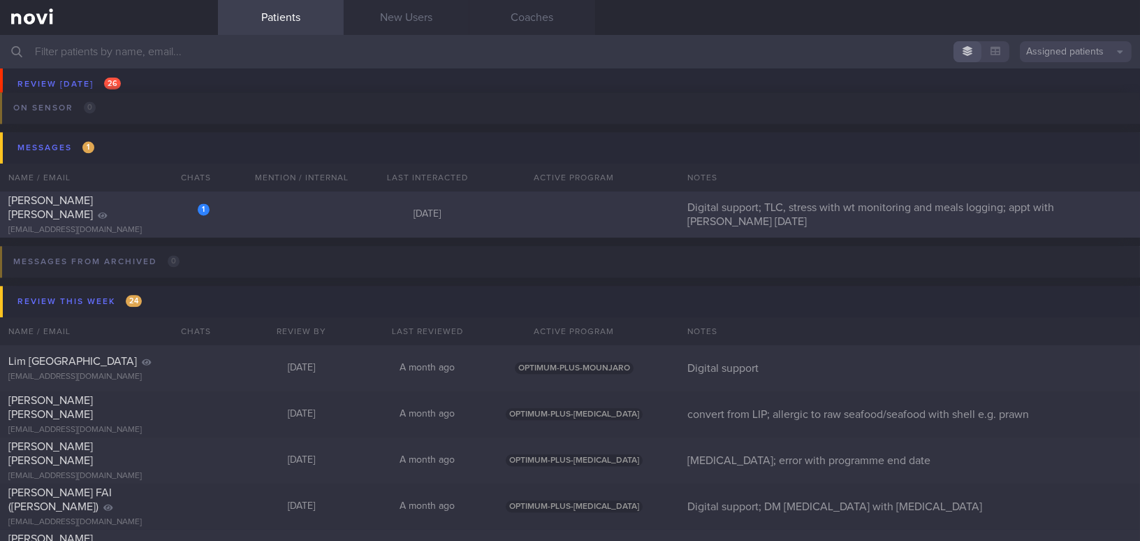
click at [152, 210] on div "Charanjeet Kaur Aujla" at bounding box center [107, 208] width 198 height 28
select select "10"
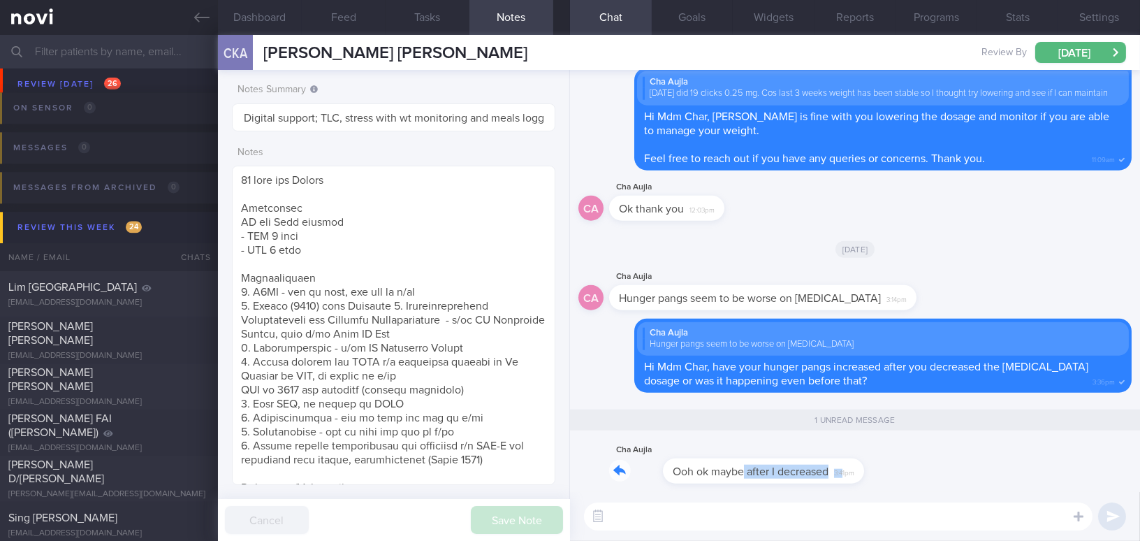
drag, startPoint x: 688, startPoint y: 461, endPoint x: 790, endPoint y: 471, distance: 102.5
click at [790, 471] on div "Cha Aujla Ooh ok maybe after I decreased 3:41pm" at bounding box center [730, 463] width 243 height 42
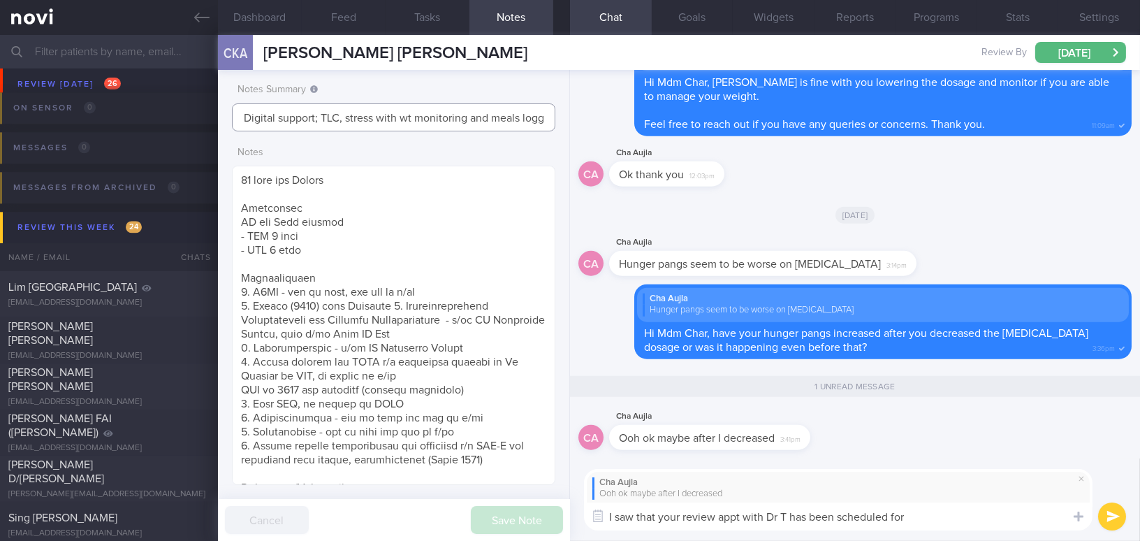
click at [481, 117] on input "Digital support; TLC, stress with wt monitoring and meals logging; appt with Dr…" at bounding box center [393, 117] width 323 height 28
click at [939, 514] on textarea "I saw that your review appt with Dr T has been scheduled for" at bounding box center [838, 516] width 509 height 28
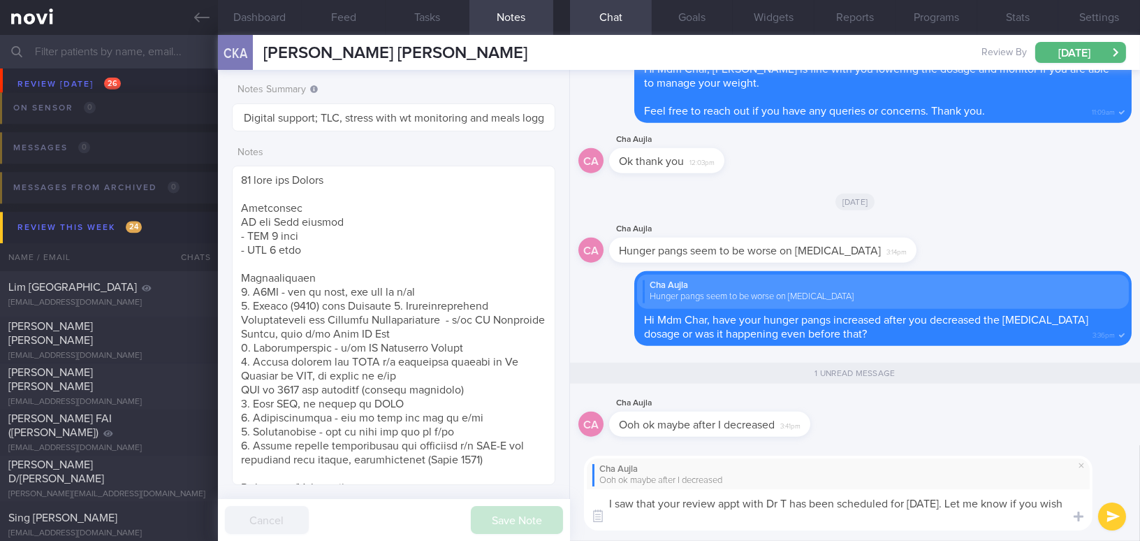
scroll to position [0, 0]
drag, startPoint x: 959, startPoint y: 523, endPoint x: 477, endPoint y: 464, distance: 486.4
click at [477, 464] on div "Dashboard Feed Tasks Notes Chat 1 Goals Widgets Reports Programs Stats Settings…" at bounding box center [679, 288] width 922 height 506
click at [896, 523] on textarea "I saw that your review appt with Dr T has been scheduled for 31/10/25. Let me k…" at bounding box center [838, 509] width 509 height 41
drag, startPoint x: 831, startPoint y: 509, endPoint x: 452, endPoint y: 484, distance: 379.6
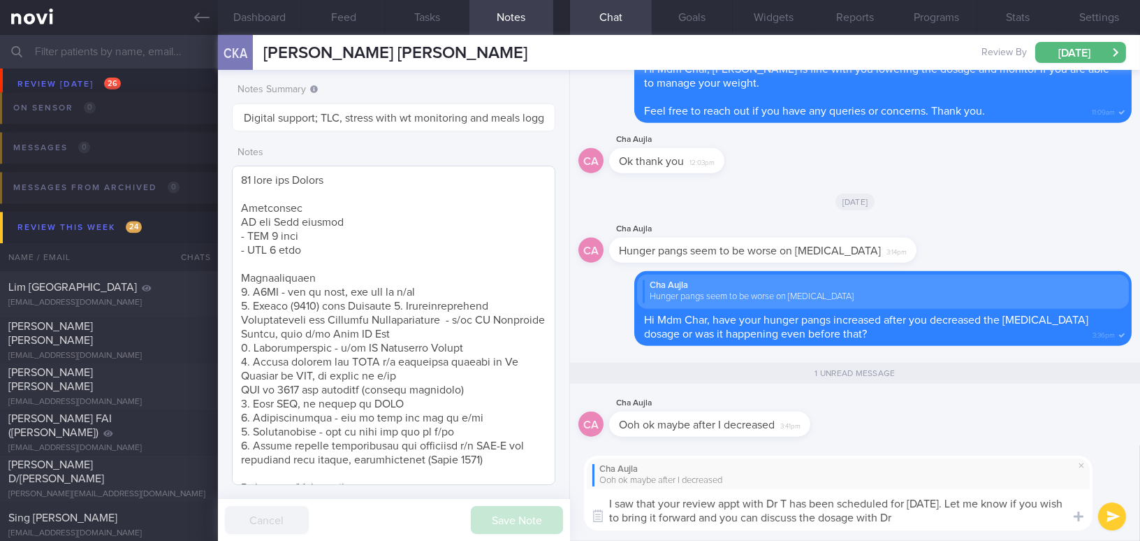
click at [452, 484] on div "Dashboard Feed Tasks Notes Chat 1 Goals Widgets Reports Programs Stats Settings…" at bounding box center [679, 288] width 922 height 506
paste textarea "ointment with Dr. T has been scheduled for 31/10/25. Let me know if you wish to…"
click at [820, 502] on textarea "I saw that your review appointment with Dr. T has been scheduled for 31/10/25. …" at bounding box center [838, 509] width 509 height 41
click at [827, 495] on textarea "I saw that your review appointment with Dr T has been scheduled for 31/10/25. L…" at bounding box center [838, 509] width 509 height 41
click at [1028, 518] on textarea "I saw that your review appointment with Dr Todd has been scheduled for 31/10/25…" at bounding box center [838, 509] width 509 height 41
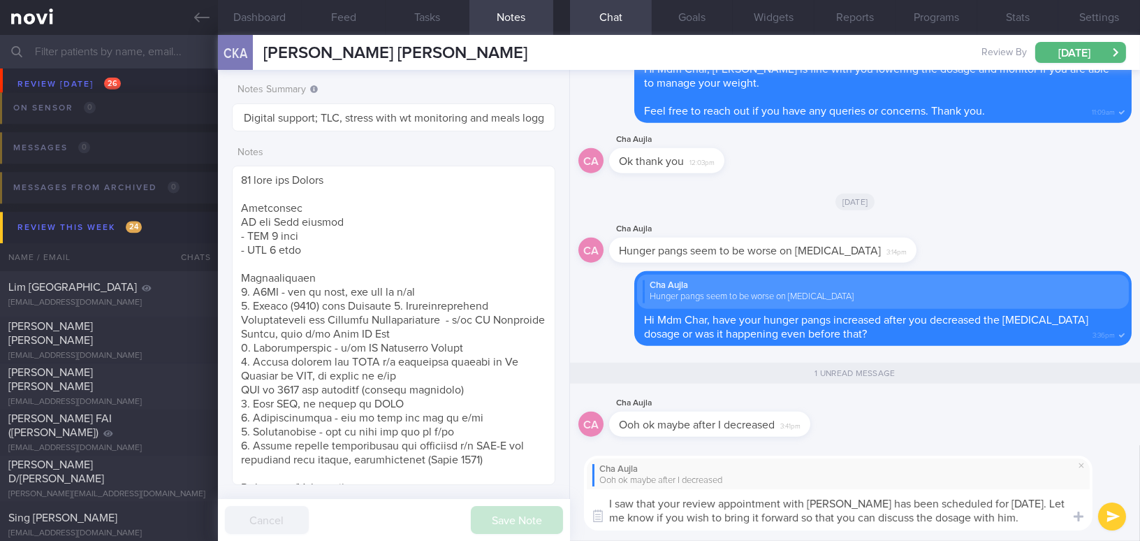
type textarea "I saw that your review appointment with Dr Todd has been scheduled for 31/10/25…"
click at [1116, 516] on button "submit" at bounding box center [1112, 516] width 28 height 28
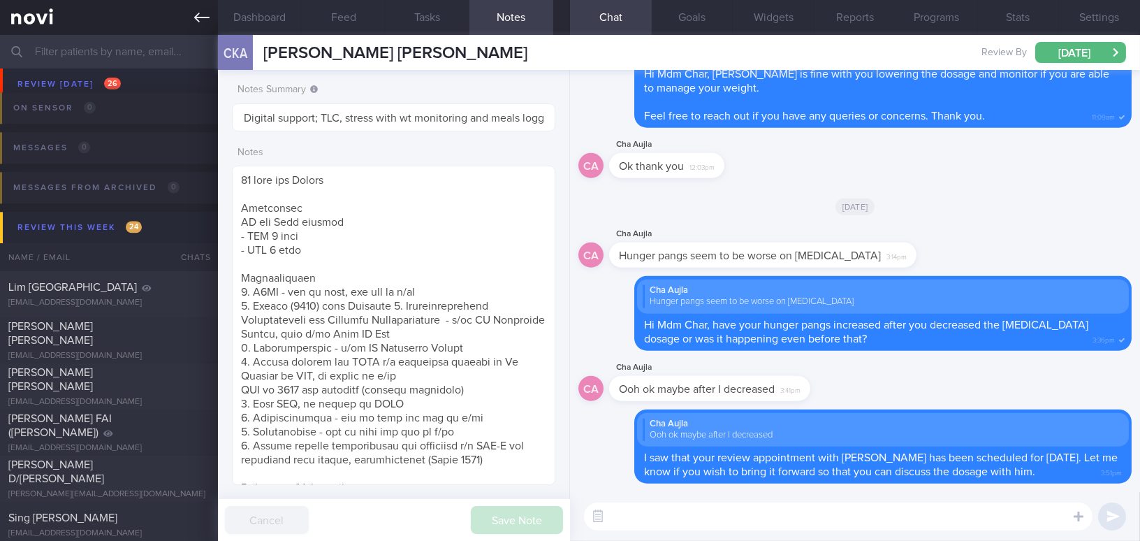
click at [212, 22] on link at bounding box center [109, 17] width 218 height 35
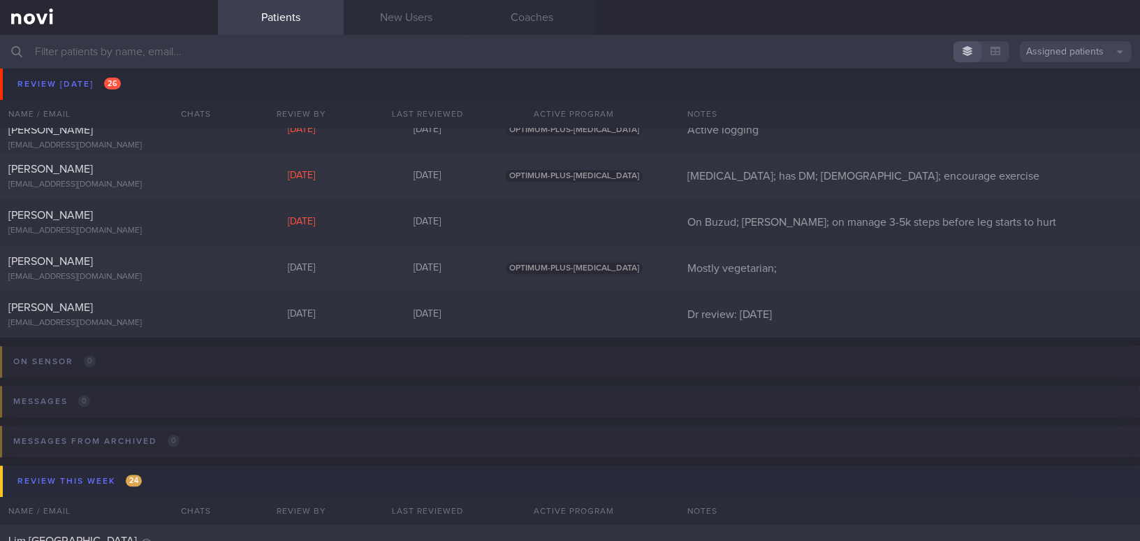
scroll to position [5532, 0]
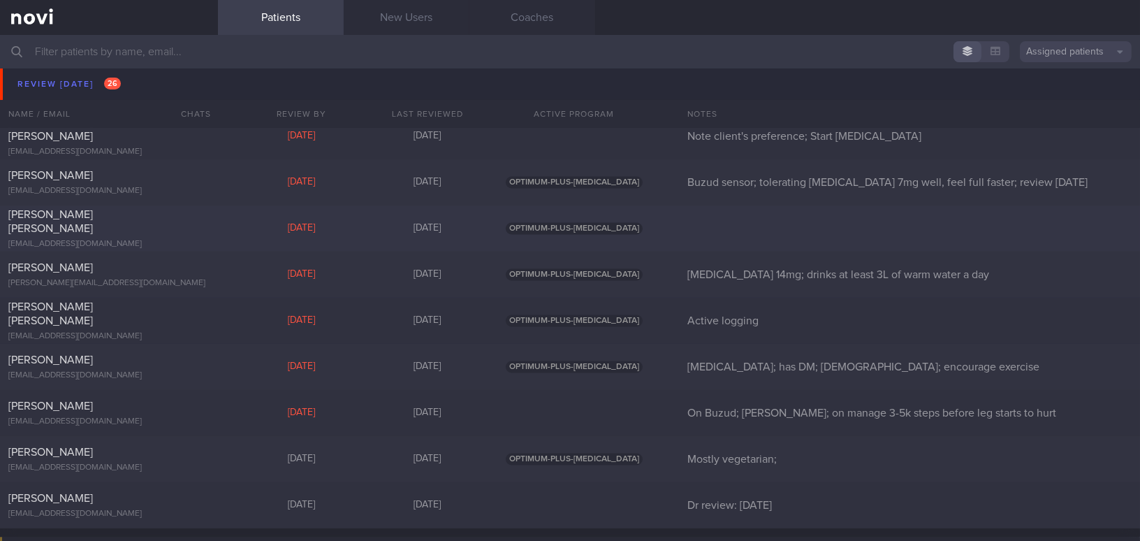
click at [189, 239] on div "[EMAIL_ADDRESS][DOMAIN_NAME]" at bounding box center [108, 244] width 201 height 10
select select "8"
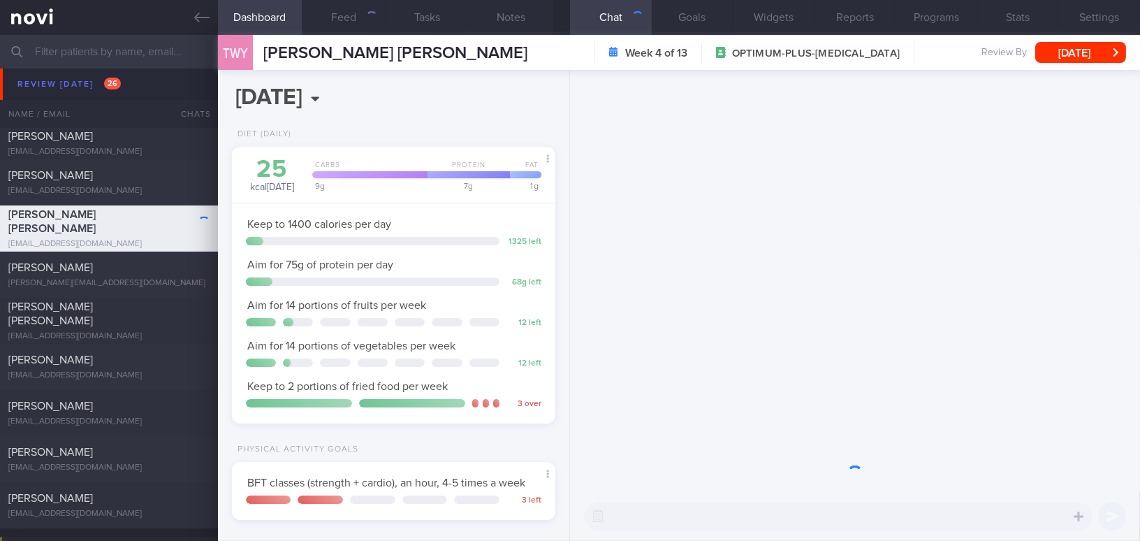
scroll to position [164, 289]
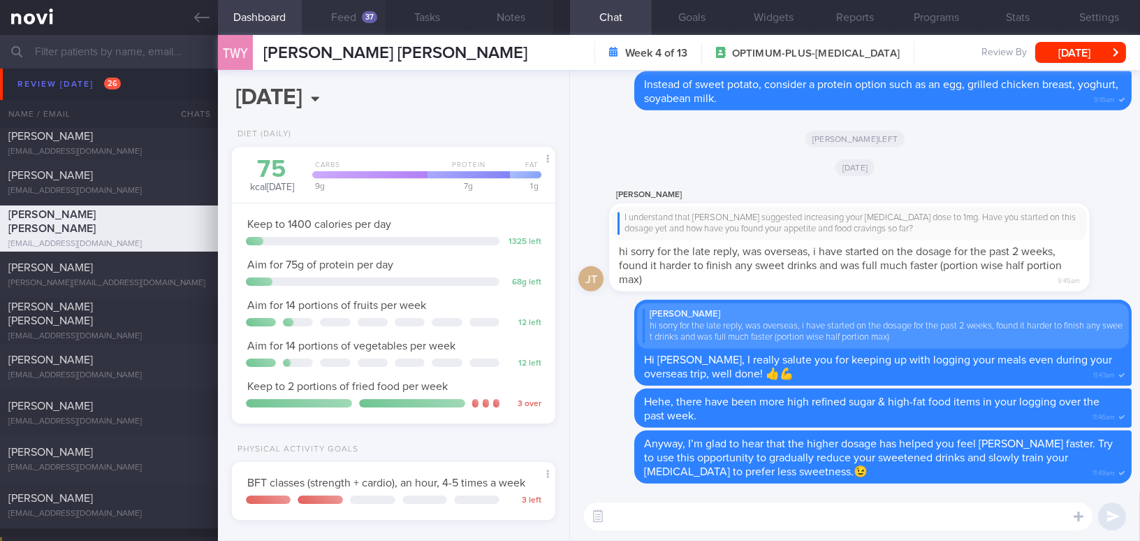
click at [365, 20] on div "37" at bounding box center [369, 17] width 15 height 12
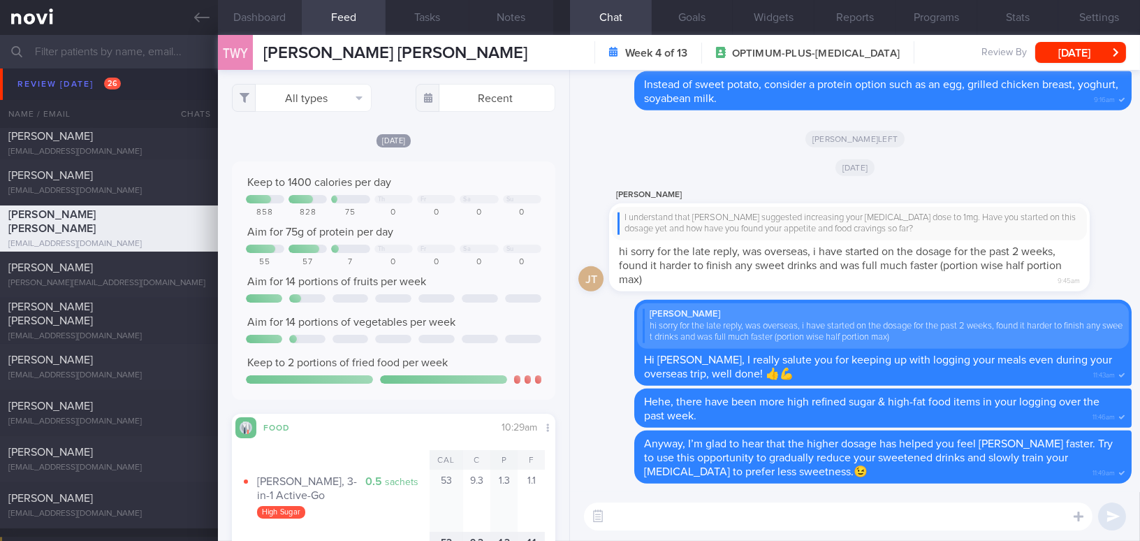
click at [264, 18] on button "Dashboard" at bounding box center [260, 17] width 84 height 35
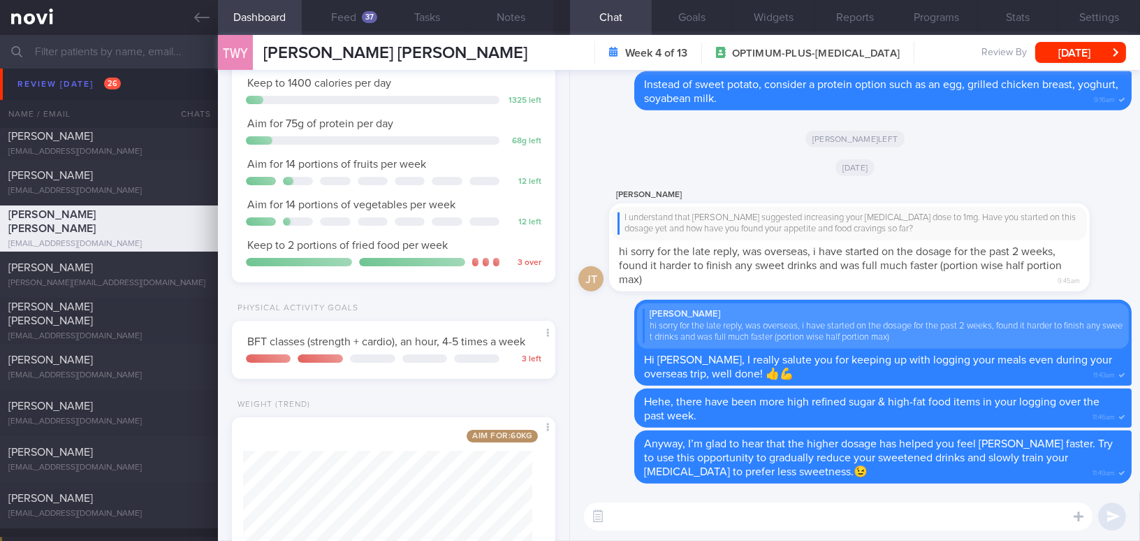
scroll to position [240, 0]
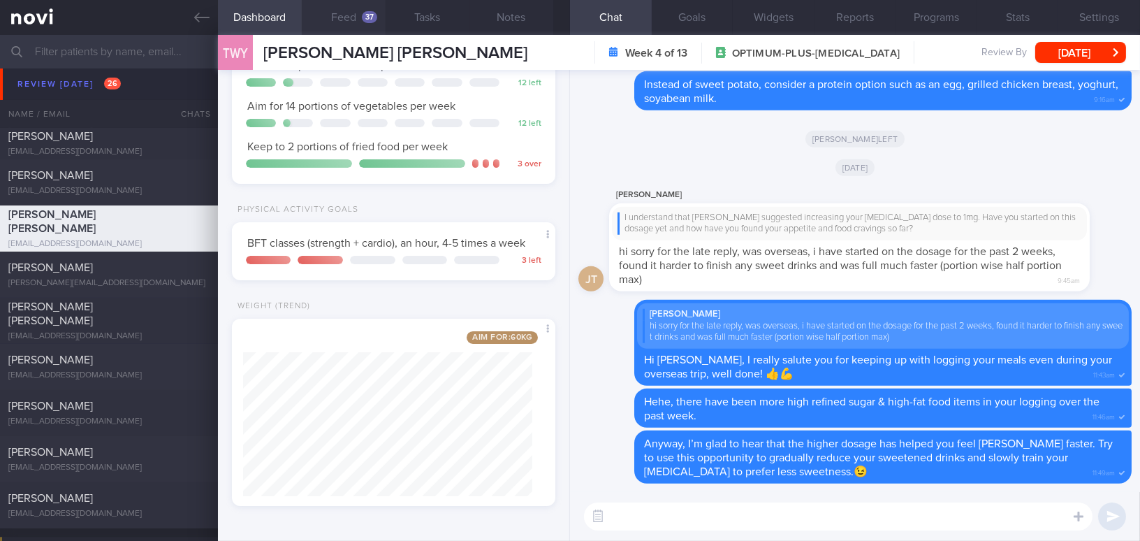
click at [355, 18] on button "Feed 37" at bounding box center [344, 17] width 84 height 35
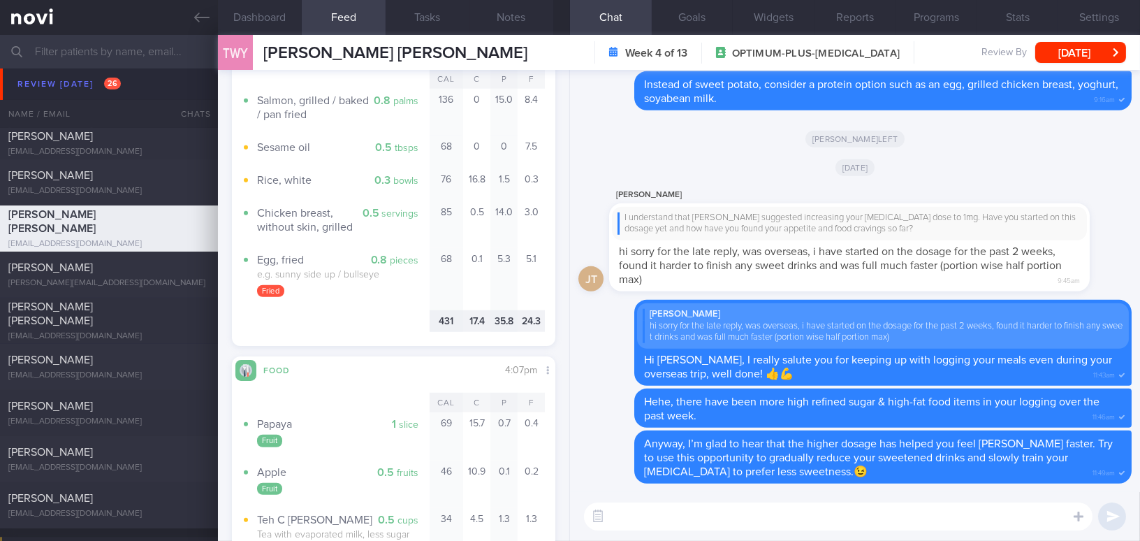
scroll to position [2159, 0]
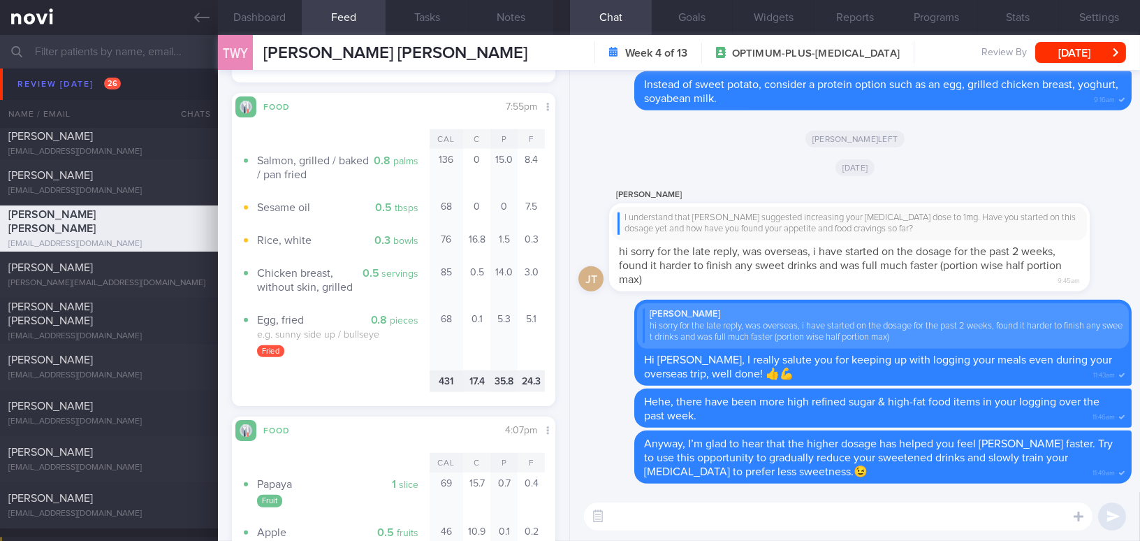
click at [697, 508] on textarea at bounding box center [838, 516] width 509 height 28
type textarea "Hi Joey, food ch"
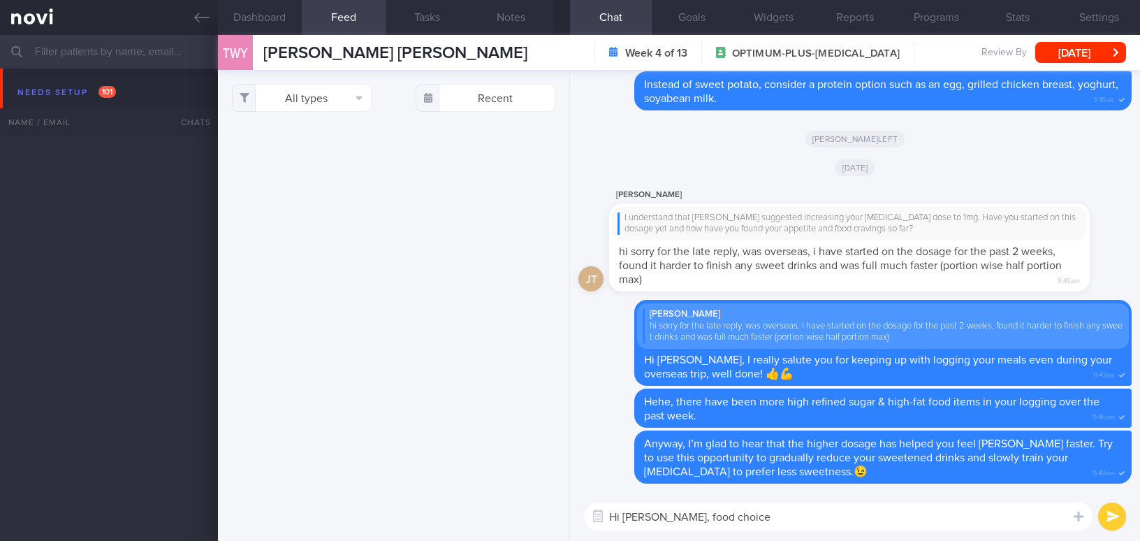
select select "8"
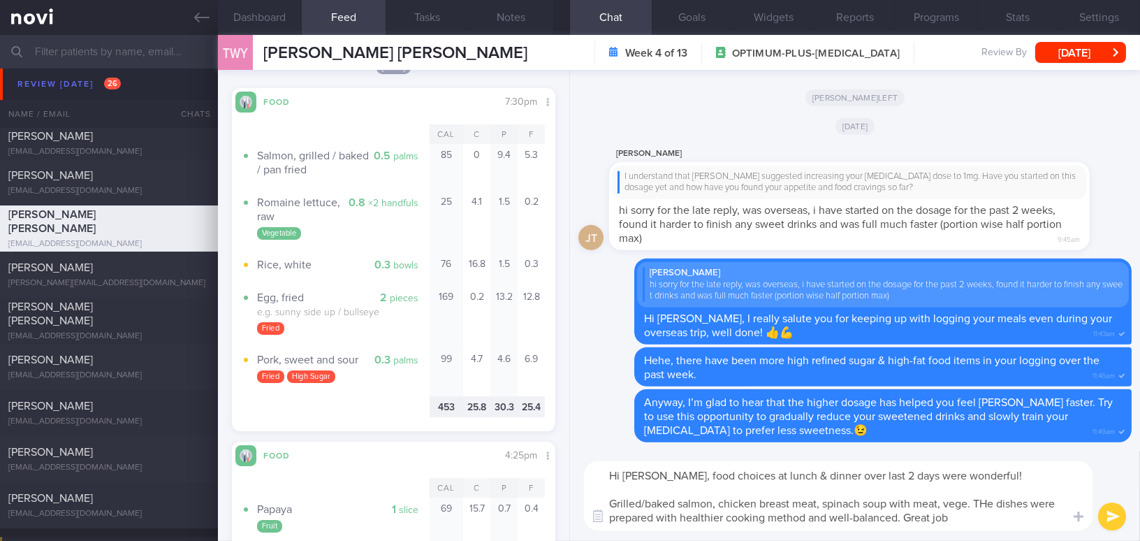
drag, startPoint x: 652, startPoint y: 477, endPoint x: 994, endPoint y: 524, distance: 345.6
click at [994, 524] on textarea "Hi Joey, food choices at lunch & dinner over last 2 days were wonderful! Grille…" at bounding box center [838, 495] width 509 height 69
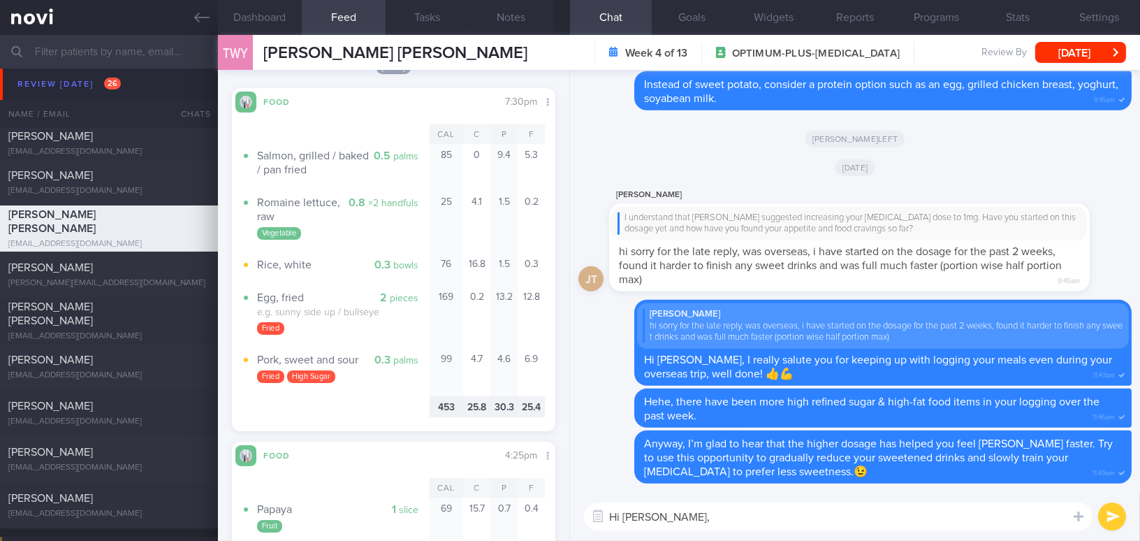
paste textarea "Your food choices at lunch and dinner over the past two days were wonderful! Gr…"
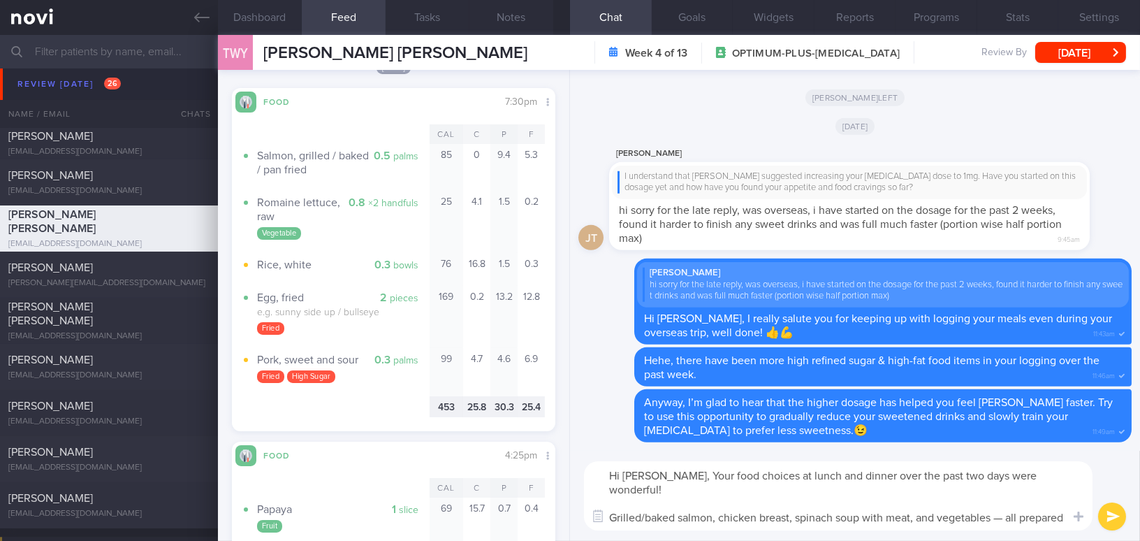
click at [657, 474] on textarea "Hi Joey, Your food choices at lunch and dinner over the past two days were wond…" at bounding box center [838, 495] width 509 height 69
drag, startPoint x: 907, startPoint y: 474, endPoint x: 924, endPoint y: 476, distance: 16.9
click at [924, 476] on textarea "Hi Joey, your food choices at lunch and dinner over the past two days were wond…" at bounding box center [838, 495] width 509 height 69
click at [914, 507] on textarea "Hi Joey, your food choices at lunch and dinner over the past 2 days were wonder…" at bounding box center [838, 495] width 509 height 69
click at [998, 500] on textarea "Hi Joey, your food choices at lunch and dinner over the past 2 days were wonder…" at bounding box center [838, 495] width 509 height 69
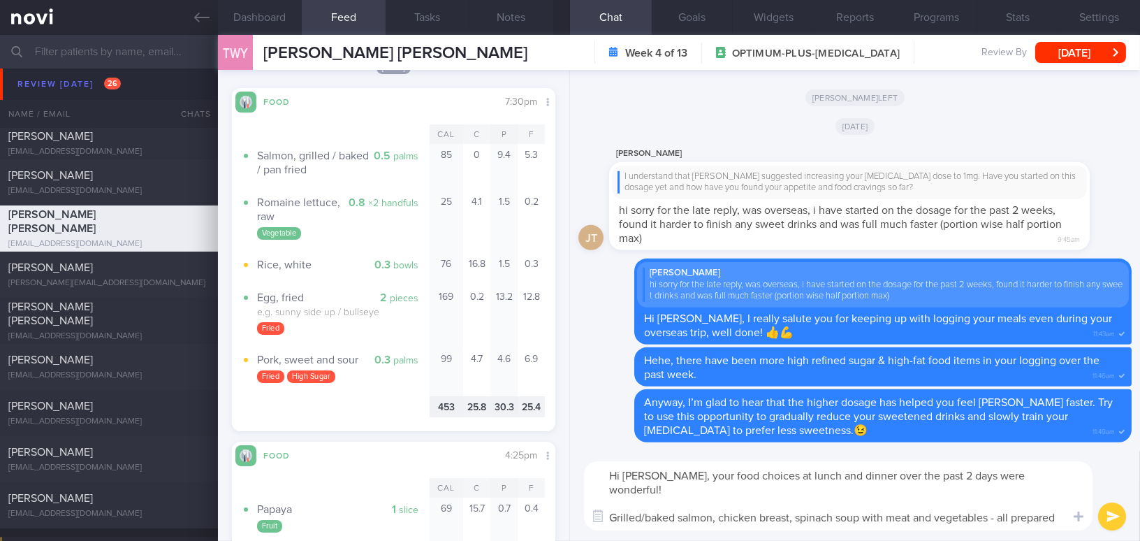
click at [927, 522] on textarea "Hi Joey, your food choices at lunch and dinner over the past 2 days were wonder…" at bounding box center [838, 495] width 509 height 69
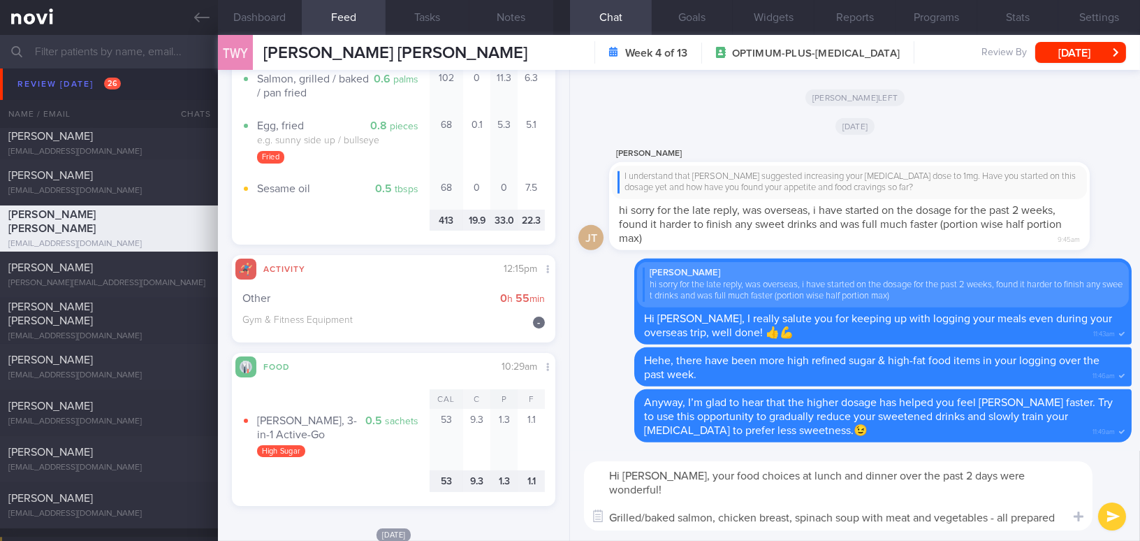
scroll to position [1587, 0]
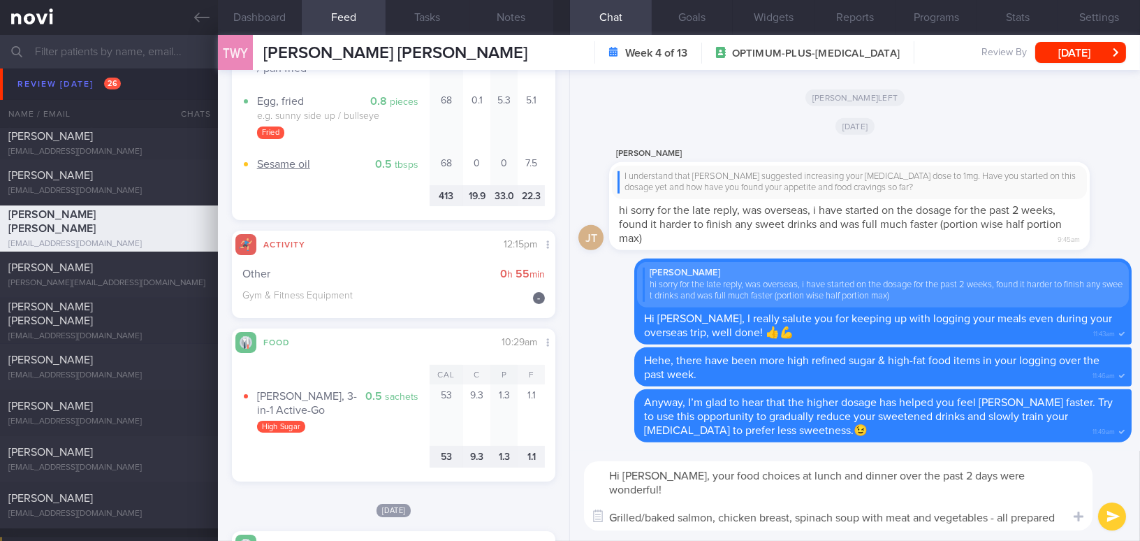
type textarea "Hi Joey, your food choices at lunch and dinner over the past 2 days were wonder…"
click at [1117, 516] on button "submit" at bounding box center [1112, 516] width 28 height 28
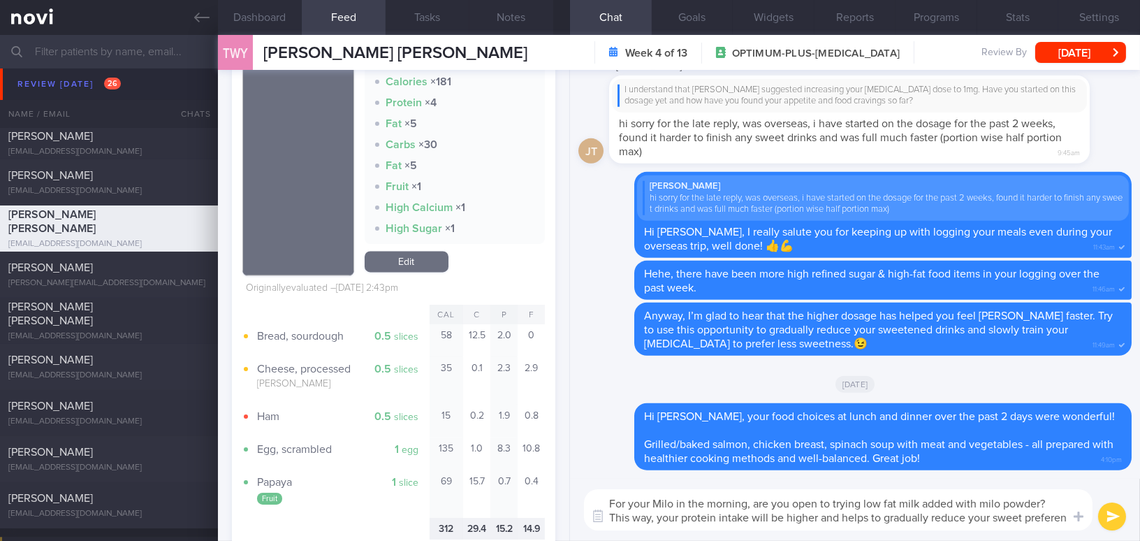
scroll to position [0, 0]
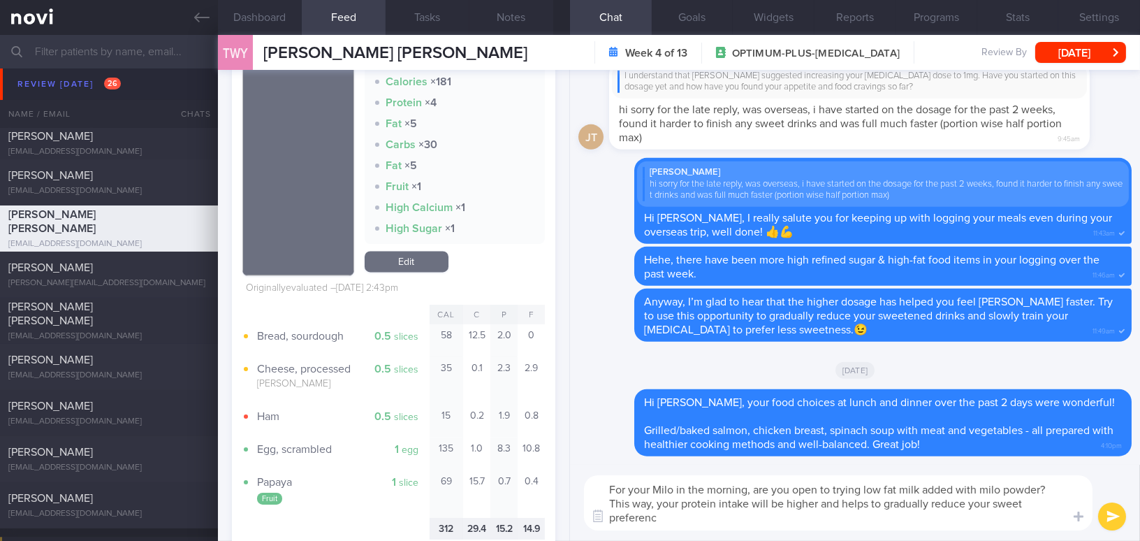
type textarea "For your Milo in the morning, are you open to trying low fat milk added with mi…"
drag, startPoint x: 699, startPoint y: 523, endPoint x: 600, endPoint y: 488, distance: 105.2
click at [600, 488] on textarea "For your Milo in the morning, are you open to trying low fat milk added with mi…" at bounding box center [838, 502] width 509 height 55
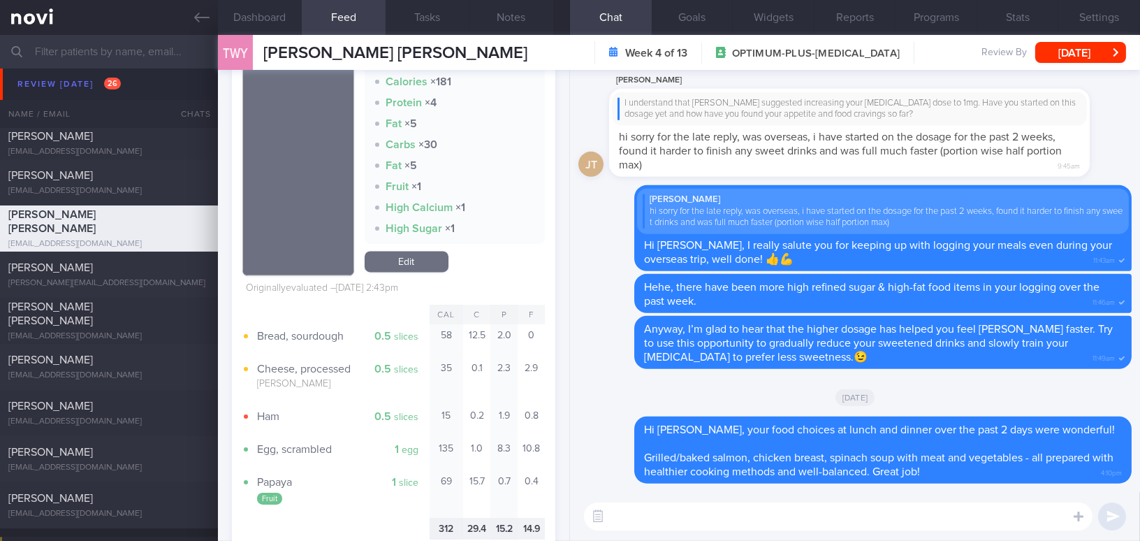
click at [671, 511] on textarea at bounding box center [838, 516] width 509 height 28
paste textarea "For your Milo in the morning, are you open to trying low-fat milk with Milo pow…"
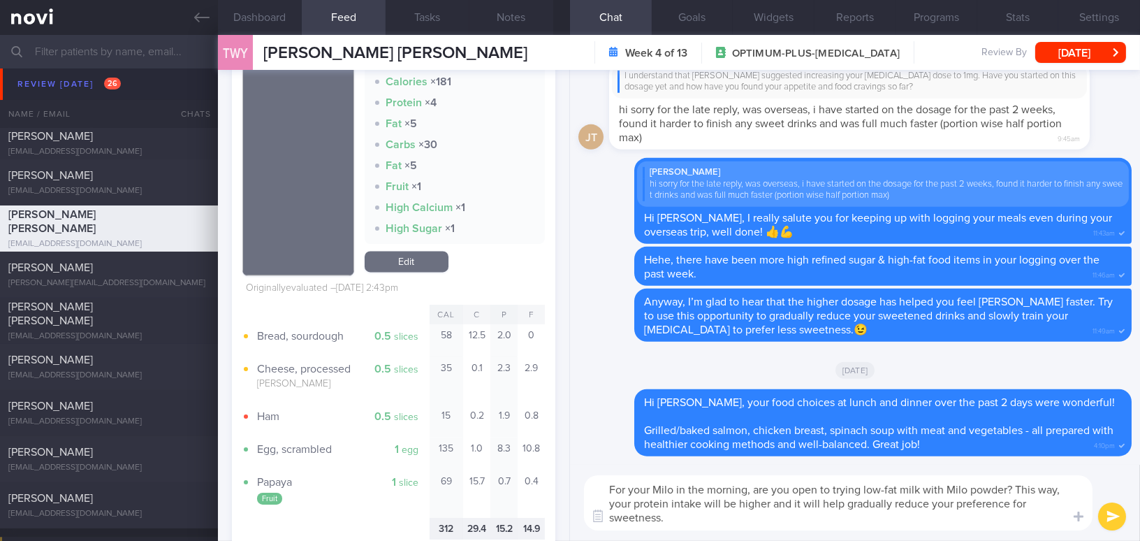
type textarea "For your Milo in the morning, are you open to trying low-fat milk with Milo pow…"
click at [1113, 527] on button "submit" at bounding box center [1112, 516] width 28 height 28
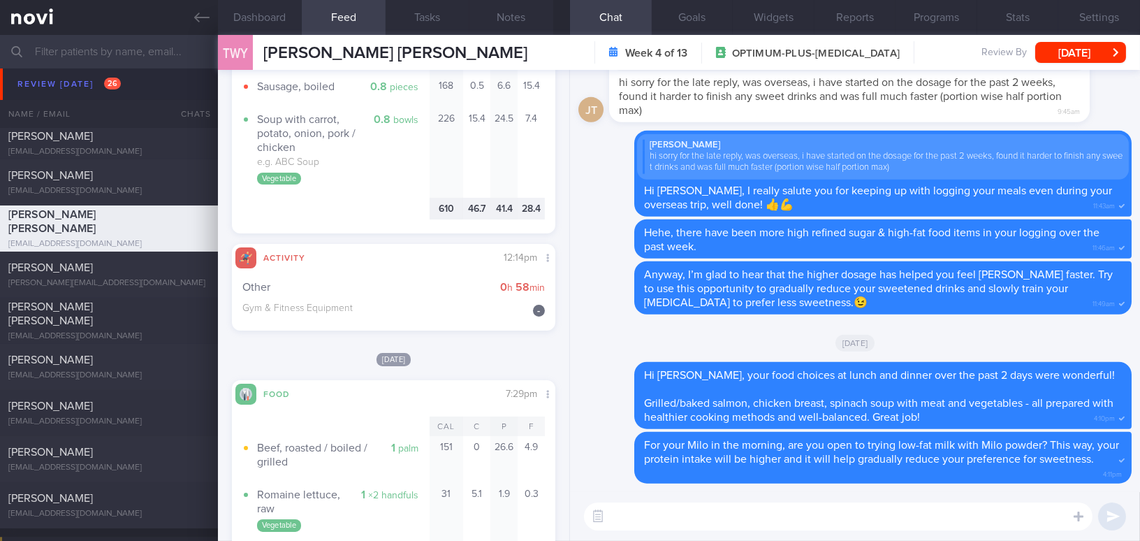
scroll to position [7939, 0]
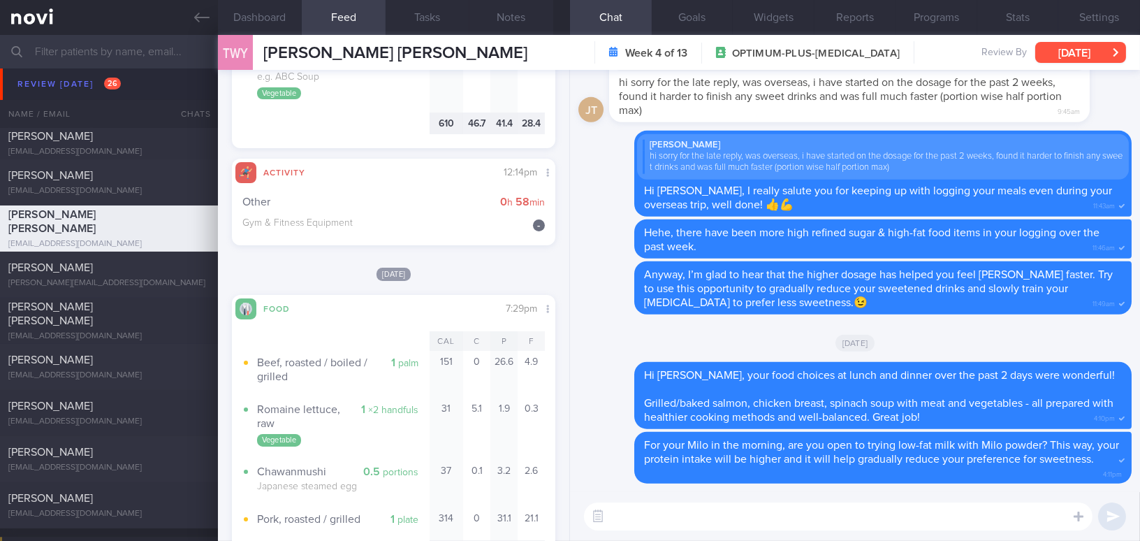
click at [1056, 55] on button "[DATE]" at bounding box center [1080, 52] width 91 height 21
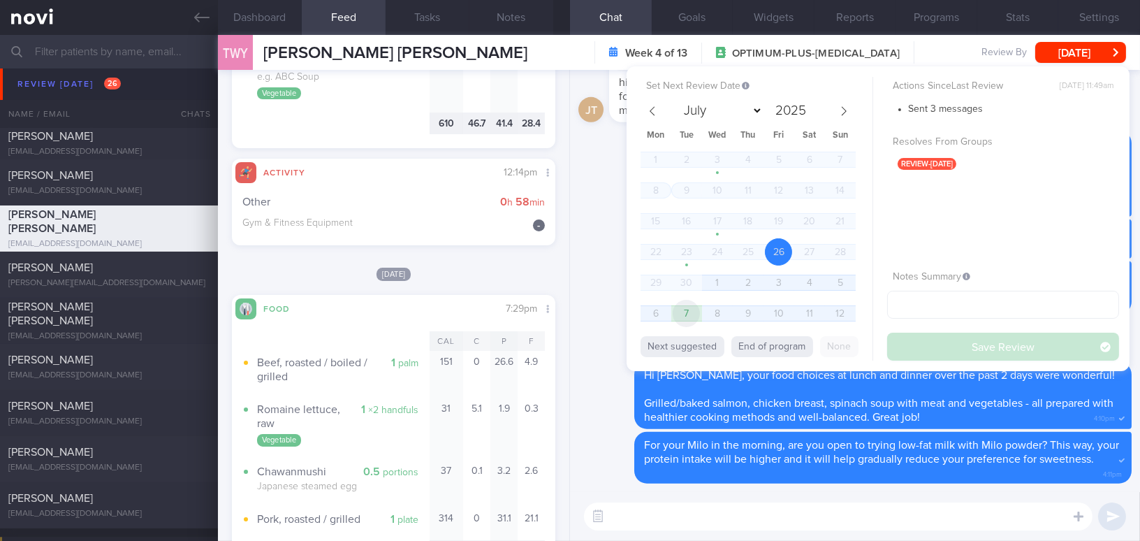
click at [679, 306] on span "7" at bounding box center [686, 313] width 27 height 27
select select "9"
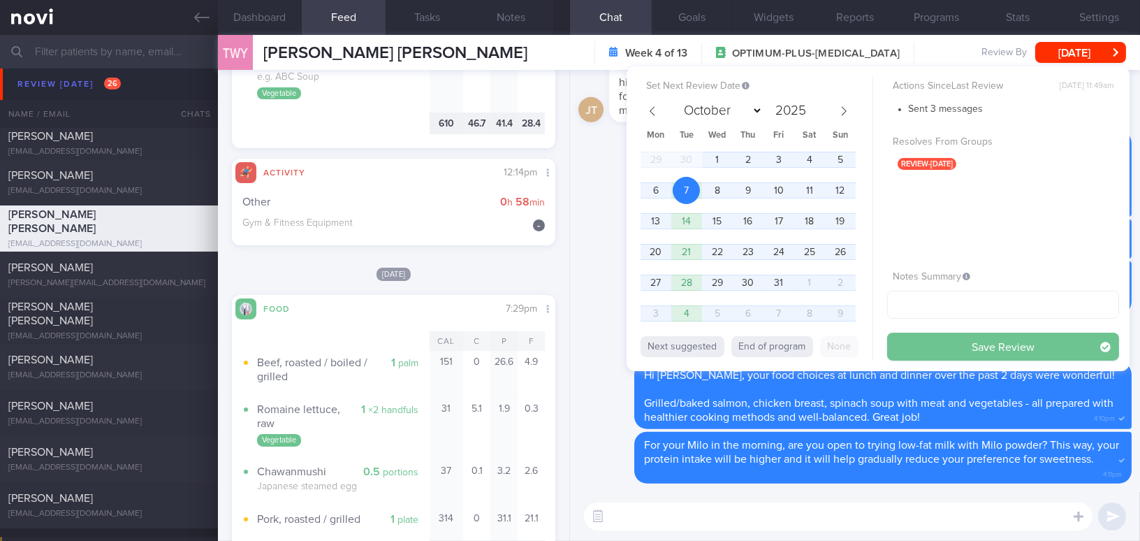
click at [969, 350] on button "Save Review" at bounding box center [1003, 347] width 232 height 28
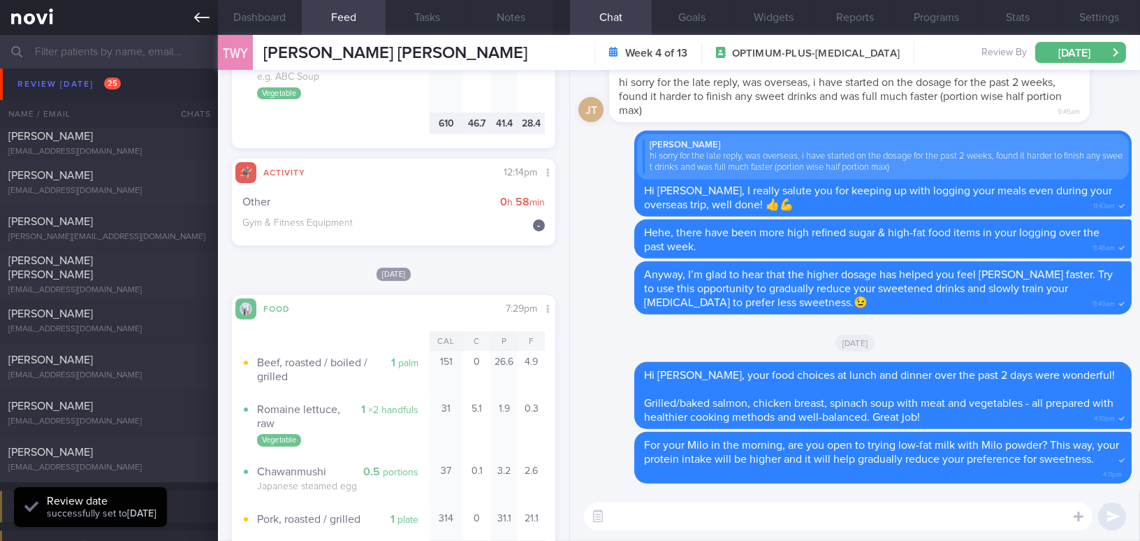
click at [203, 25] on link at bounding box center [109, 17] width 218 height 35
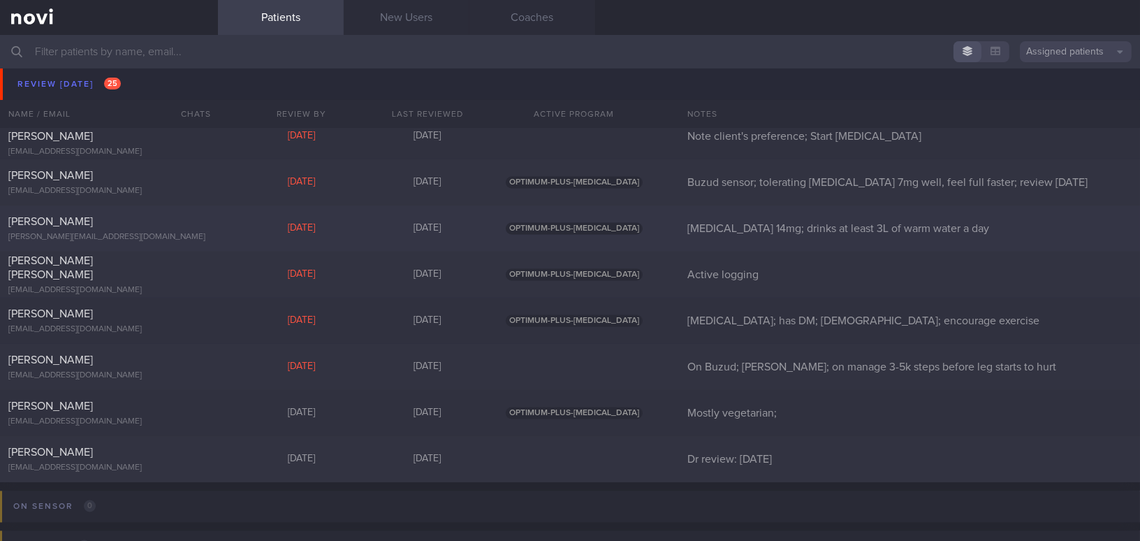
click at [173, 231] on div "Chai Boon Jie b.j.chai5@gmail.com" at bounding box center [109, 229] width 218 height 28
select select "8"
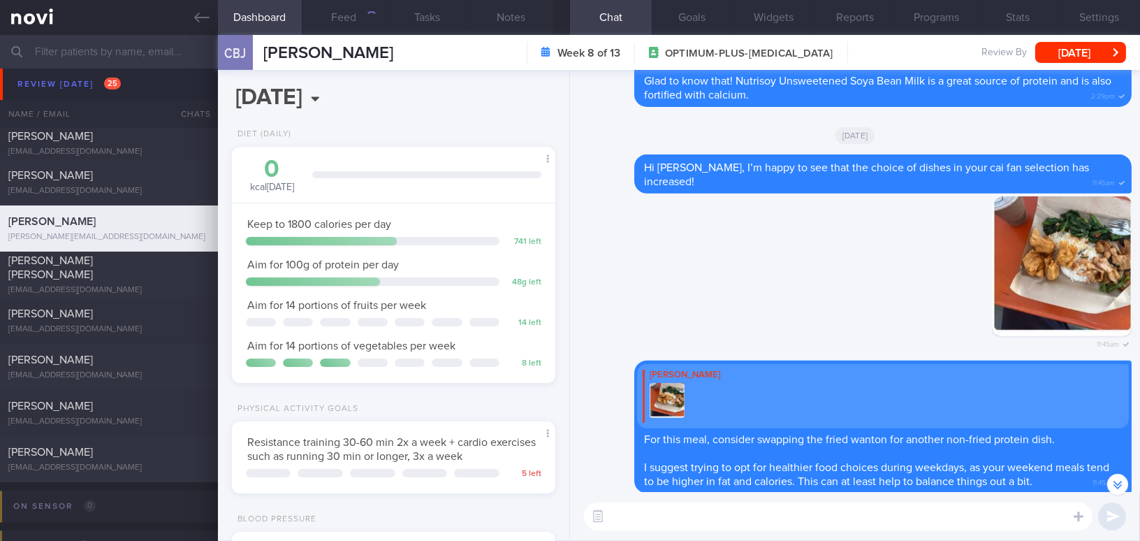
scroll to position [-698, 0]
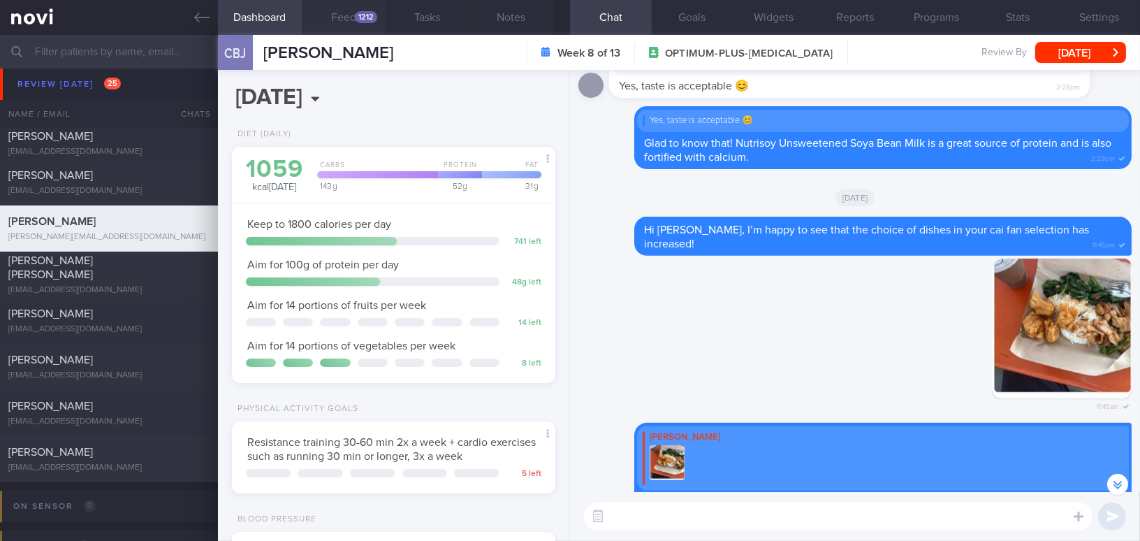
click at [356, 24] on button "Feed 1212" at bounding box center [344, 17] width 84 height 35
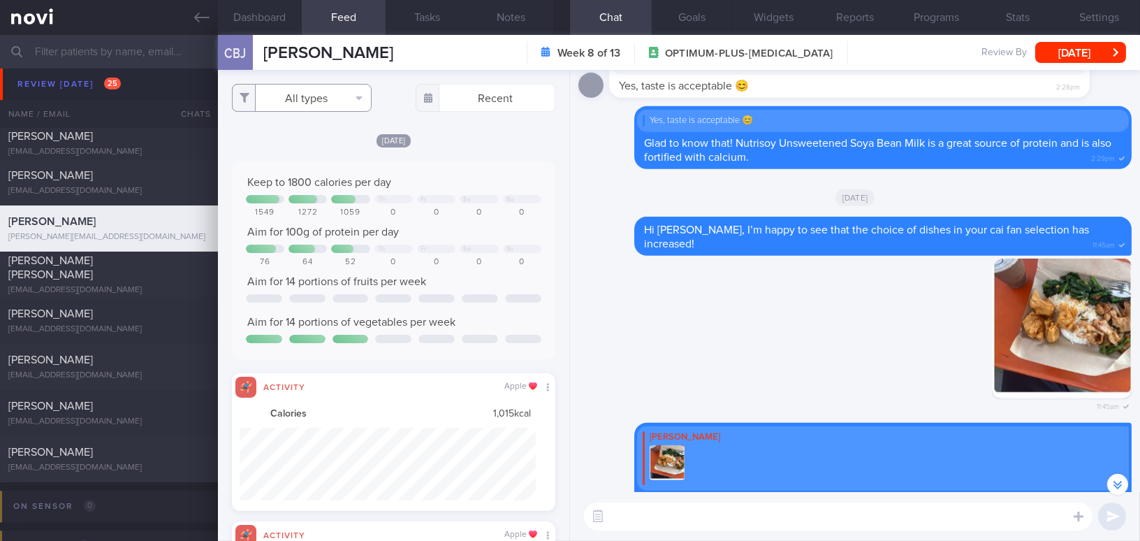
click at [313, 92] on button "All types" at bounding box center [302, 98] width 140 height 28
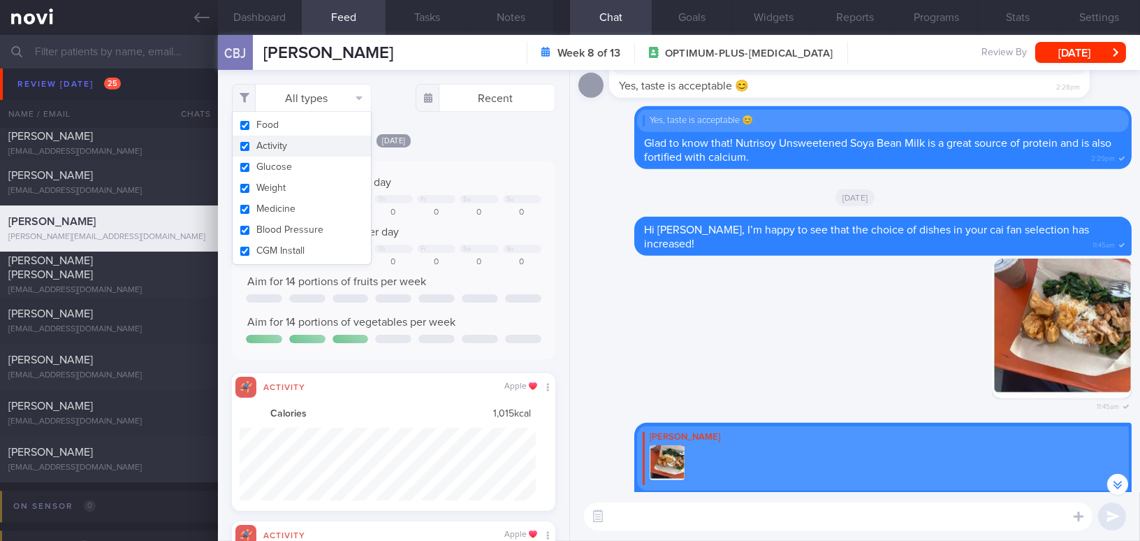
click at [248, 145] on button "Activity" at bounding box center [302, 146] width 138 height 21
checkbox input "false"
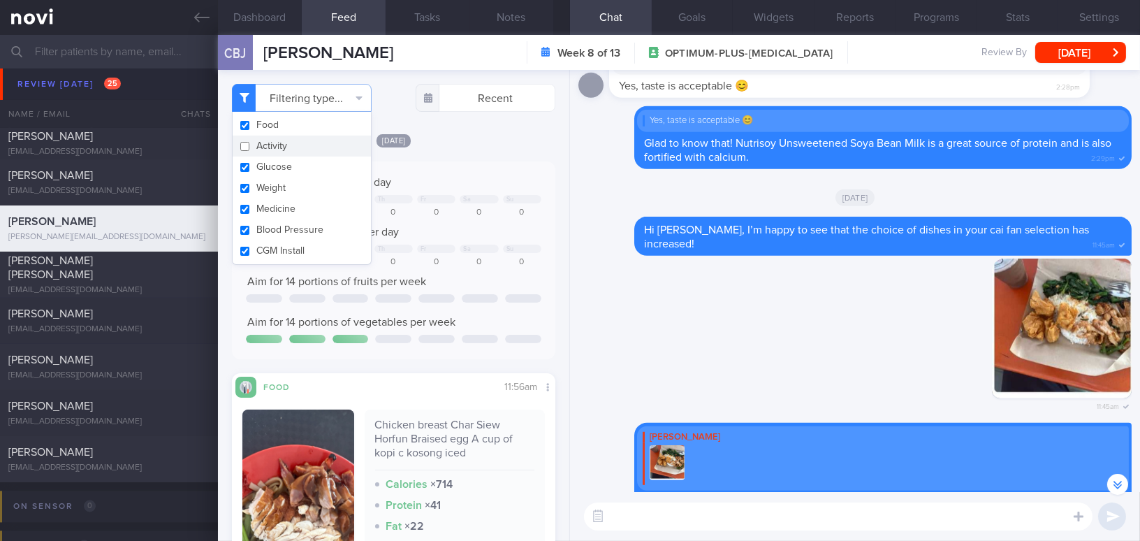
click at [485, 147] on div "[DATE]" at bounding box center [393, 140] width 323 height 15
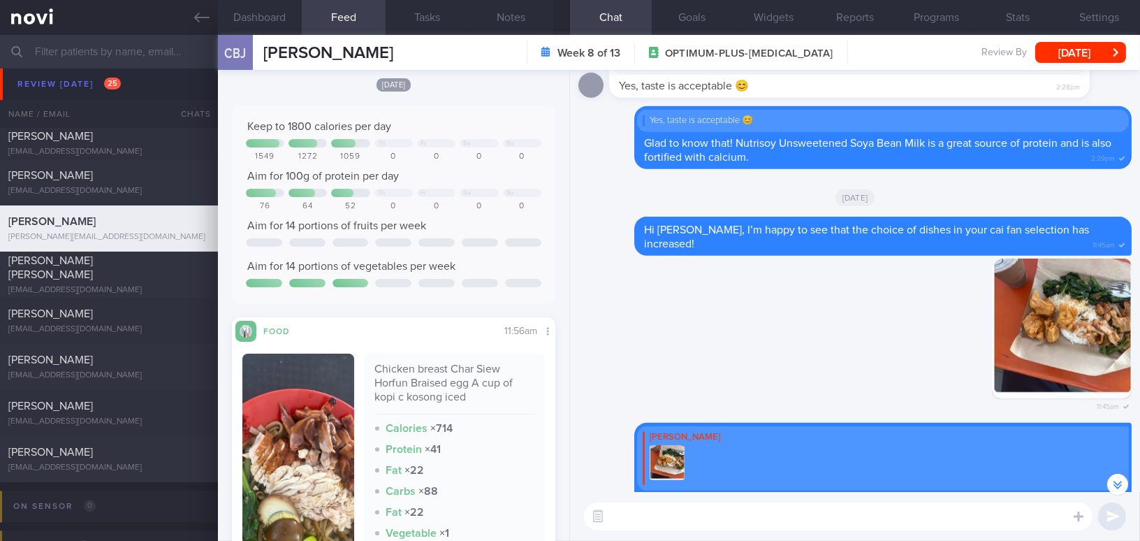
scroll to position [126, 0]
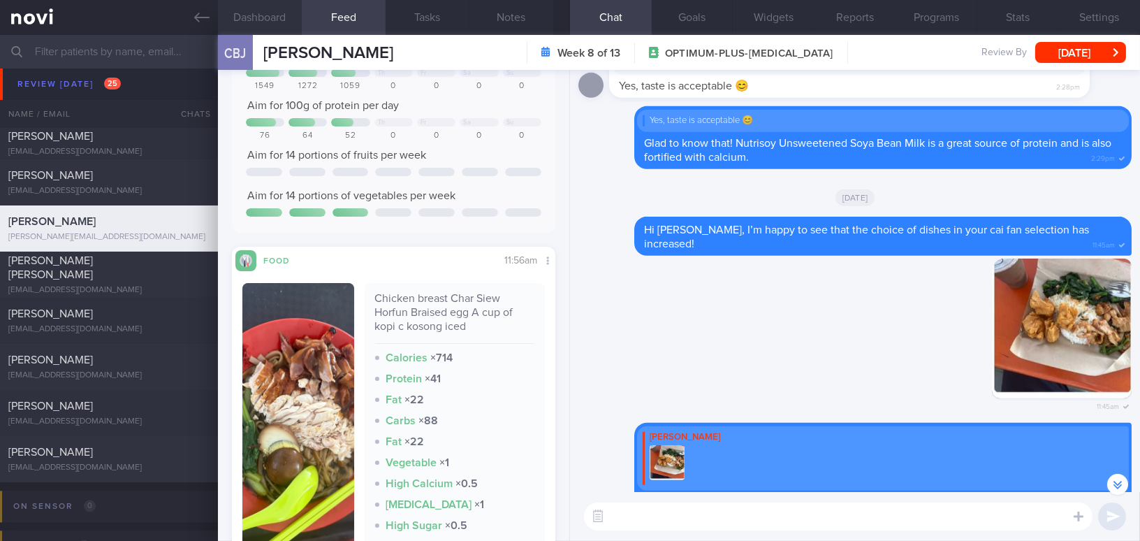
click at [252, 17] on button "Dashboard" at bounding box center [260, 17] width 84 height 35
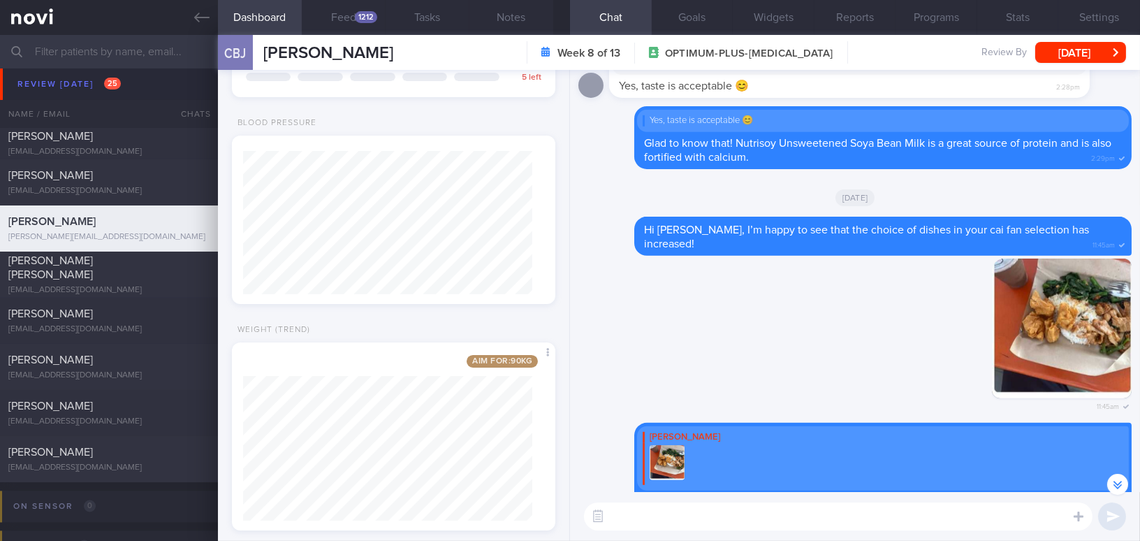
scroll to position [421, 0]
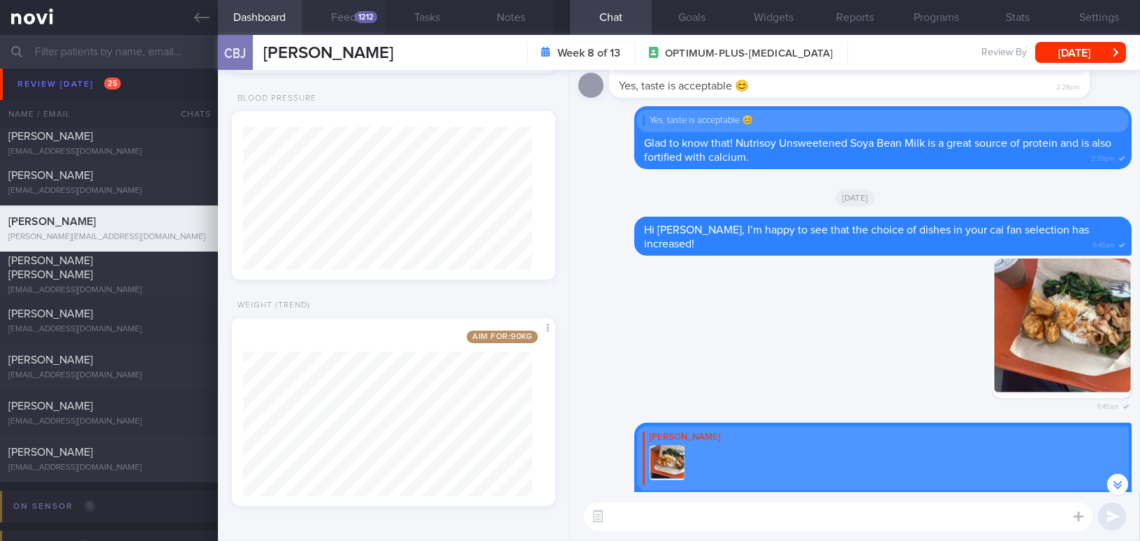
click at [361, 15] on div "1212" at bounding box center [366, 17] width 22 height 12
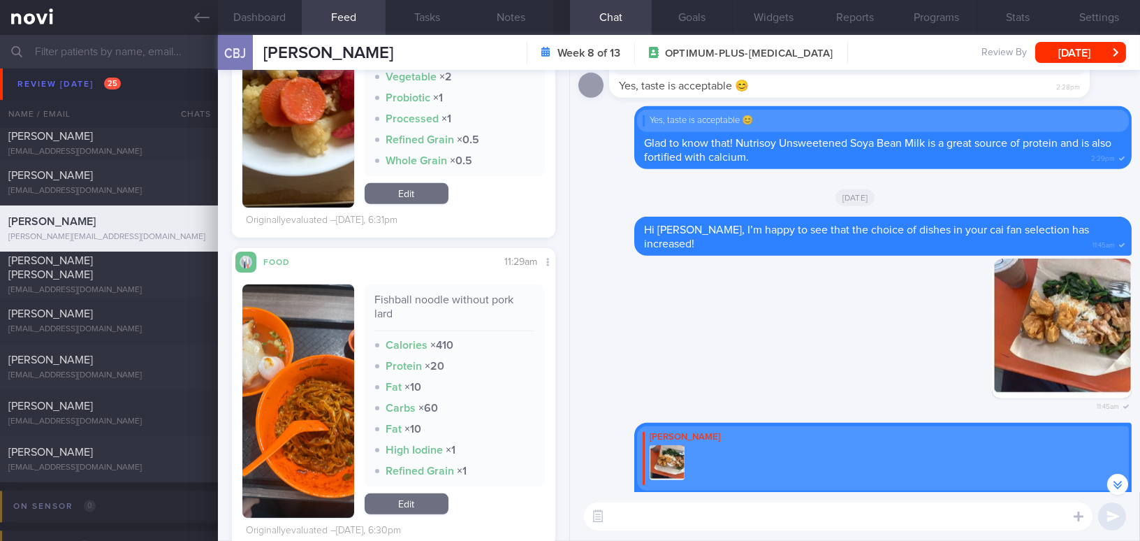
scroll to position [1397, 0]
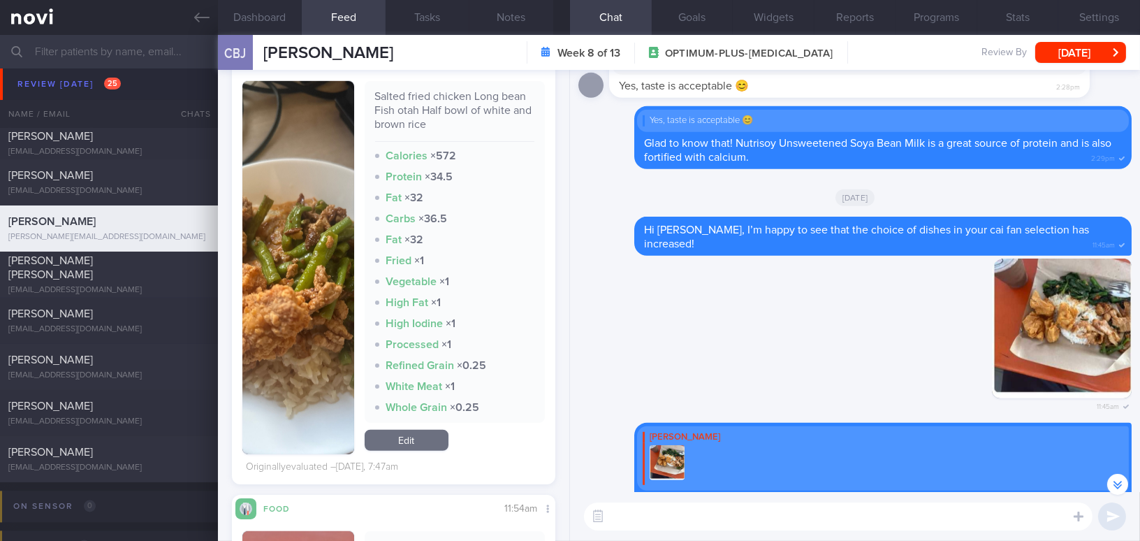
click at [639, 517] on textarea at bounding box center [838, 516] width 509 height 28
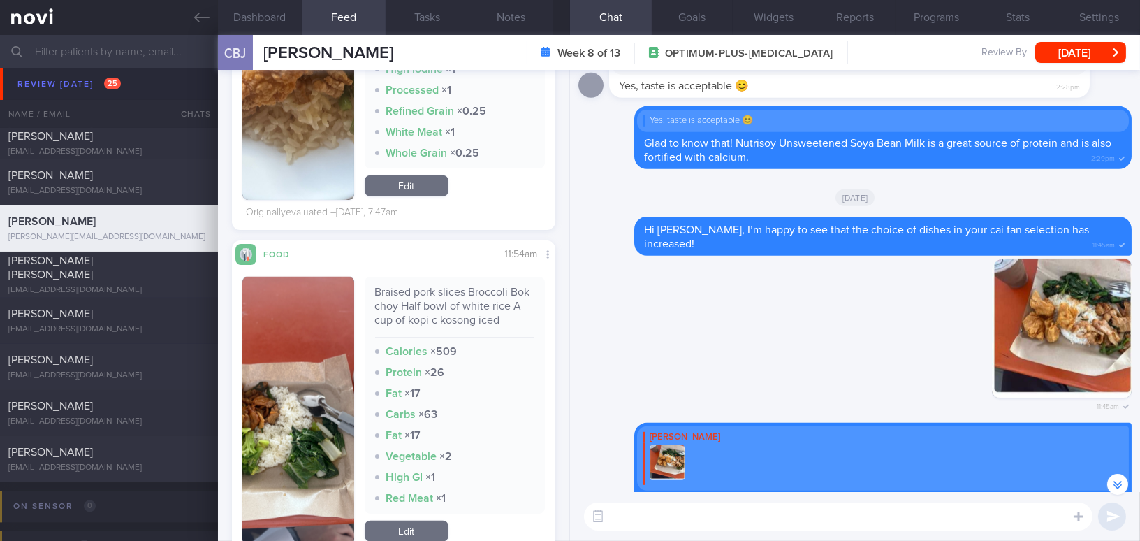
scroll to position [2159, 0]
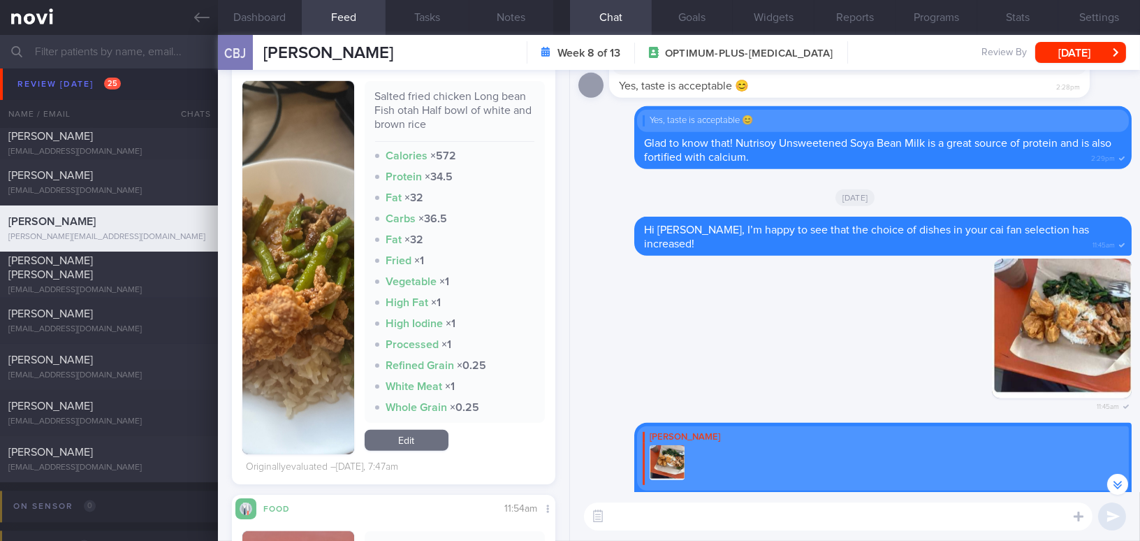
click at [641, 527] on textarea at bounding box center [838, 516] width 509 height 28
type textarea "Hi Boon Jie, how have you been coping these 2 weeks?"
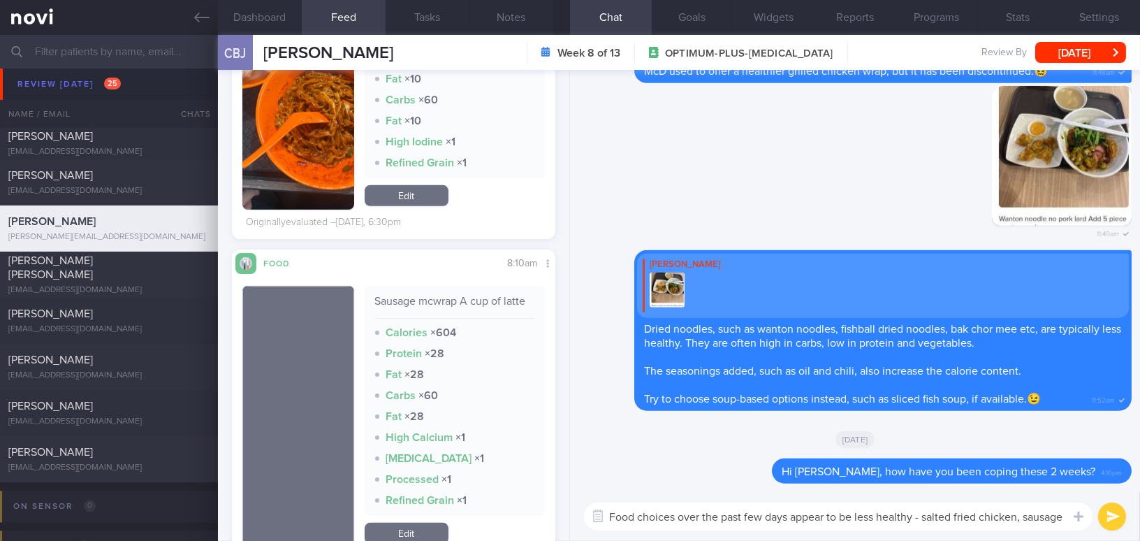
scroll to position [0, 0]
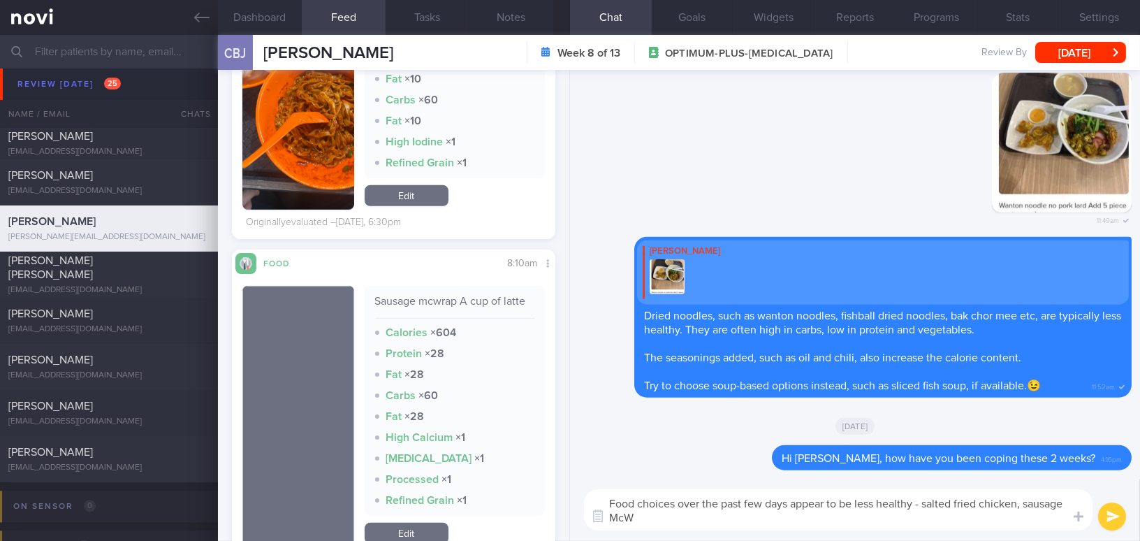
type textarea "Food choices over the past few days appear to be less healthy - salted fried ch…"
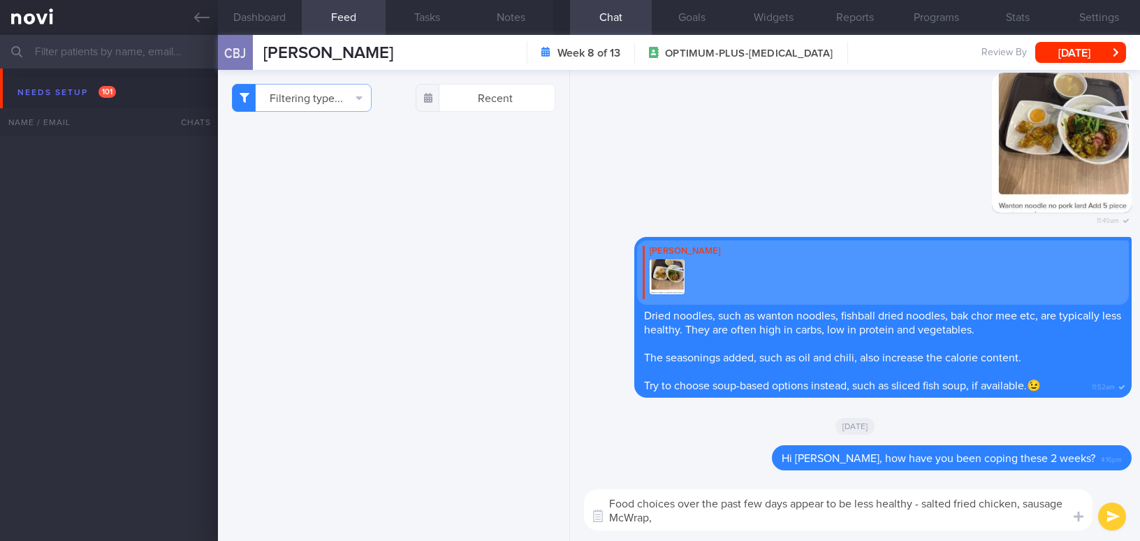
select select "8"
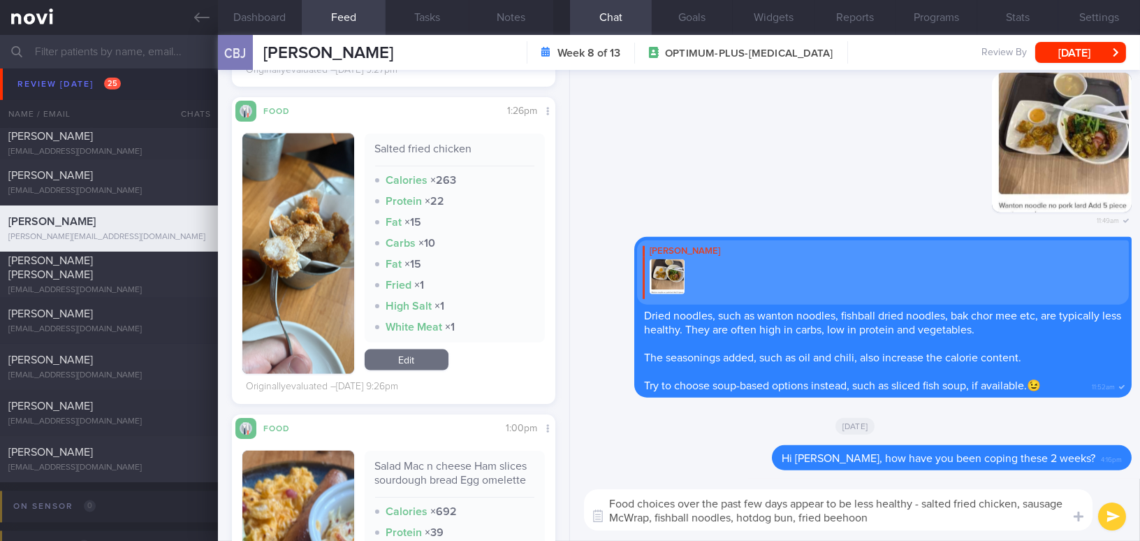
scroll to position [3938, 0]
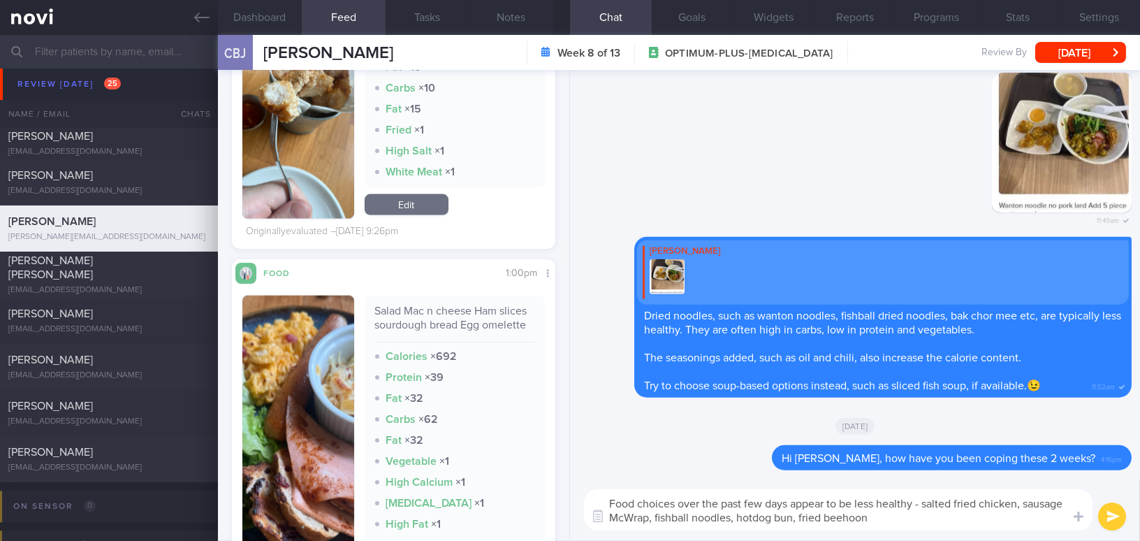
click at [935, 523] on textarea "Food choices over the past few days appear to be less healthy - salted fried ch…" at bounding box center [838, 509] width 509 height 41
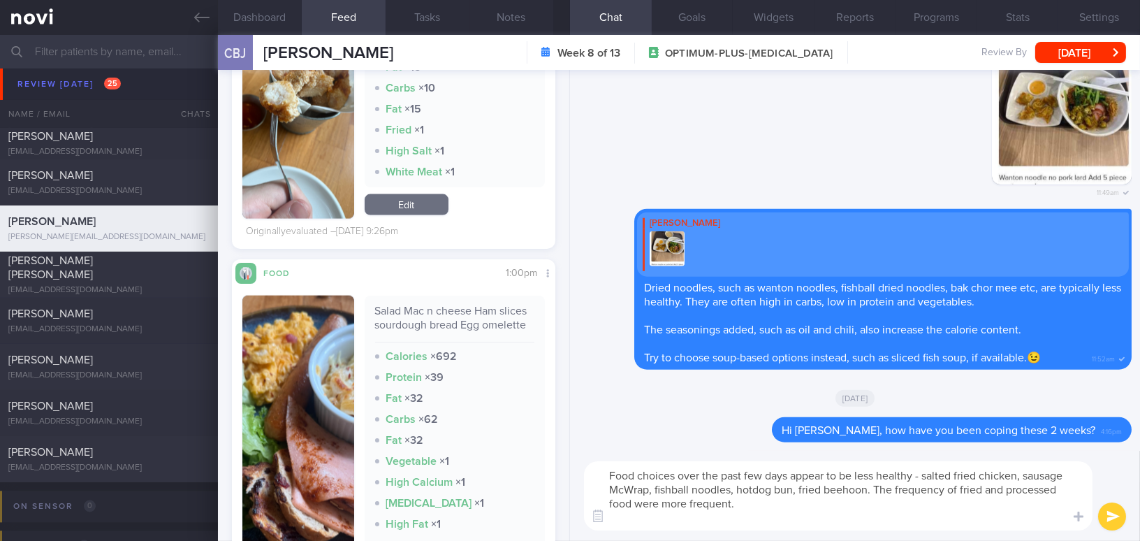
scroll to position [0, 0]
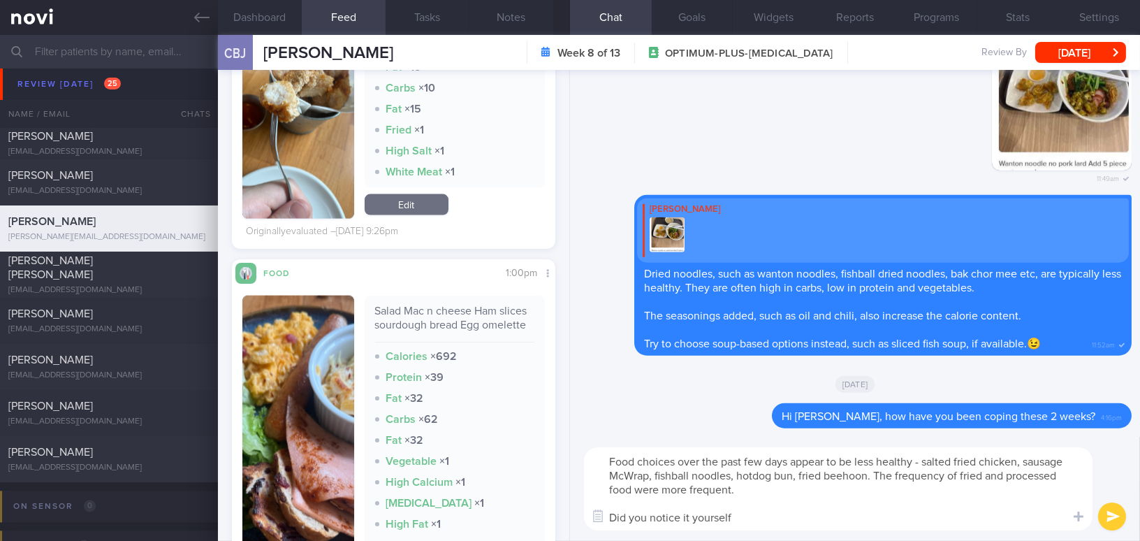
type textarea "Food choices over the past few days appear to be less healthy - salted fried ch…"
drag, startPoint x: 762, startPoint y: 521, endPoint x: 548, endPoint y: 430, distance: 232.0
click at [545, 428] on div "Dashboard Feed 1212 Tasks Notes Chat Goals Widgets Reports Programs Stats Setti…" at bounding box center [679, 288] width 922 height 506
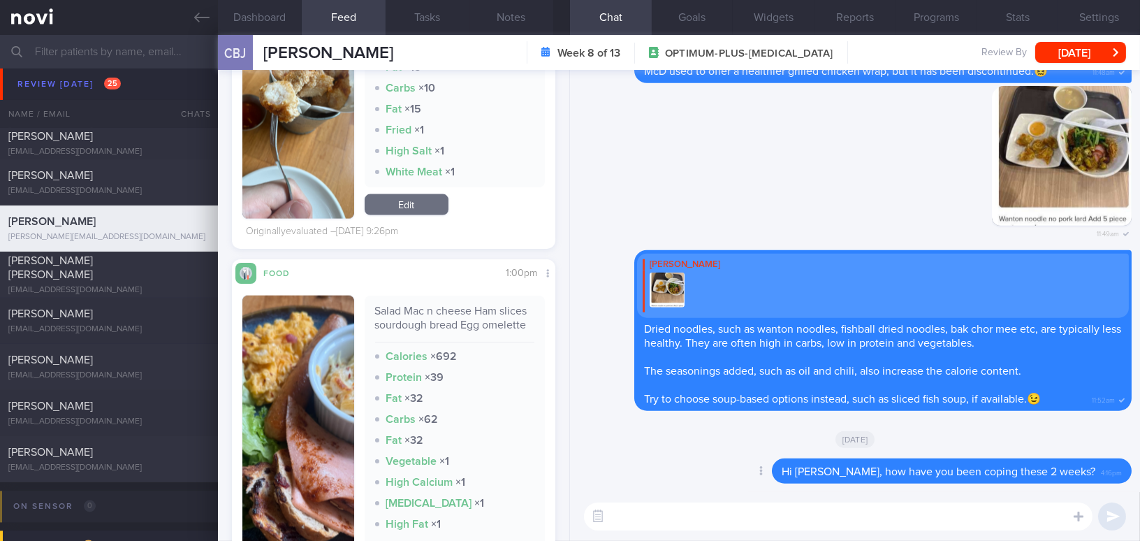
paste textarea "Your food choices over the past few days seem to be less healthy — salted fried…"
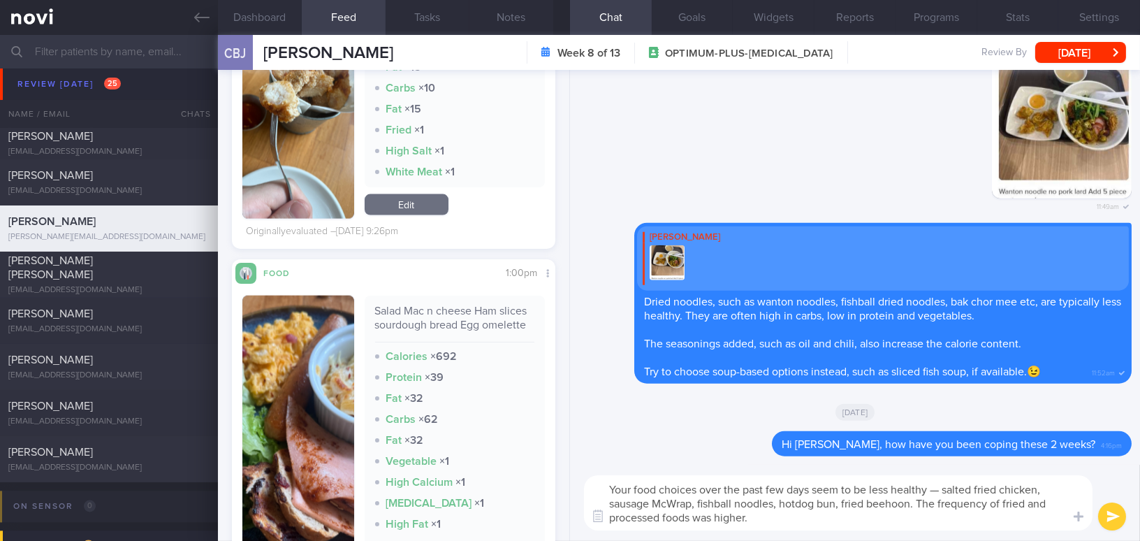
click at [940, 489] on textarea "Your food choices over the past few days seem to be less healthy — salted fried…" at bounding box center [838, 502] width 509 height 55
drag, startPoint x: 919, startPoint y: 501, endPoint x: 943, endPoint y: 517, distance: 28.7
click at [943, 517] on textarea "Your food choices over the past few days seem to be less healthy - salted fried…" at bounding box center [838, 502] width 509 height 55
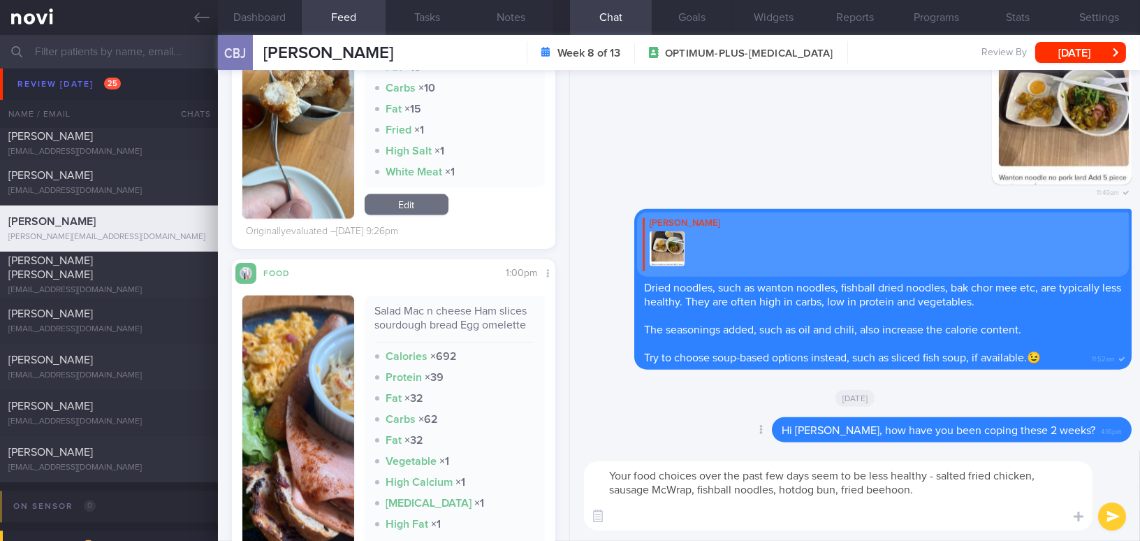
paste textarea "The frequency of fried and processed foods was higher."
paste textarea "Did you notice this yourself?"
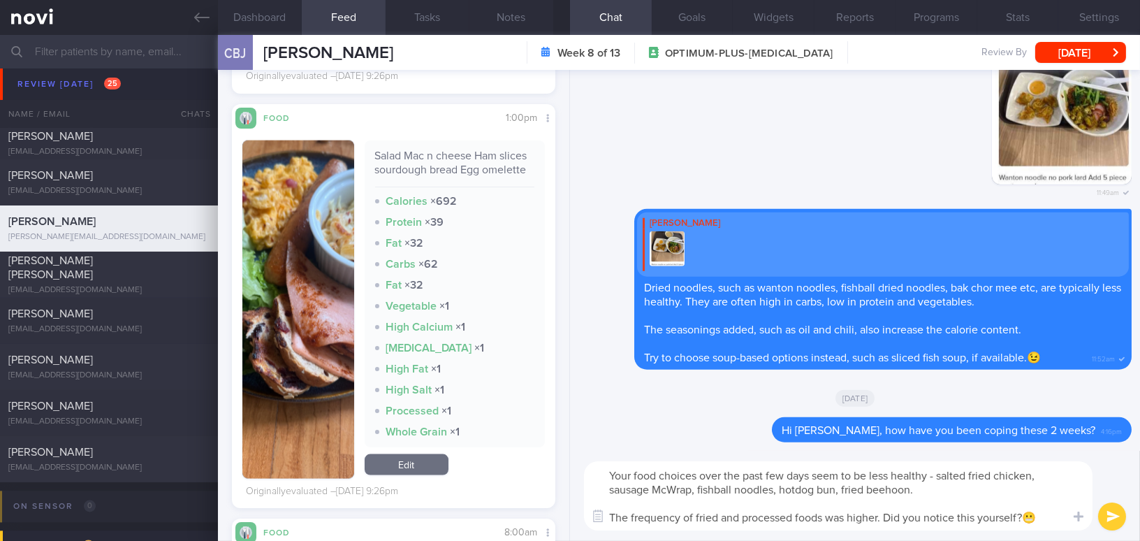
scroll to position [4129, 0]
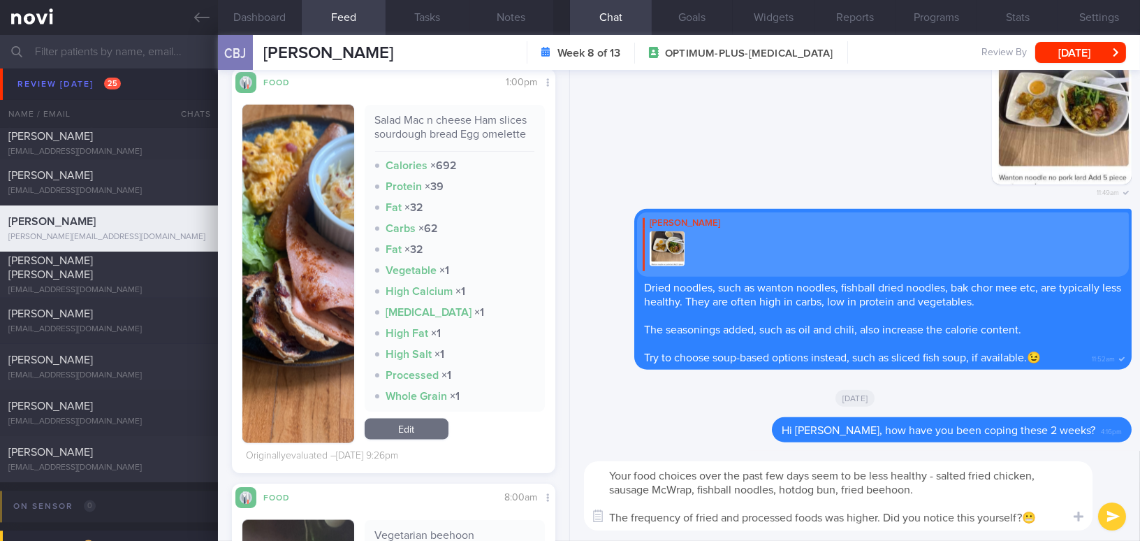
click at [919, 493] on textarea "Your food choices over the past few days seem to be less healthy - salted fried…" at bounding box center [838, 495] width 509 height 69
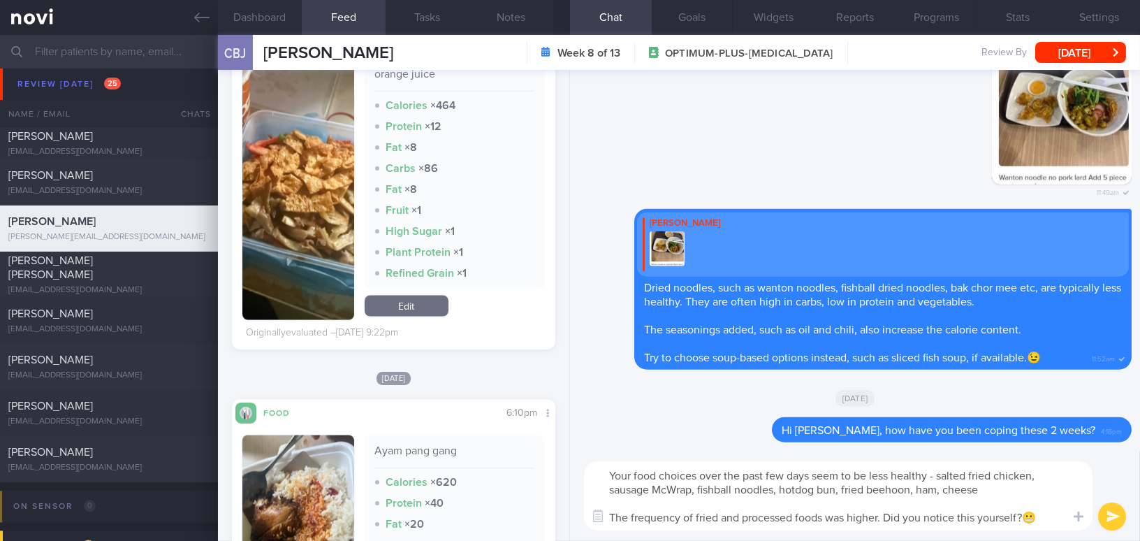
scroll to position [4446, 0]
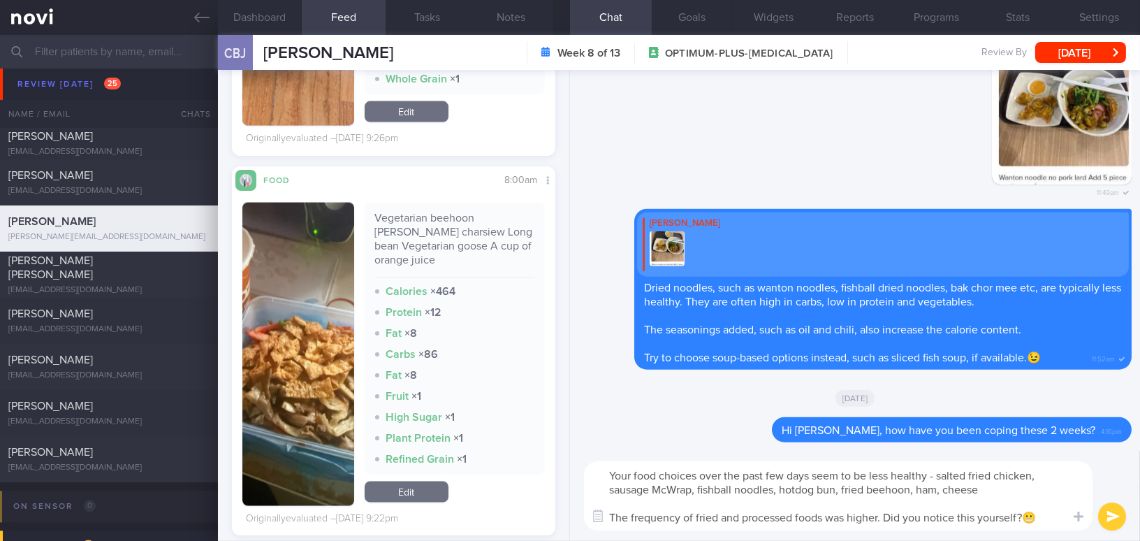
click at [912, 491] on textarea "Your food choices over the past few days seem to be less healthy - salted fried…" at bounding box center [838, 495] width 509 height 69
type textarea "Your food choices over the past few days seem to be less healthy - salted fried…"
click at [1121, 516] on button "submit" at bounding box center [1112, 516] width 28 height 28
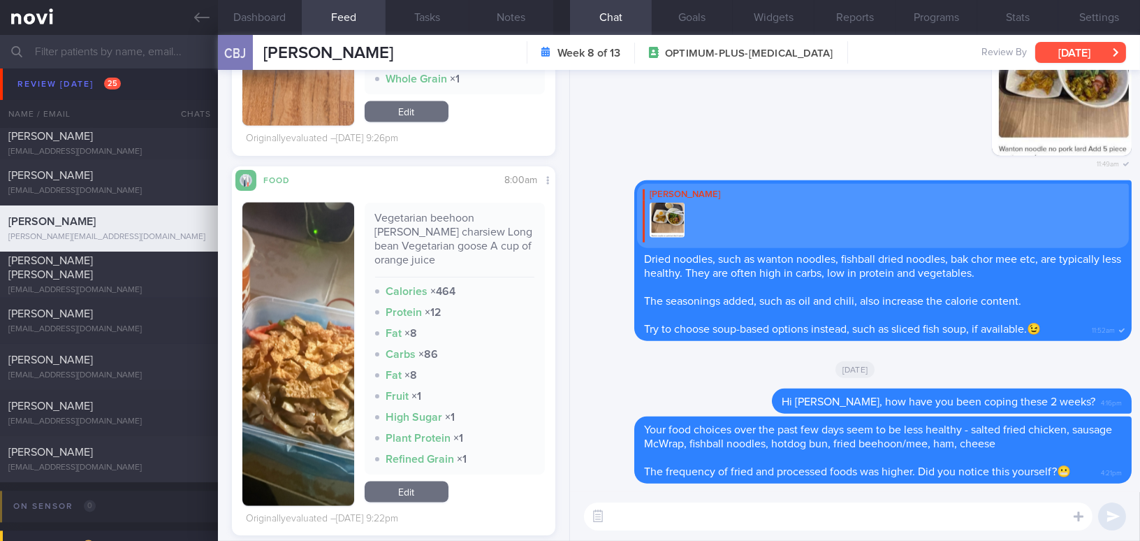
click at [1068, 54] on button "[DATE]" at bounding box center [1080, 52] width 91 height 21
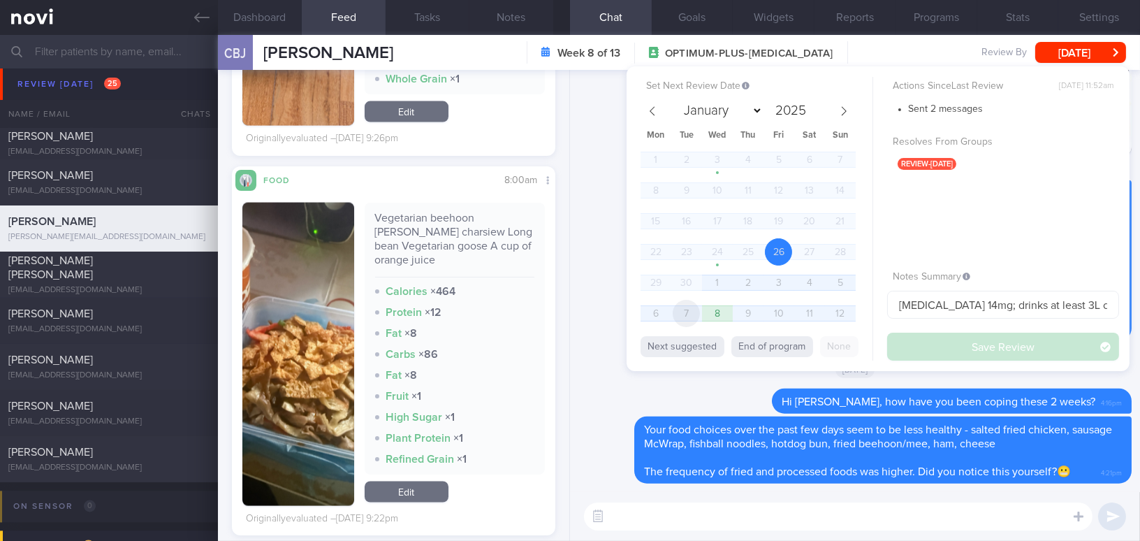
click at [688, 310] on span "7" at bounding box center [686, 313] width 27 height 27
select select "9"
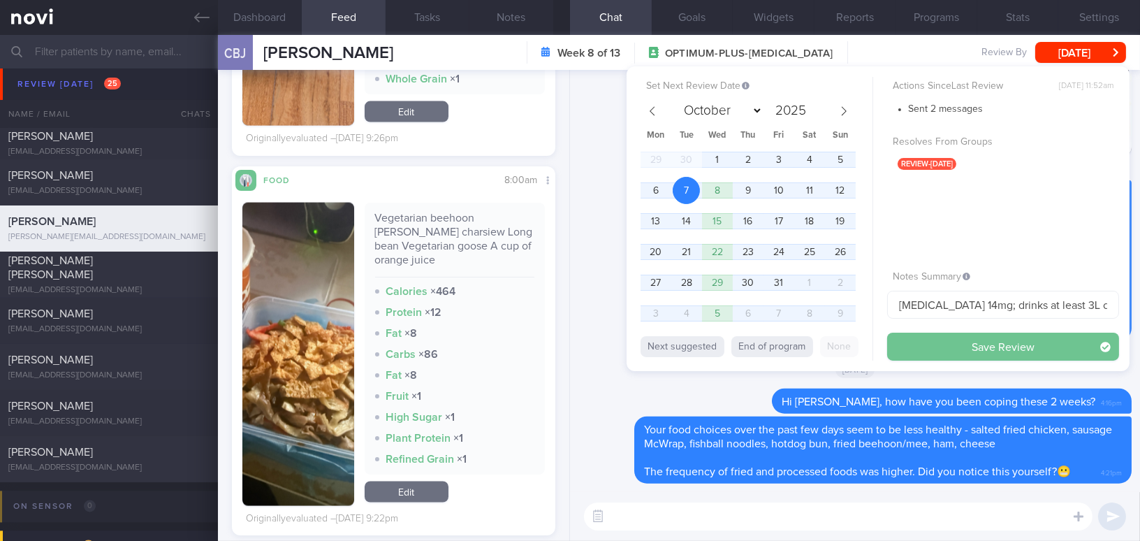
click at [926, 347] on button "Save Review" at bounding box center [1003, 347] width 232 height 28
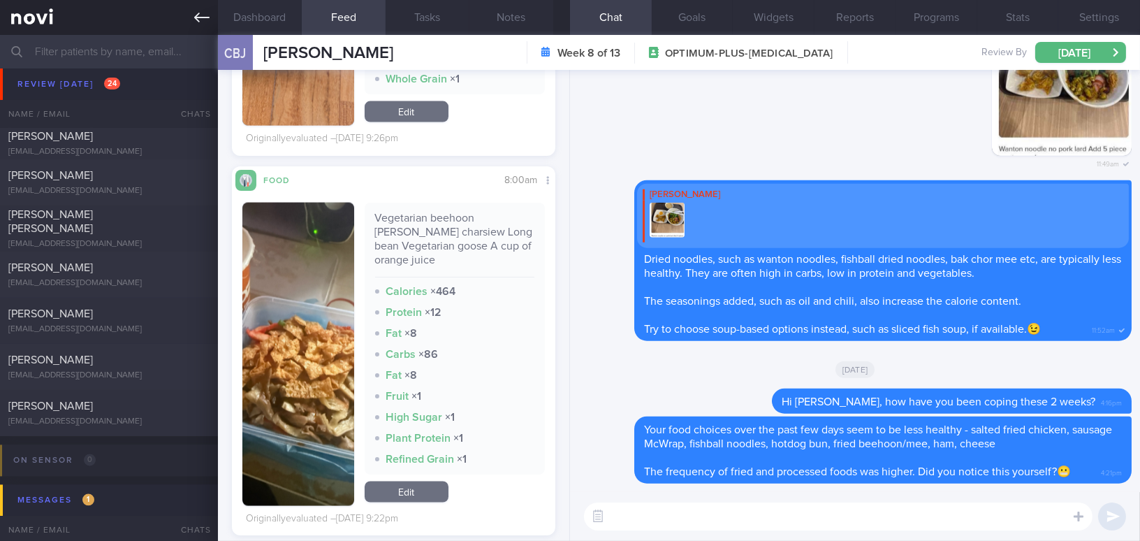
click at [198, 24] on icon at bounding box center [201, 17] width 15 height 15
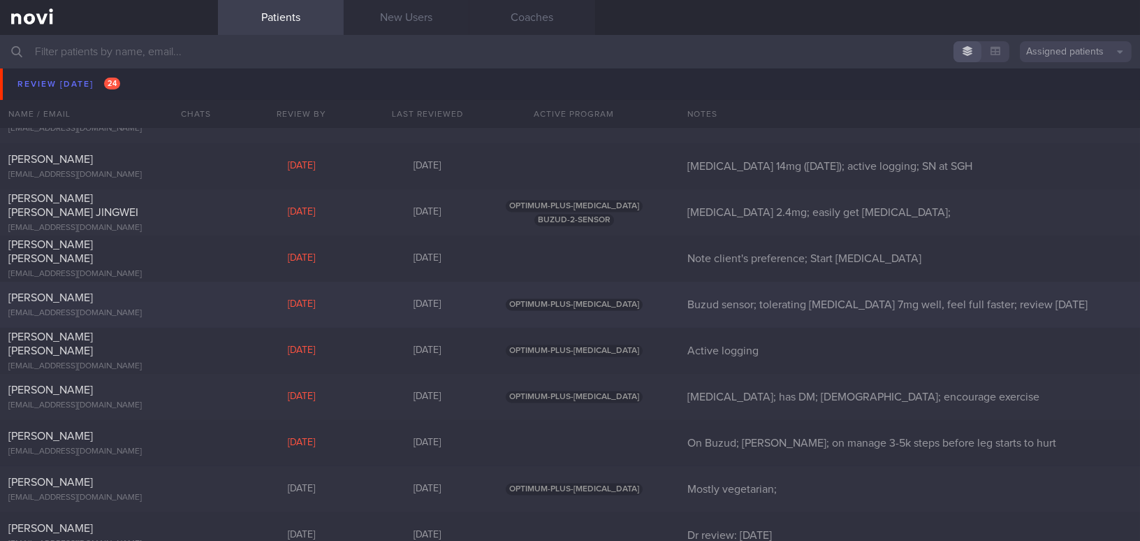
scroll to position [5405, 0]
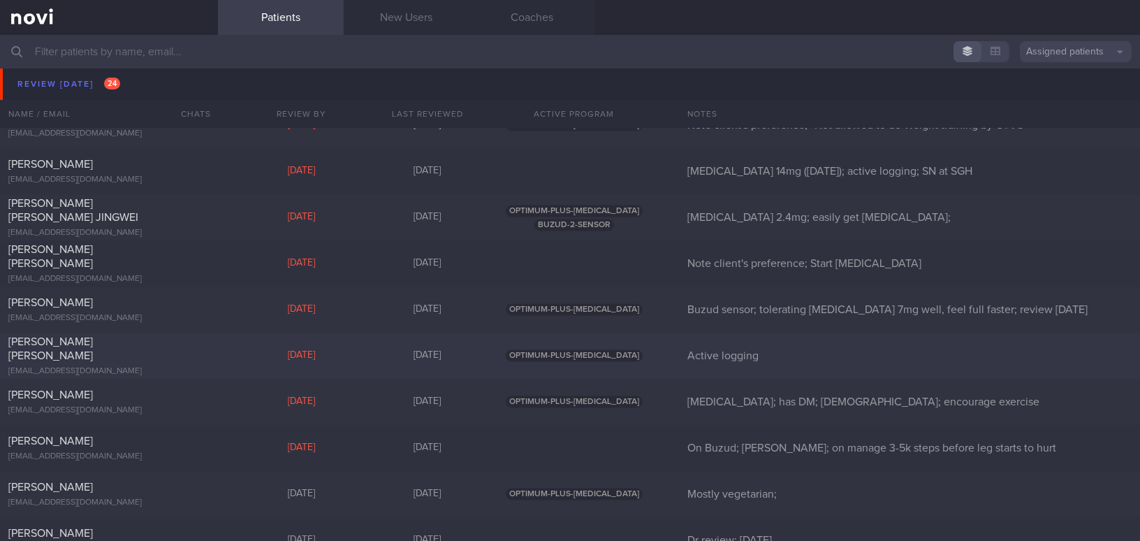
click at [158, 347] on div "[PERSON_NAME] [PERSON_NAME]" at bounding box center [107, 349] width 198 height 28
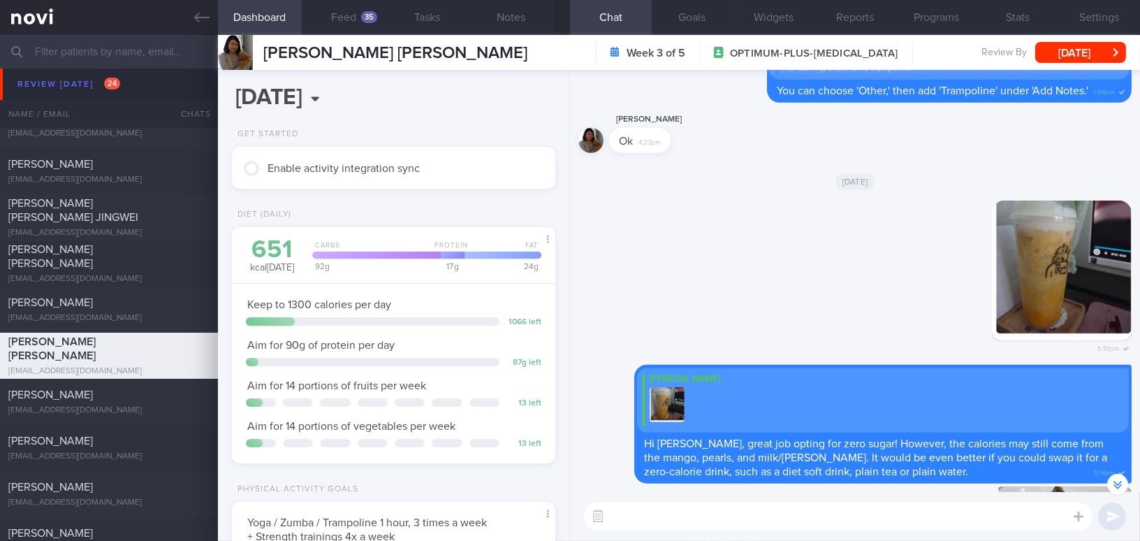
scroll to position [-572, 0]
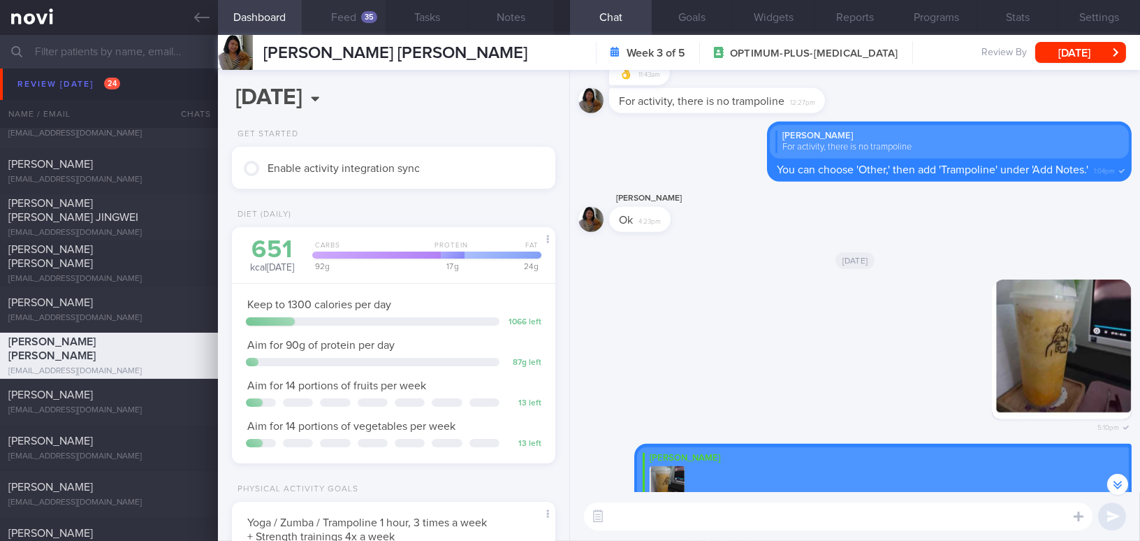
click at [351, 17] on button "Feed 35" at bounding box center [344, 17] width 84 height 35
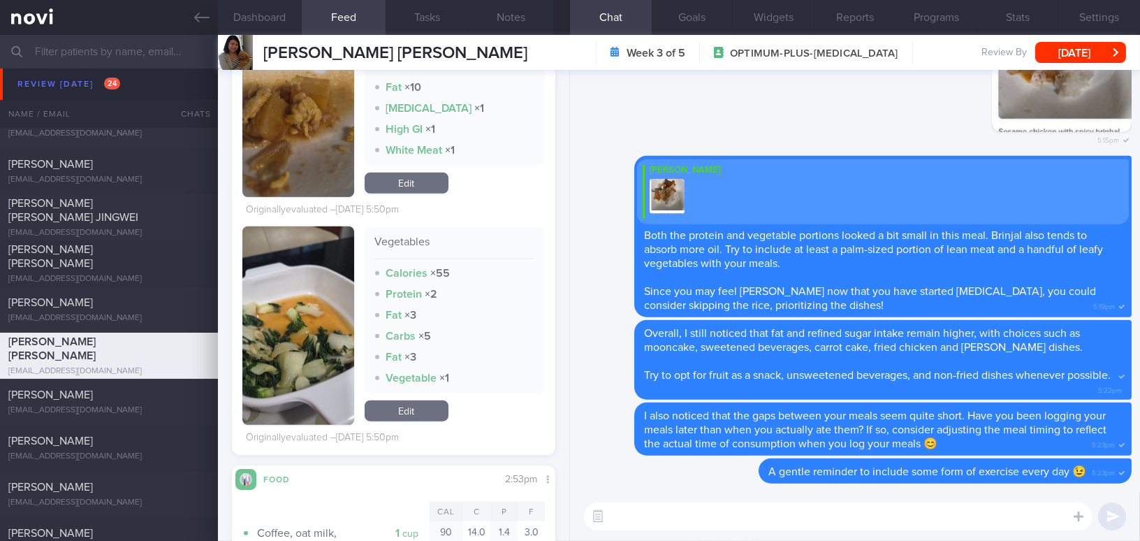
scroll to position [2223, 0]
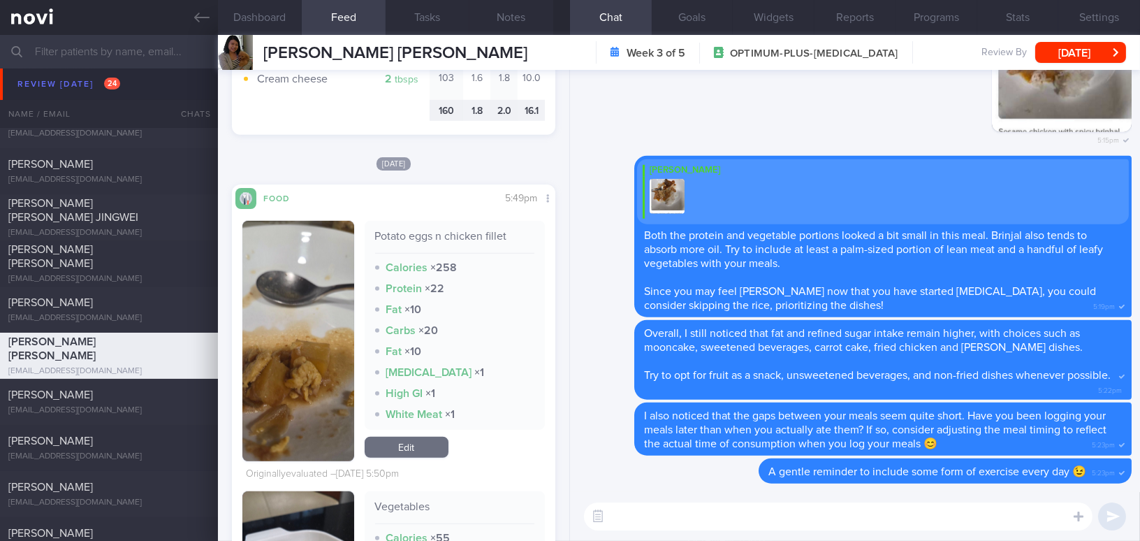
click at [315, 361] on button "button" at bounding box center [298, 341] width 112 height 240
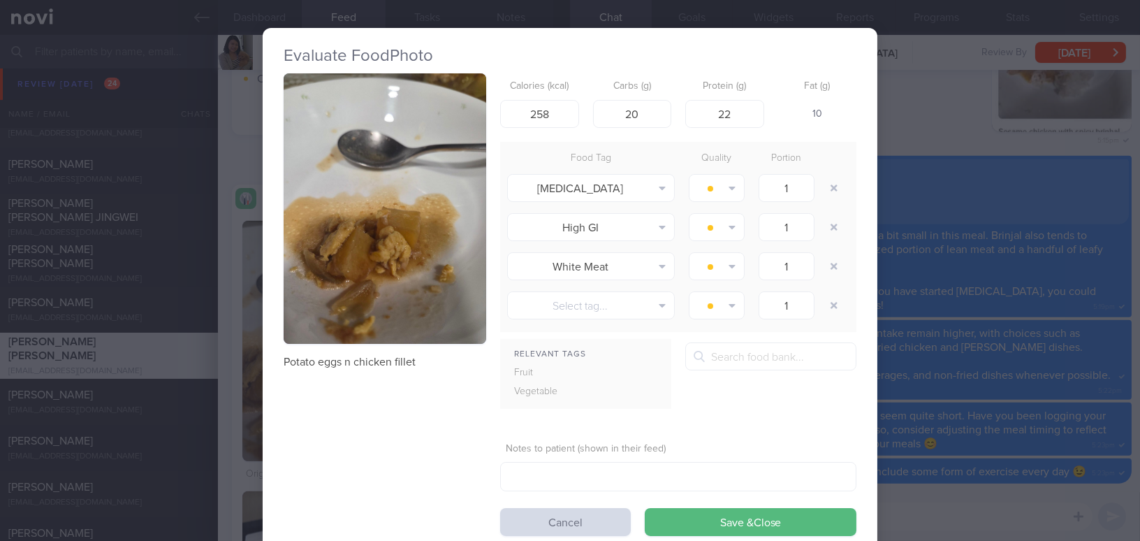
click at [956, 135] on div "Evaluate Food Photo Potato eggs n chicken fillet Calories (kcal) 258 Carbs (g) …" at bounding box center [570, 270] width 1140 height 541
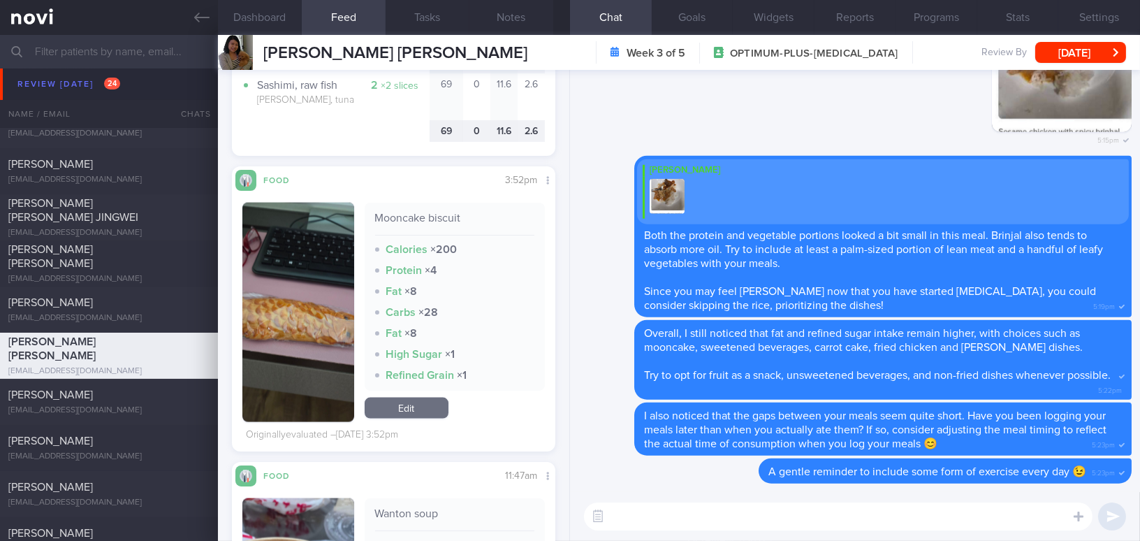
scroll to position [4382, 0]
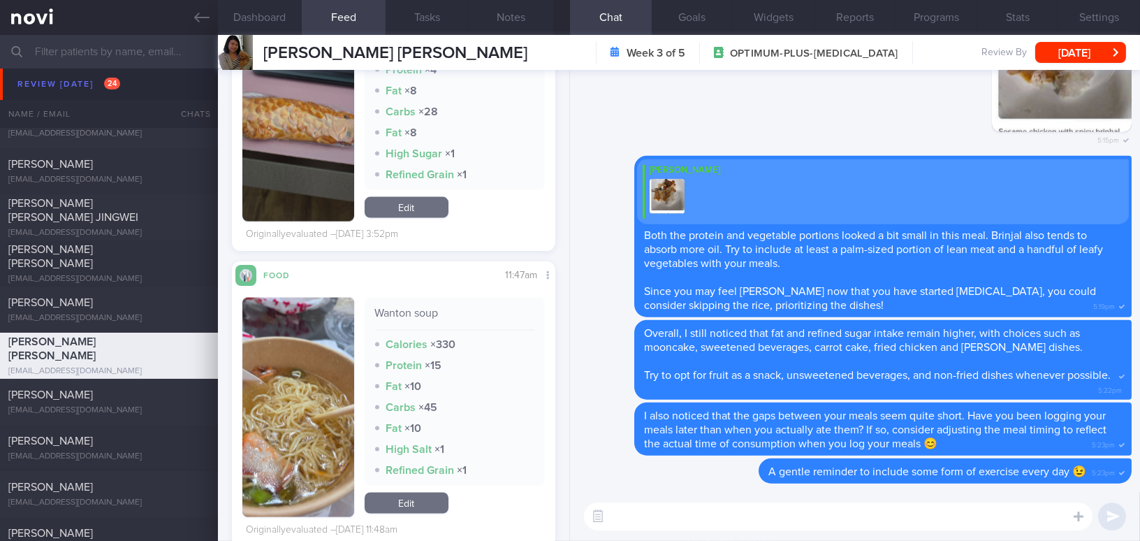
click at [289, 373] on button "button" at bounding box center [298, 407] width 112 height 219
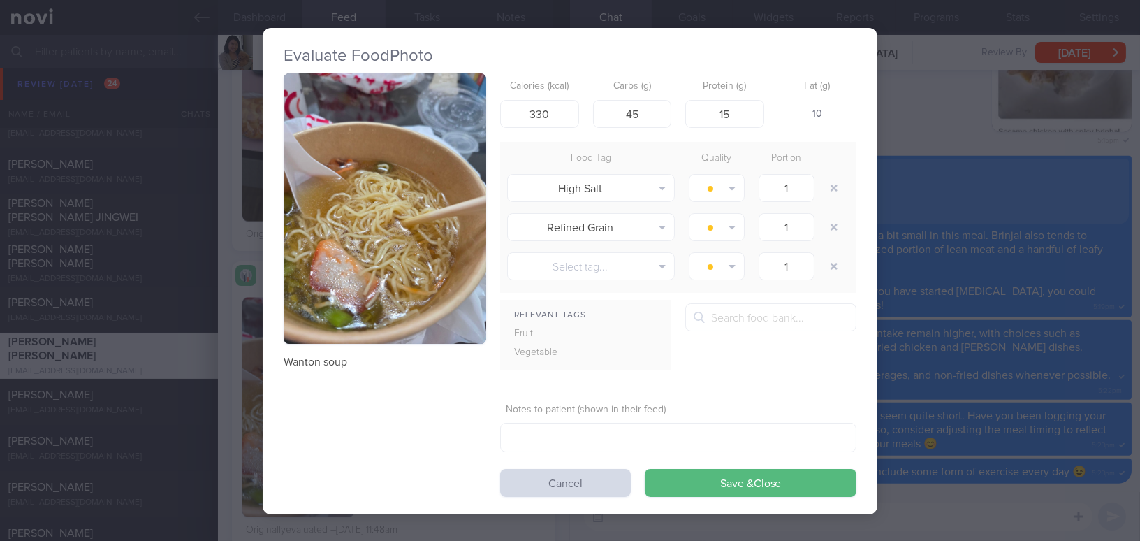
click at [337, 241] on button "button" at bounding box center [385, 208] width 203 height 270
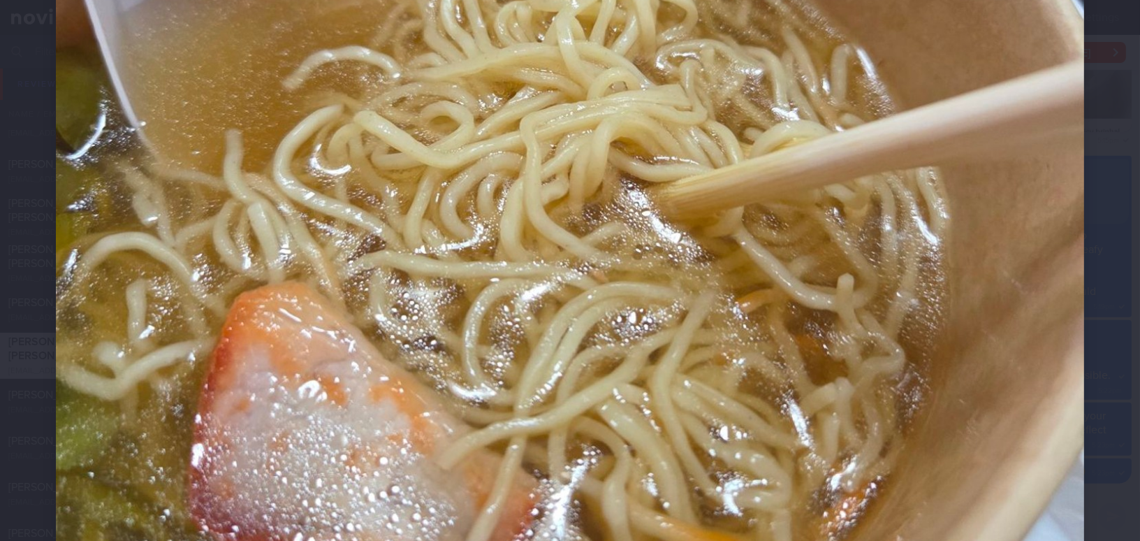
scroll to position [762, 0]
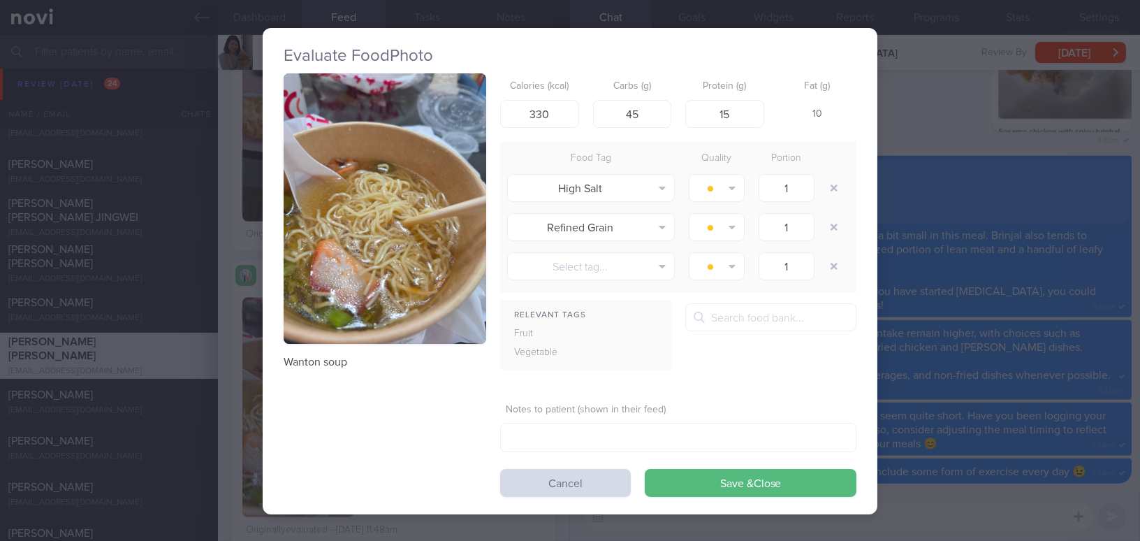
click at [949, 343] on div "Evaluate Food Photo Wanton soup Calories (kcal) 330 Carbs (g) 45 Protein (g) 15…" at bounding box center [570, 270] width 1140 height 541
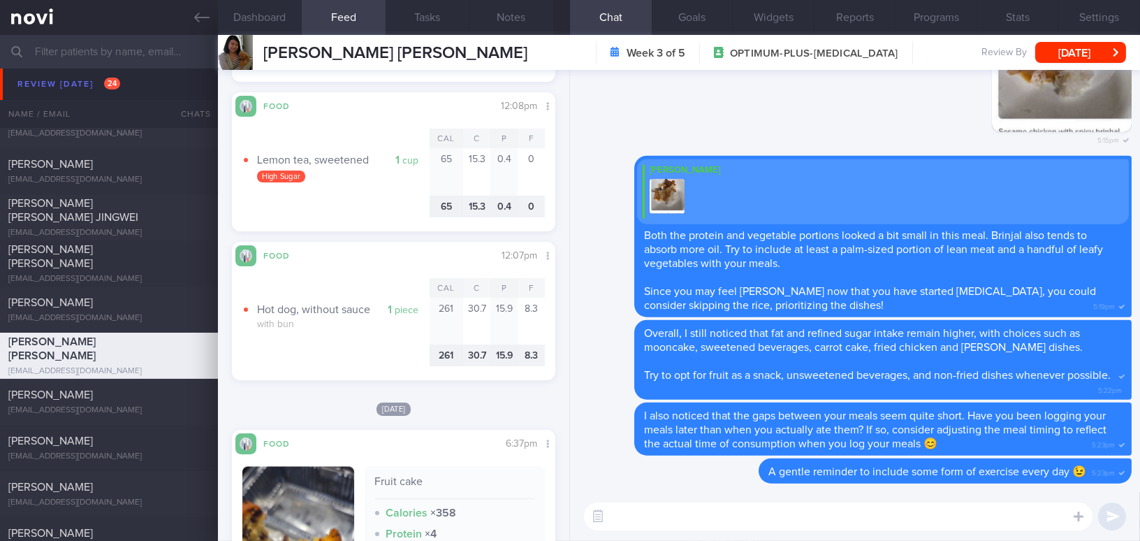
scroll to position [5652, 0]
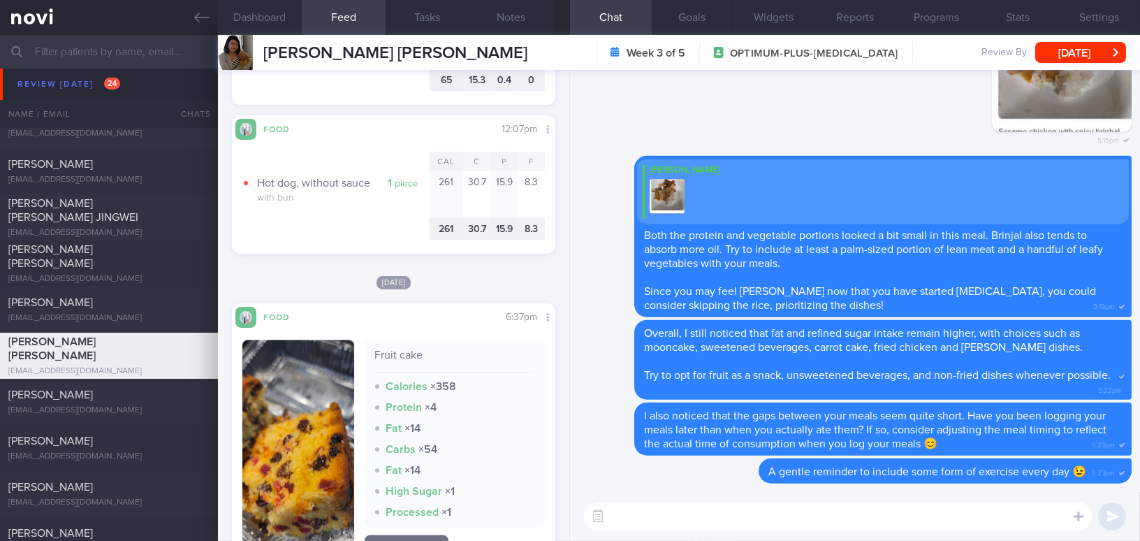
click at [674, 501] on div "​ ​" at bounding box center [855, 516] width 570 height 49
click at [683, 505] on textarea at bounding box center [838, 516] width 509 height 28
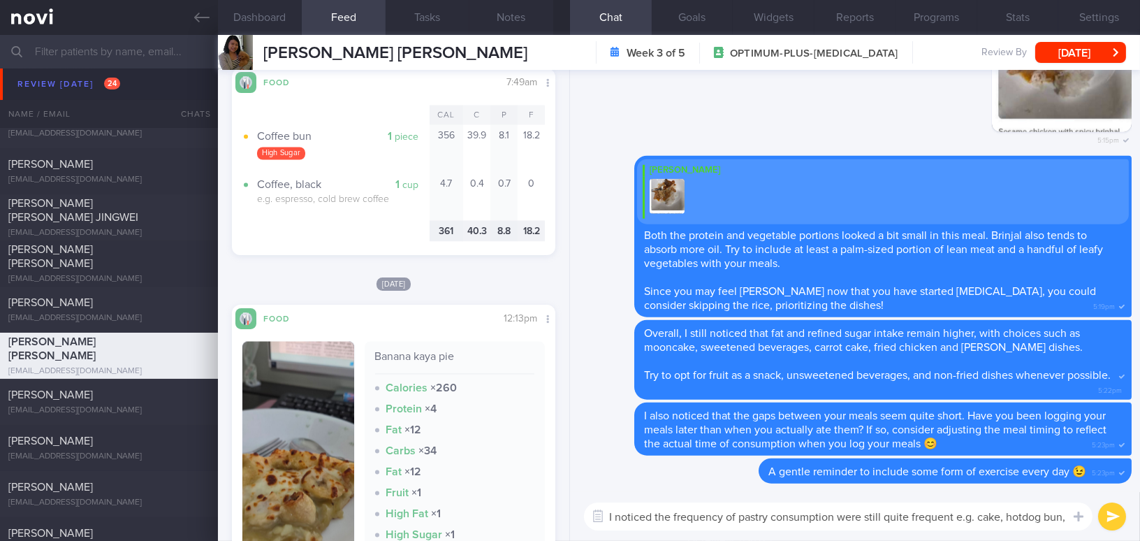
scroll to position [0, 0]
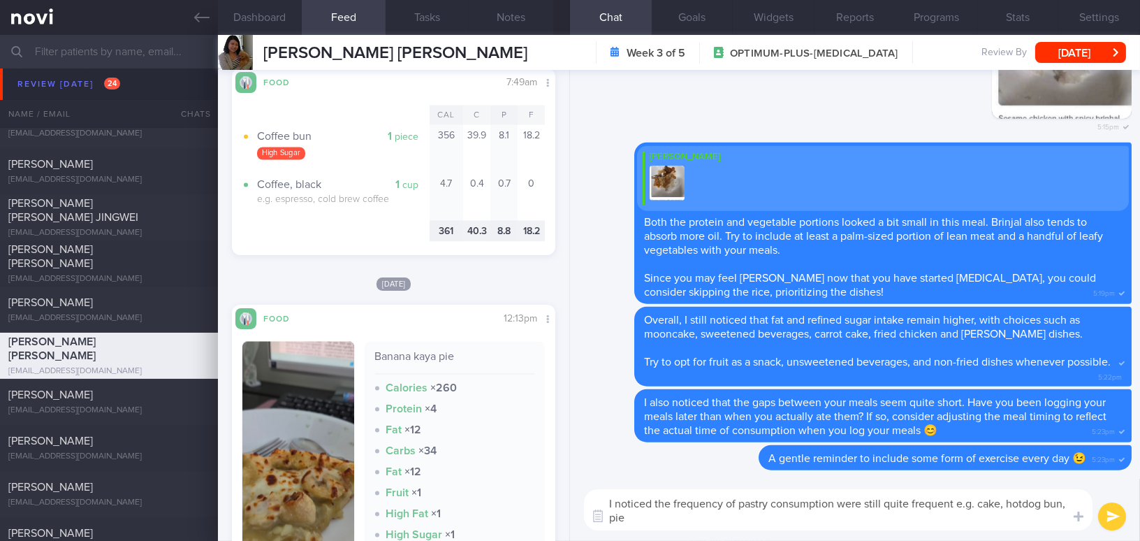
click at [1038, 501] on textarea "I noticed the frequency of pastry consumption were still quite frequent e.g. ca…" at bounding box center [838, 509] width 509 height 41
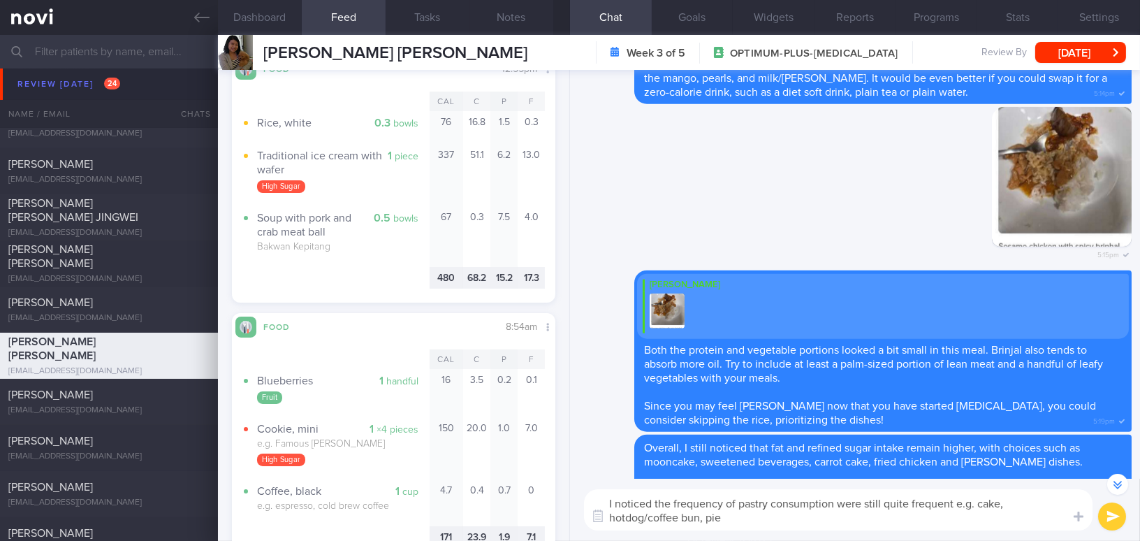
scroll to position [317, 0]
type textarea "I noticed the frequency of pastry consumption were still quite frequent e.g. ca…"
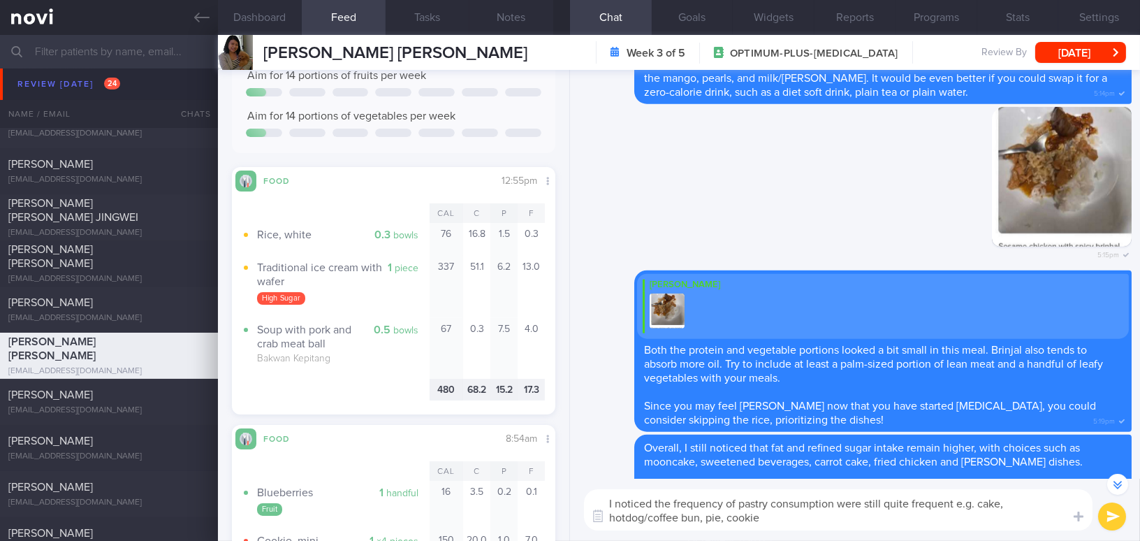
scroll to position [254, 0]
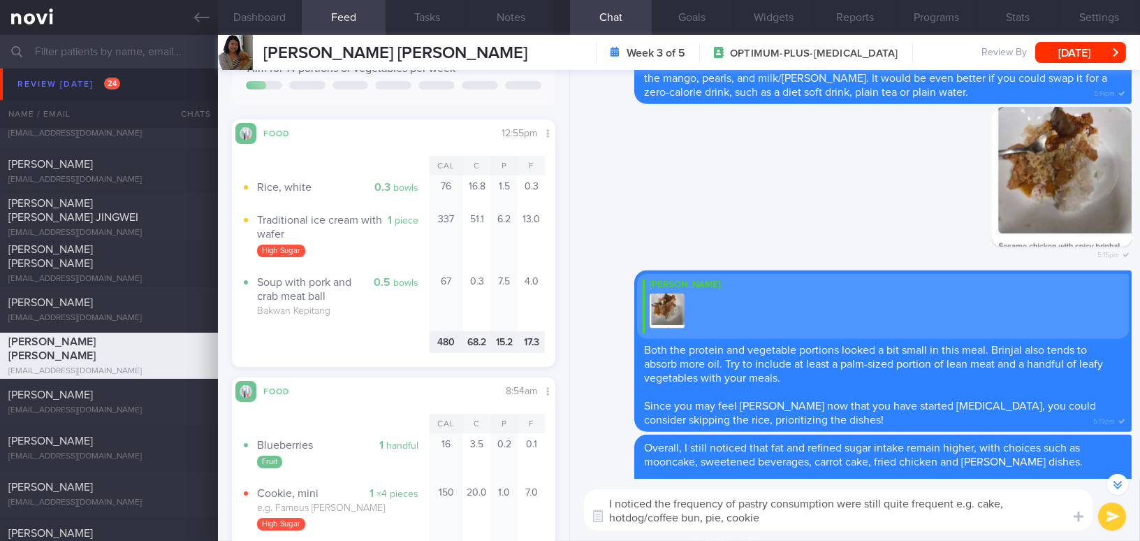
drag, startPoint x: 769, startPoint y: 518, endPoint x: 609, endPoint y: 497, distance: 161.4
click at [609, 497] on textarea "I noticed the frequency of pastry consumption were still quite frequent e.g. ca…" at bounding box center [838, 509] width 509 height 41
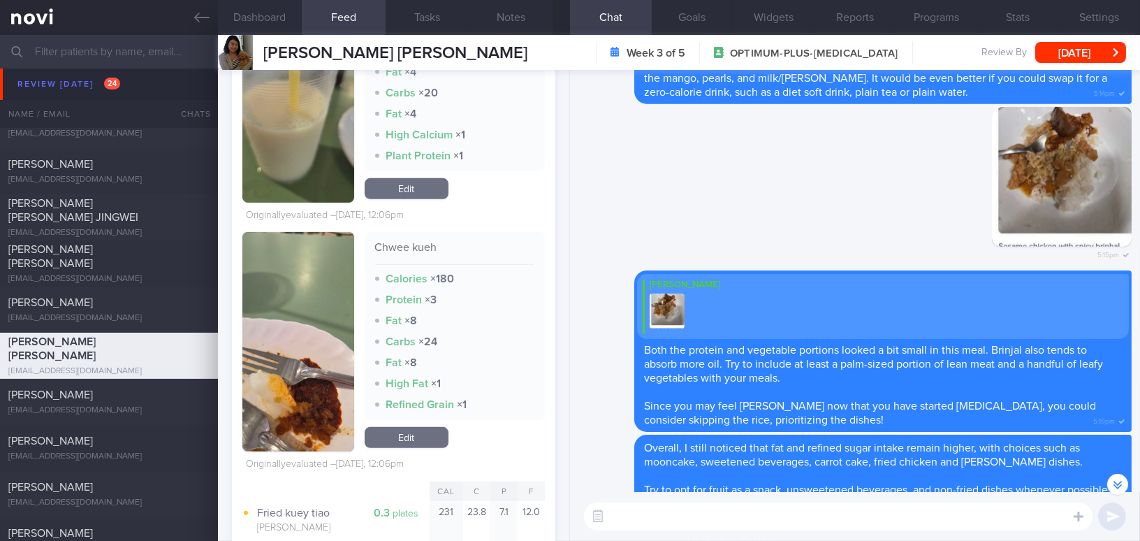
scroll to position [1524, 0]
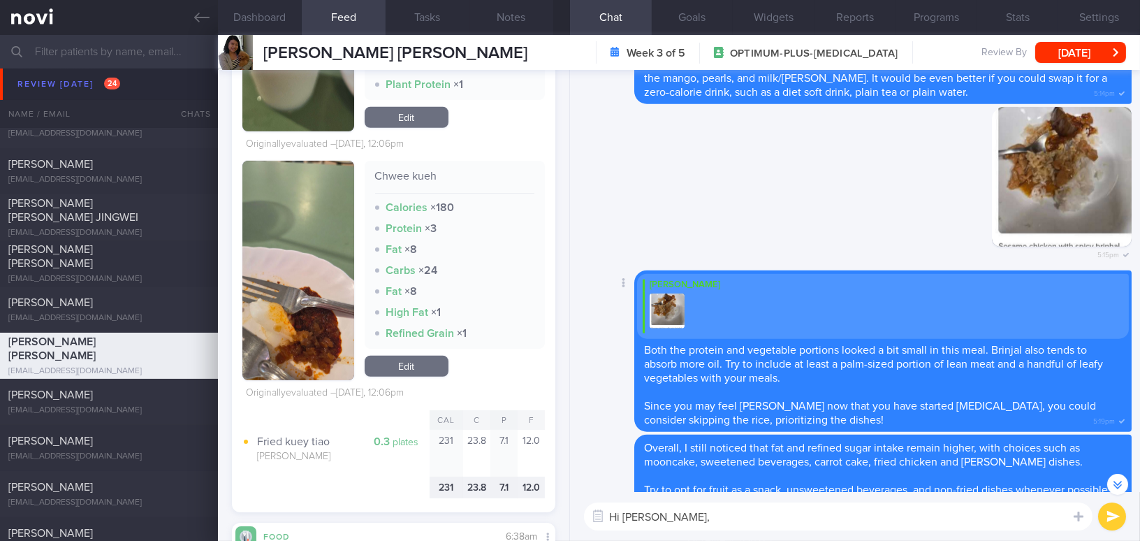
paste textarea "I noticed that the frequency of pastry consumption is still quite high, e.g., c…"
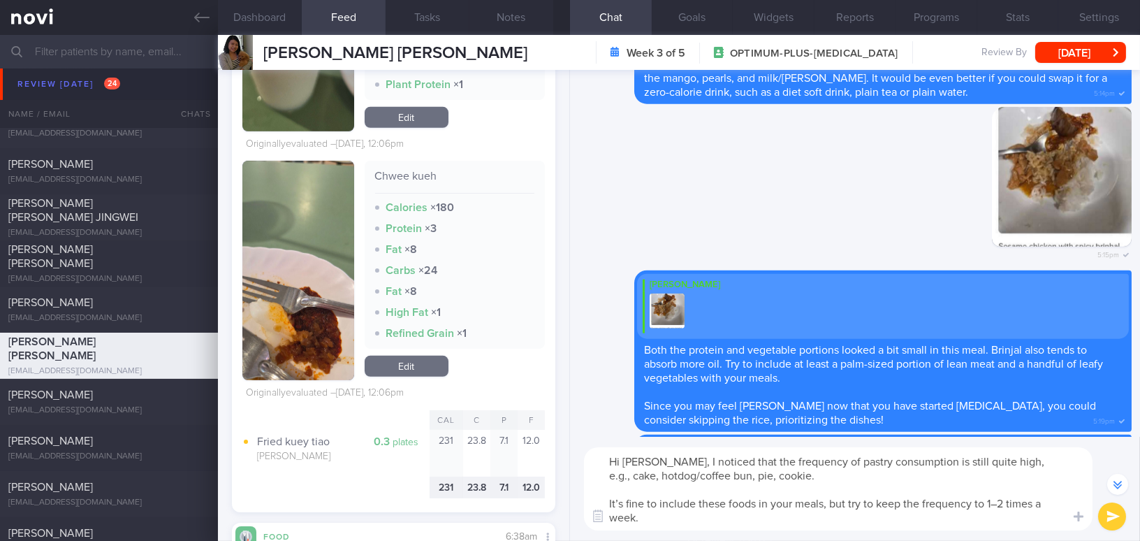
click at [1017, 464] on textarea "Hi Adeline, I noticed that the frequency of pastry consumption is still quite h…" at bounding box center [838, 488] width 509 height 83
drag, startPoint x: 769, startPoint y: 479, endPoint x: 805, endPoint y: 459, distance: 41.6
click at [769, 479] on textarea "Hi Adeline, I noticed that the frequency of pastry consumption is still quite h…" at bounding box center [838, 488] width 509 height 83
click at [620, 501] on textarea "Hi Adeline, I noticed that the frequency of pastry consumption is still quite h…" at bounding box center [838, 488] width 509 height 83
click at [996, 504] on textarea "Hi Adeline, I noticed that the frequency of pastry consumption is still quite h…" at bounding box center [838, 488] width 509 height 83
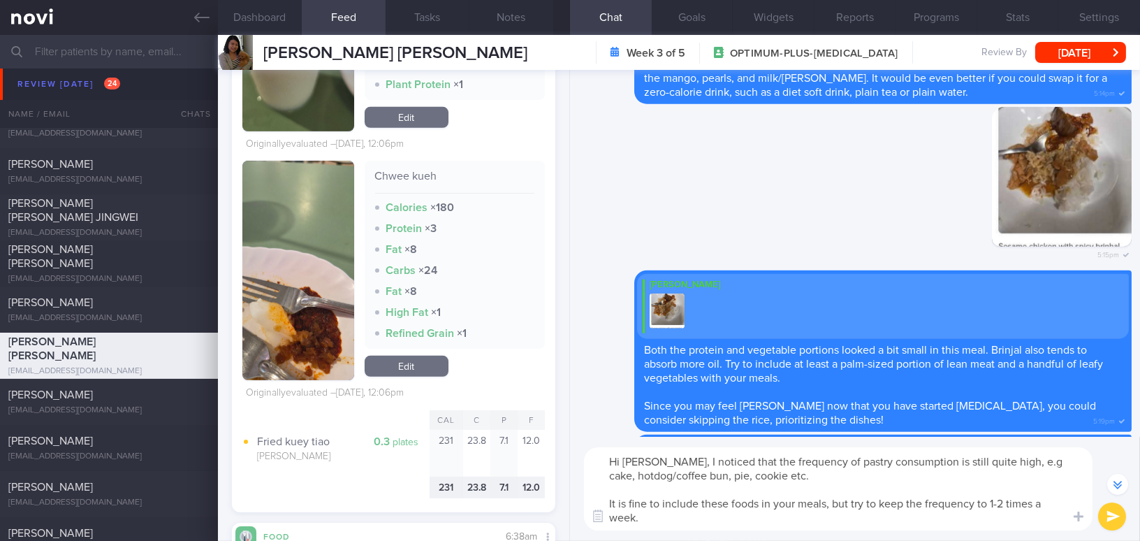
type textarea "Hi Adeline, I noticed that the frequency of pastry consumption is still quite h…"
click at [1110, 512] on button "submit" at bounding box center [1112, 516] width 28 height 28
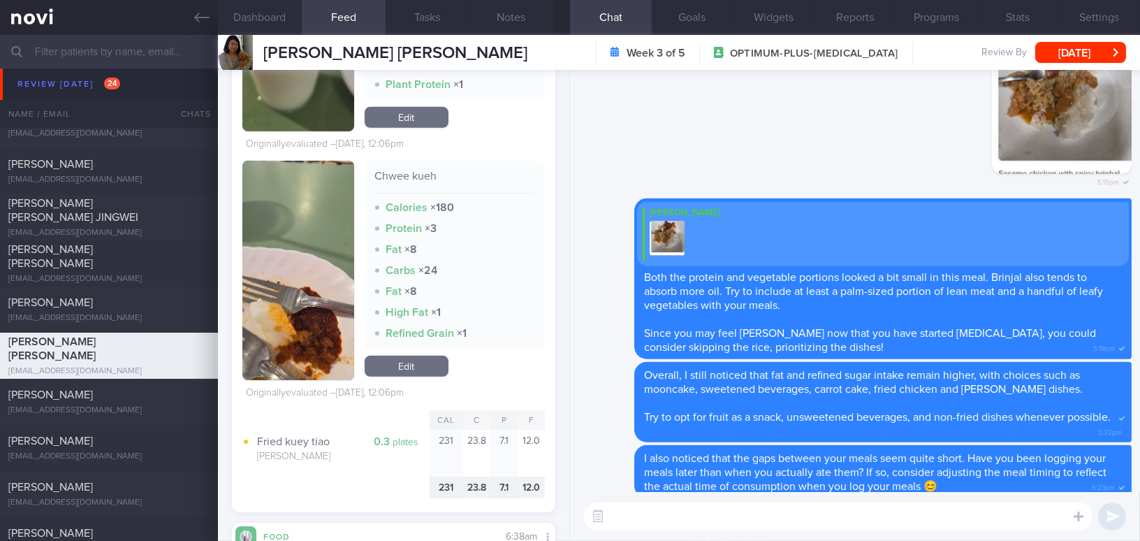
scroll to position [0, 0]
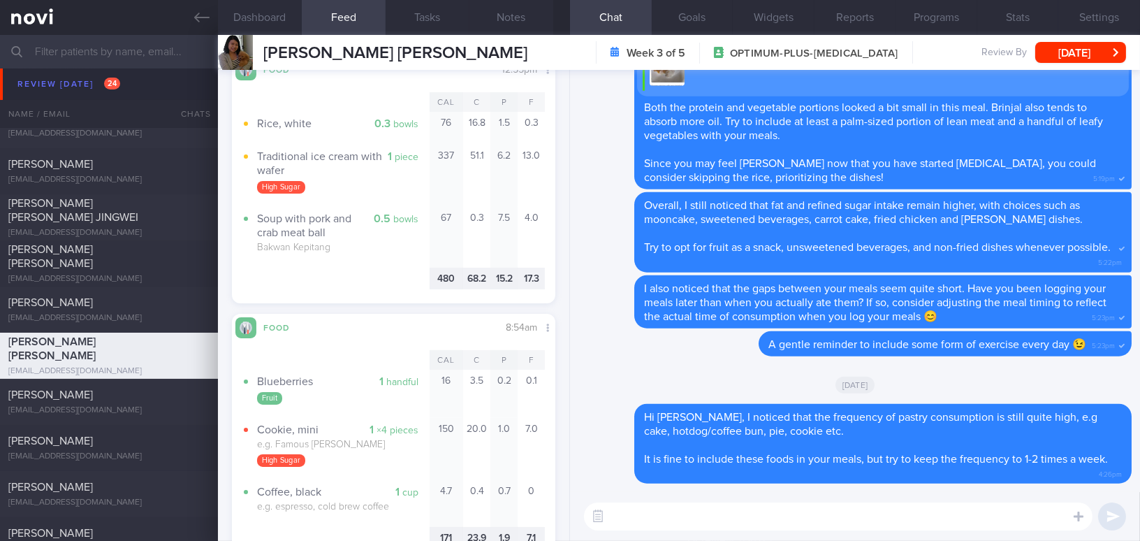
scroll to position [254, 0]
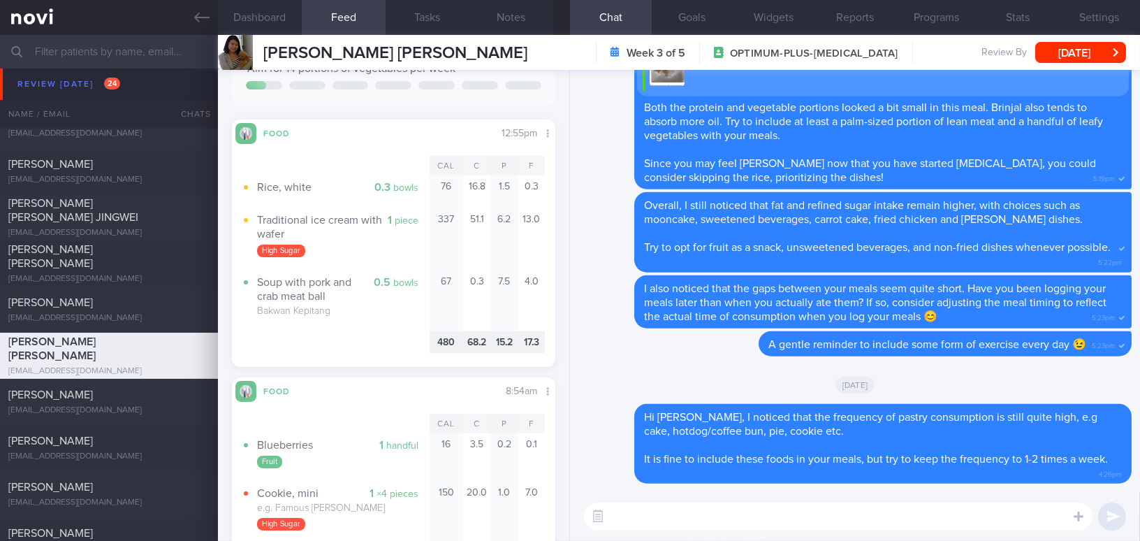
click at [736, 368] on div "[DATE]" at bounding box center [855, 384] width 553 height 39
click at [1064, 476] on label at bounding box center [1060, 474] width 28 height 28
click at [0, 0] on input "file" at bounding box center [0, 0] width 0 height 0
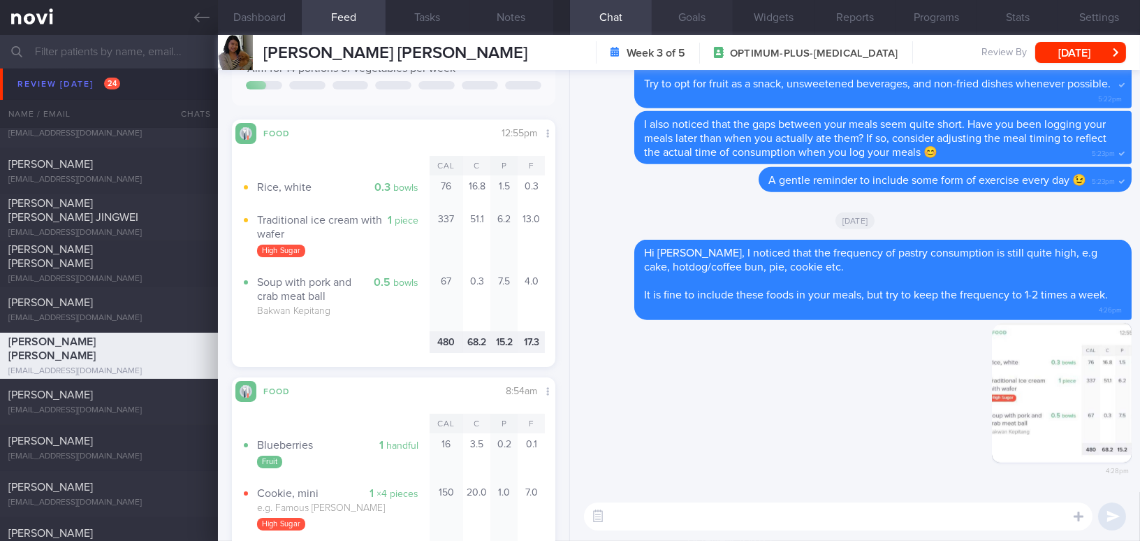
click at [691, 15] on button "Goals" at bounding box center [693, 17] width 82 height 35
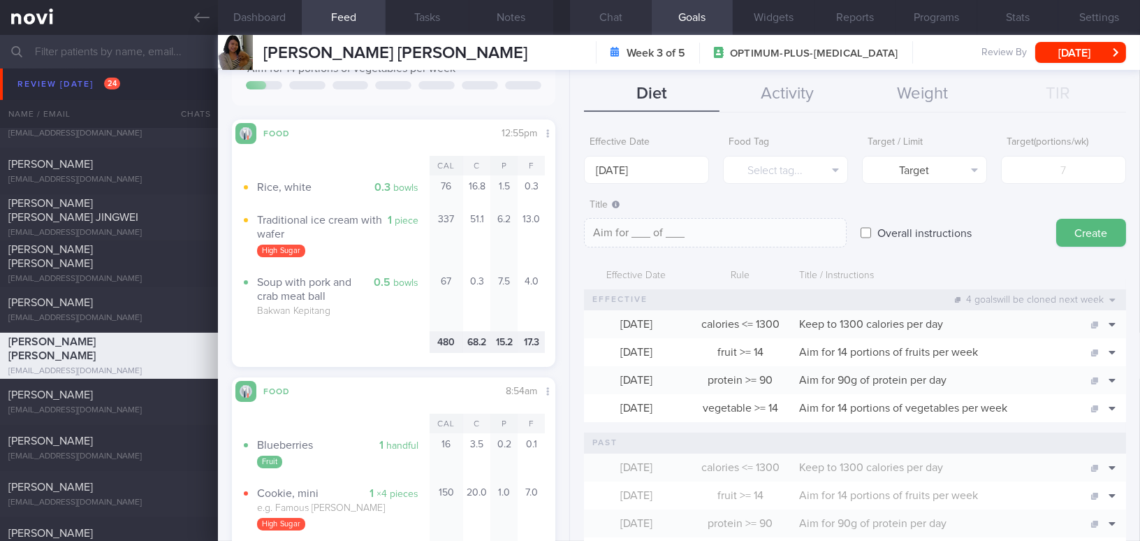
click at [613, 17] on button "Chat" at bounding box center [611, 17] width 82 height 35
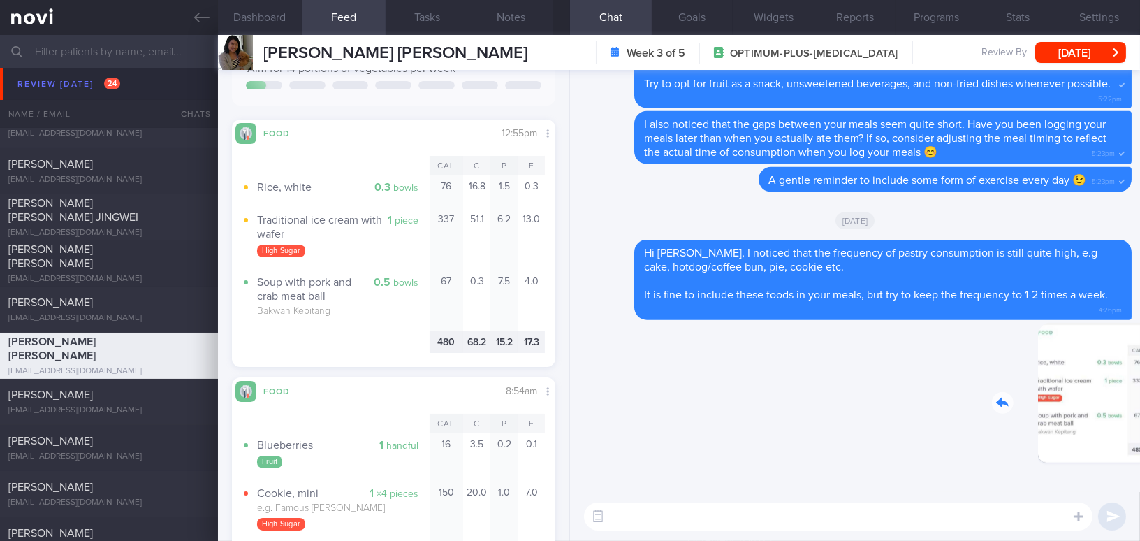
drag, startPoint x: 1030, startPoint y: 400, endPoint x: 1200, endPoint y: 420, distance: 171.6
click at [1140, 420] on html "You are offline! Some functionality will be unavailable Patients New Users Coac…" at bounding box center [570, 270] width 1140 height 541
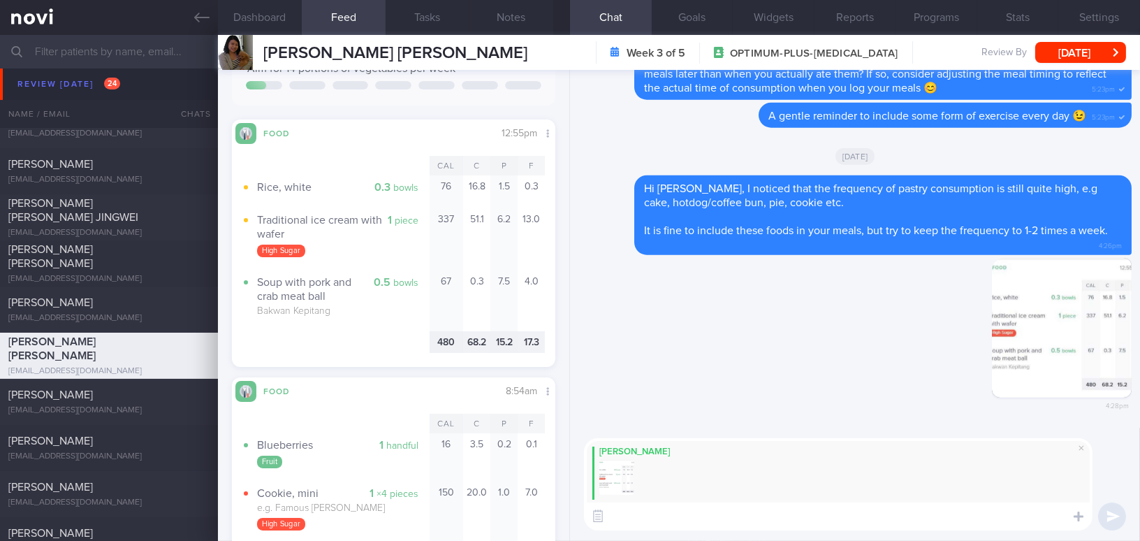
paste textarea "For your main meals, I suggest including at least 1.5 palm-sized portions of le…"
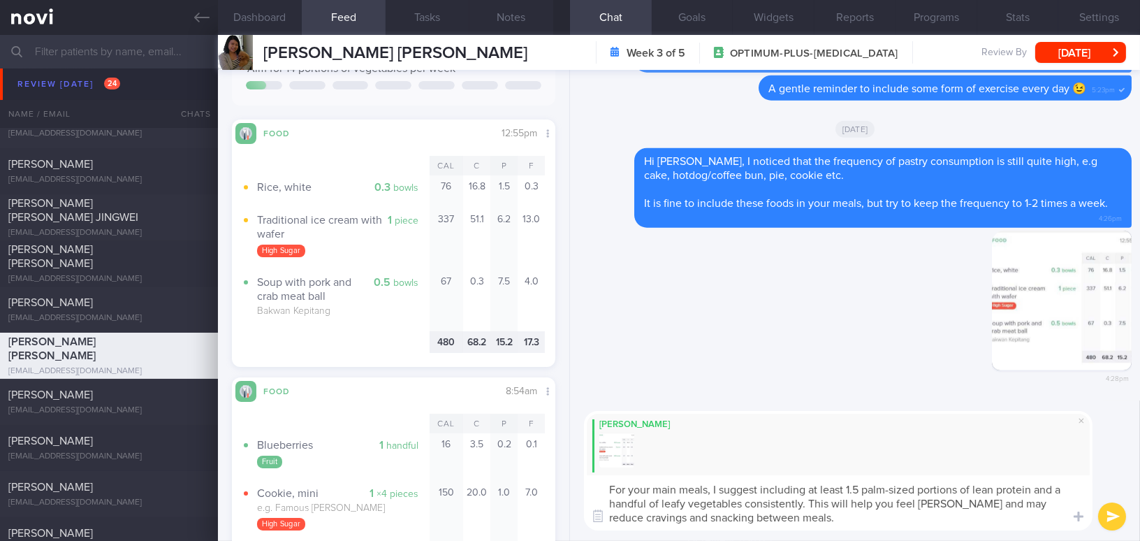
type textarea "For your main meals, I suggest including at least 1.5 palm-sized portions of le…"
click at [1105, 518] on button "submit" at bounding box center [1112, 516] width 28 height 28
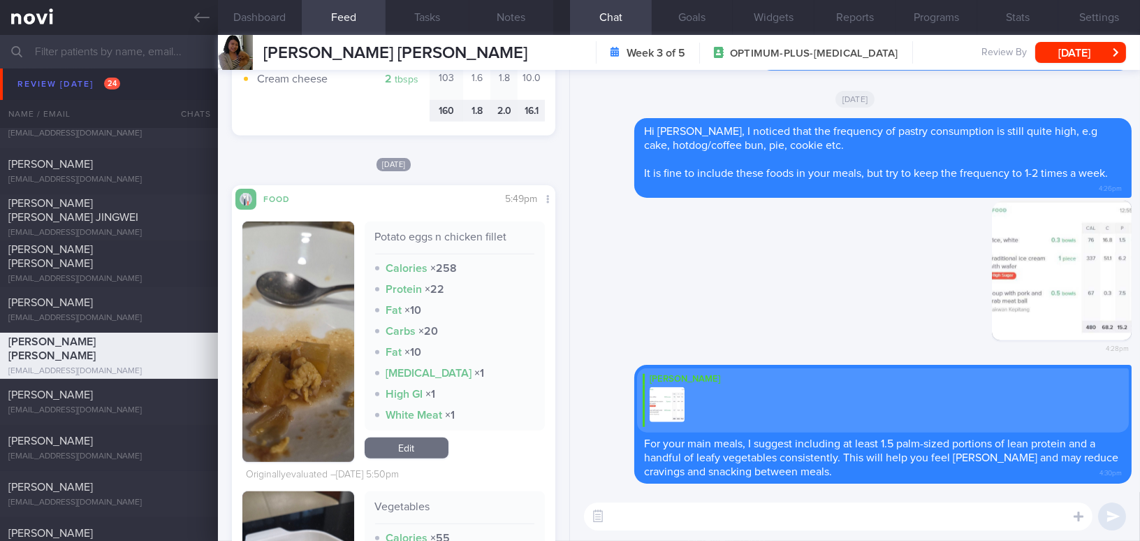
scroll to position [2350, 0]
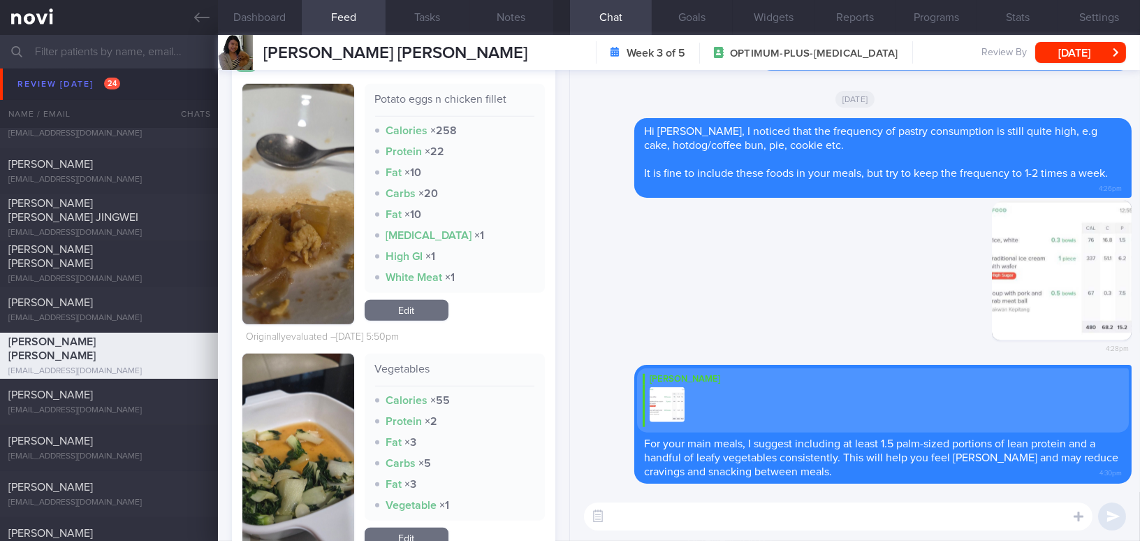
click at [298, 284] on img "button" at bounding box center [298, 204] width 112 height 240
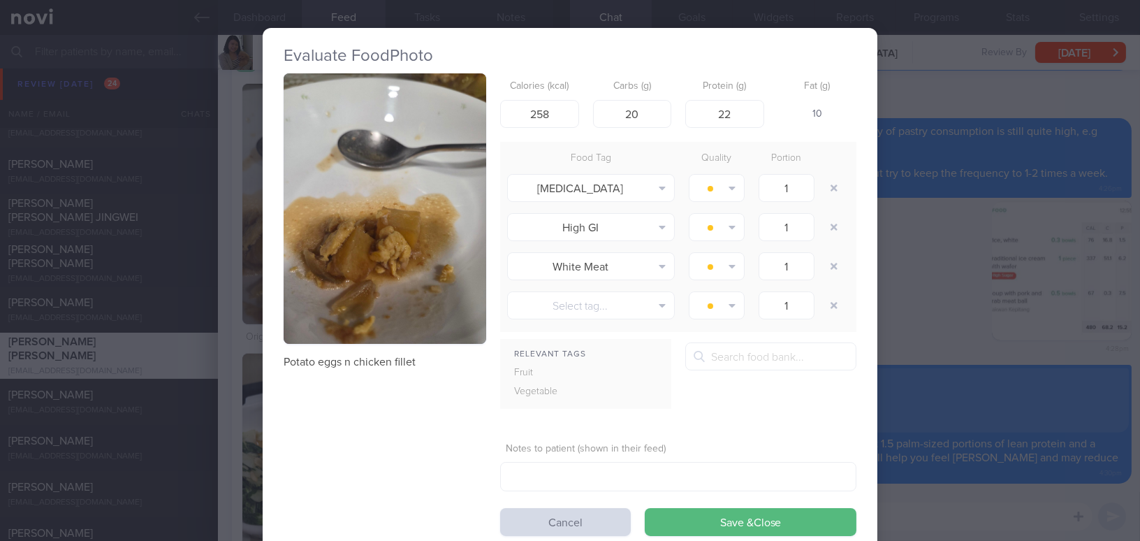
click at [1018, 497] on div "Evaluate Food Photo Potato eggs n chicken fillet Calories (kcal) 258 Carbs (g) …" at bounding box center [570, 270] width 1140 height 541
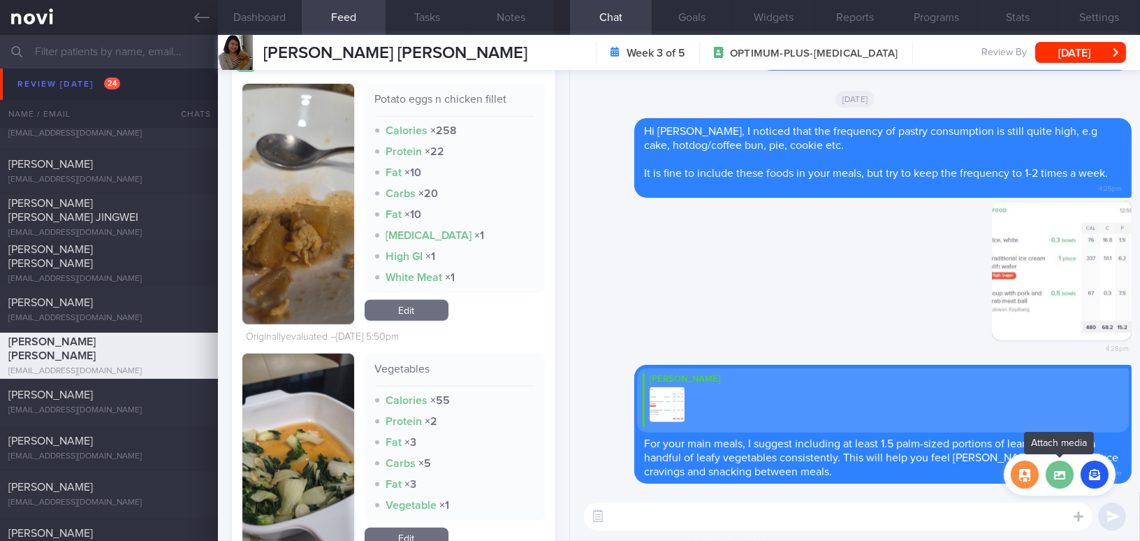
click at [1057, 475] on label at bounding box center [1060, 474] width 28 height 28
click at [0, 0] on input "file" at bounding box center [0, 0] width 0 height 0
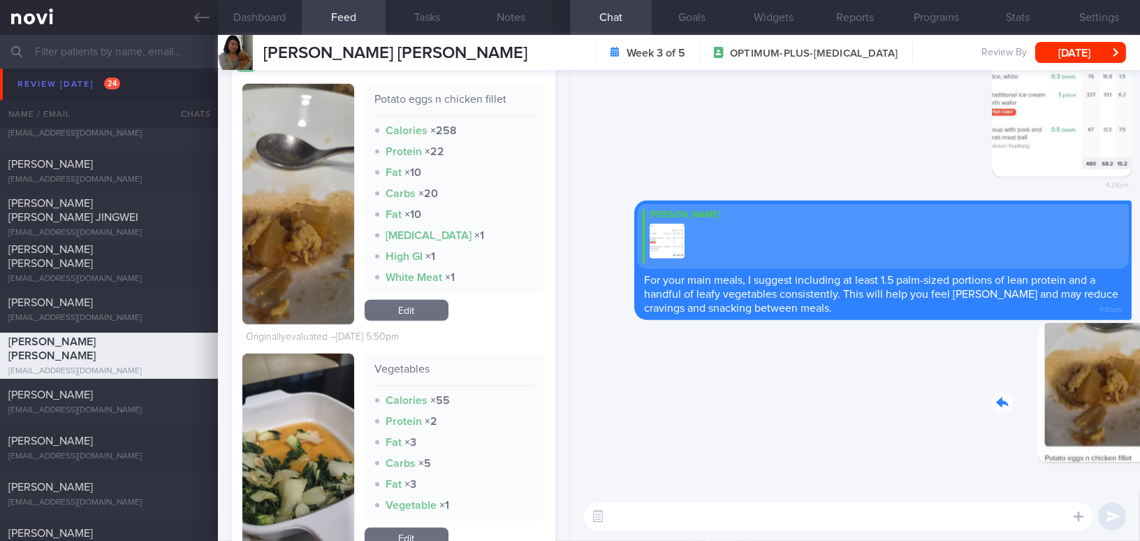
drag, startPoint x: 1045, startPoint y: 412, endPoint x: 1111, endPoint y: 416, distance: 65.8
click at [1111, 416] on div "Delete 4:30pm" at bounding box center [1034, 403] width 196 height 161
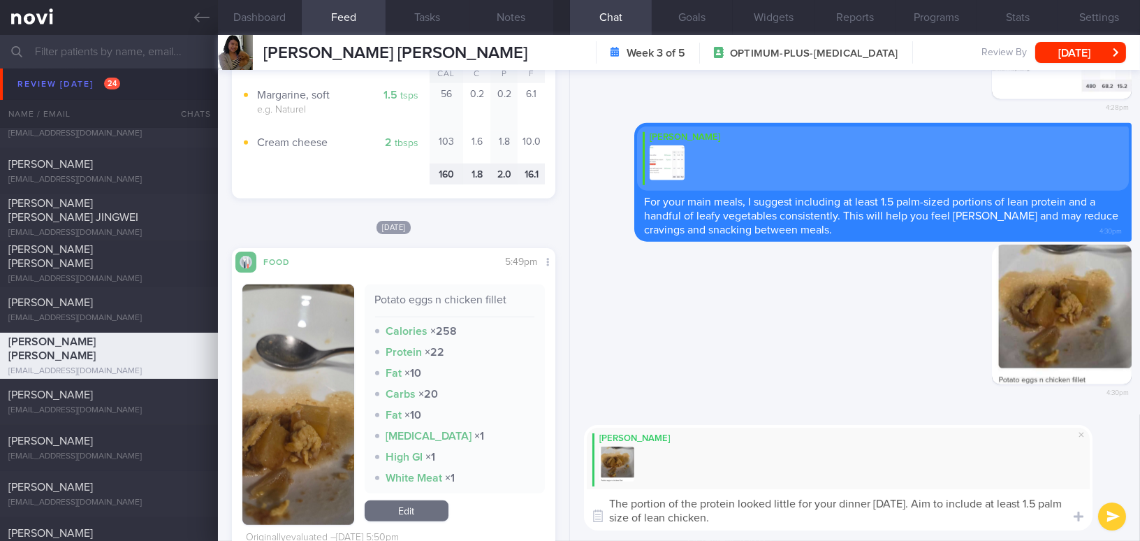
drag, startPoint x: 760, startPoint y: 525, endPoint x: 576, endPoint y: 495, distance: 186.1
click at [576, 495] on div "[PERSON_NAME] The portion of the protein looked little for your dinner [DATE]. …" at bounding box center [855, 477] width 570 height 126
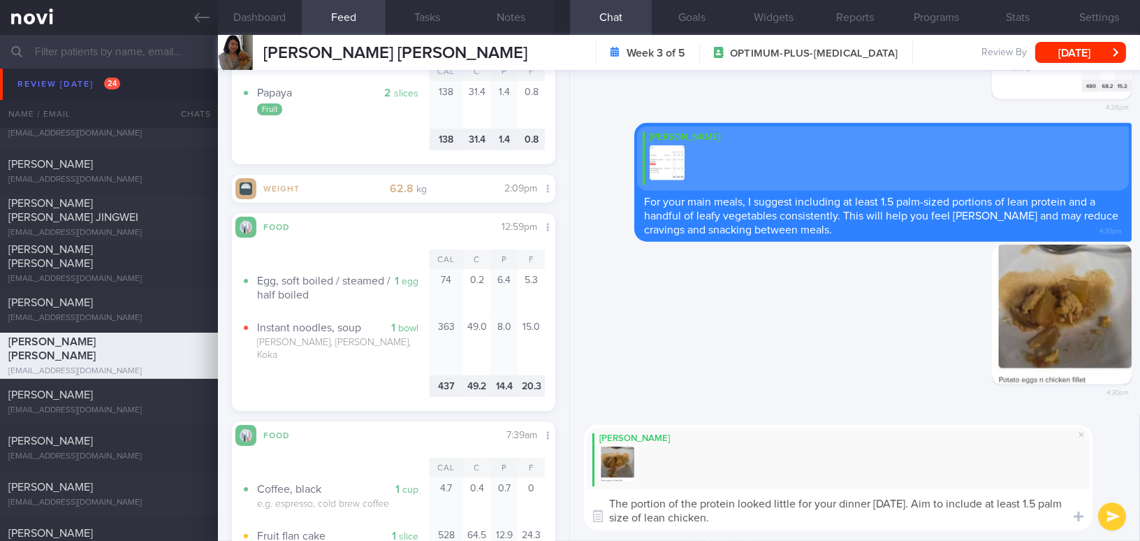
scroll to position [6225, 0]
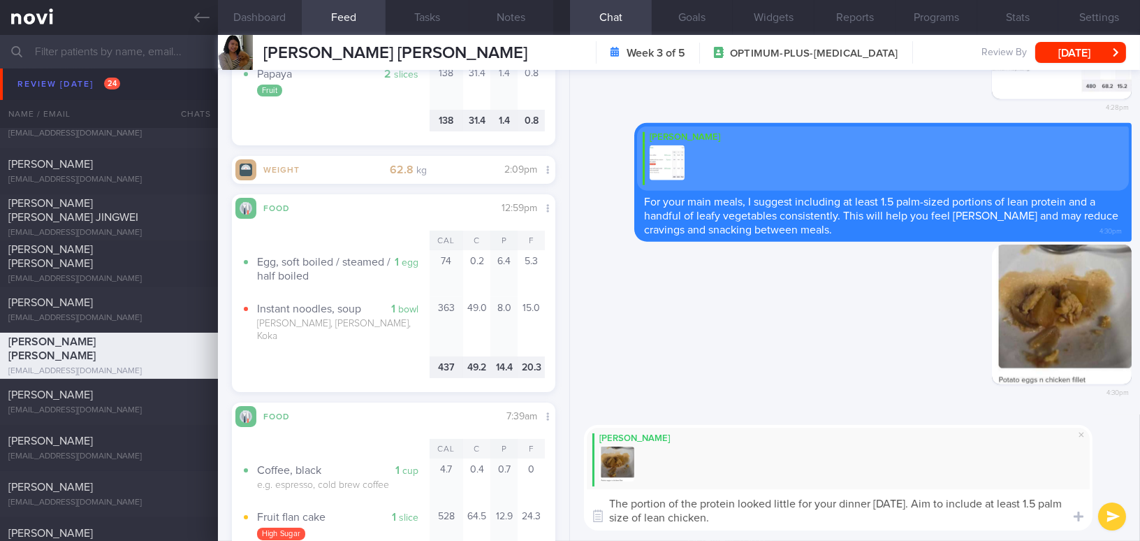
click at [251, 13] on button "Dashboard" at bounding box center [260, 17] width 84 height 35
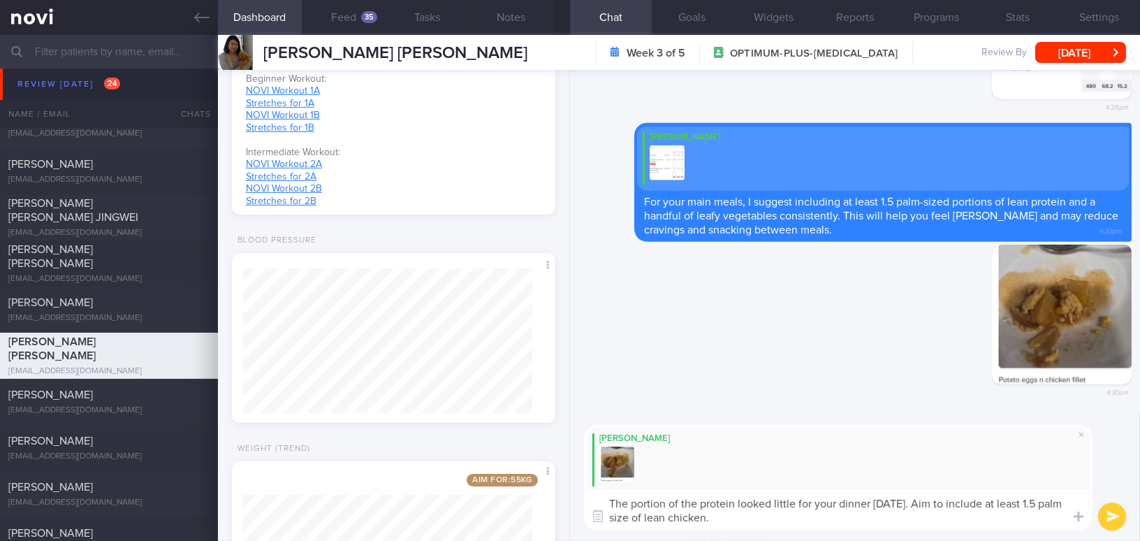
scroll to position [635, 0]
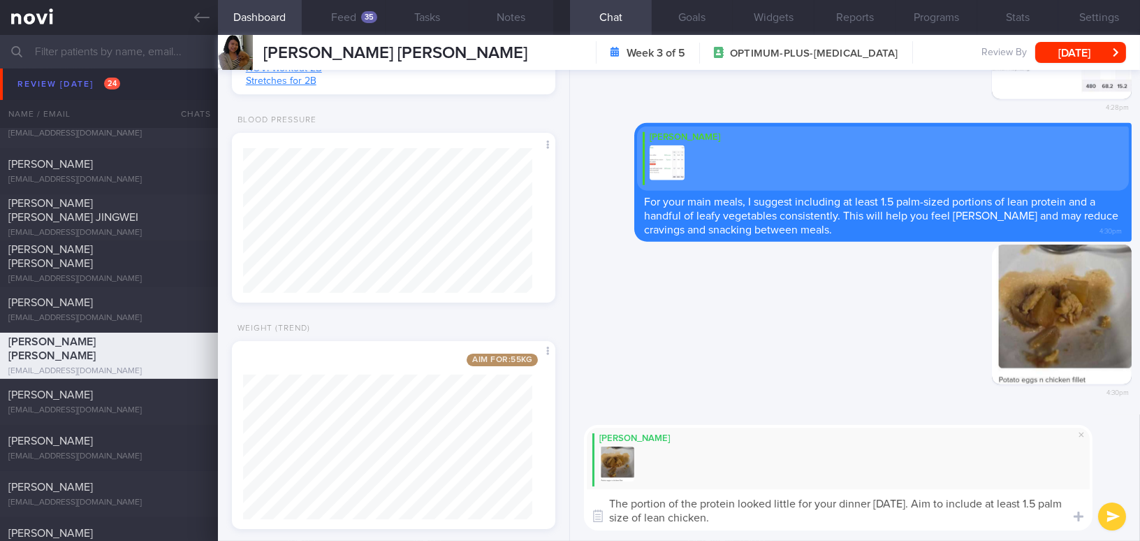
click at [754, 513] on textarea "The portion of the protein looked little for your dinner [DATE]. Aim to include…" at bounding box center [838, 509] width 509 height 41
click at [523, 492] on div "Dashboard Feed 35 Tasks Notes Chat Goals Widgets Reports Programs Stats Setting…" at bounding box center [679, 288] width 922 height 506
paste textarea "protein for your dinner [DATE] looked a bit small. Aim to include at least 1.5 …"
type textarea "The portion of protein for your dinner [DATE] looked a bit small. Aim to includ…"
click at [1120, 519] on button "submit" at bounding box center [1112, 516] width 28 height 28
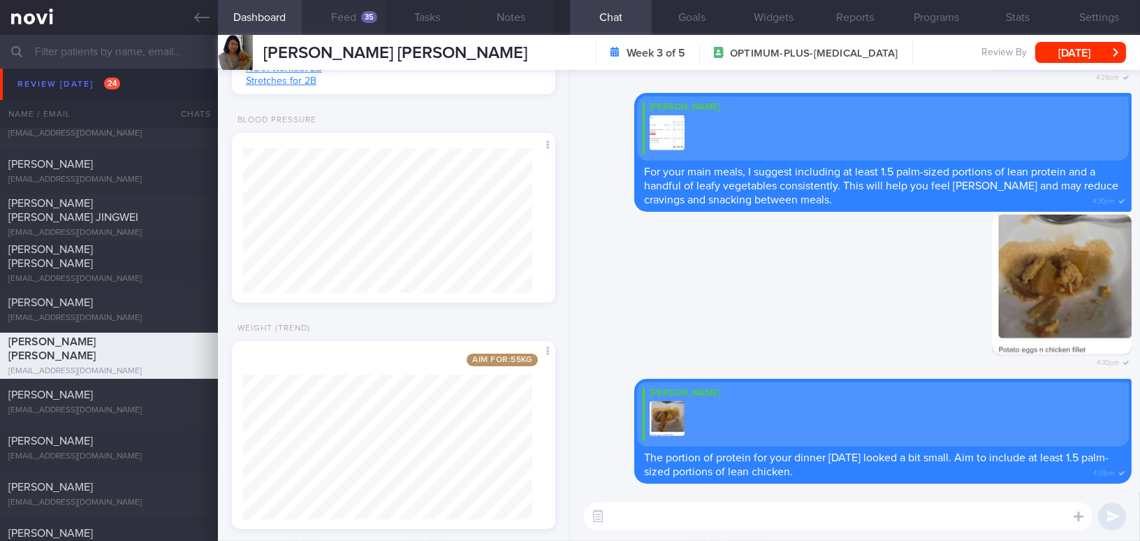
click at [329, 13] on button "Feed 35" at bounding box center [344, 17] width 84 height 35
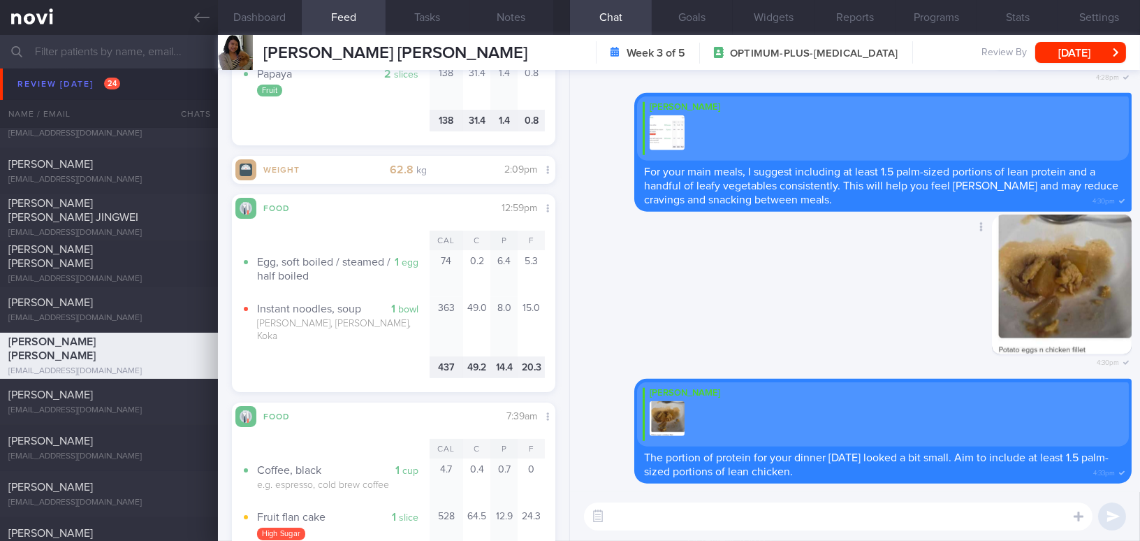
click at [754, 328] on div "Delete 4:30pm" at bounding box center [855, 297] width 553 height 164
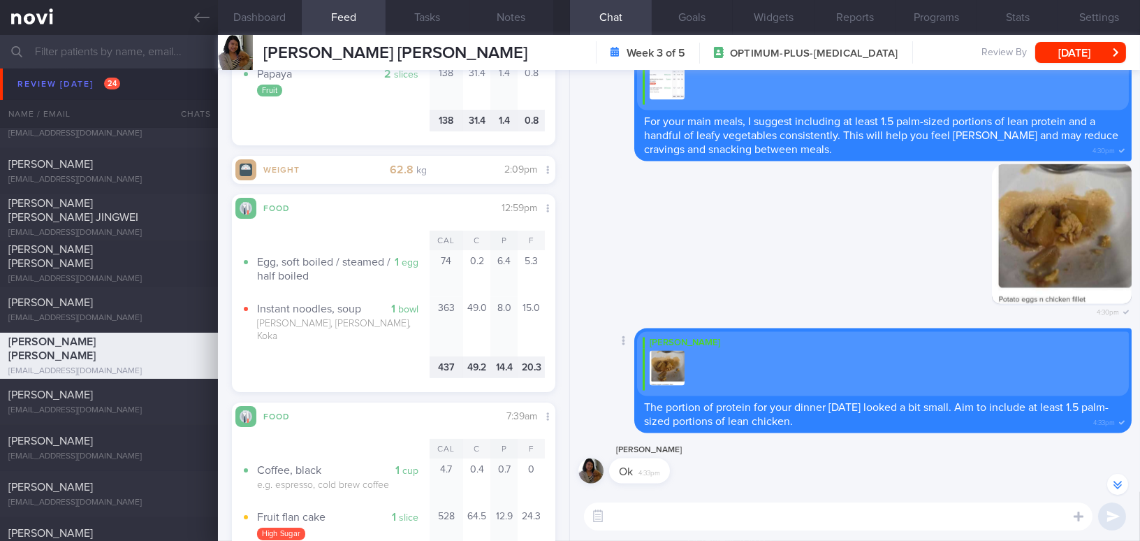
scroll to position [-50, 0]
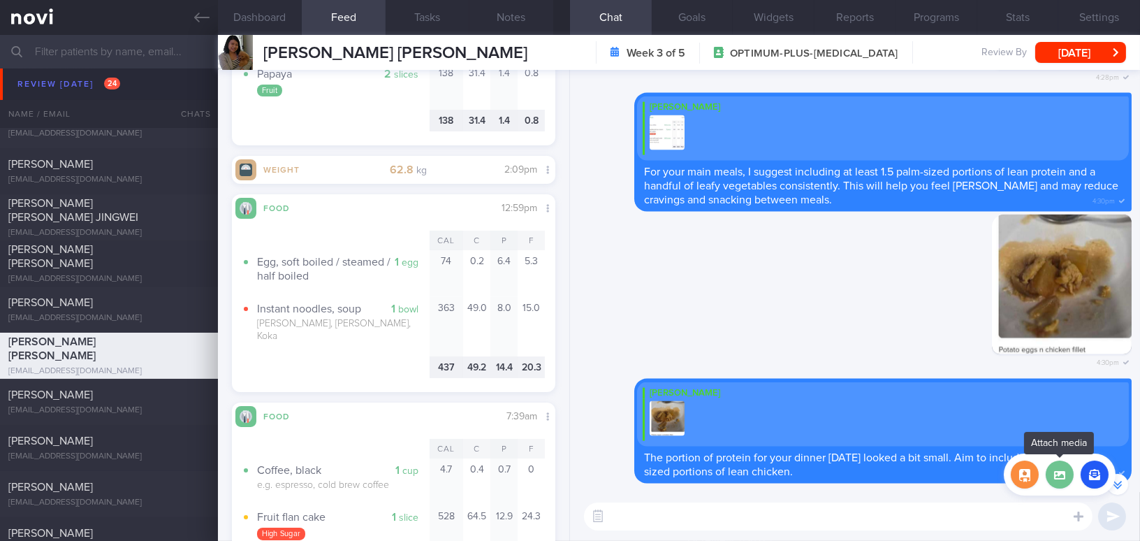
click at [1063, 479] on label at bounding box center [1060, 474] width 28 height 28
click at [0, 0] on input "file" at bounding box center [0, 0] width 0 height 0
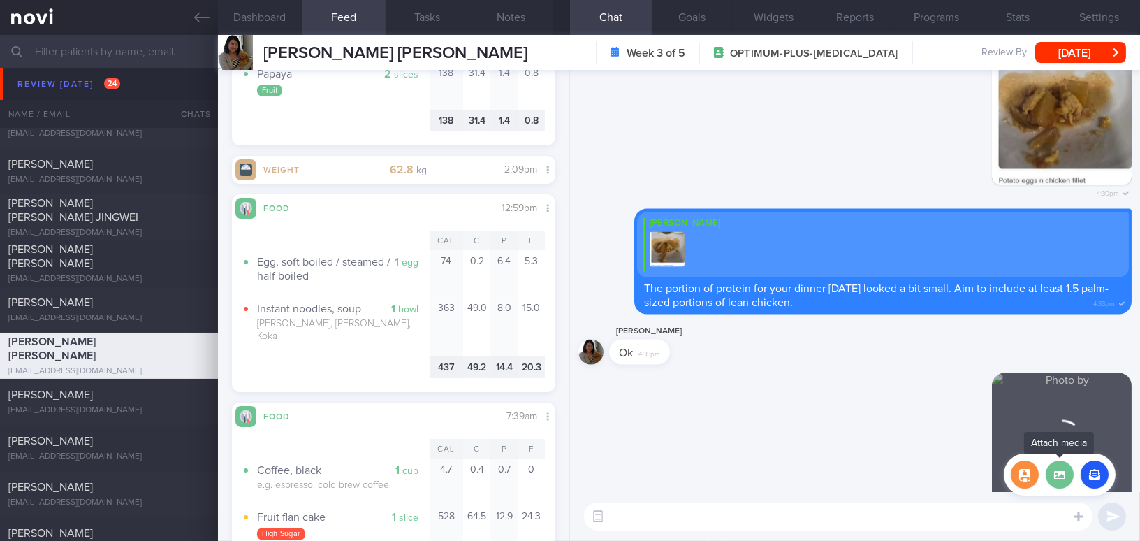
scroll to position [0, 0]
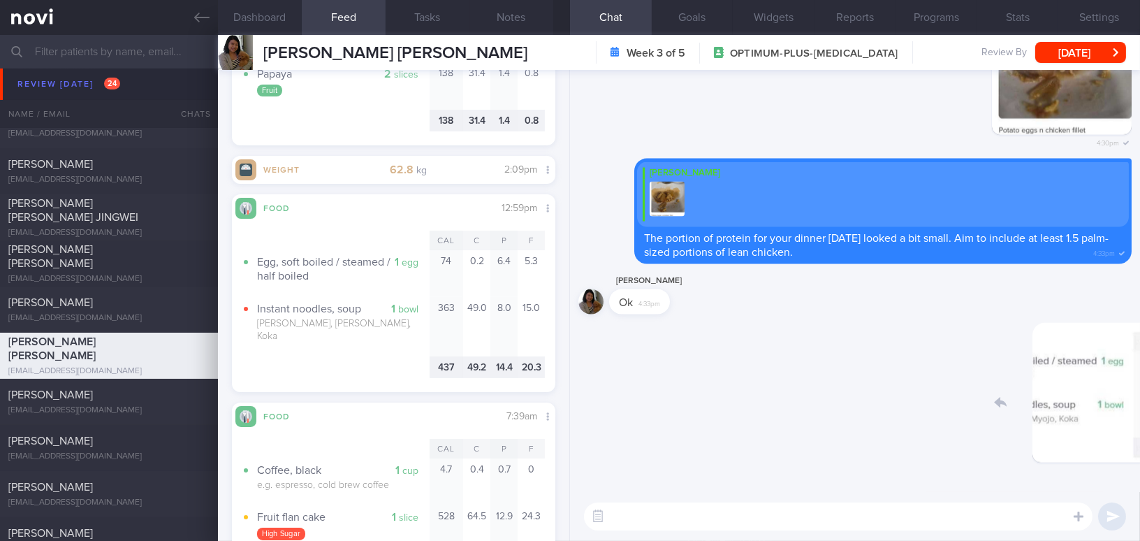
drag, startPoint x: 1022, startPoint y: 415, endPoint x: 1062, endPoint y: 416, distance: 40.5
click at [1062, 416] on div "Delete 4:34pm" at bounding box center [1034, 403] width 196 height 161
drag, startPoint x: 1014, startPoint y: 396, endPoint x: 1263, endPoint y: 450, distance: 254.5
click at [1140, 450] on html "You are offline! Some functionality will be unavailable Patients New Users Coac…" at bounding box center [570, 270] width 1140 height 541
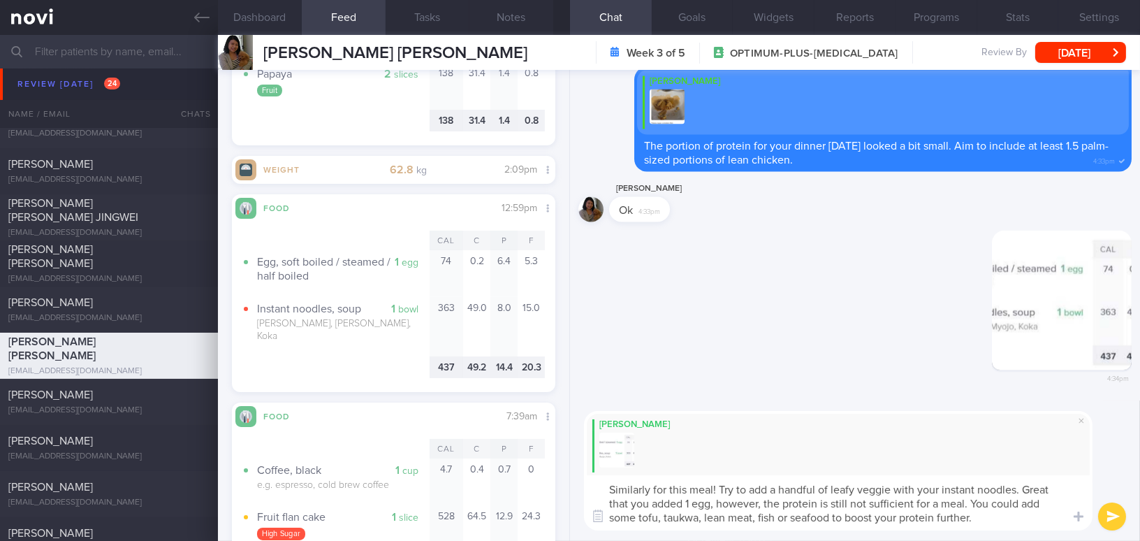
drag, startPoint x: 996, startPoint y: 519, endPoint x: 573, endPoint y: 472, distance: 426.1
click at [573, 472] on div "[PERSON_NAME] Similarly for this meal! Try to add a handful of leafy veggie wit…" at bounding box center [855, 470] width 570 height 140
click at [866, 474] on div "[PERSON_NAME]" at bounding box center [838, 445] width 509 height 68
drag, startPoint x: 994, startPoint y: 523, endPoint x: 447, endPoint y: 444, distance: 552.7
click at [447, 444] on div "Dashboard Feed 35 Tasks Notes Chat Goals Widgets Reports Programs Stats Setting…" at bounding box center [679, 288] width 922 height 506
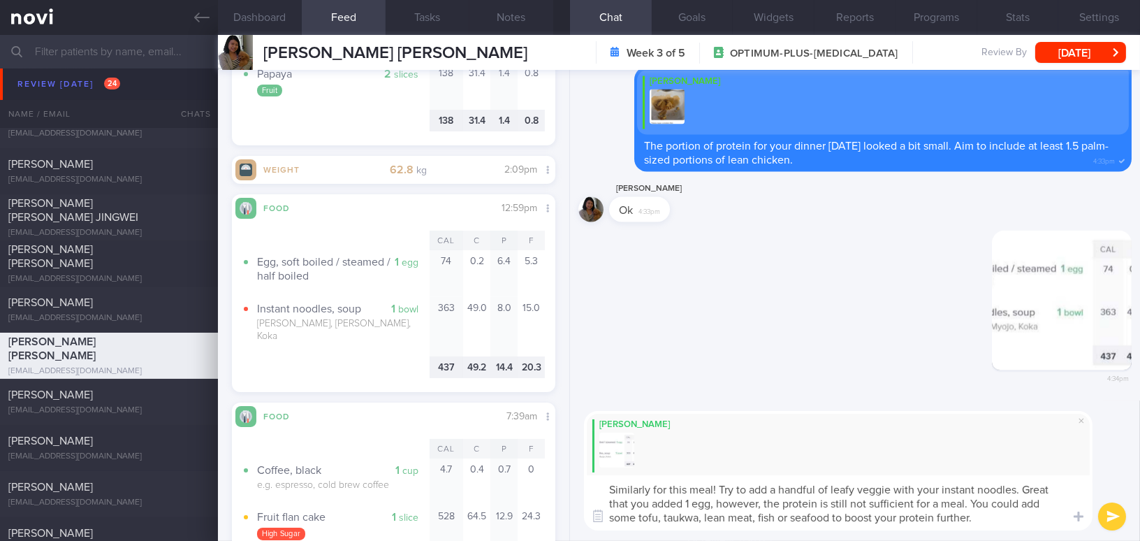
paste textarea "adding a handful of leafy vegetables to your instant noodles. It’s great that y…"
click at [1049, 485] on textarea "Similarly for this meal! Try adding a handful of leafy vegetables to your insta…" at bounding box center [838, 502] width 509 height 55
type textarea "Similarly for this meal! Try adding a handful of leafy vegetables to your insta…"
click at [1108, 516] on button "submit" at bounding box center [1112, 516] width 28 height 28
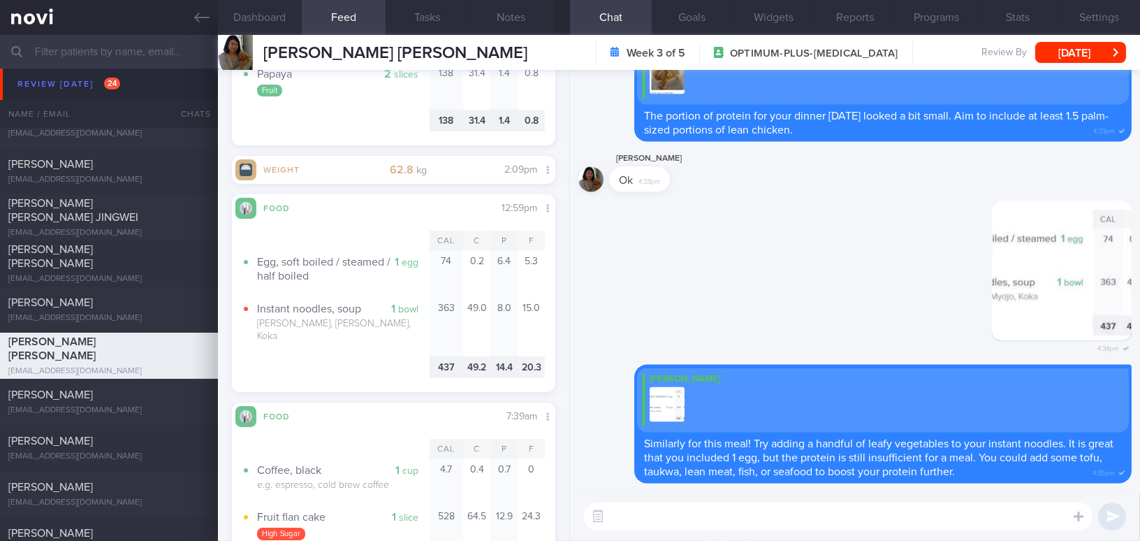
click at [825, 518] on textarea at bounding box center [838, 516] width 509 height 28
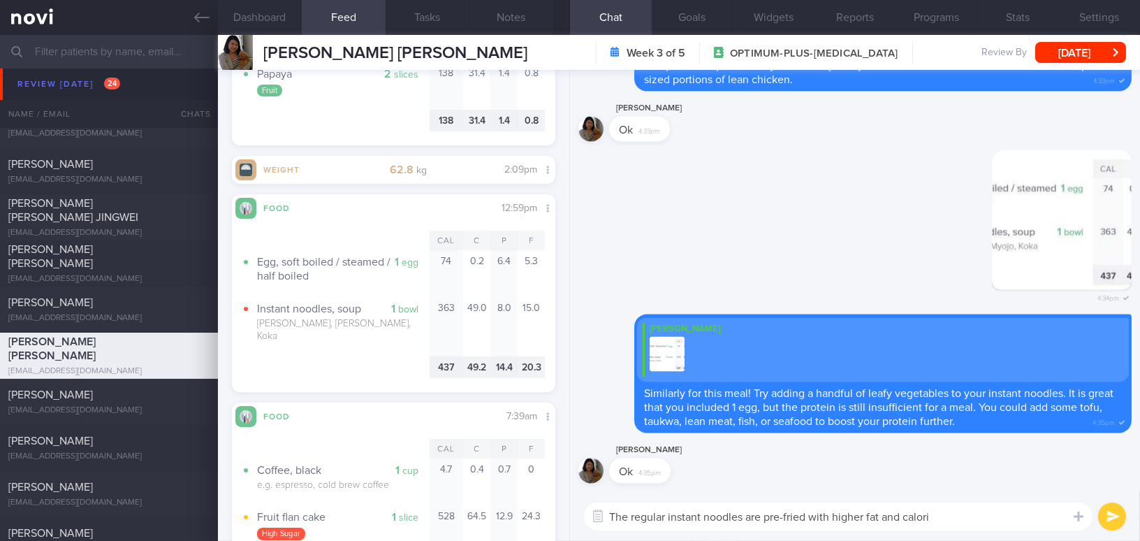
type textarea "The regular instant noodles are pre-fried with higher fat and calorie"
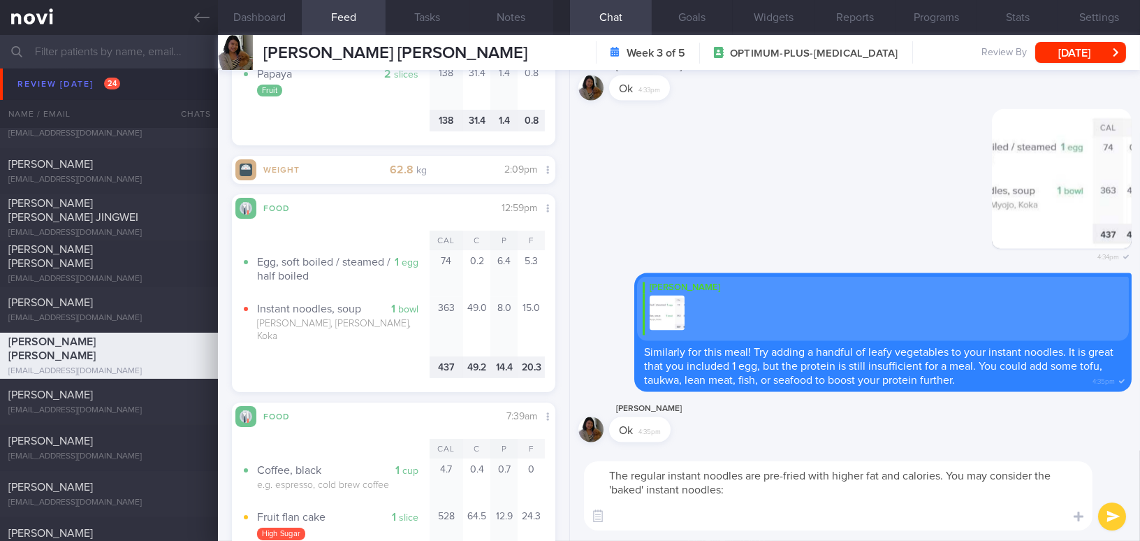
type textarea "The regular instant noodles are pre-fried with higher fat and calories. You may…"
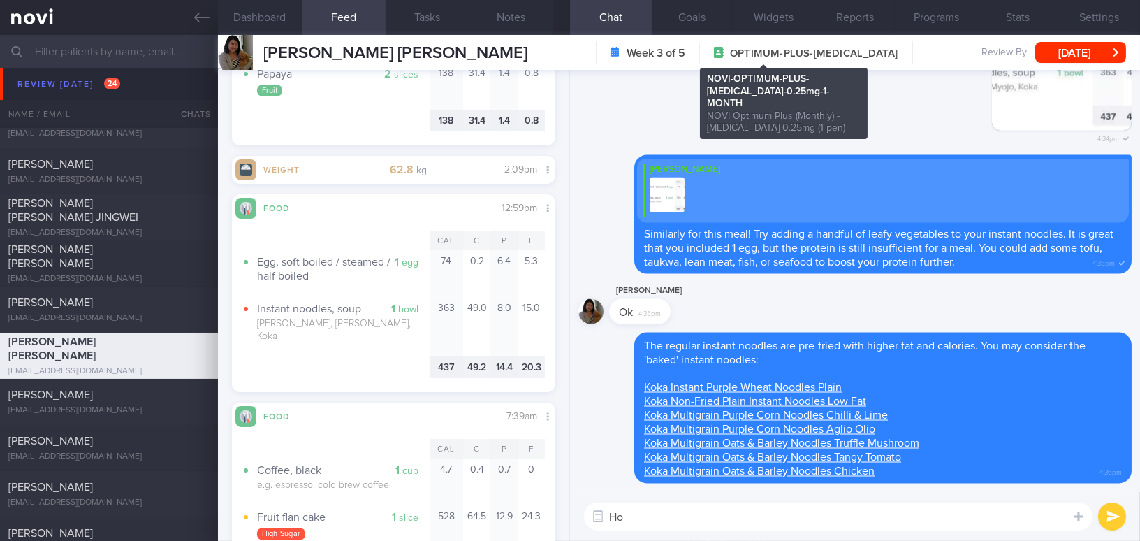
type textarea "H"
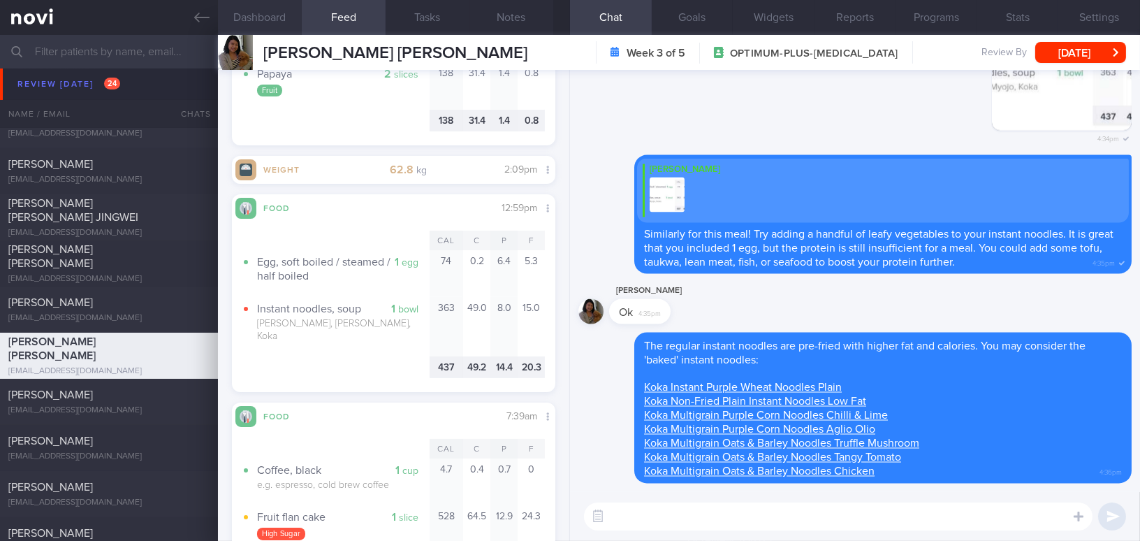
click at [252, 10] on button "Dashboard" at bounding box center [260, 17] width 84 height 35
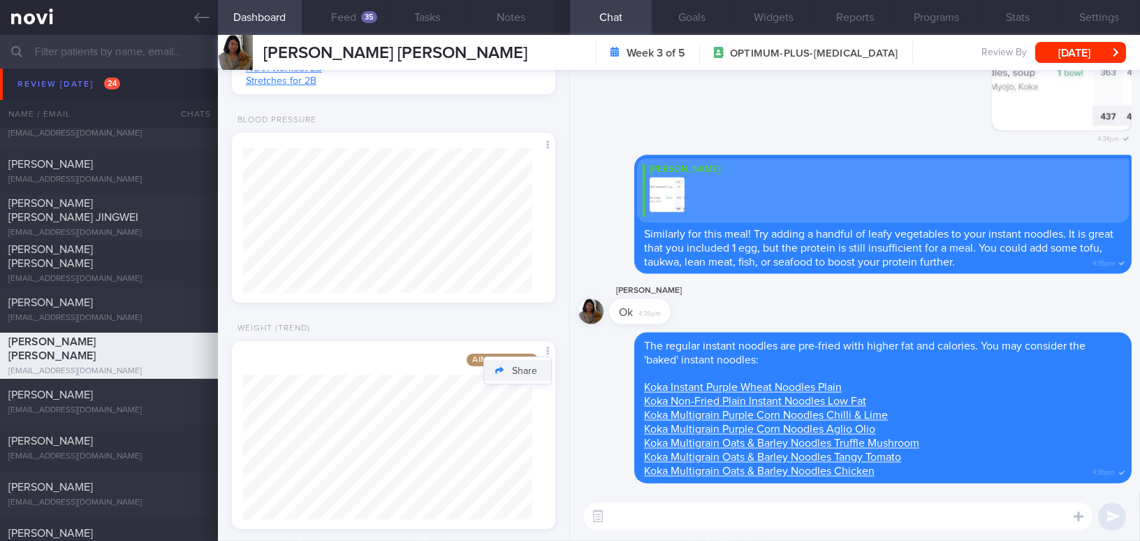
click at [540, 371] on button "Share" at bounding box center [517, 370] width 67 height 21
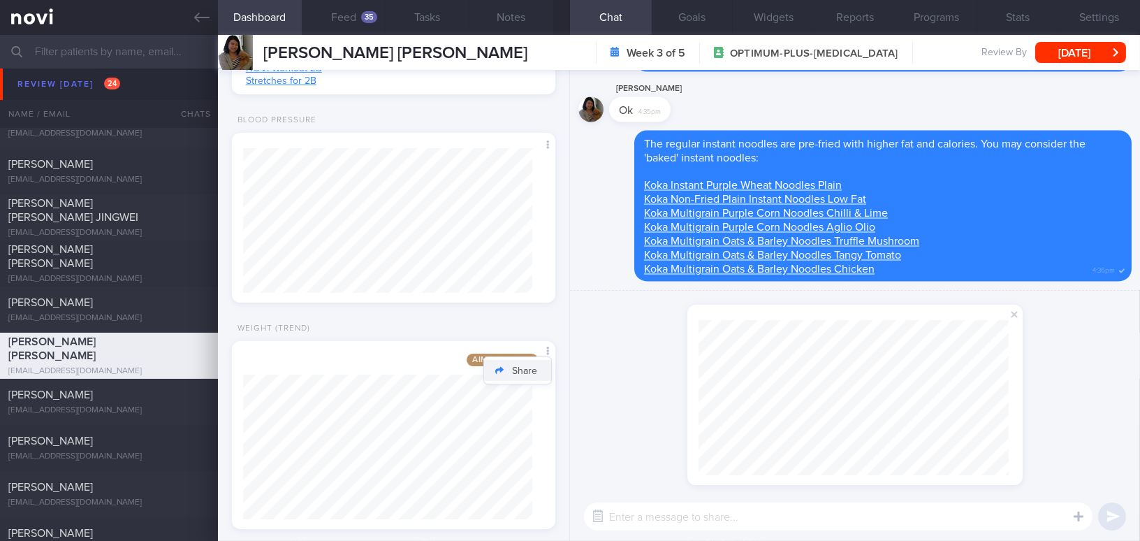
scroll to position [155, 310]
click at [1019, 317] on span at bounding box center [1014, 314] width 17 height 17
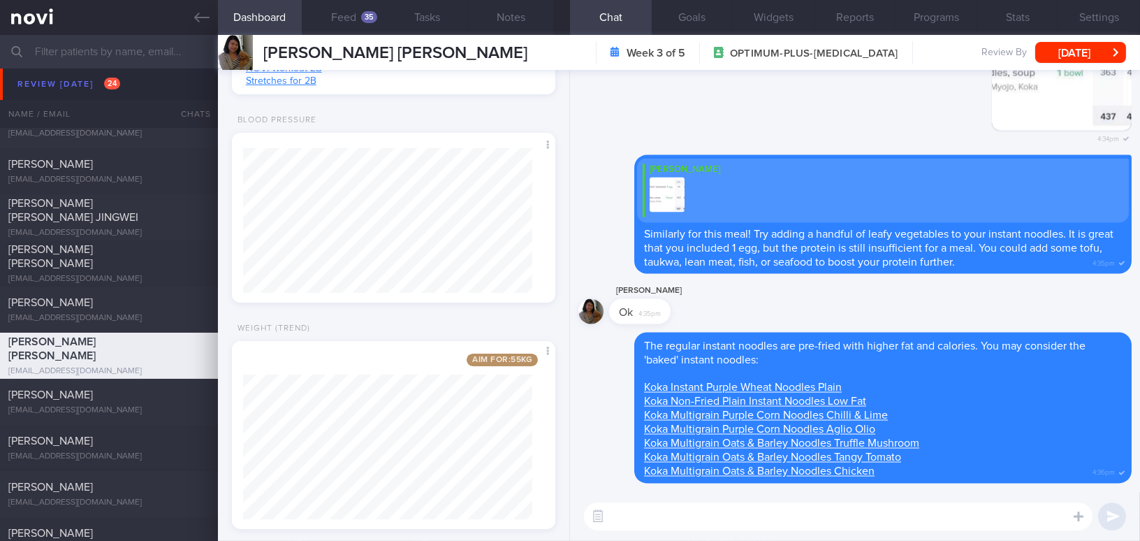
click at [722, 517] on textarea at bounding box center [838, 516] width 509 height 28
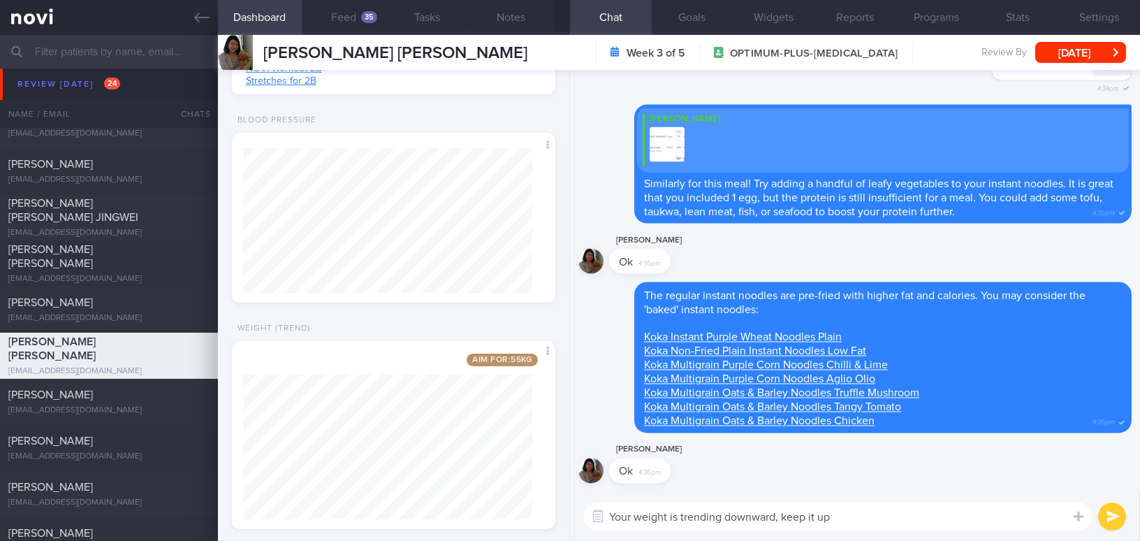
type textarea "Your weight is trending downward, keep it up!"
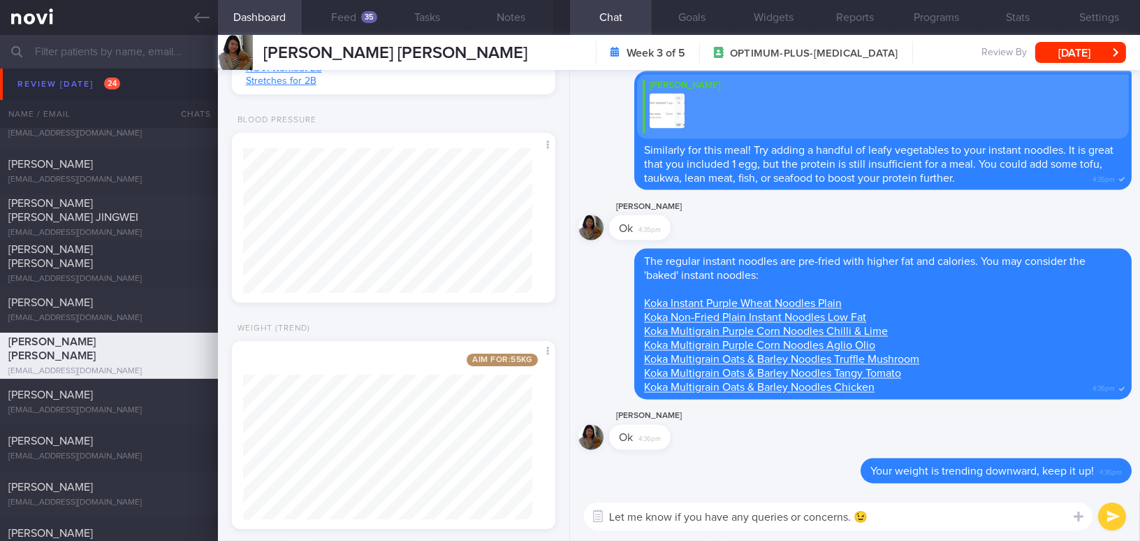
type textarea "Let me know if you have any queries or concerns. 😉"
click at [1117, 518] on button "submit" at bounding box center [1112, 516] width 28 height 28
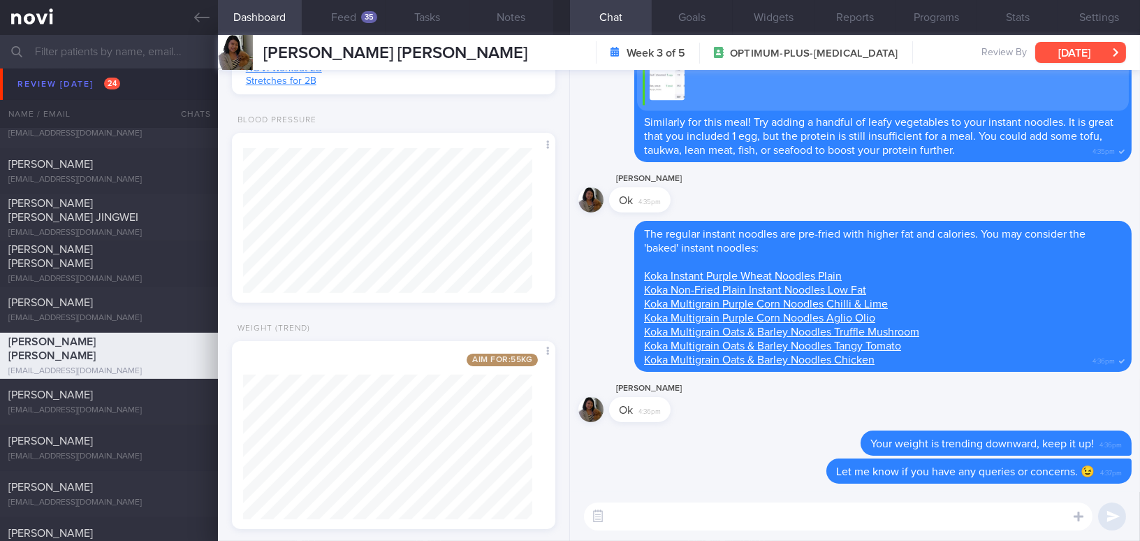
click at [1058, 56] on button "[DATE]" at bounding box center [1080, 52] width 91 height 21
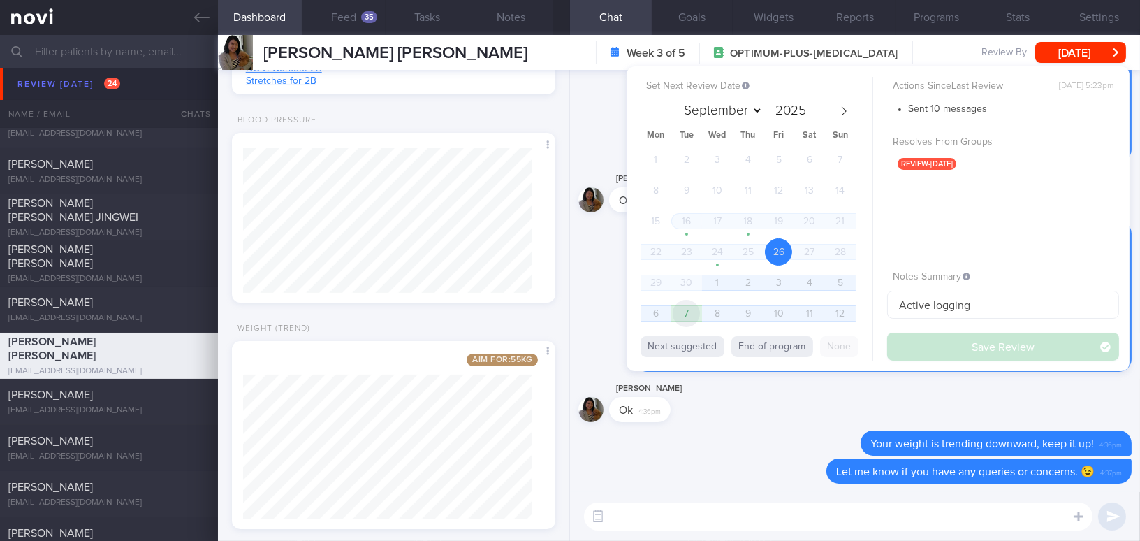
click at [690, 310] on span "7" at bounding box center [686, 313] width 27 height 27
select select "9"
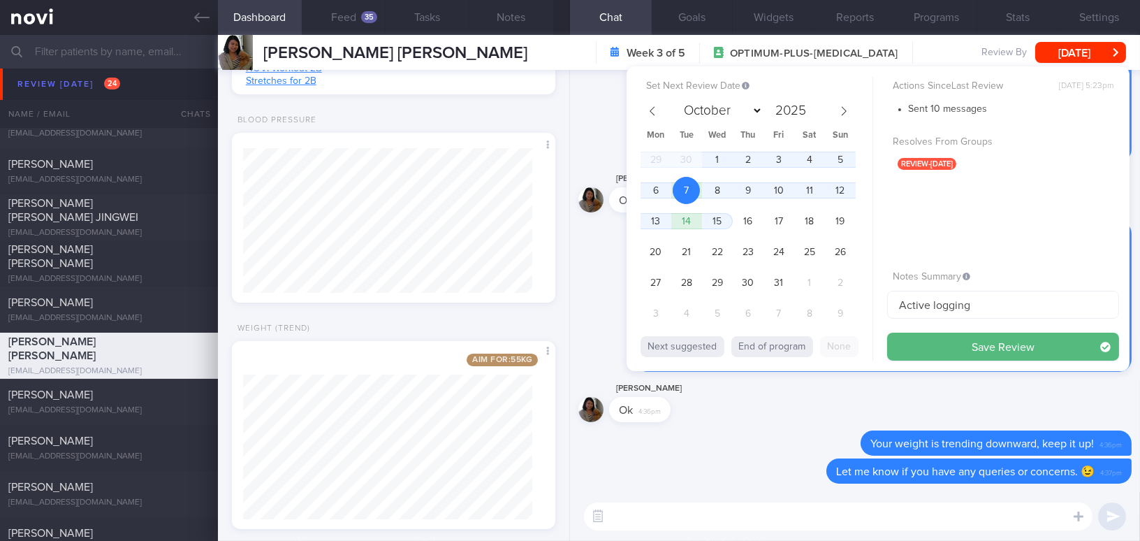
click at [919, 348] on button "Save Review" at bounding box center [1003, 347] width 232 height 28
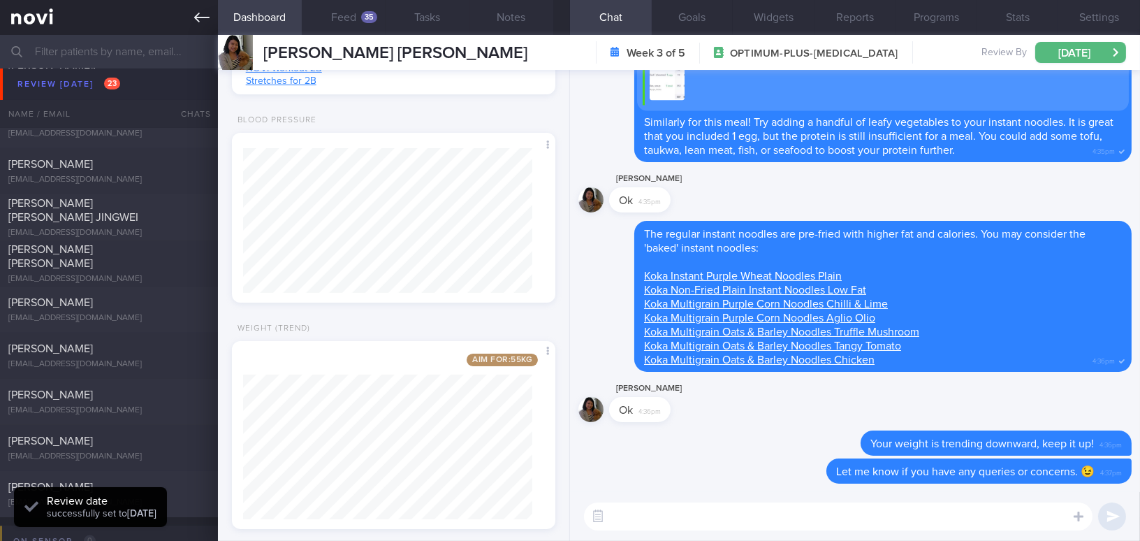
click at [207, 25] on link at bounding box center [109, 17] width 218 height 35
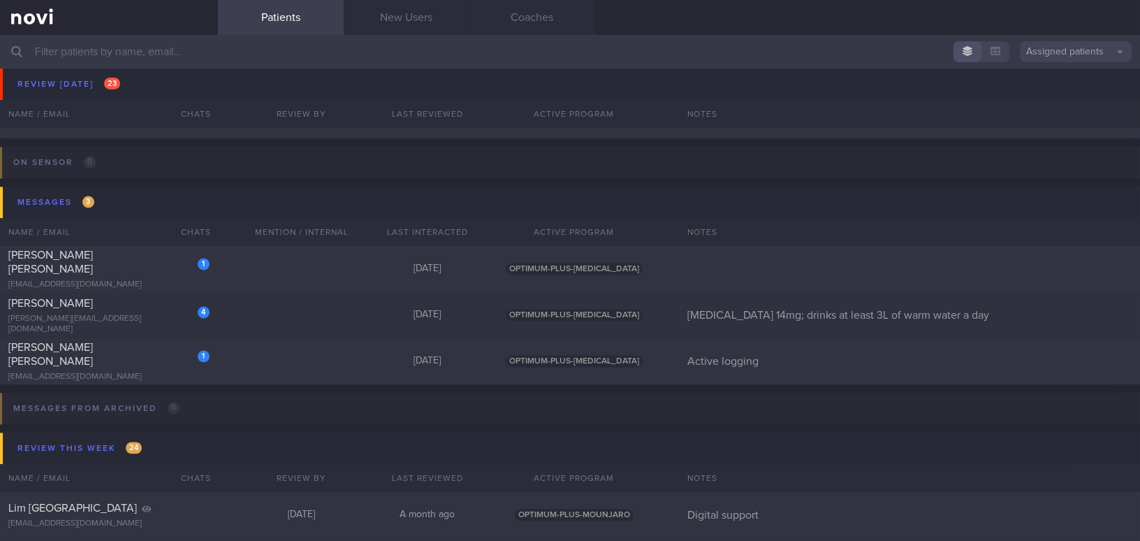
scroll to position [5787, 0]
click at [413, 22] on link "New Users" at bounding box center [407, 17] width 126 height 35
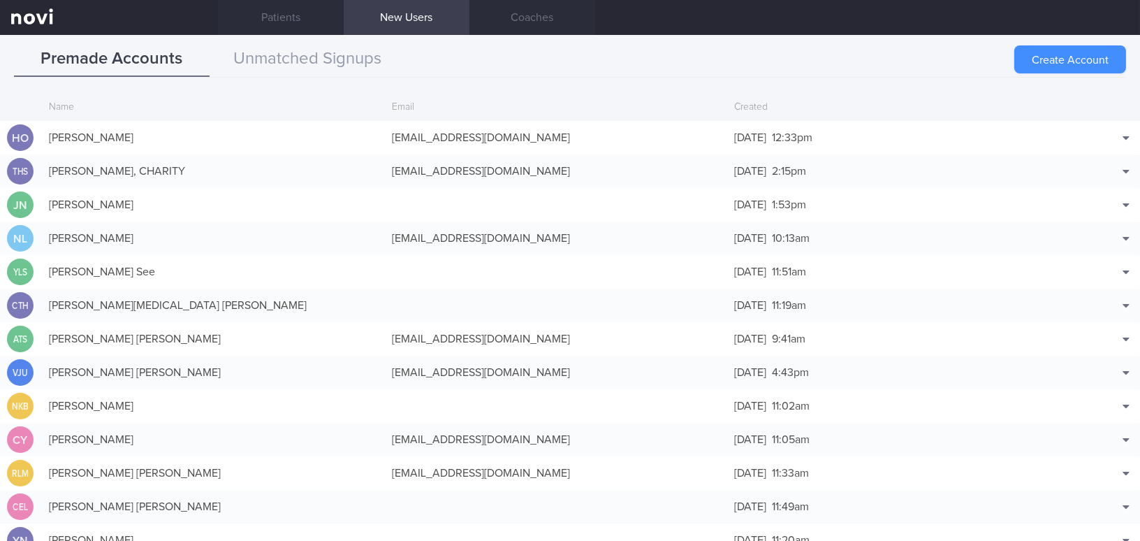
click at [1033, 62] on button "Create Account" at bounding box center [1071, 59] width 112 height 28
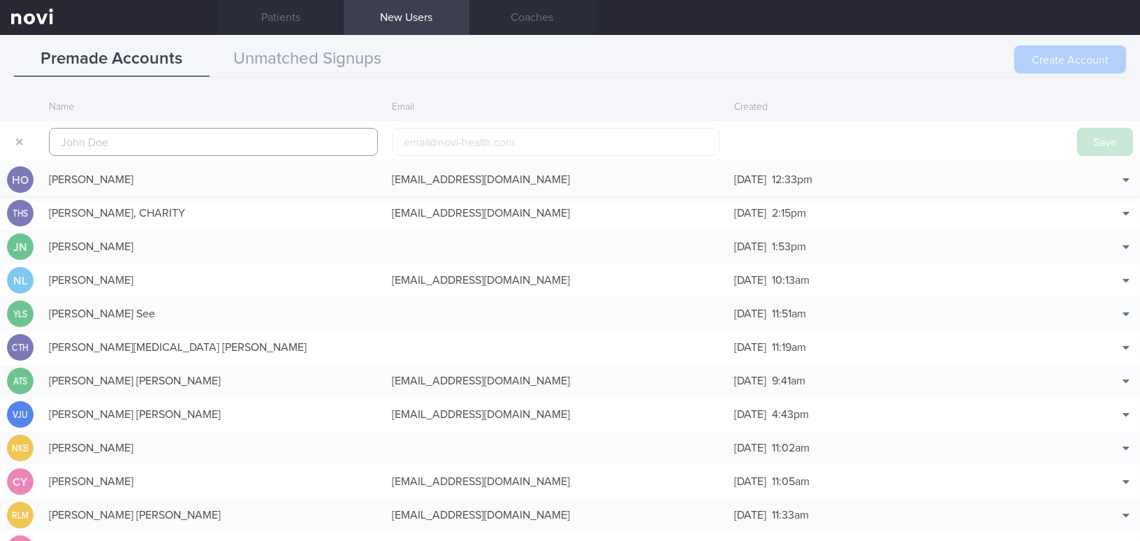
scroll to position [33, 0]
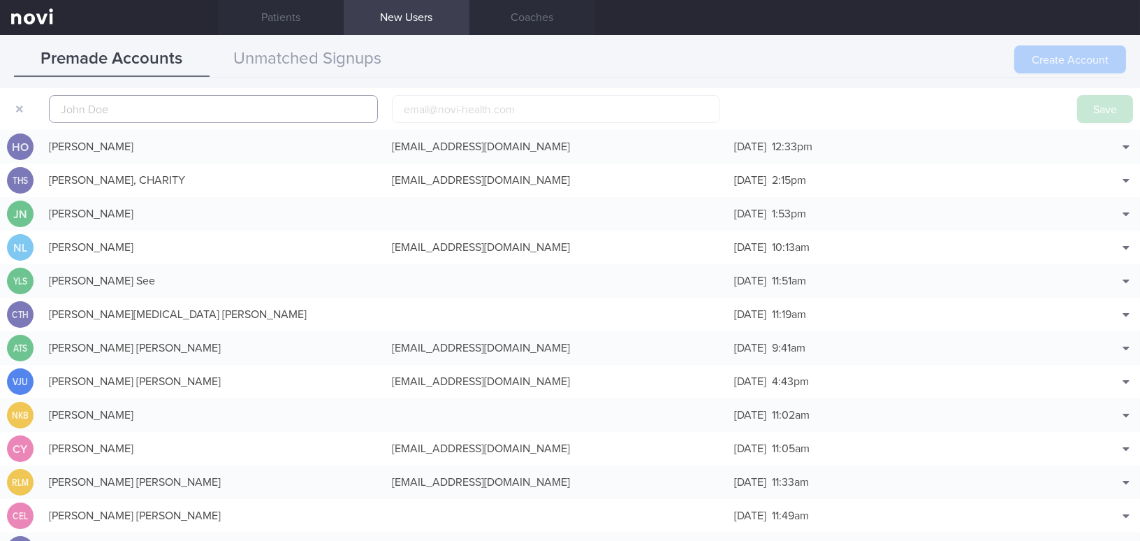
paste input "[PERSON_NAME] Yoke Teng"
type input "[PERSON_NAME] Yoke Teng"
click at [442, 113] on input "email" at bounding box center [556, 109] width 329 height 28
paste input "[PERSON_NAME][EMAIL_ADDRESS][DOMAIN_NAME]"
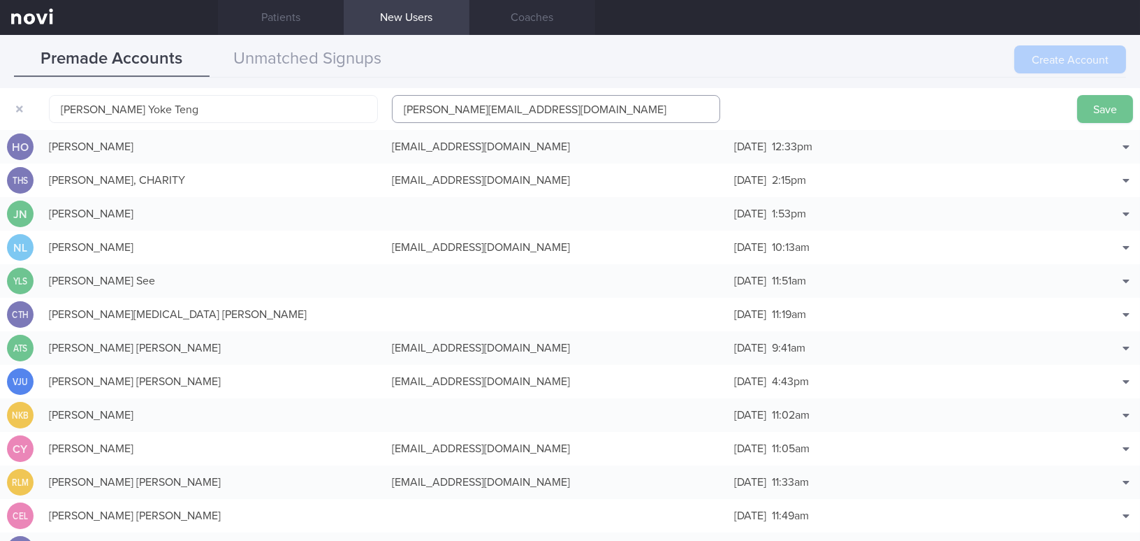
type input "[PERSON_NAME][EMAIL_ADDRESS][DOMAIN_NAME]"
click at [1085, 108] on button "Save" at bounding box center [1105, 109] width 56 height 28
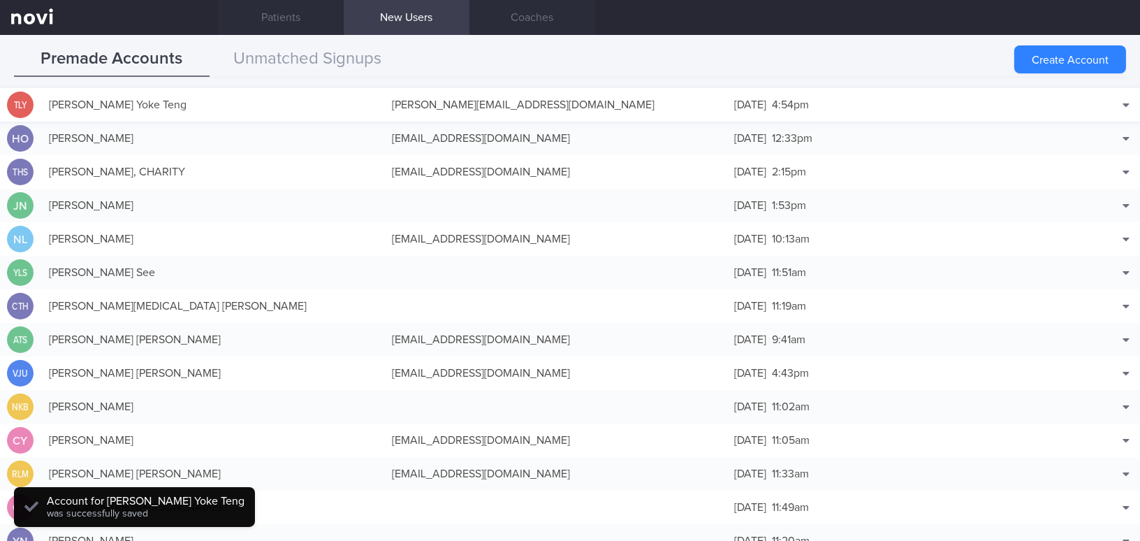
click at [464, 104] on div "[PERSON_NAME][EMAIL_ADDRESS][DOMAIN_NAME]" at bounding box center [556, 105] width 343 height 28
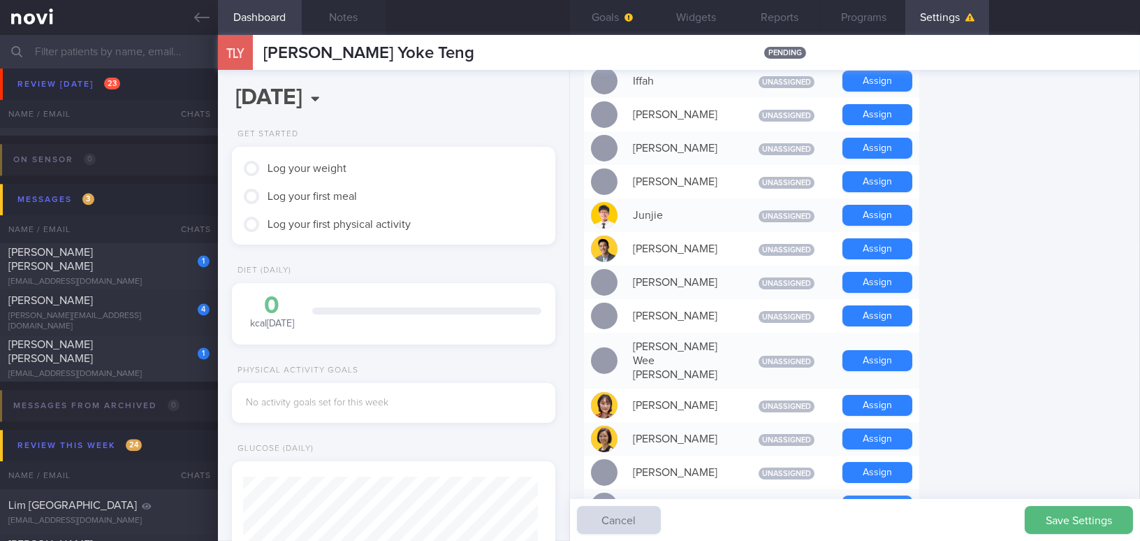
scroll to position [762, 0]
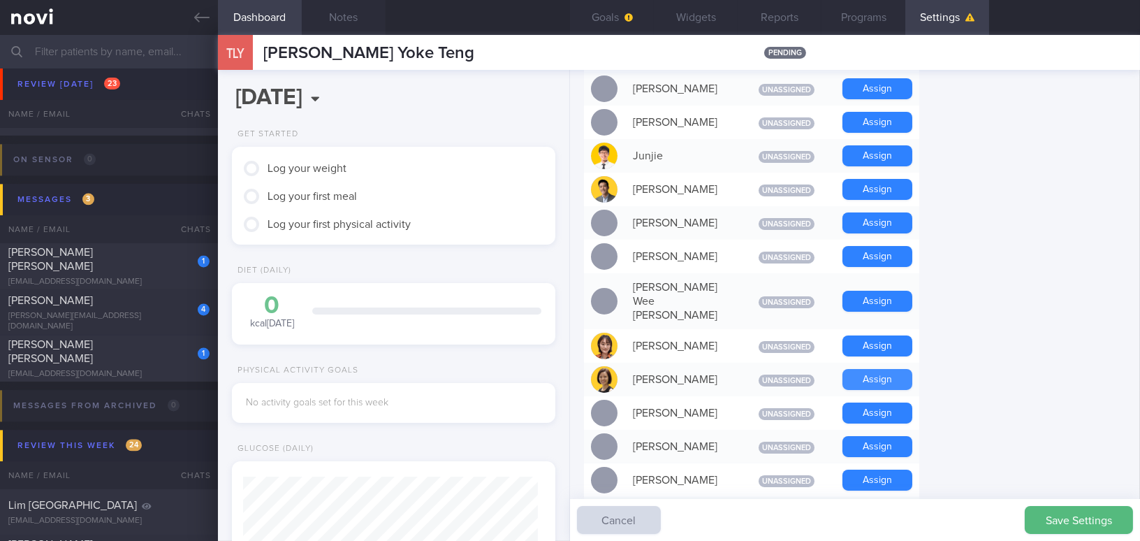
click at [892, 369] on button "Assign" at bounding box center [878, 379] width 70 height 21
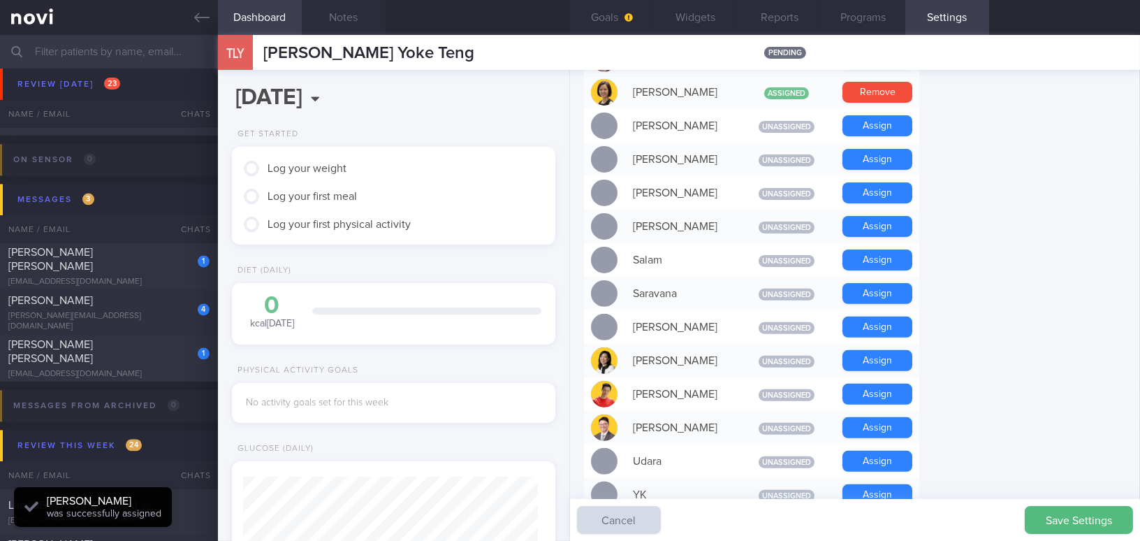
scroll to position [1050, 0]
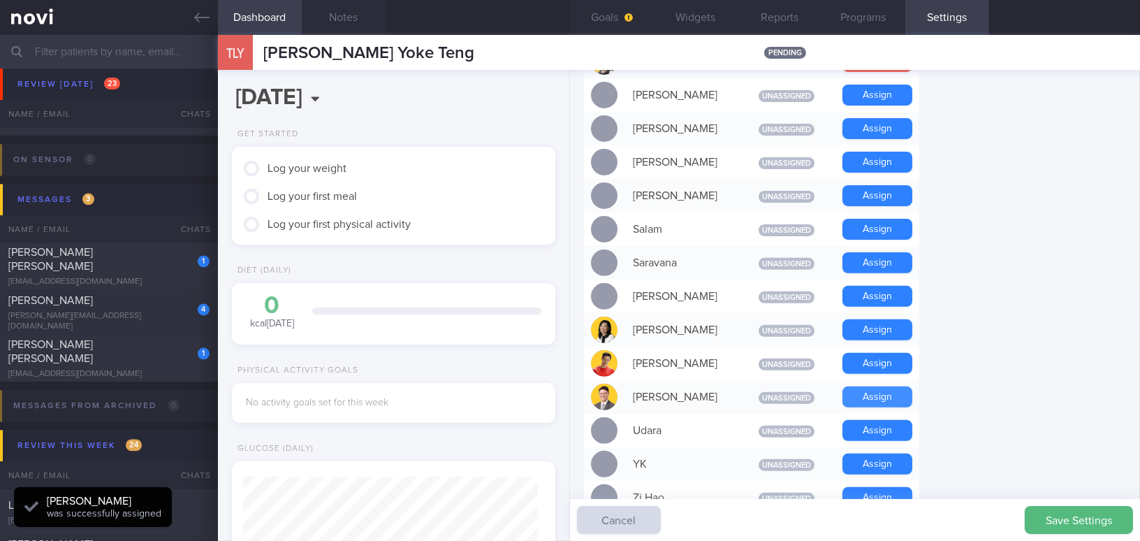
click at [902, 386] on button "Assign" at bounding box center [878, 396] width 70 height 21
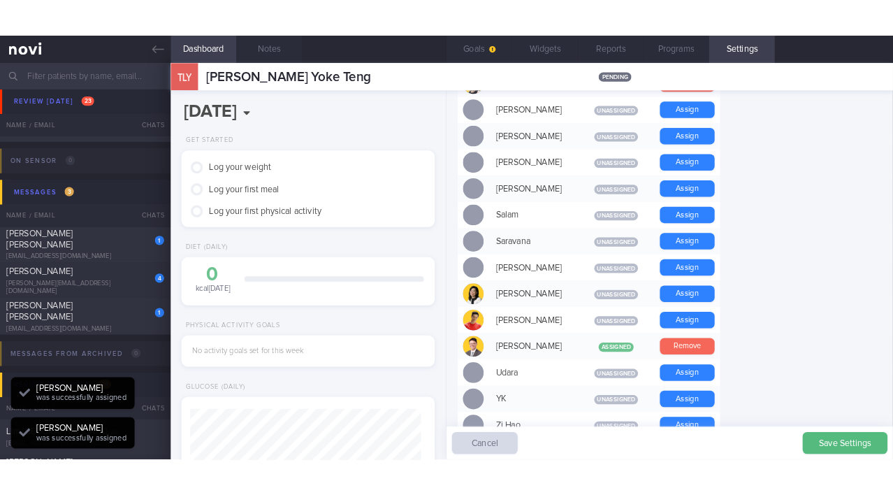
scroll to position [147, 294]
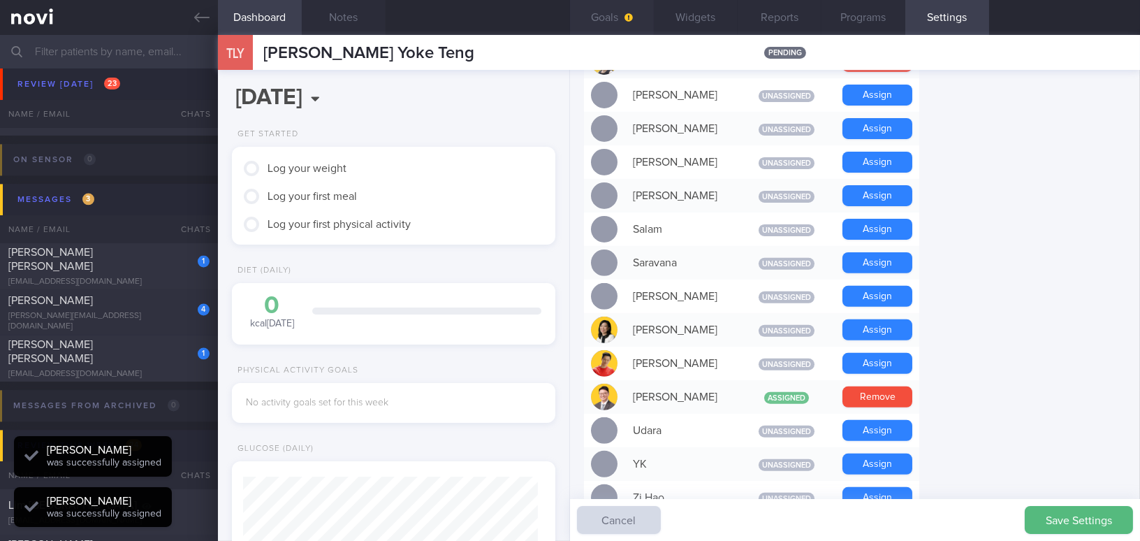
click at [611, 16] on button "Goals" at bounding box center [612, 17] width 84 height 35
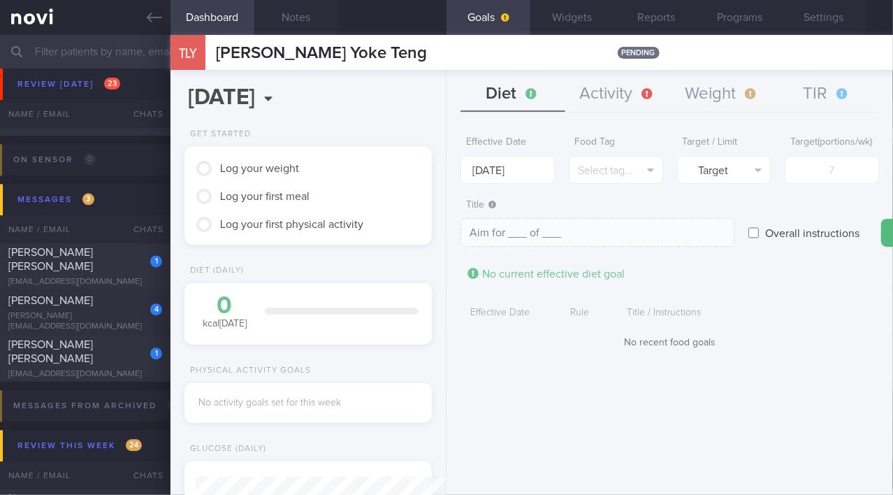
scroll to position [1063, 0]
click at [707, 97] on button "Weight" at bounding box center [722, 94] width 105 height 35
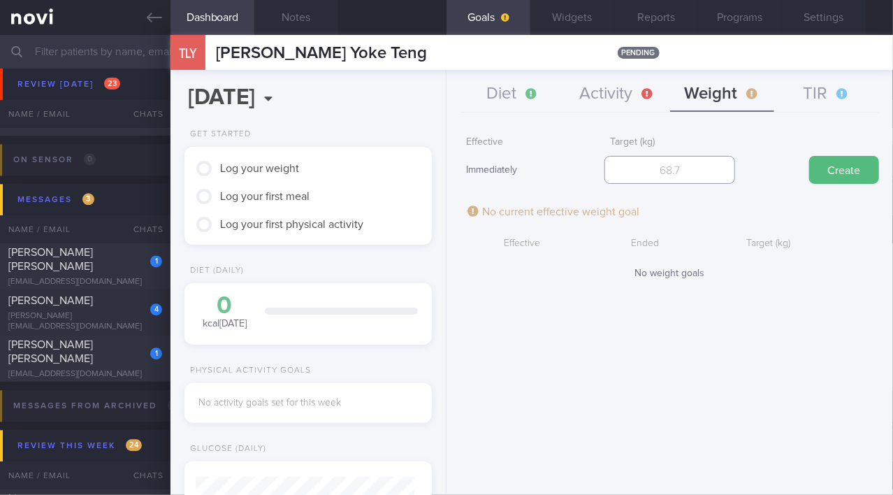
click at [692, 166] on input "number" at bounding box center [669, 170] width 130 height 28
type input "79"
click at [849, 174] on button "Create" at bounding box center [844, 170] width 70 height 28
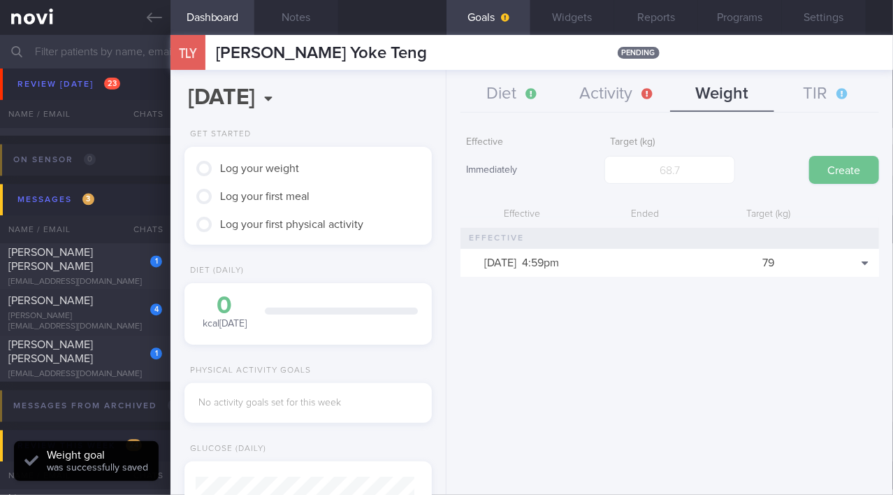
scroll to position [126, 213]
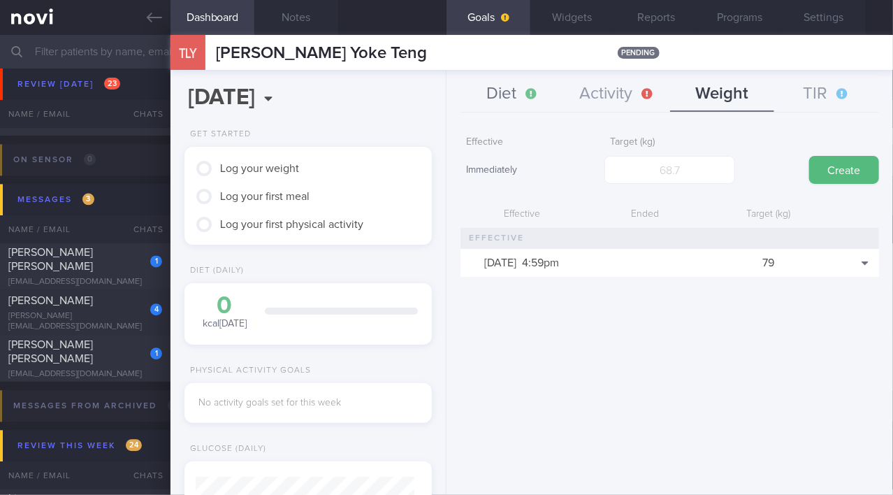
click at [502, 92] on button "Diet" at bounding box center [512, 94] width 105 height 35
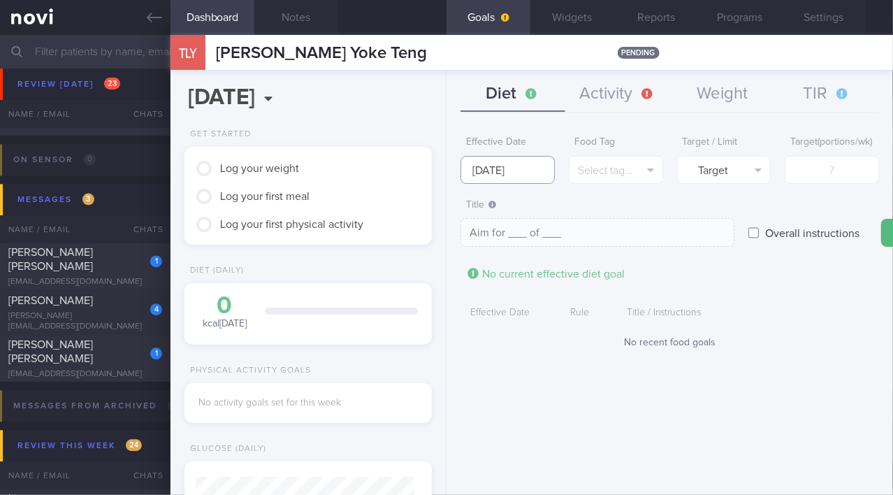
click at [508, 168] on input "[DATE]" at bounding box center [507, 170] width 94 height 28
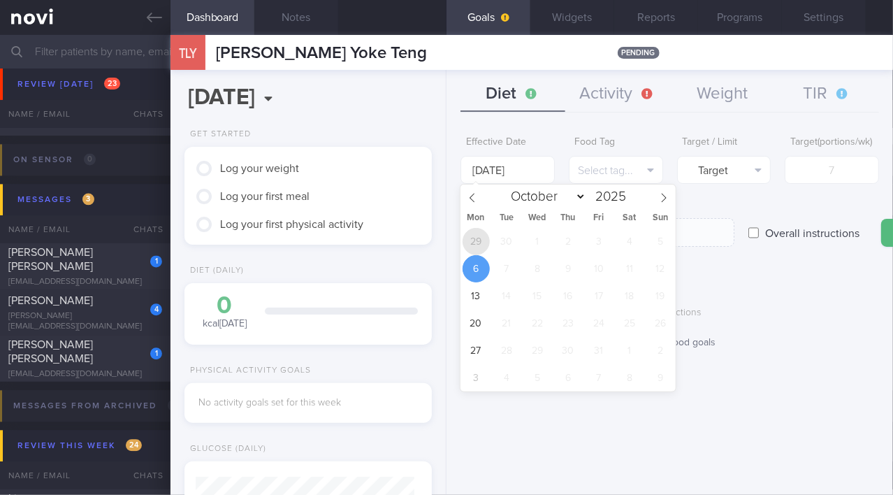
click at [476, 244] on span "29" at bounding box center [476, 241] width 27 height 27
type input "[DATE]"
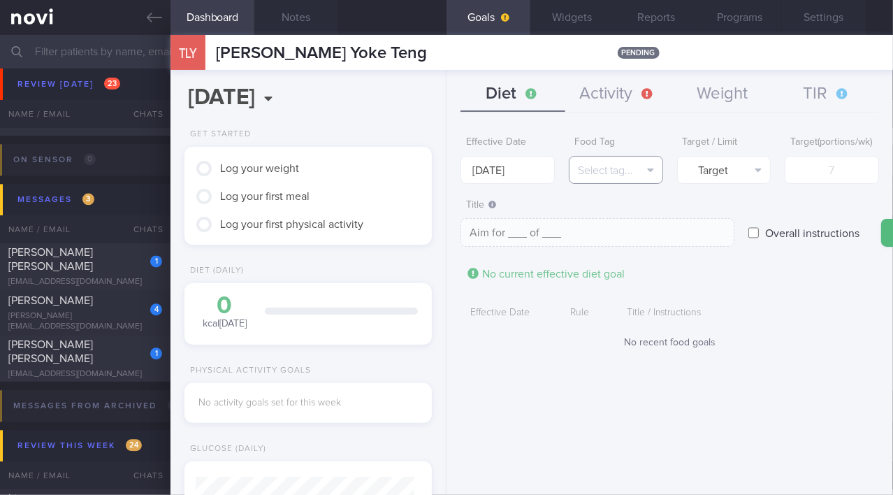
click at [586, 175] on button "Select tag..." at bounding box center [616, 170] width 94 height 28
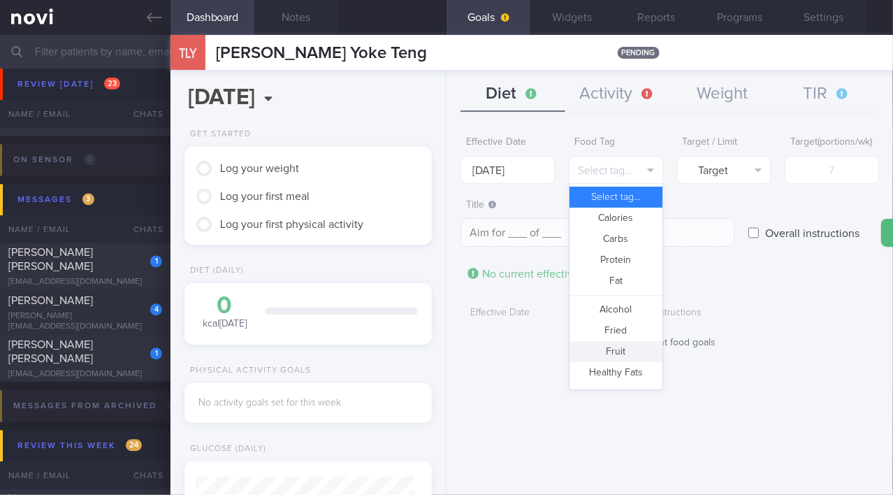
click at [592, 349] on button "Fruit" at bounding box center [615, 351] width 93 height 21
type textarea "Aim for __ portions of fruits per week"
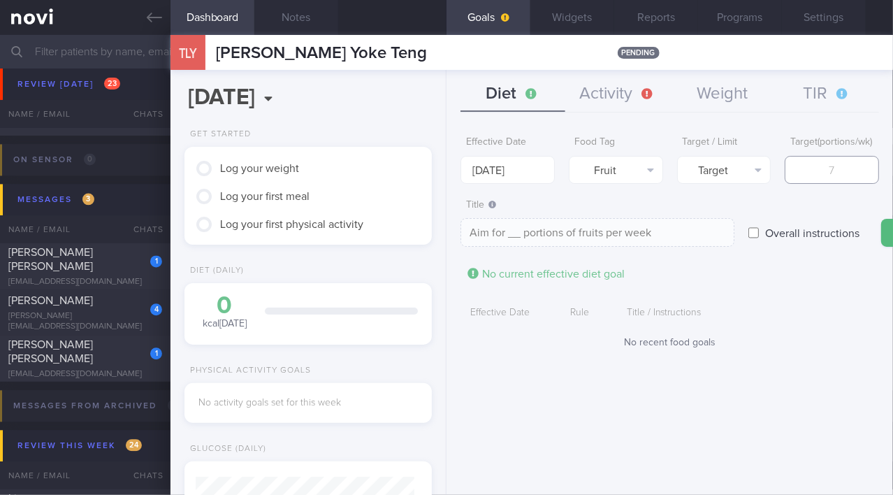
click at [799, 184] on input "number" at bounding box center [832, 170] width 94 height 28
type input "1"
type textarea "Aim for 1 portions of fruits per week"
type input "14"
type textarea "Aim for 14 portions of fruits per week"
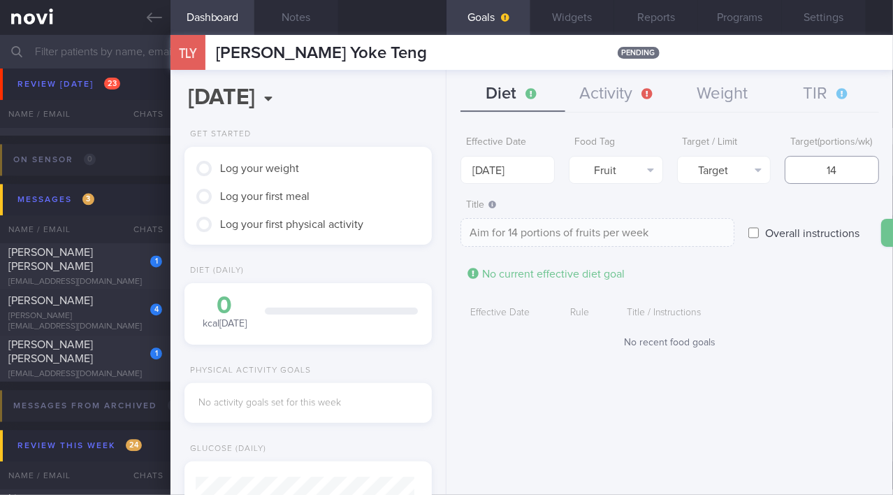
type input "14"
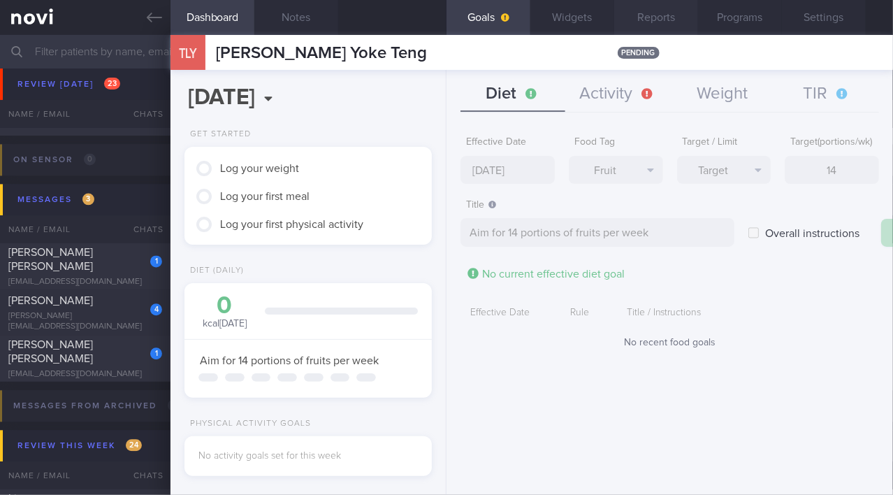
type input "[DATE]"
type textarea "Aim for ___ of ___"
